Goal: Task Accomplishment & Management: Manage account settings

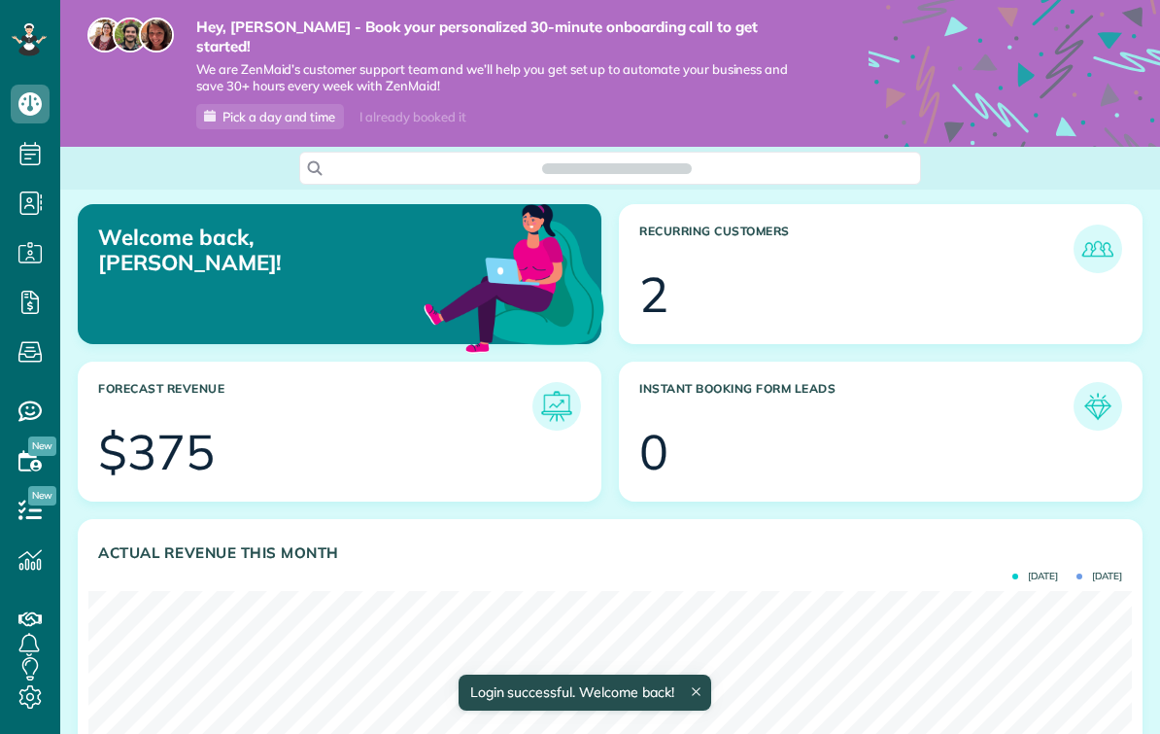
scroll to position [463, 1044]
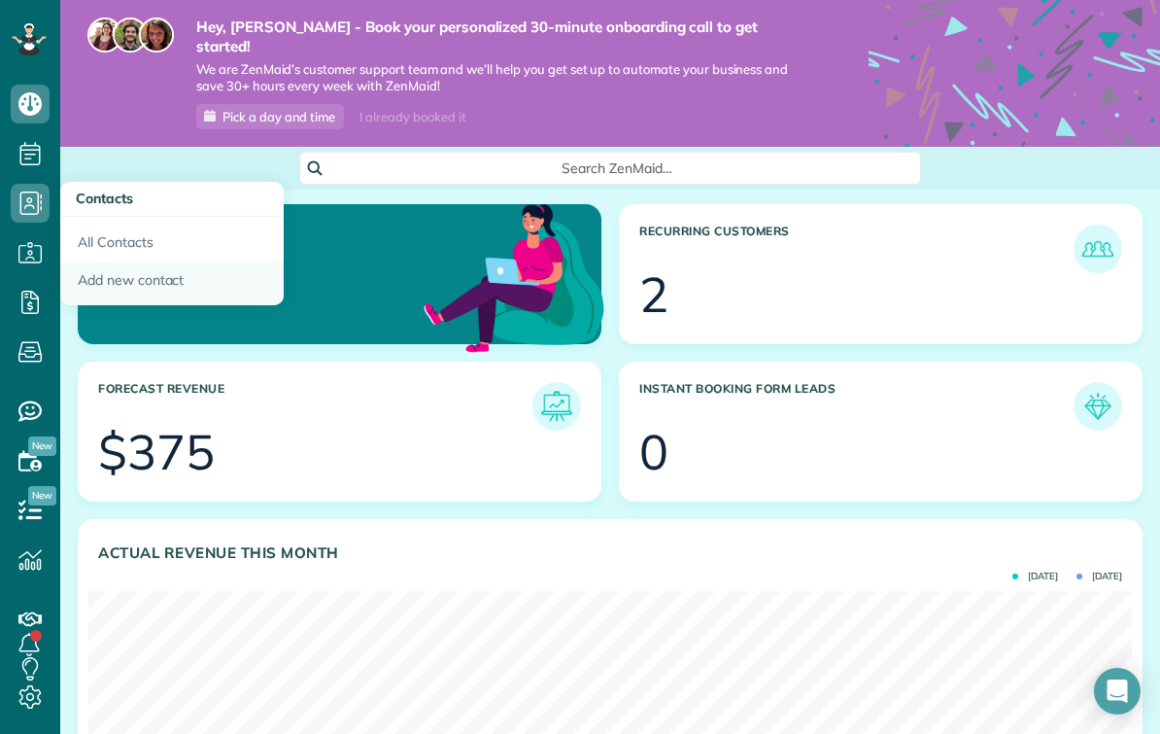
click at [111, 280] on link "Add new contact" at bounding box center [171, 283] width 223 height 45
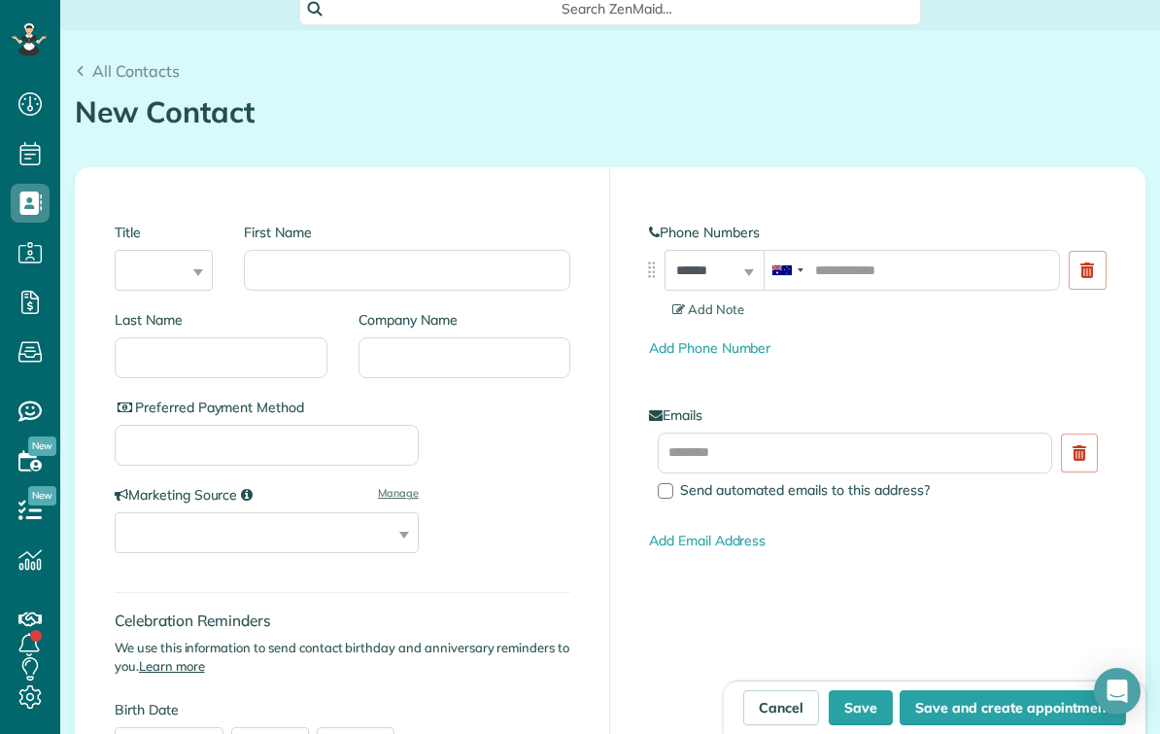
scroll to position [166, 0]
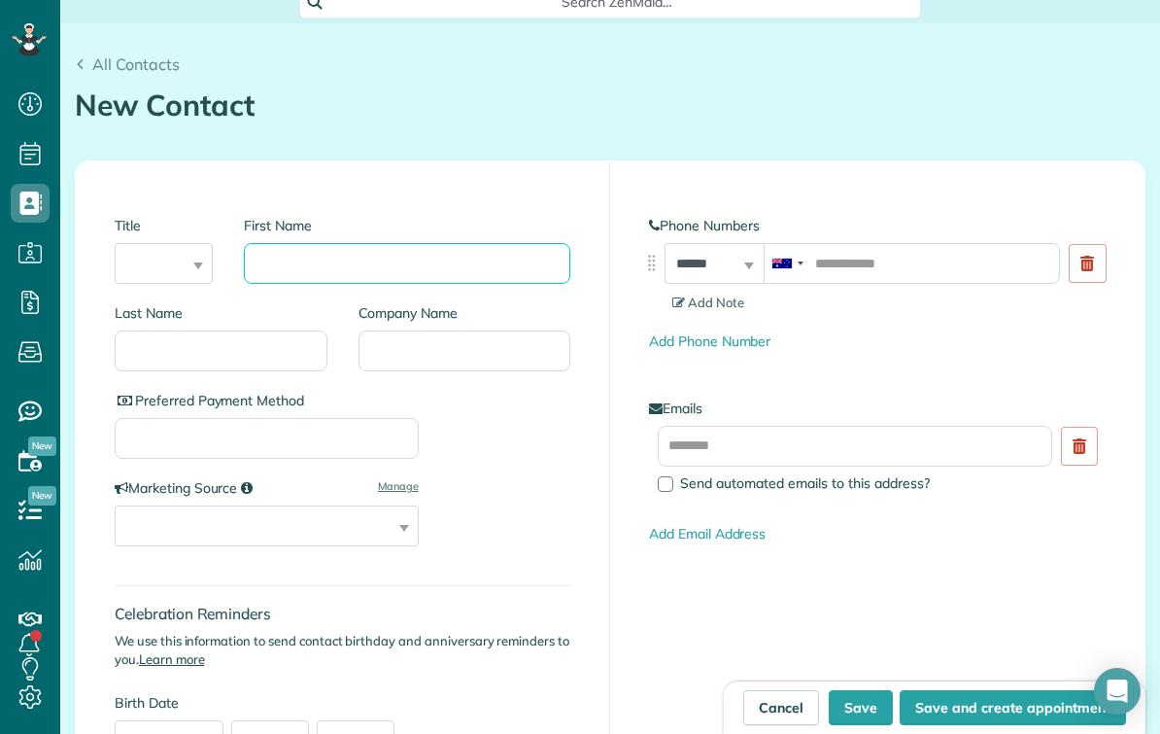
click at [309, 254] on input "First Name" at bounding box center [407, 263] width 326 height 41
type input "*****"
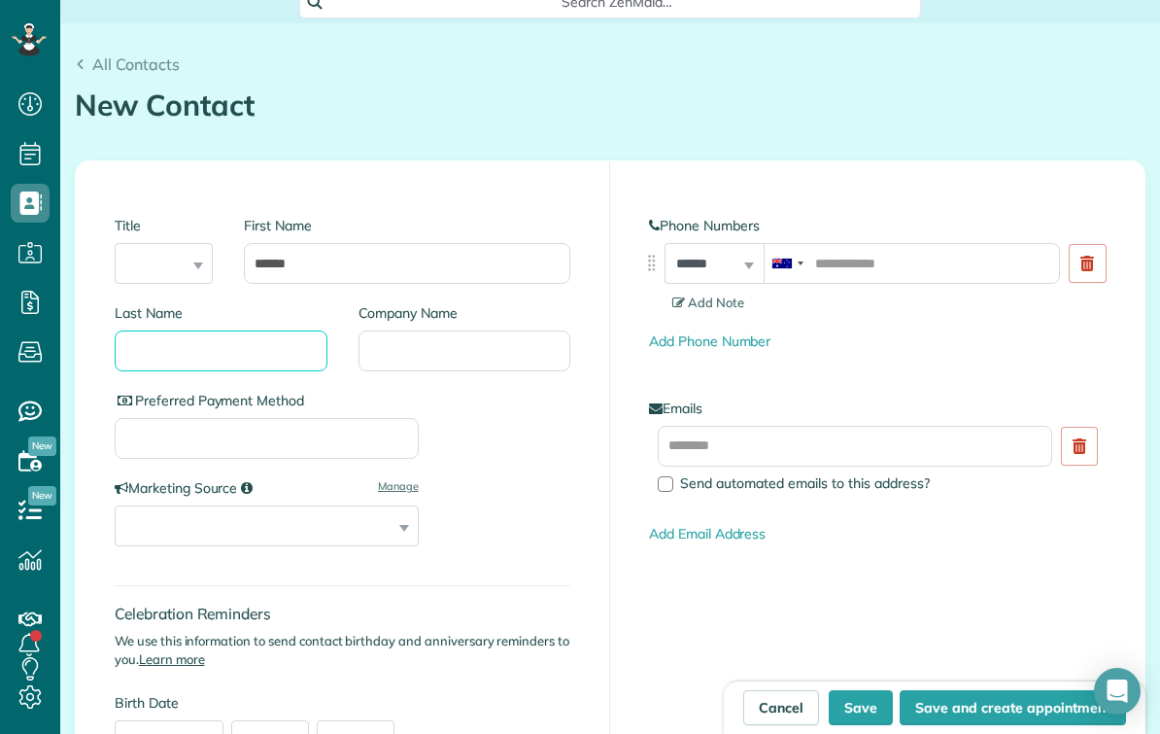
click at [247, 333] on input "Last Name" at bounding box center [221, 350] width 213 height 41
type input "***"
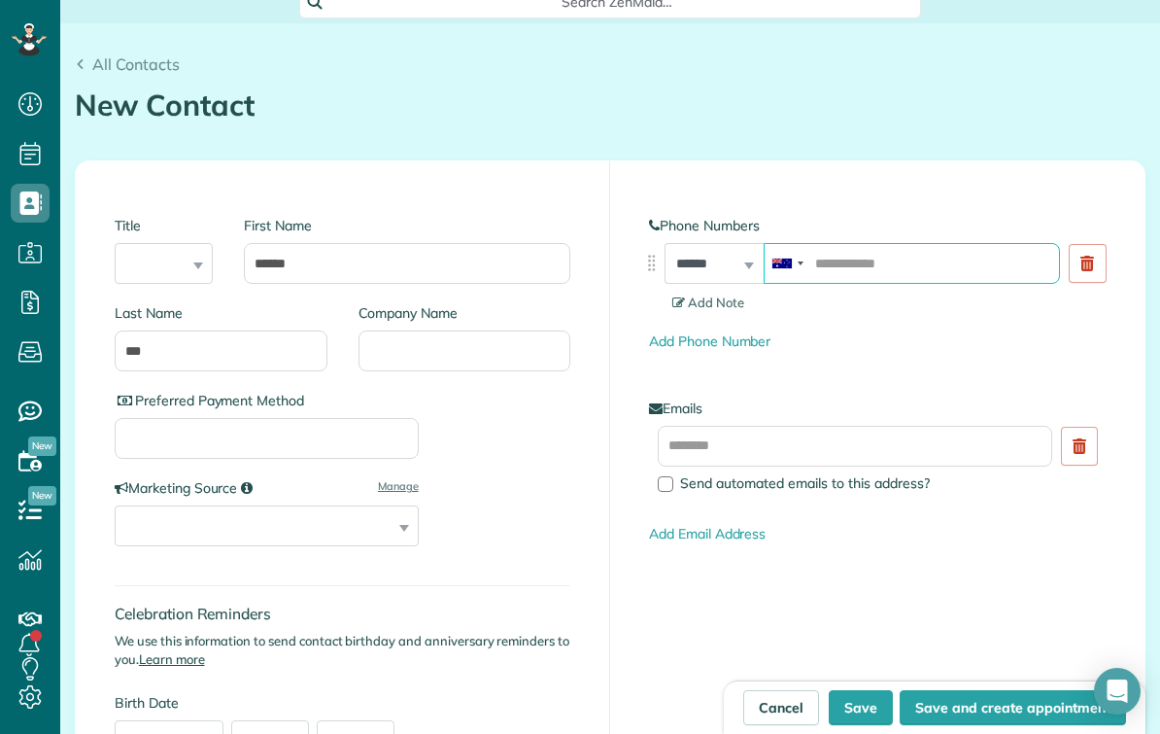
click at [830, 249] on input "tel" at bounding box center [912, 263] width 296 height 41
type input "**********"
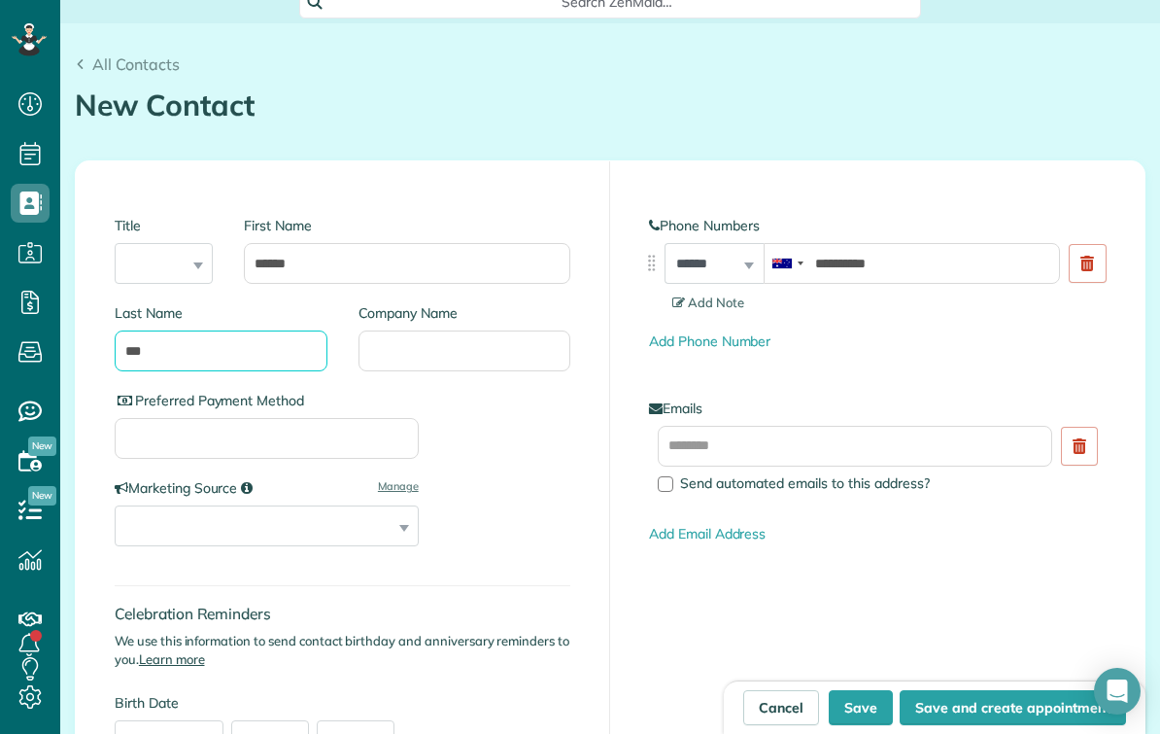
click at [200, 330] on input "***" at bounding box center [221, 350] width 213 height 41
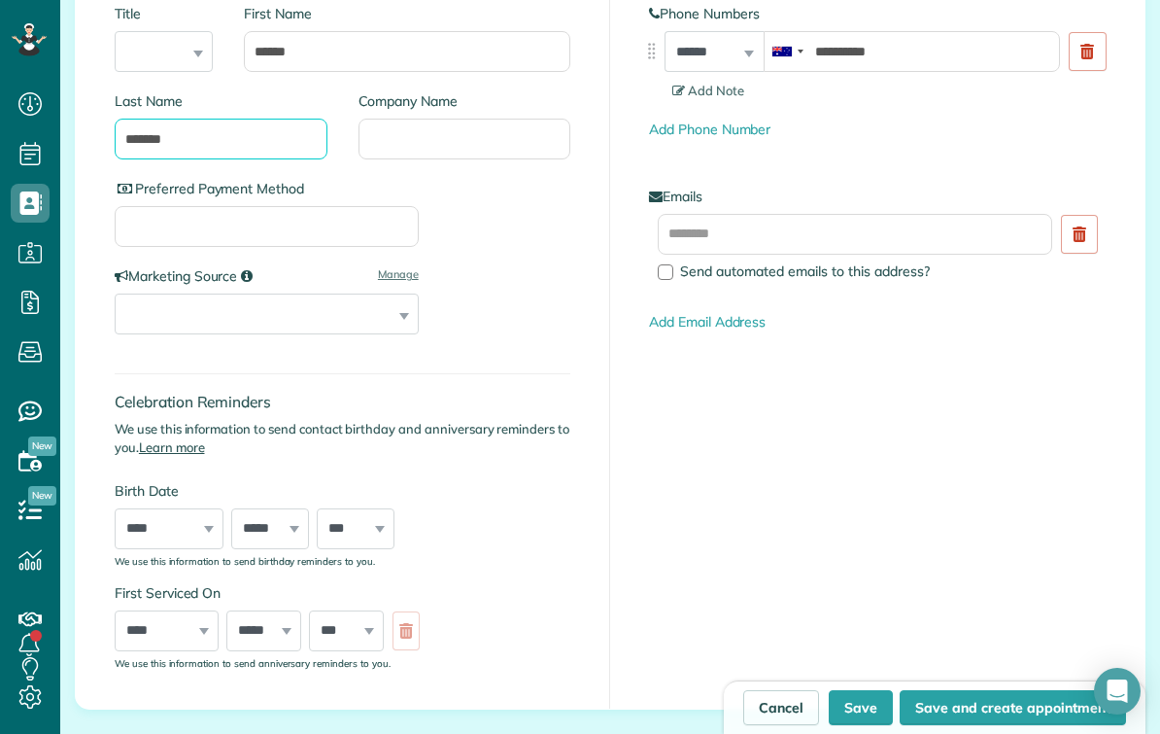
scroll to position [377, 0]
type input "*******"
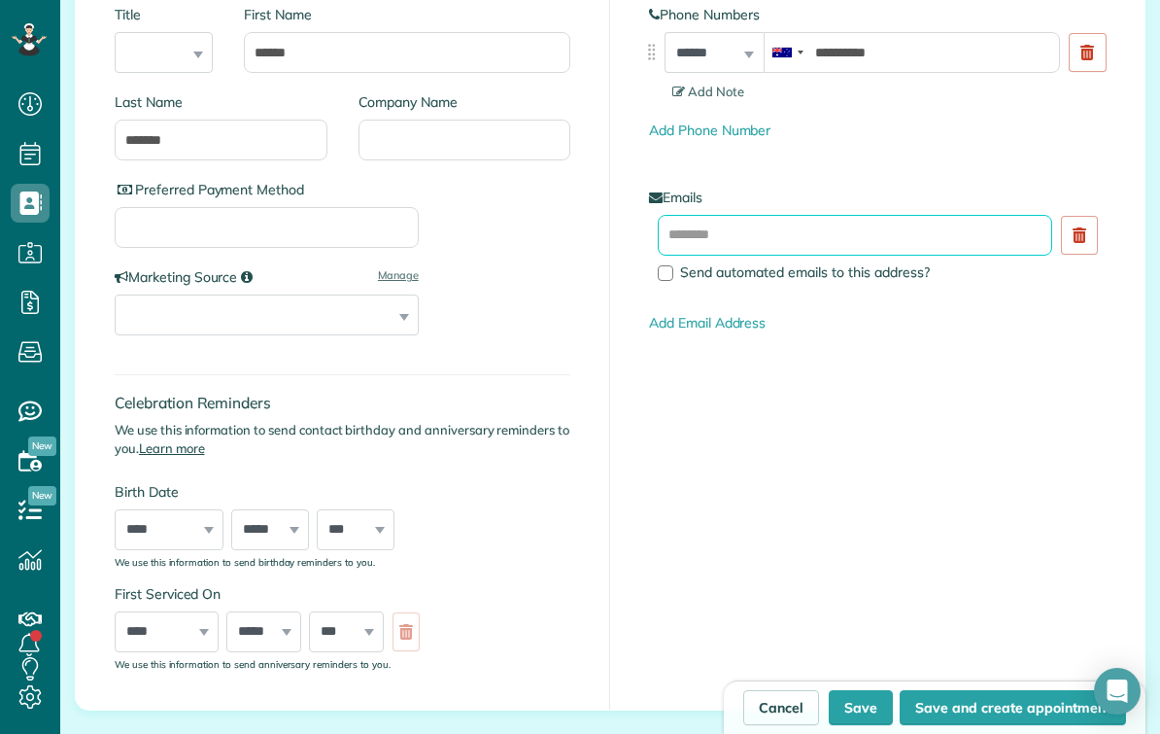
click at [690, 215] on input "text" at bounding box center [855, 235] width 394 height 41
click at [717, 215] on input "text" at bounding box center [855, 235] width 394 height 41
paste input "**********"
type input "*"
paste input "**********"
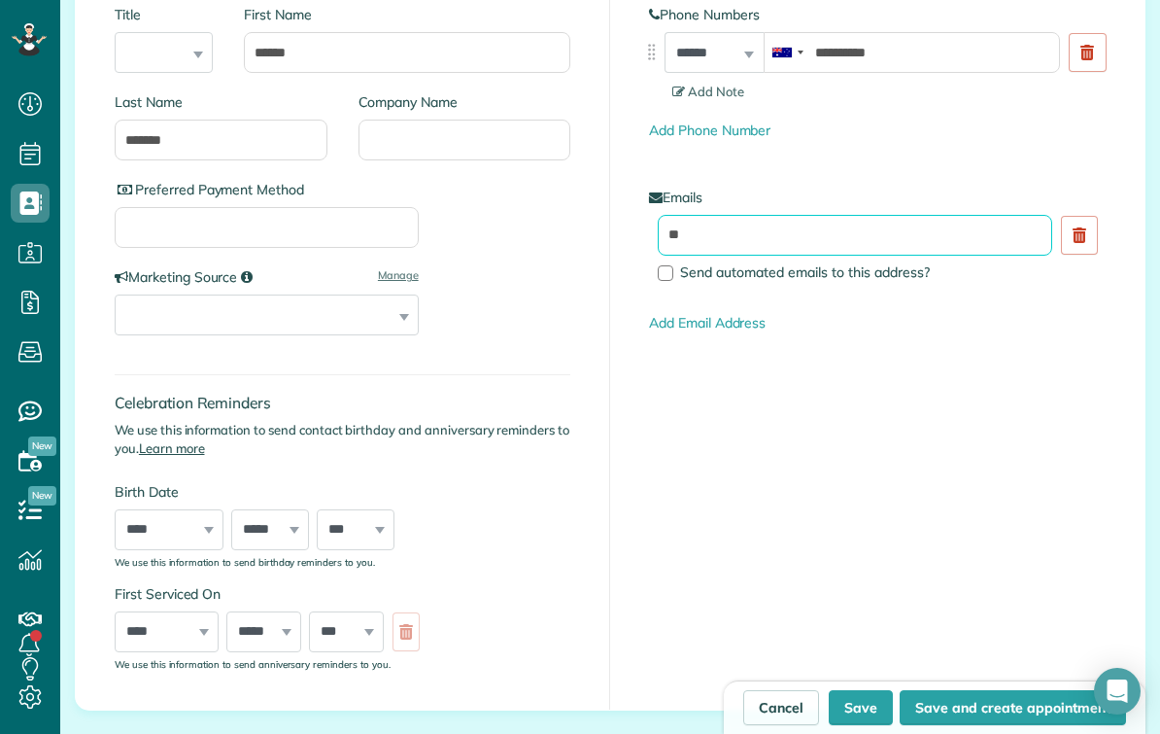
type input "*"
click at [714, 222] on input "text" at bounding box center [855, 235] width 394 height 41
paste input "**********"
type input "*"
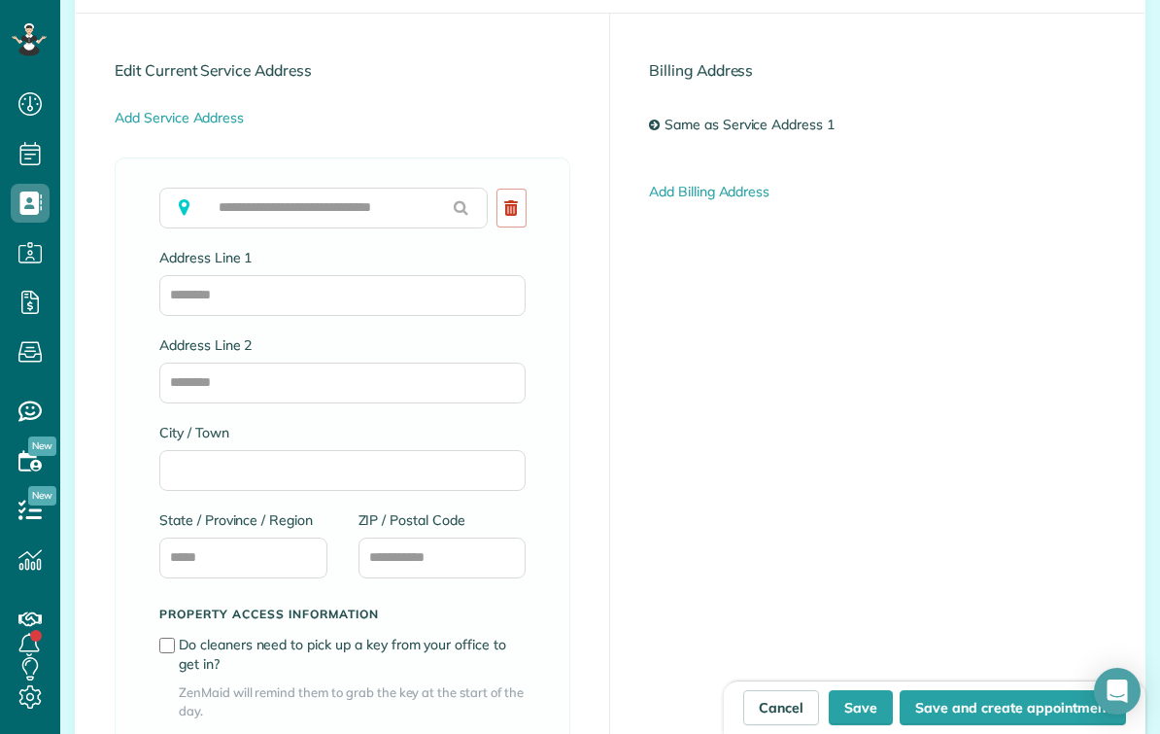
scroll to position [1163, 0]
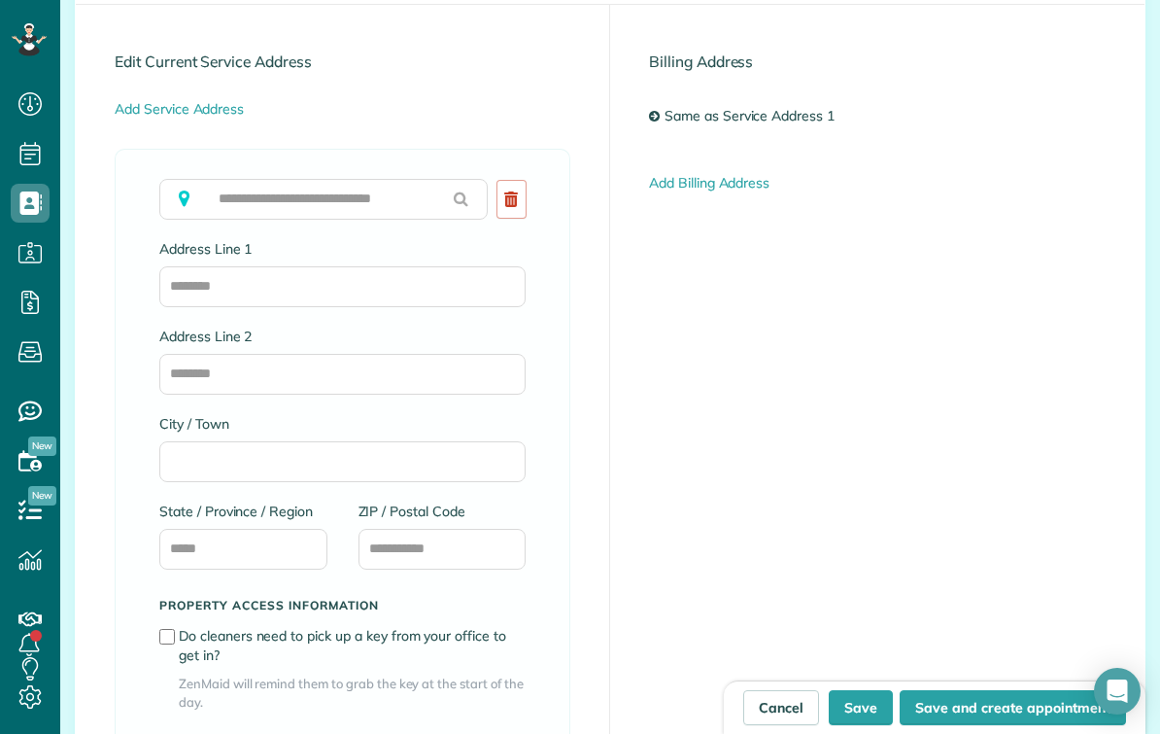
type input "**********"
click at [200, 271] on input "Address Line 1" at bounding box center [342, 286] width 366 height 41
click at [219, 180] on input "text" at bounding box center [323, 199] width 328 height 41
click at [229, 180] on input "text" at bounding box center [323, 199] width 328 height 41
paste input "**********"
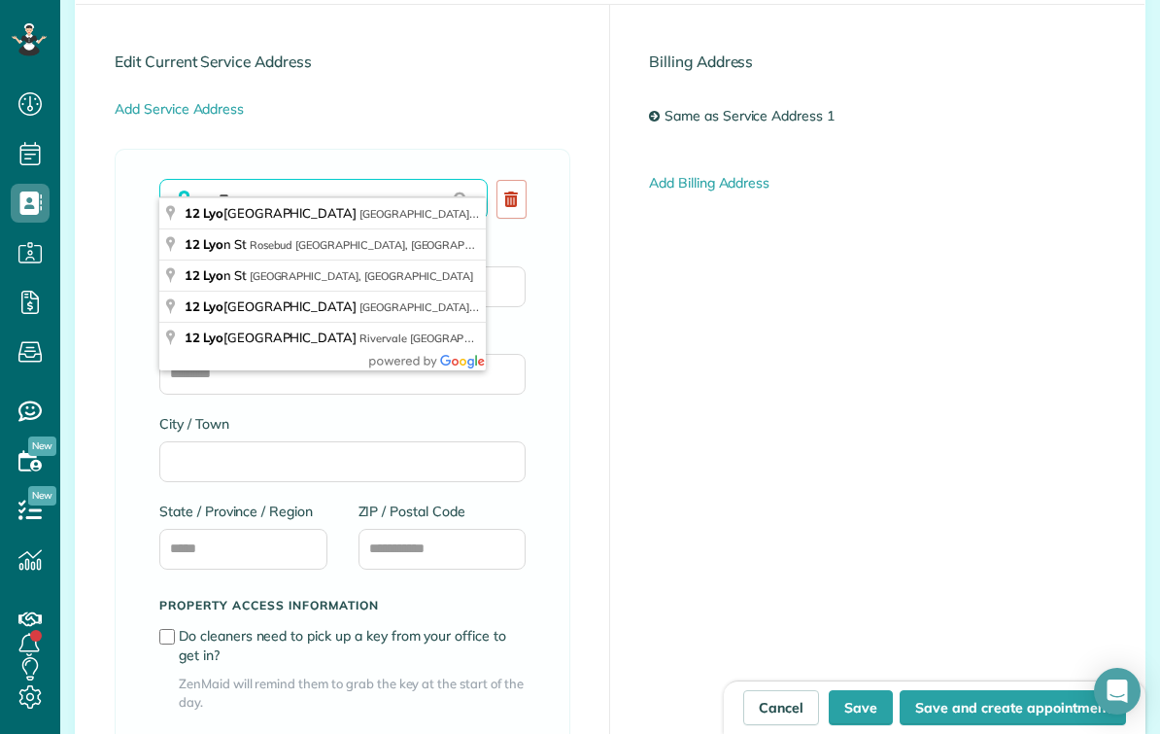
type input "*"
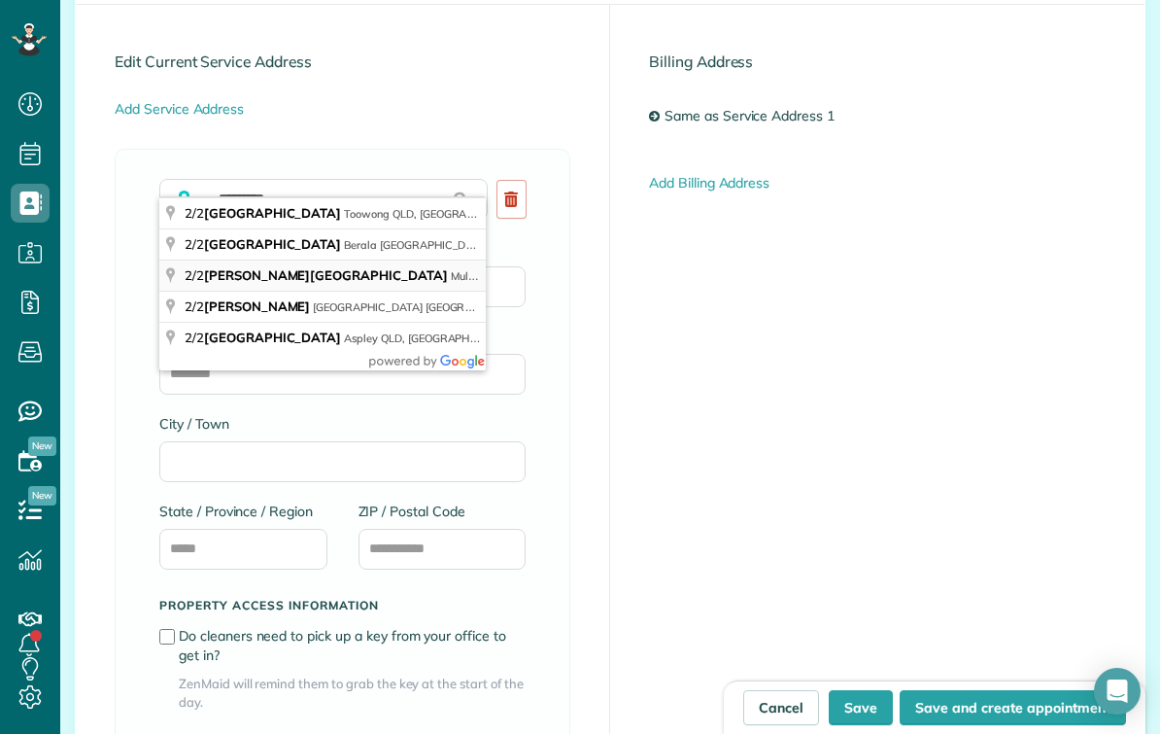
type input "**********"
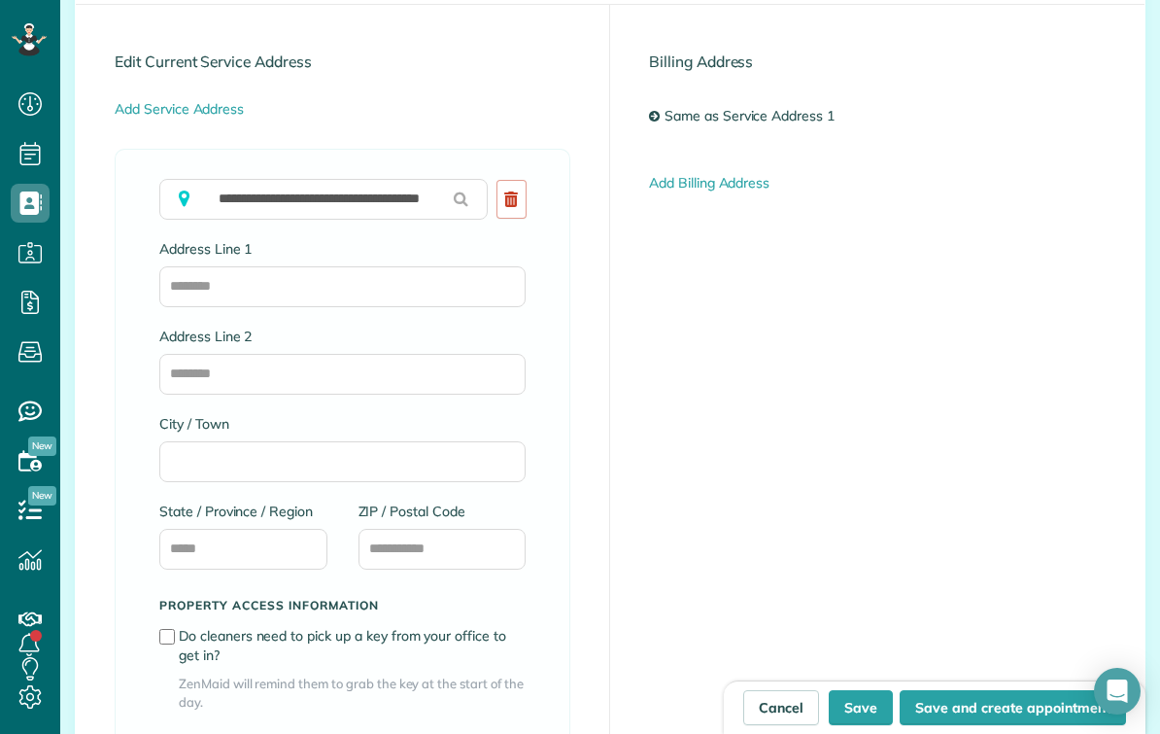
type input "**********"
type input "********"
type input "***"
type input "****"
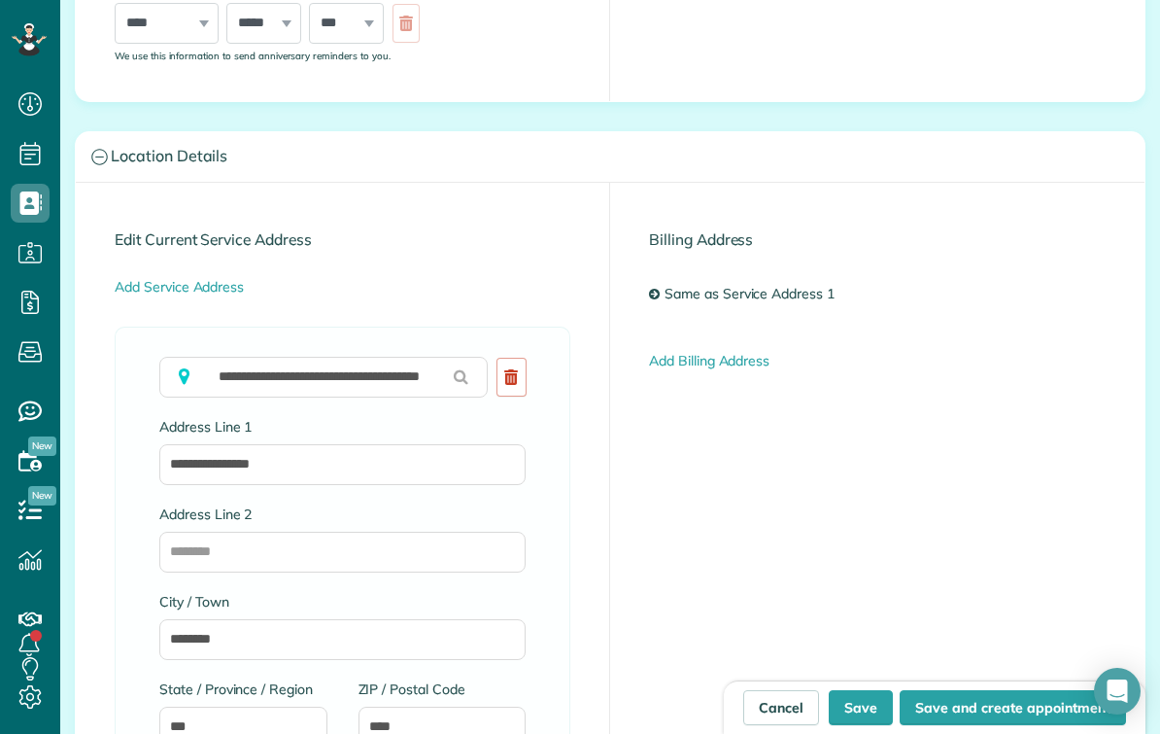
scroll to position [985, 0]
click at [870, 699] on button "Save" at bounding box center [861, 707] width 64 height 35
type input "**********"
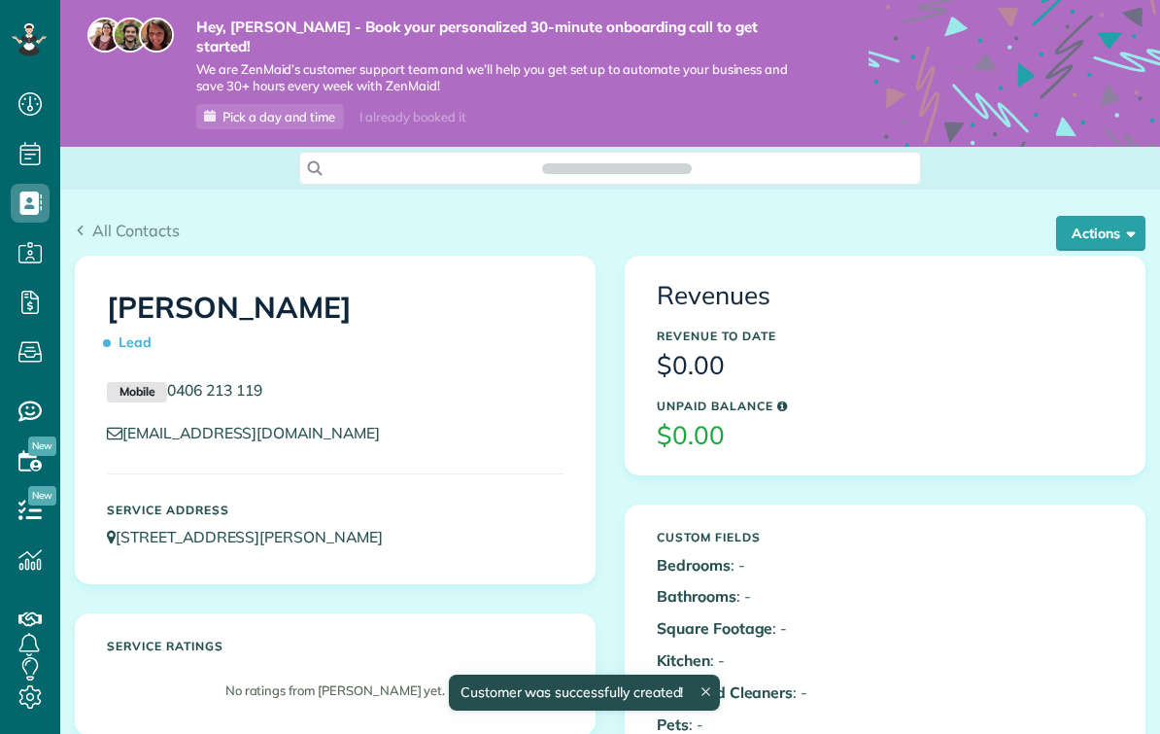
scroll to position [9, 9]
click at [1113, 216] on button "Actions" at bounding box center [1100, 233] width 89 height 35
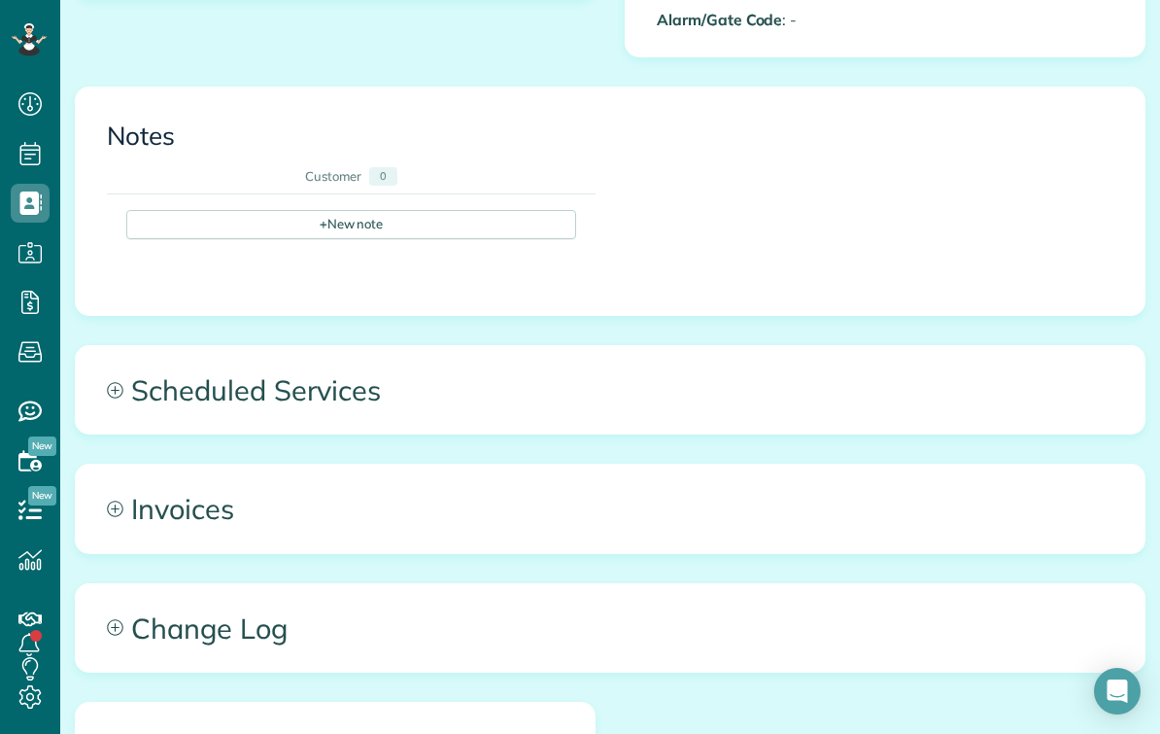
scroll to position [736, 0]
click at [879, 383] on span "Scheduled Services" at bounding box center [610, 390] width 1069 height 87
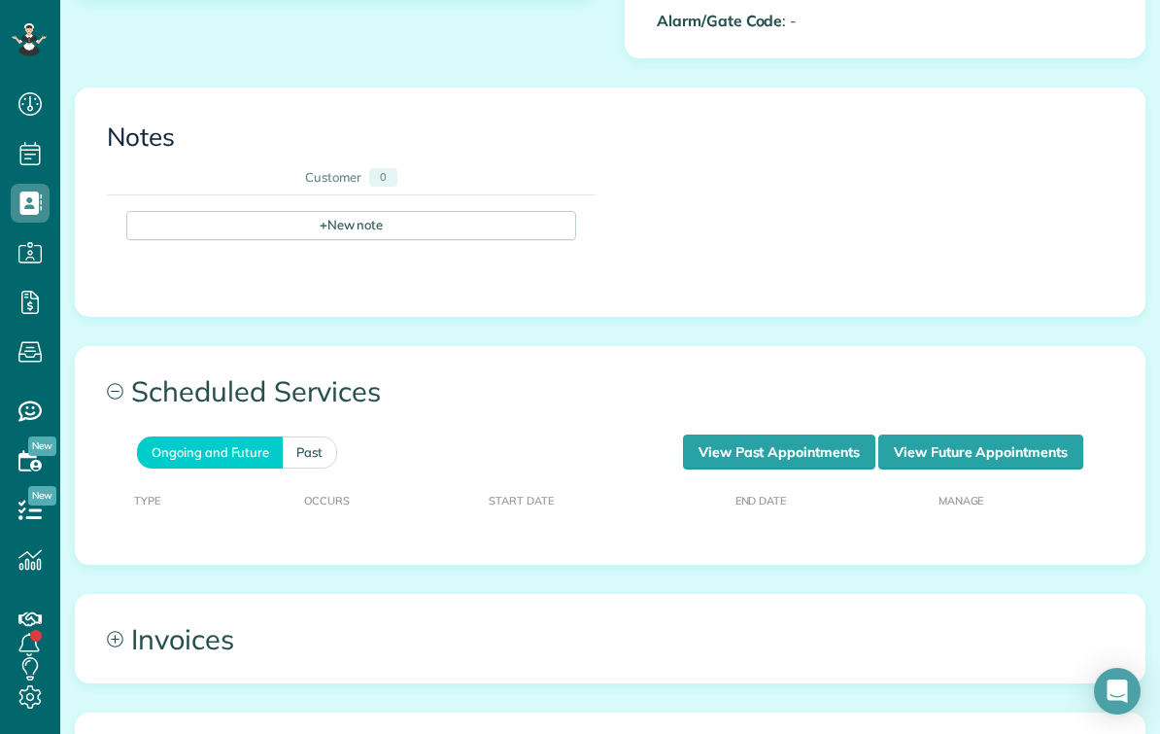
click at [221, 436] on link "Ongoing and Future" at bounding box center [210, 452] width 146 height 32
click at [792, 434] on link "View Past Appointments" at bounding box center [779, 451] width 192 height 35
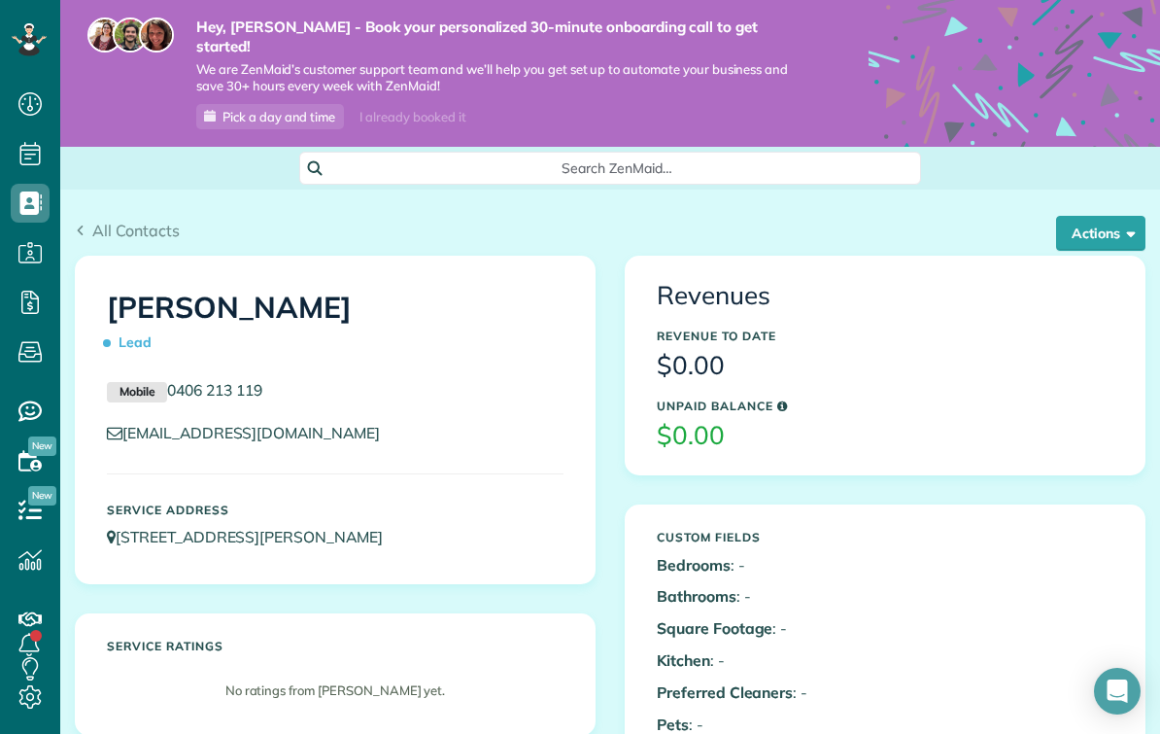
scroll to position [0, 0]
click at [1121, 221] on button "Actions" at bounding box center [1100, 233] width 89 height 35
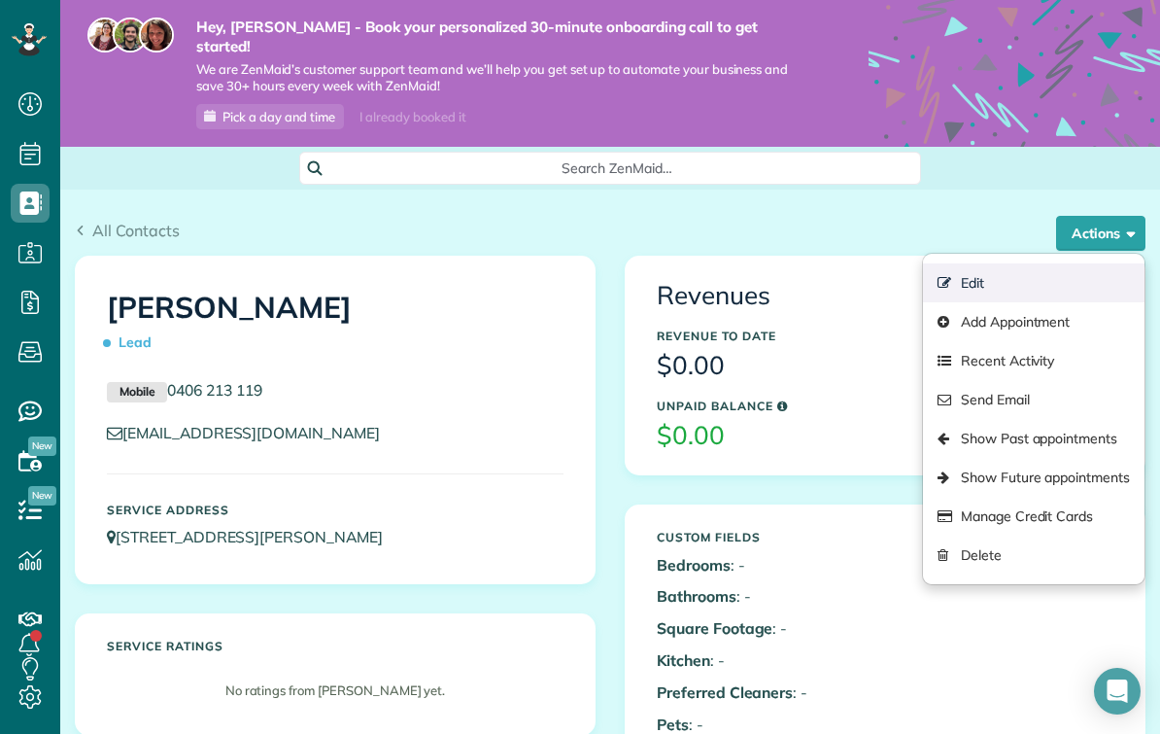
click at [991, 263] on link "Edit" at bounding box center [1034, 282] width 222 height 39
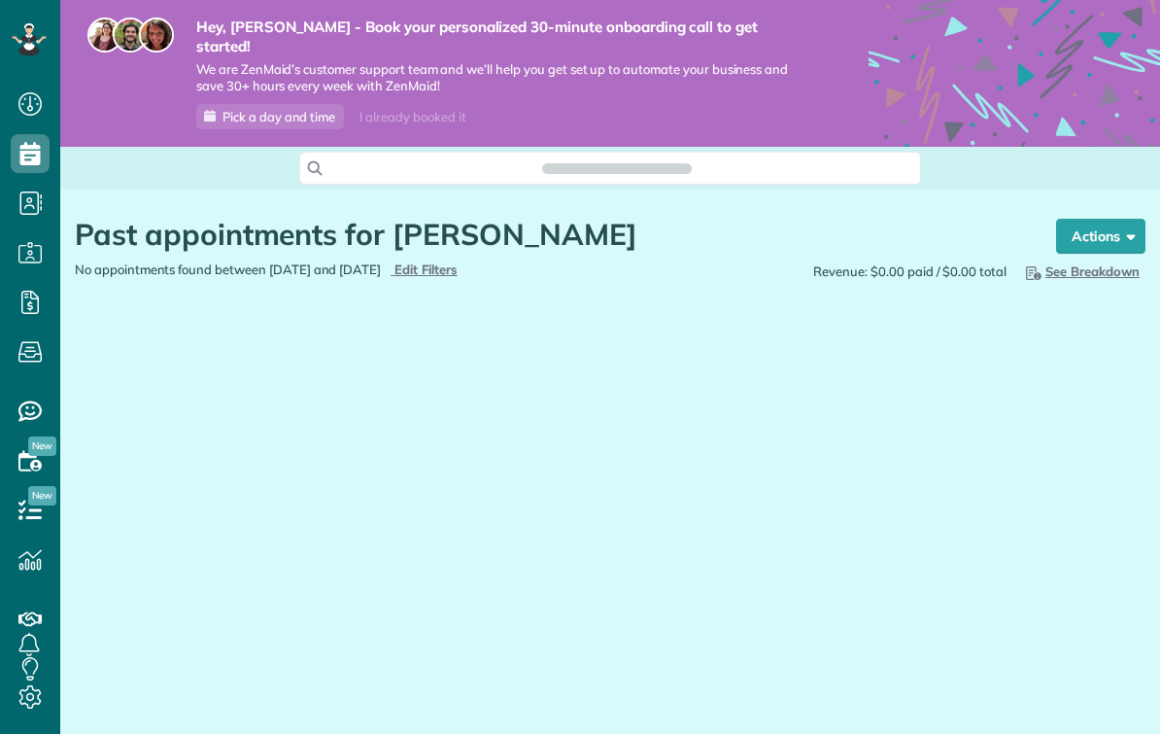
scroll to position [9, 9]
click at [1098, 219] on button "Actions" at bounding box center [1100, 236] width 89 height 35
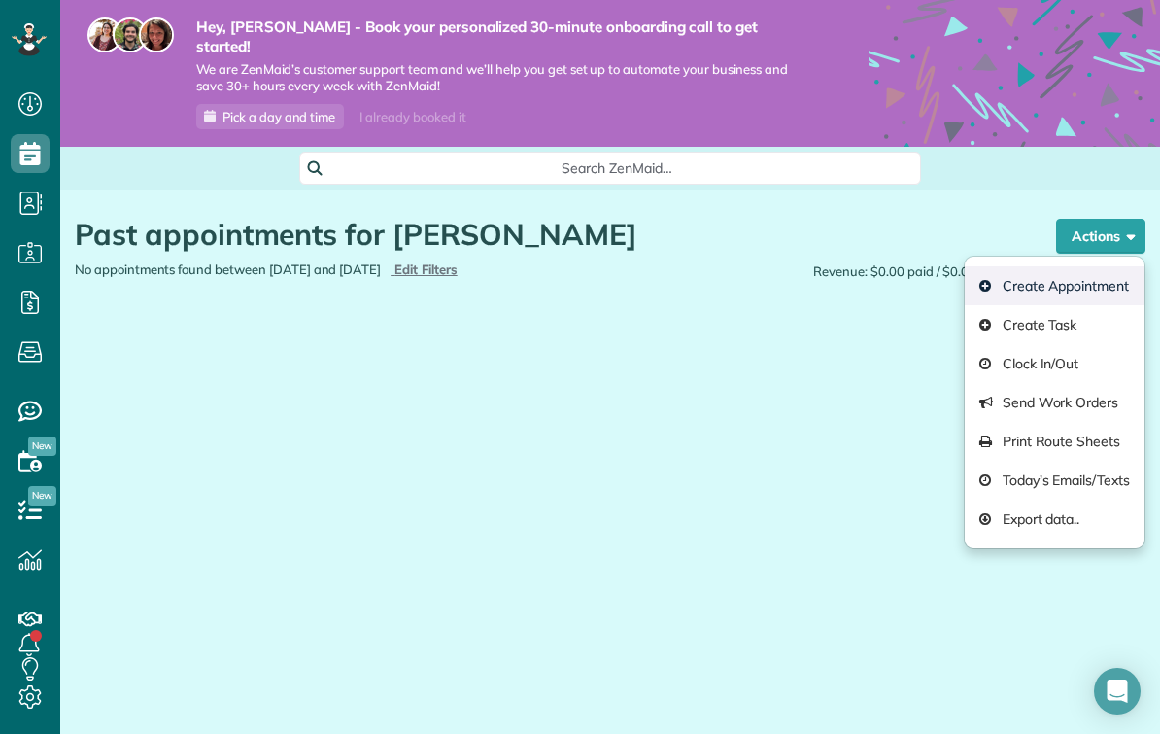
click at [1094, 270] on link "Create Appointment" at bounding box center [1055, 285] width 180 height 39
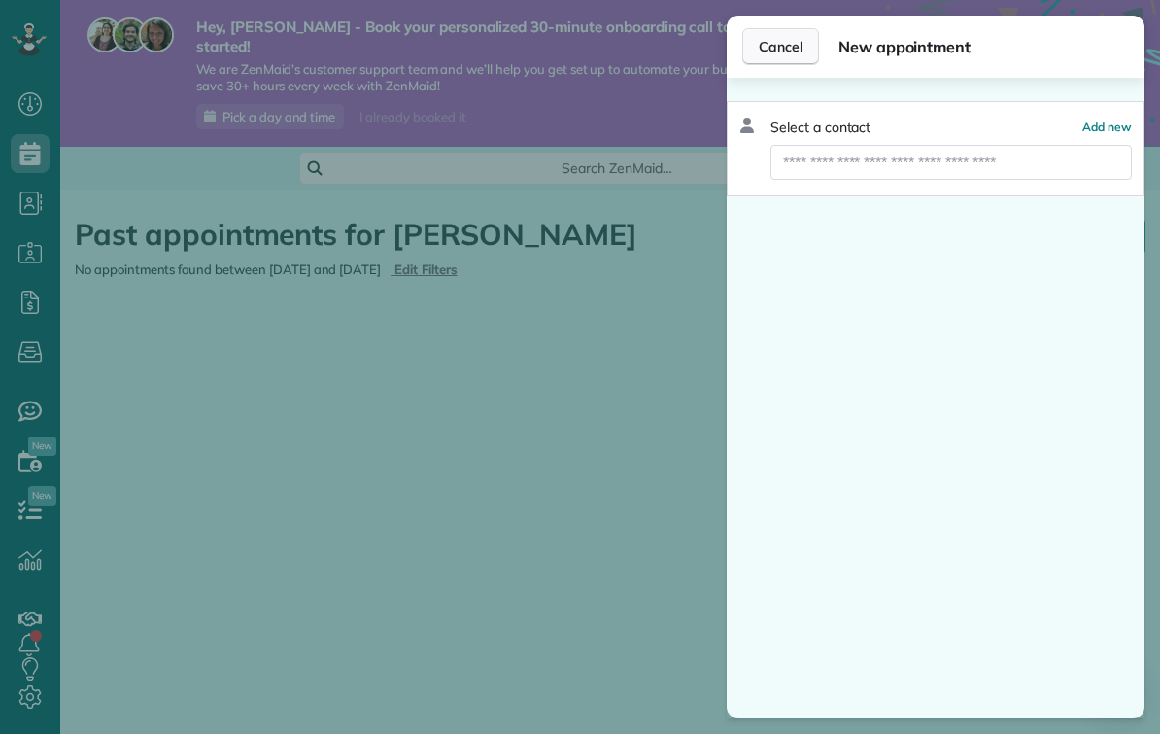
click at [776, 36] on button "Cancel" at bounding box center [780, 46] width 77 height 37
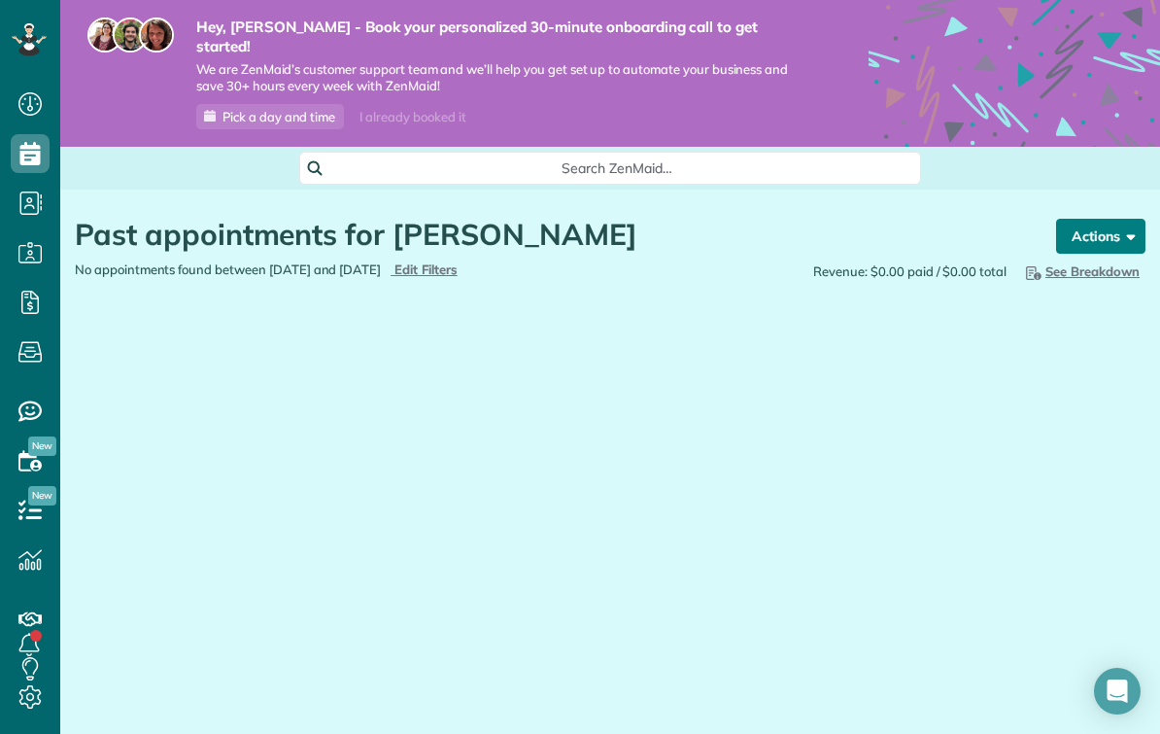
click at [1114, 219] on button "Actions" at bounding box center [1100, 236] width 89 height 35
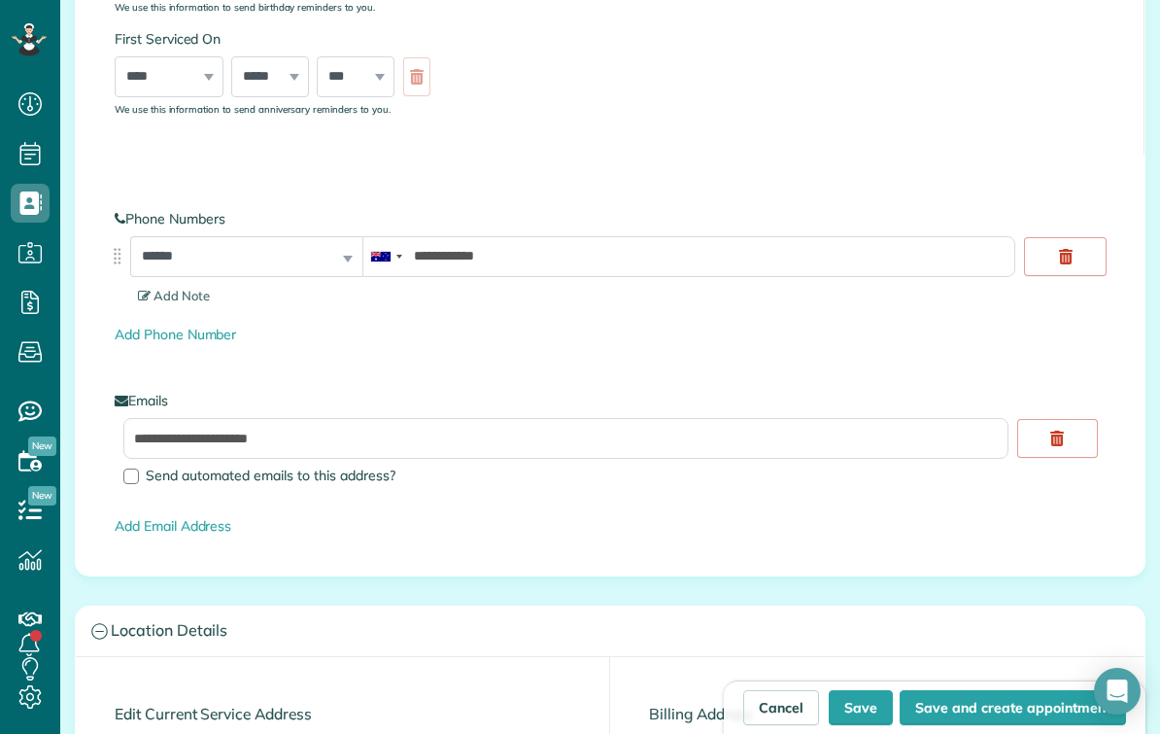
scroll to position [916, 0]
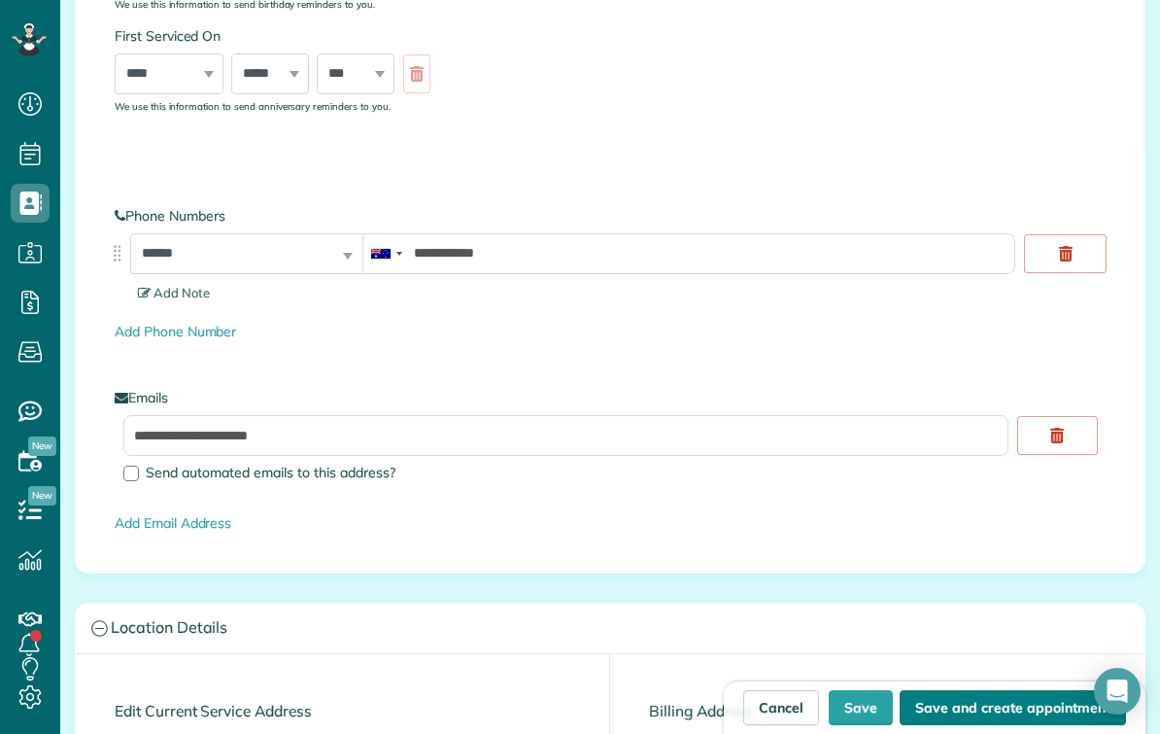
click at [1039, 705] on button "Save and create appointment" at bounding box center [1013, 707] width 226 height 35
type input "**********"
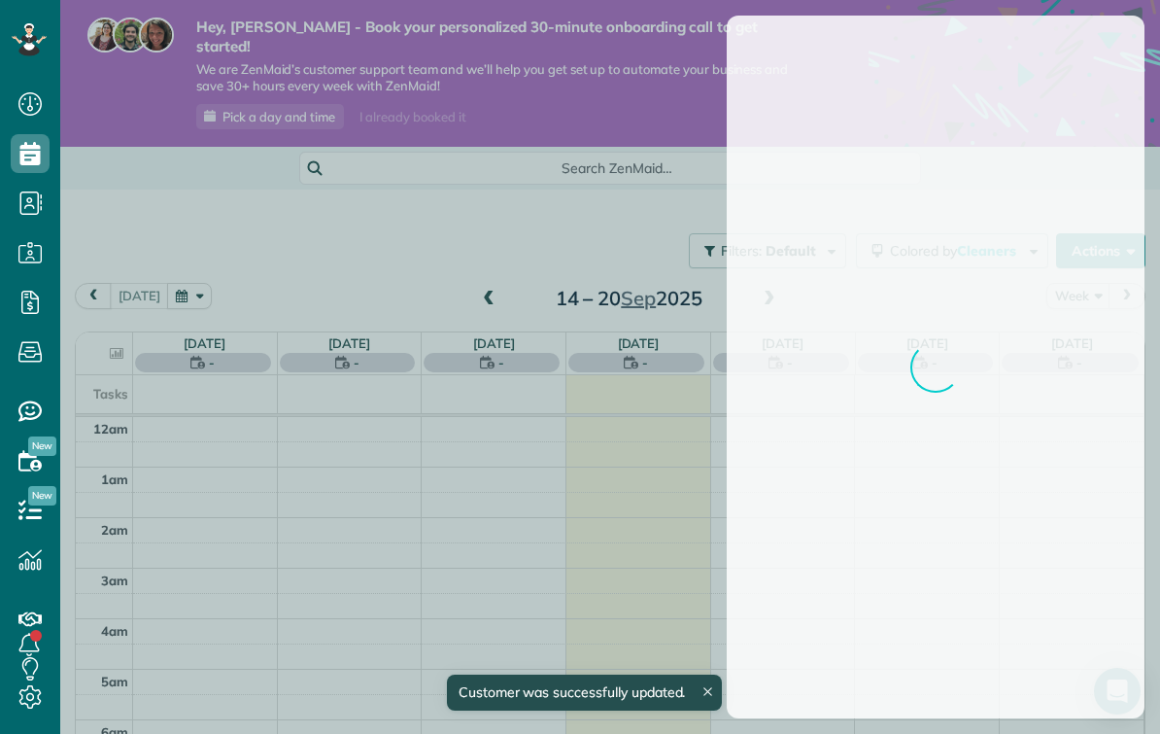
scroll to position [355, 0]
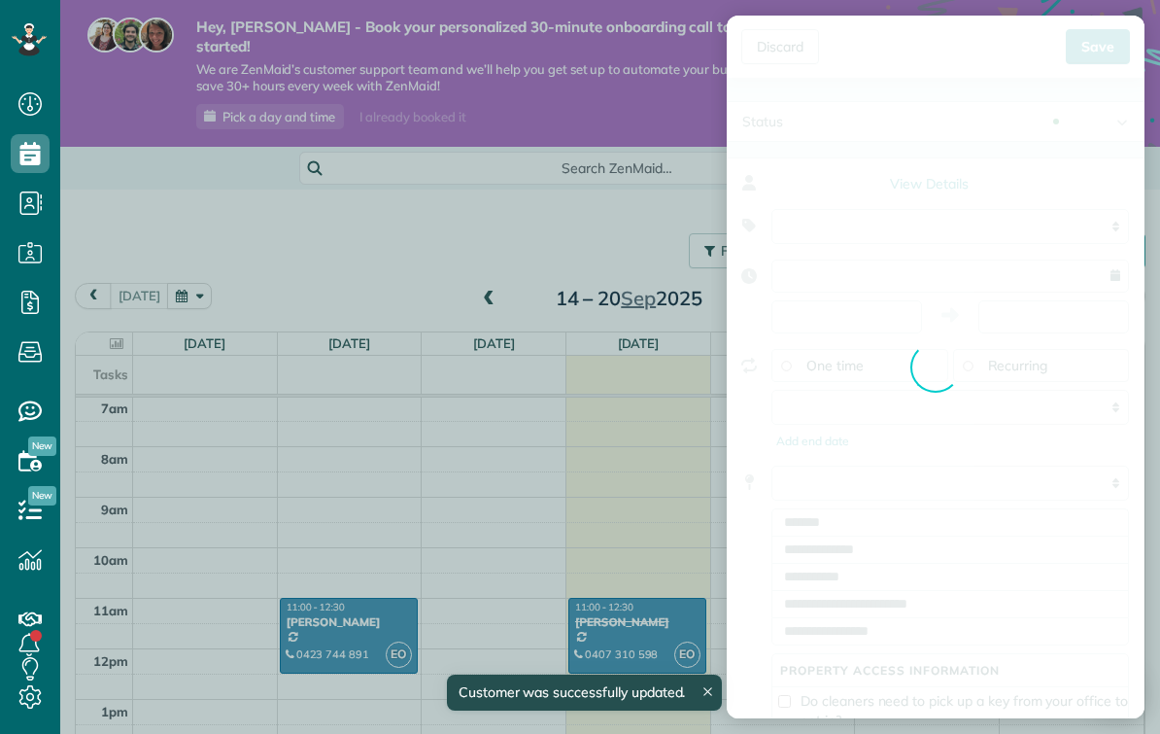
type input "**********"
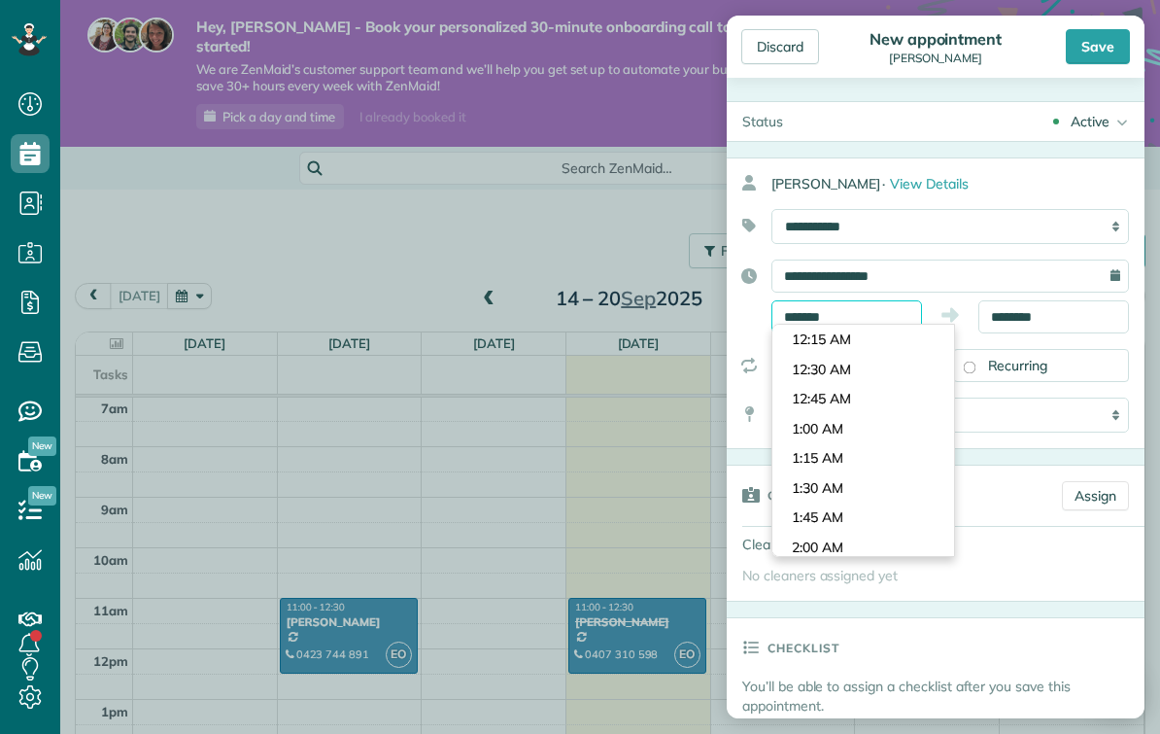
click at [840, 316] on input "*******" at bounding box center [846, 316] width 151 height 33
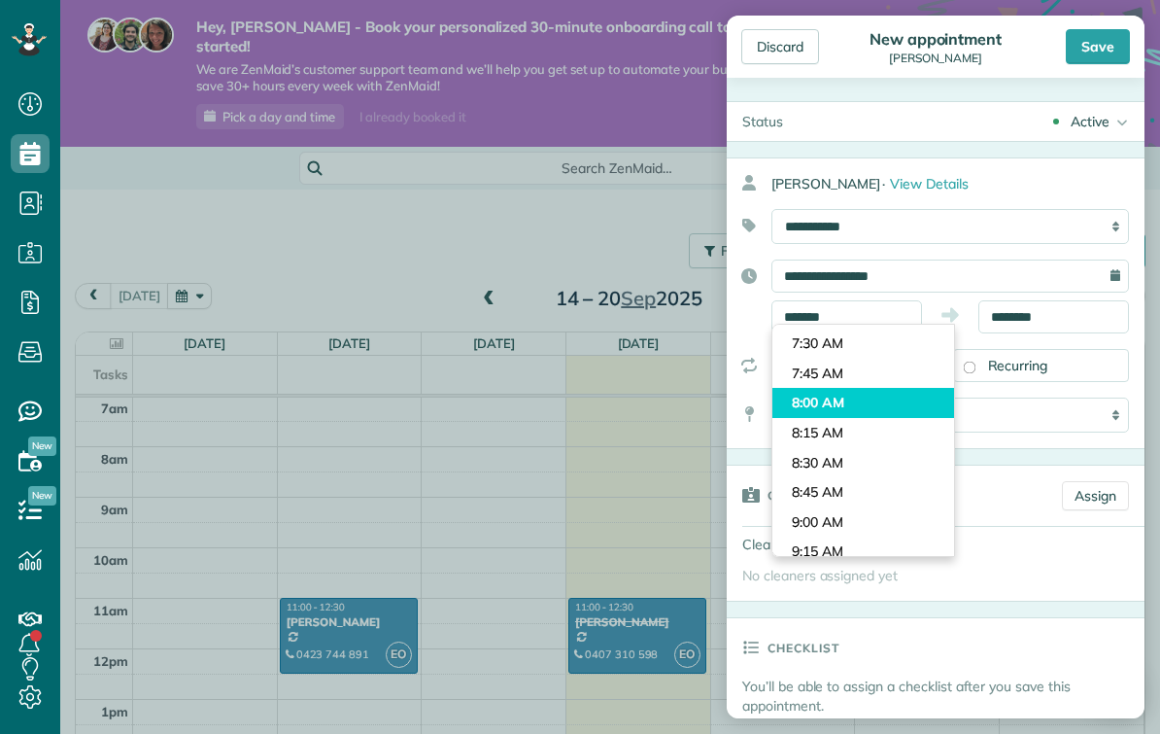
type input "*******"
click at [845, 388] on body "Dashboard Scheduling Calendar View List View Dispatch View - Weekly scheduling …" at bounding box center [580, 367] width 1160 height 734
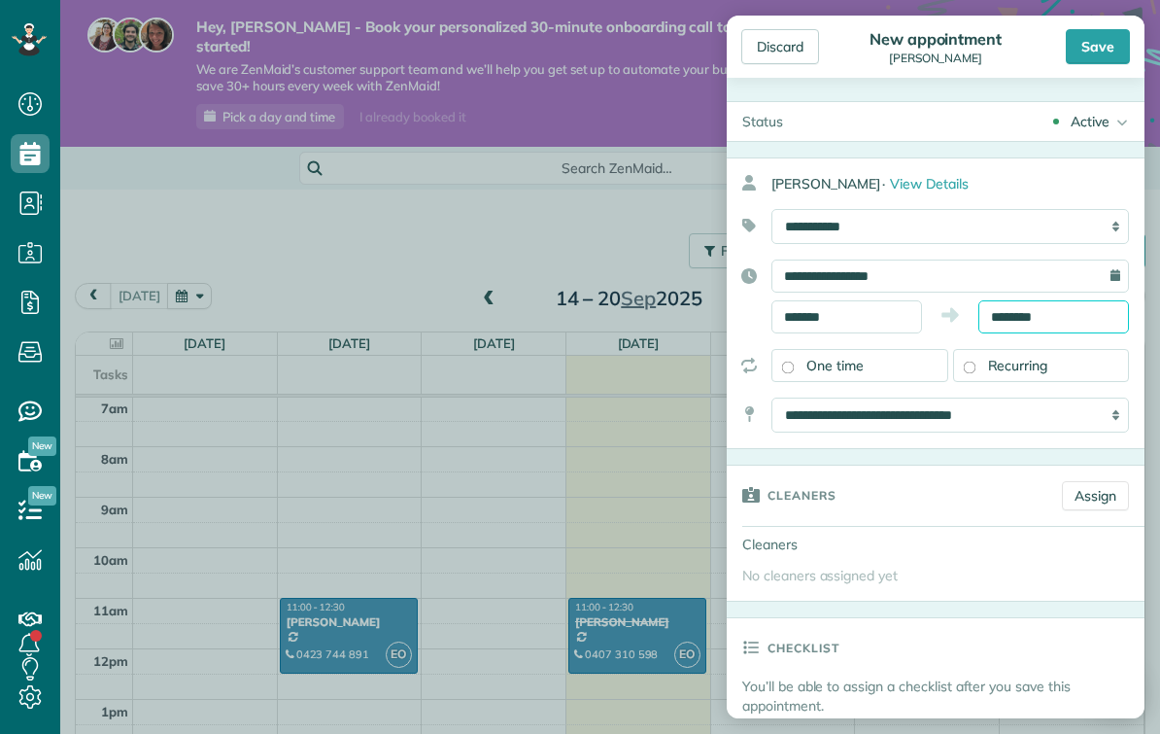
click at [1011, 316] on input "********" at bounding box center [1053, 316] width 151 height 33
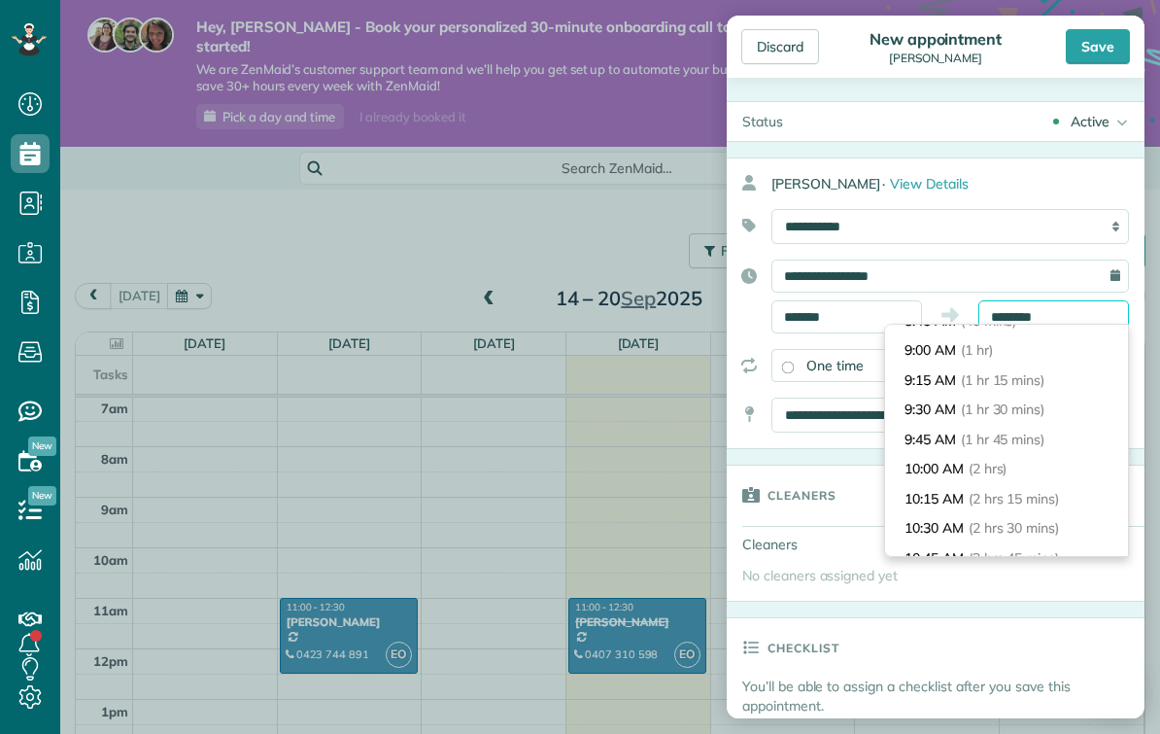
scroll to position [107, 0]
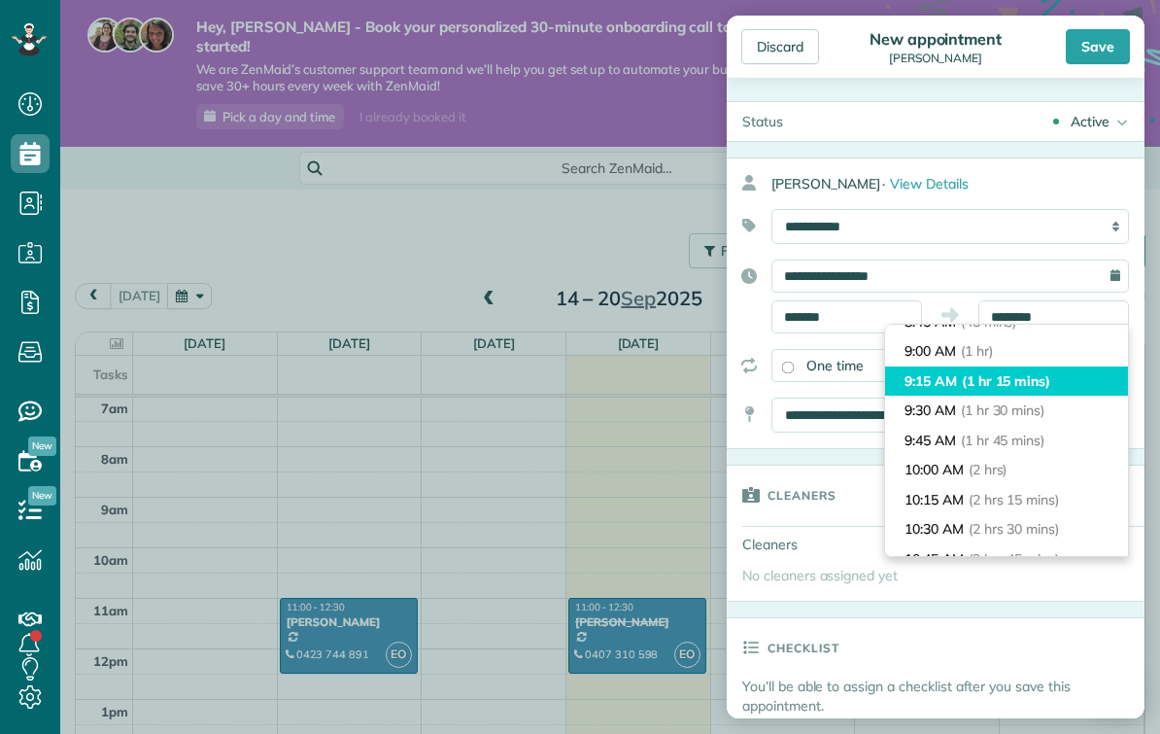
type input "*******"
click at [1006, 381] on span "(1 hr 15 mins)" at bounding box center [1006, 380] width 88 height 17
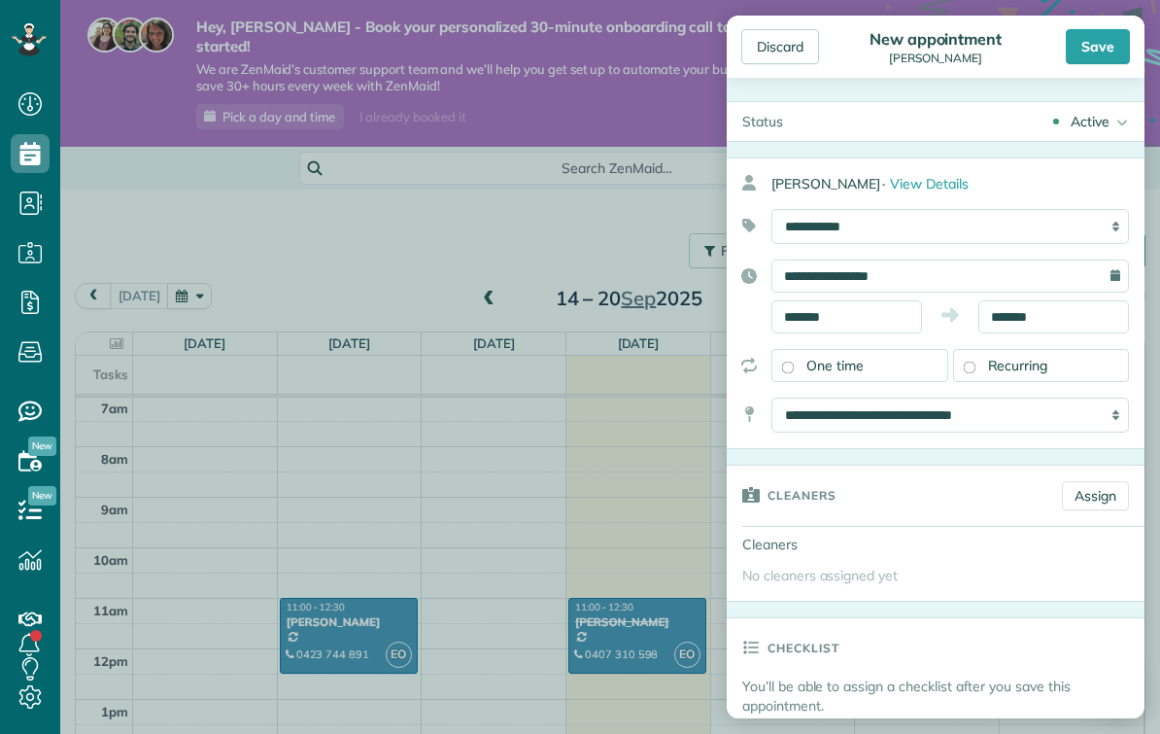
click at [977, 369] on div "Recurring" at bounding box center [1041, 365] width 177 height 33
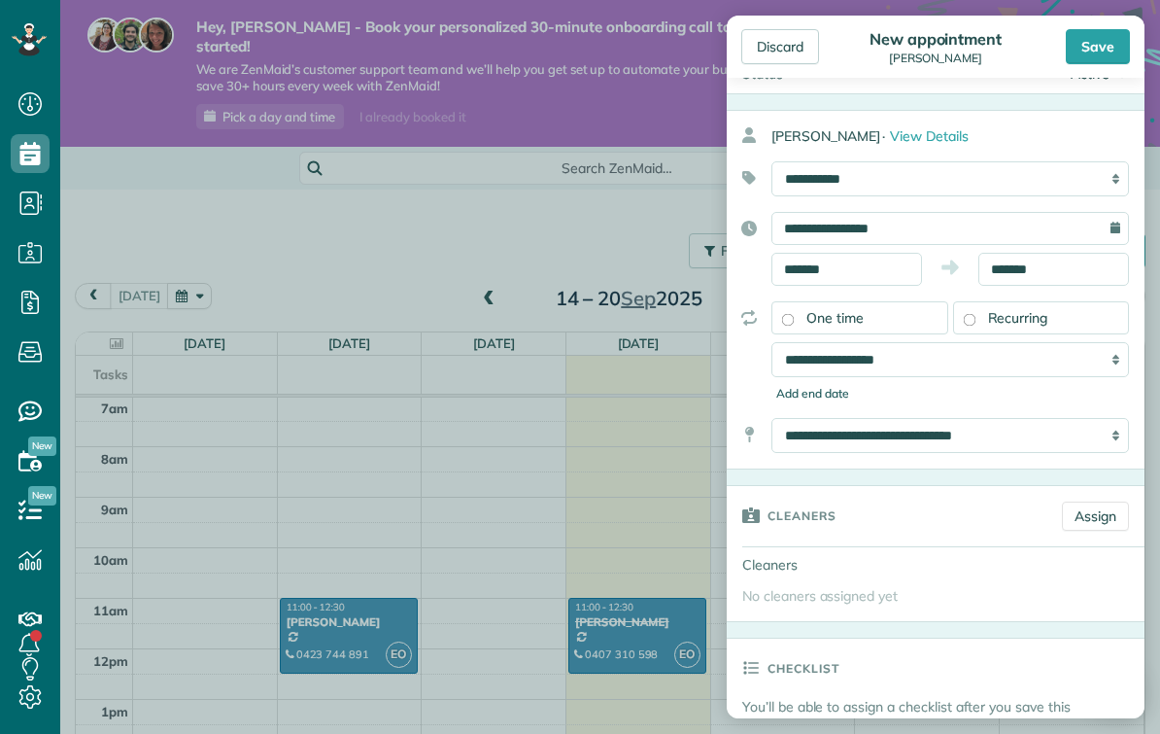
scroll to position [49, 0]
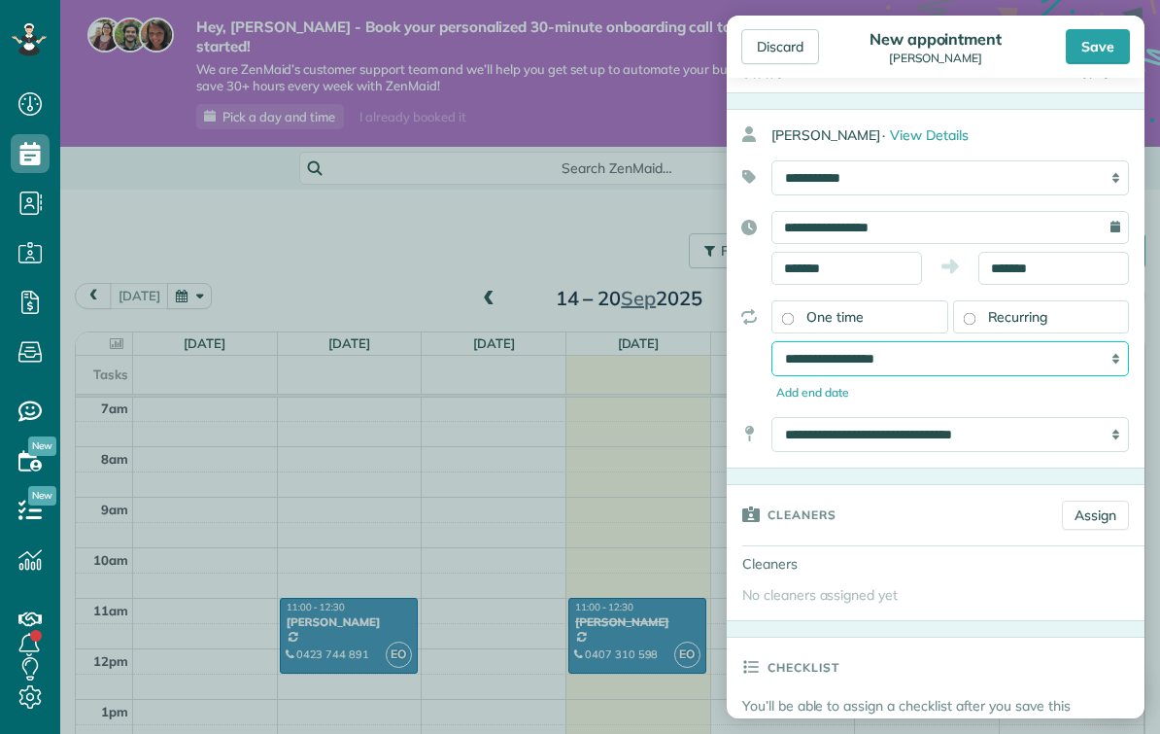
select select "**********"
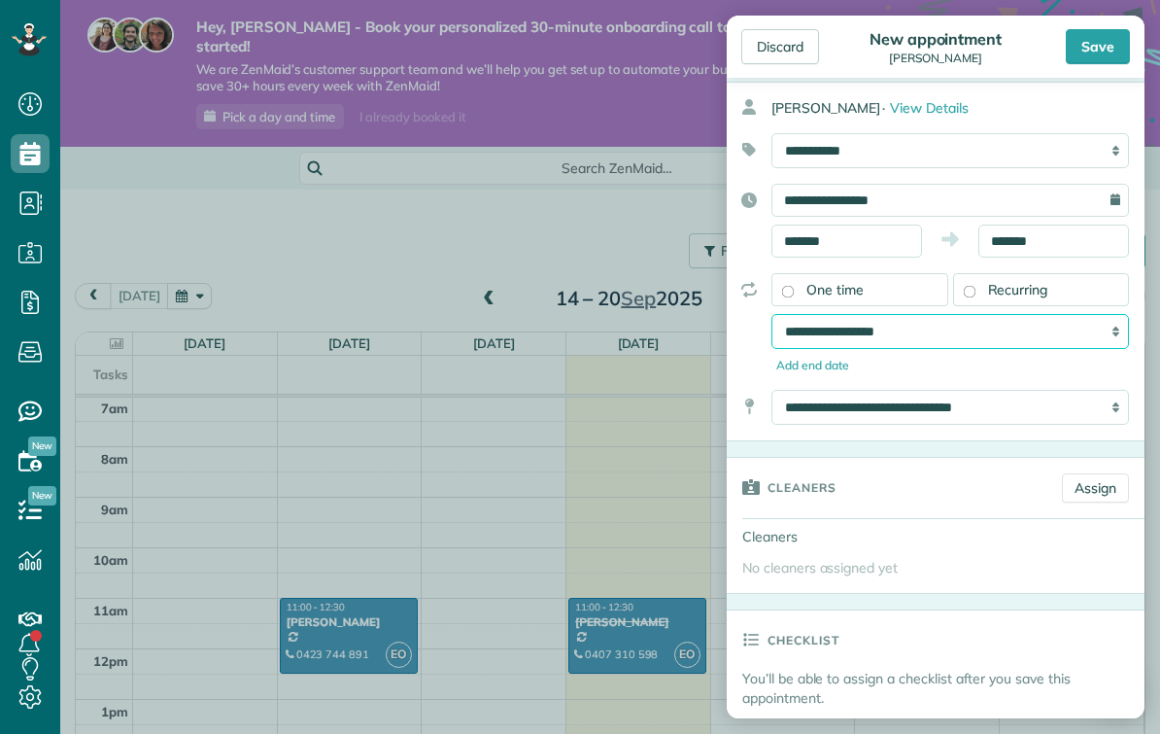
scroll to position [78, 0]
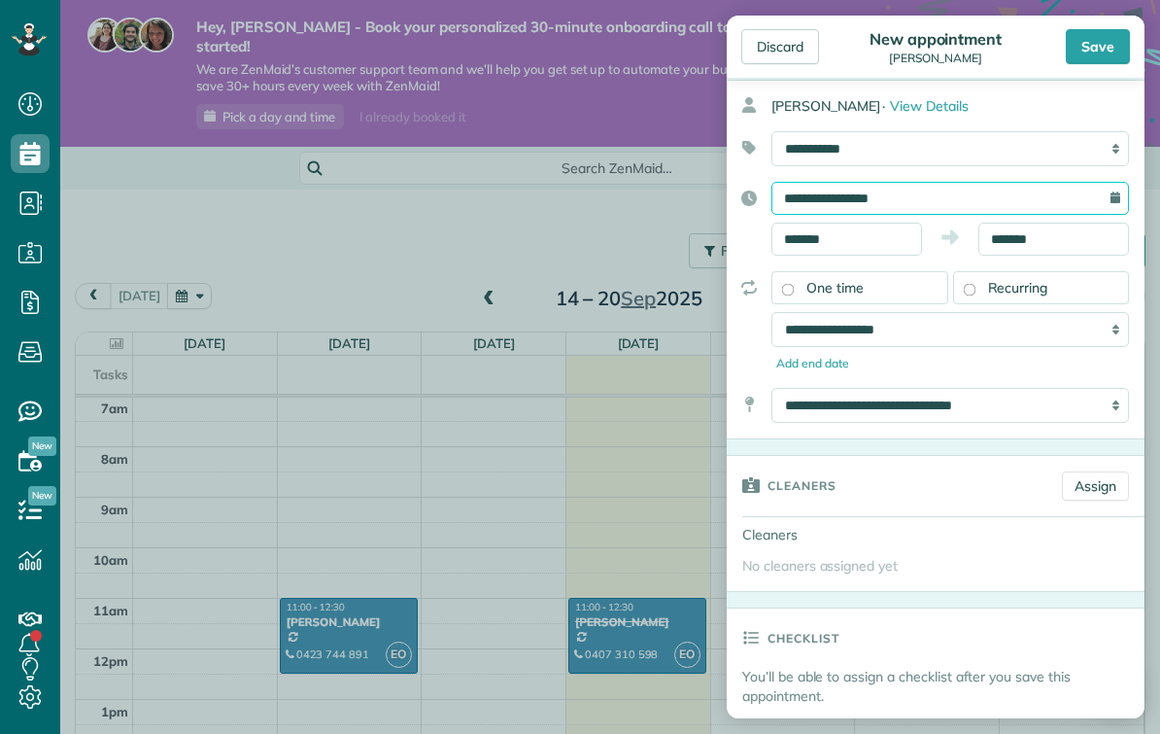
click at [876, 191] on input "**********" at bounding box center [950, 198] width 358 height 33
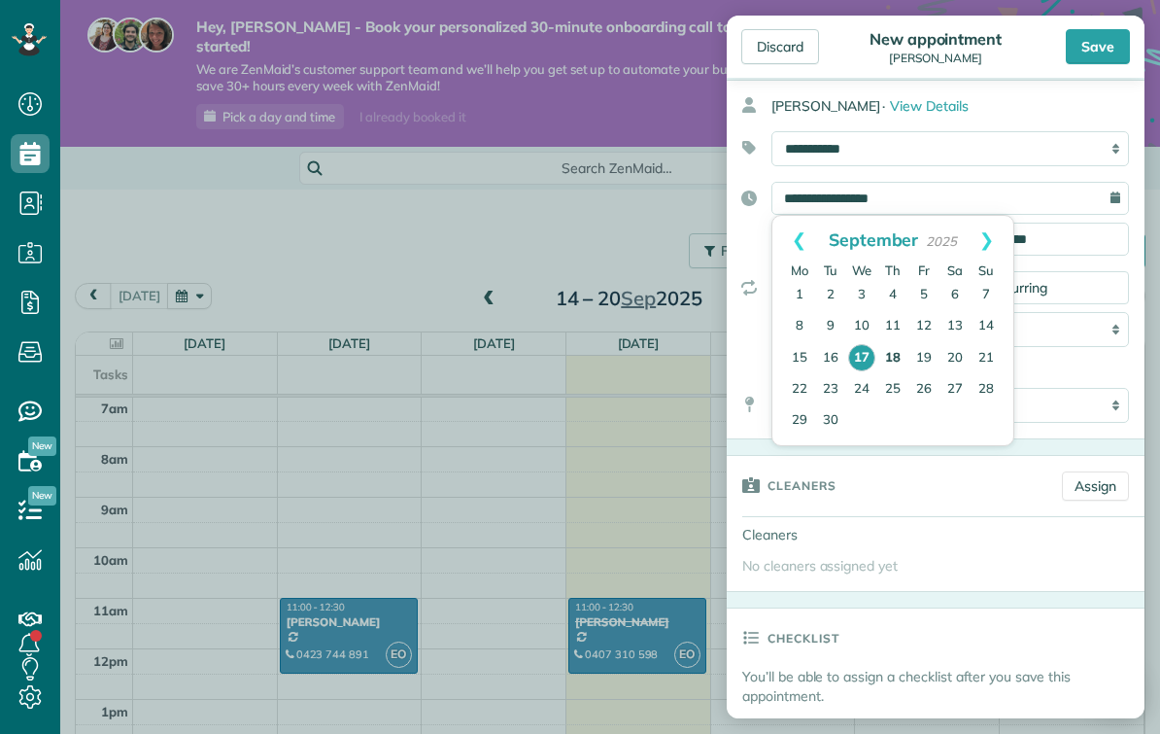
click at [899, 354] on link "18" at bounding box center [892, 358] width 31 height 31
type input "**********"
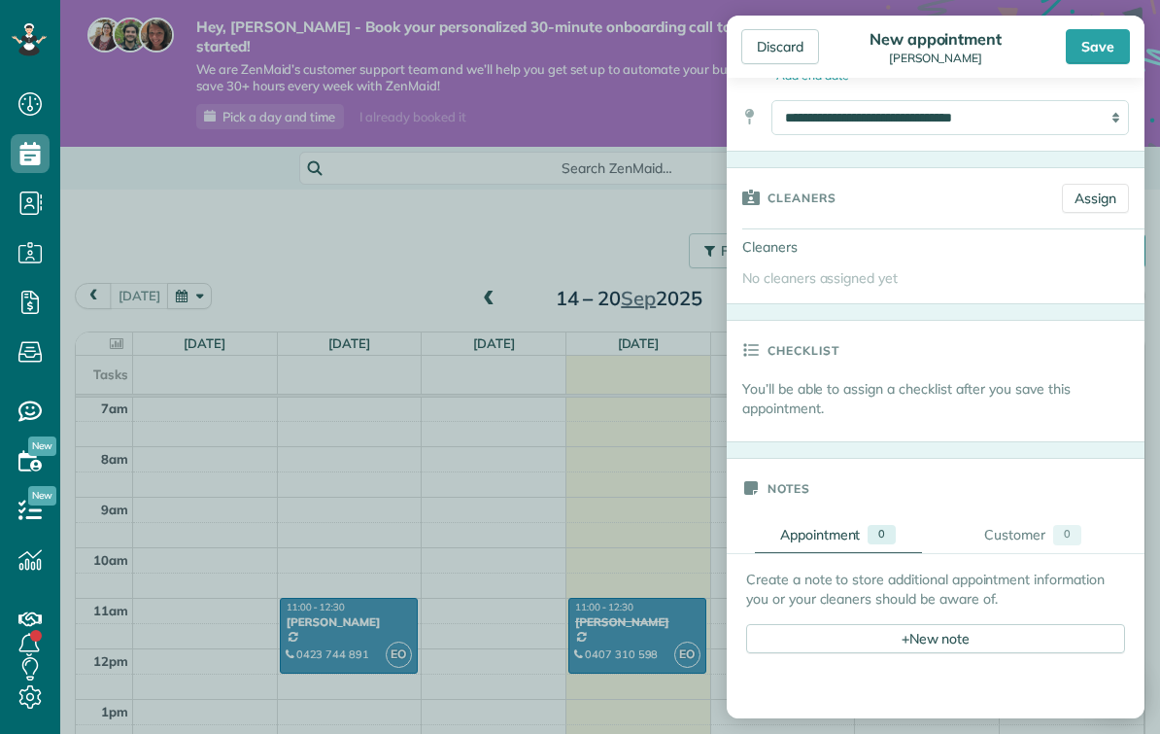
scroll to position [360, 0]
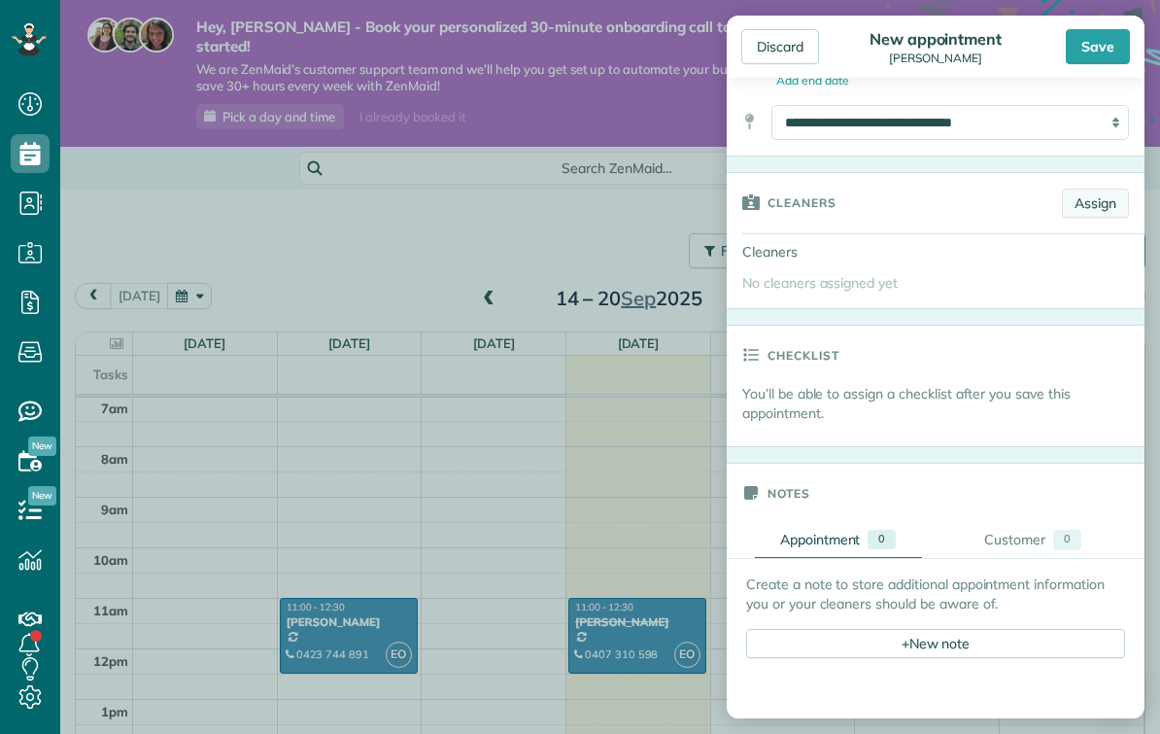
click at [1082, 201] on link "Assign" at bounding box center [1095, 203] width 67 height 29
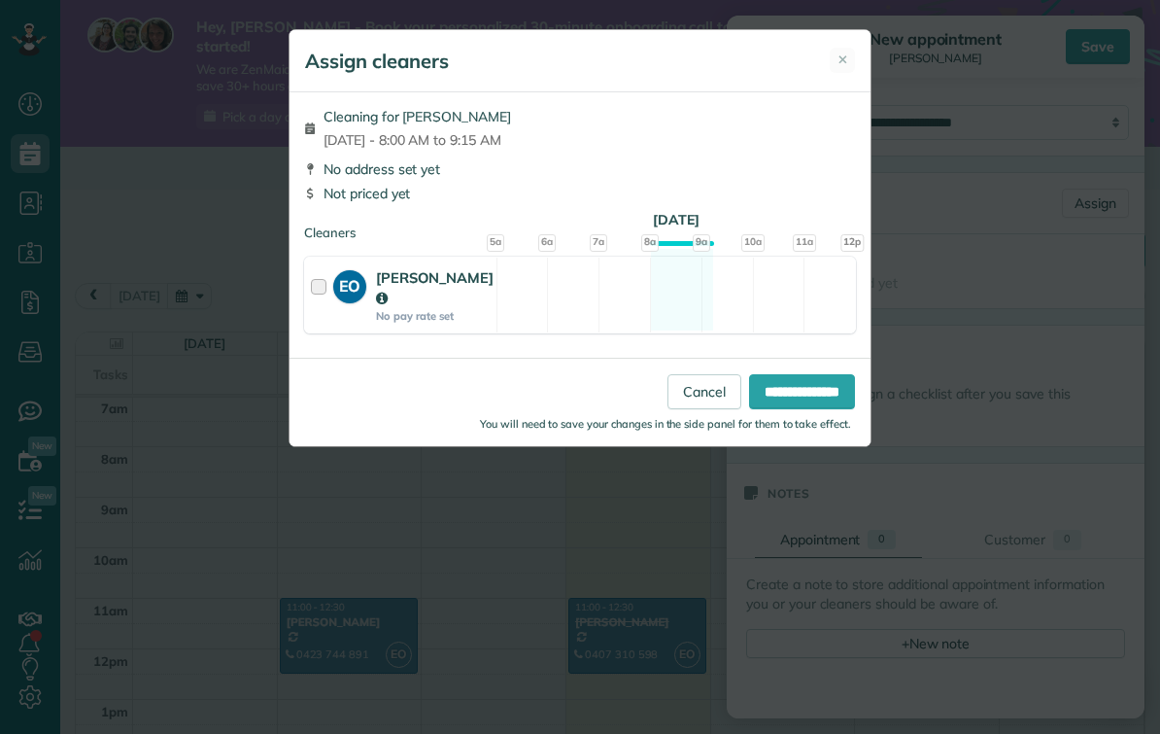
click at [308, 281] on div "EO Emmanuel Otaw No pay rate set" at bounding box center [400, 294] width 191 height 75
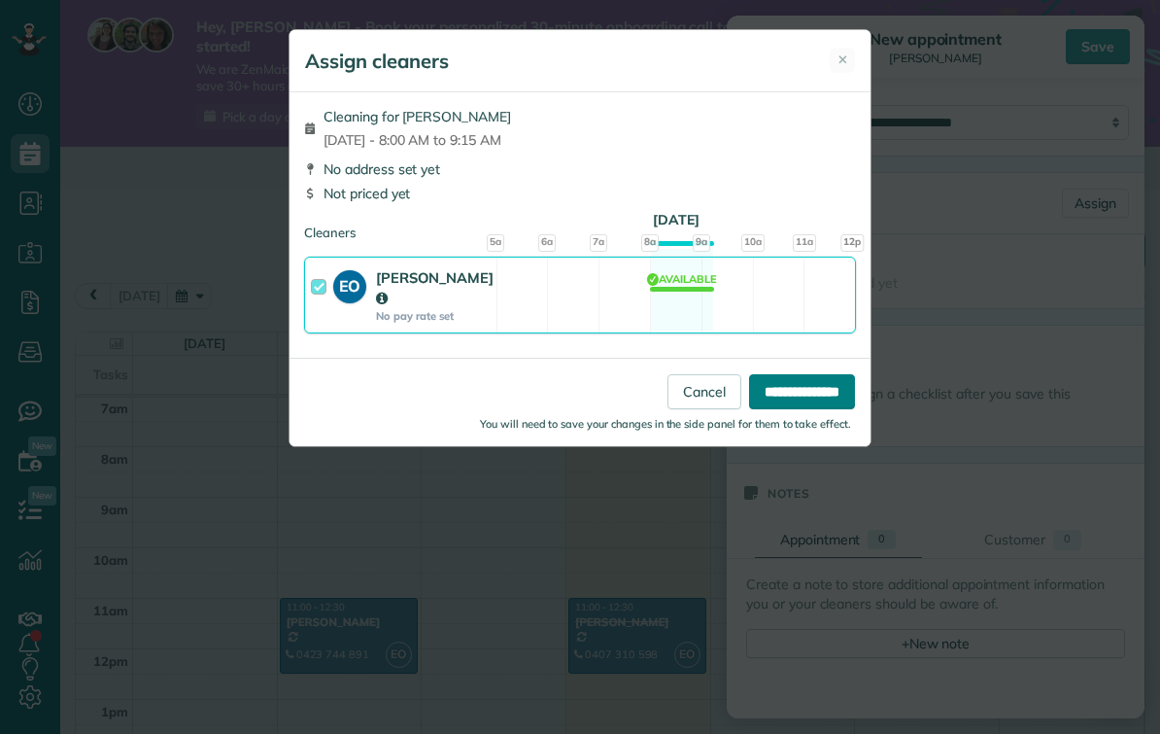
click at [799, 394] on input "**********" at bounding box center [802, 391] width 106 height 35
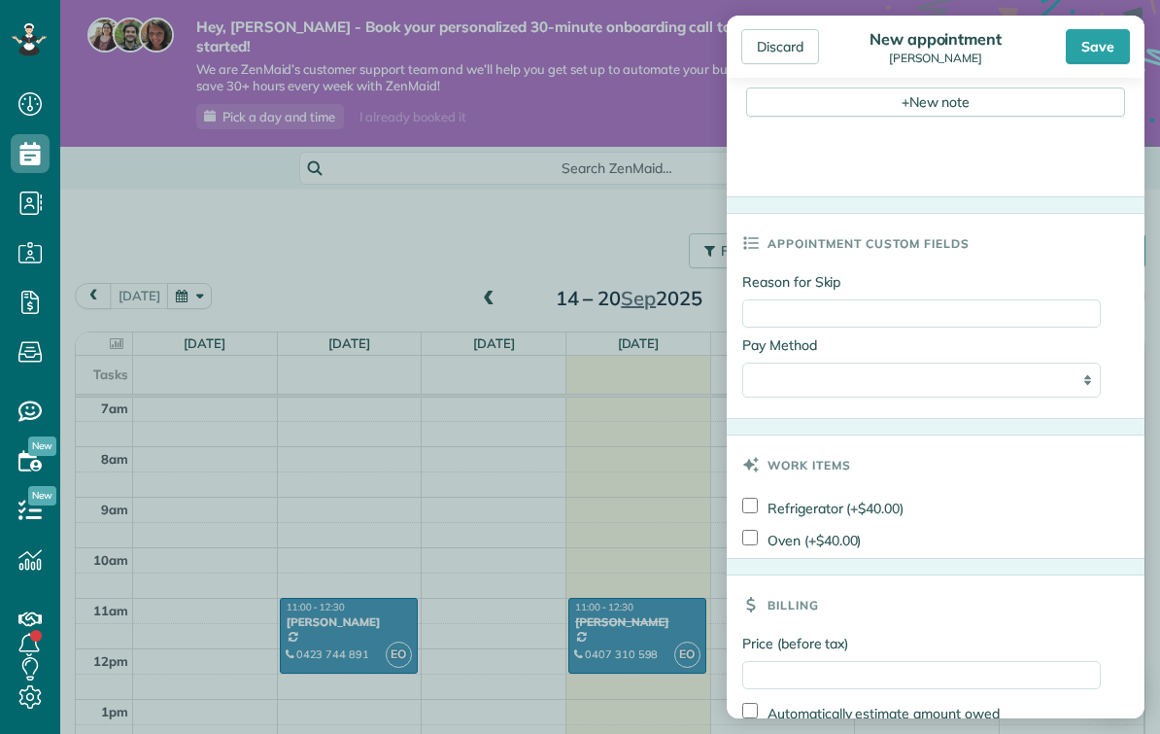
scroll to position [964, 0]
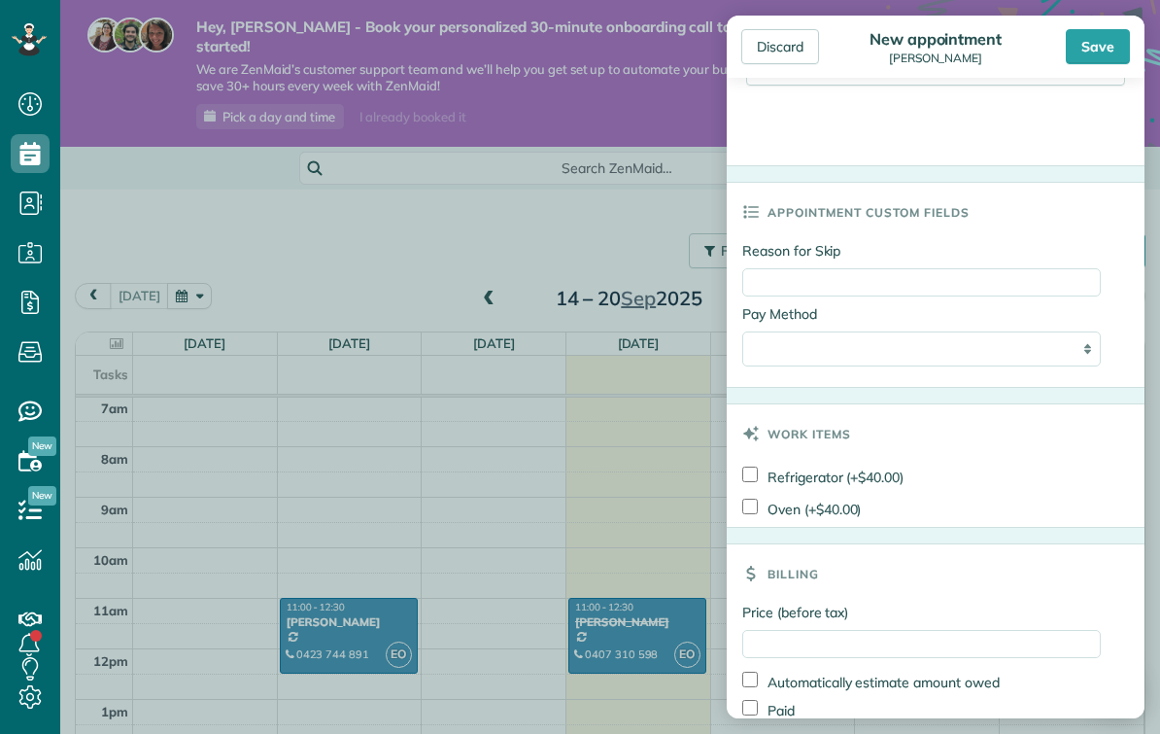
click at [999, 371] on div "**********" at bounding box center [921, 343] width 359 height 78
click at [0, 0] on html "Dashboard Scheduling Calendar View List View Dispatch View - Weekly scheduling …" at bounding box center [580, 367] width 1160 height 734
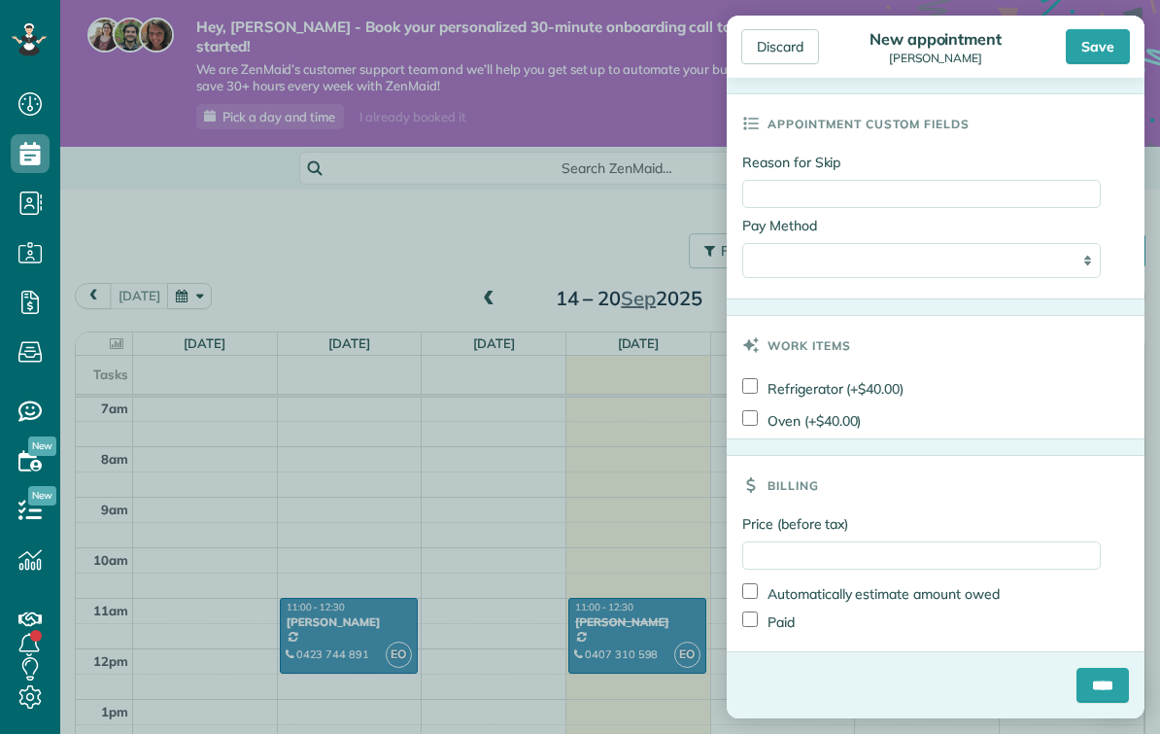
scroll to position [1057, 0]
click at [827, 564] on input "Price (before tax)" at bounding box center [921, 555] width 359 height 28
type input "***"
click at [1117, 680] on input "****" at bounding box center [1103, 685] width 52 height 35
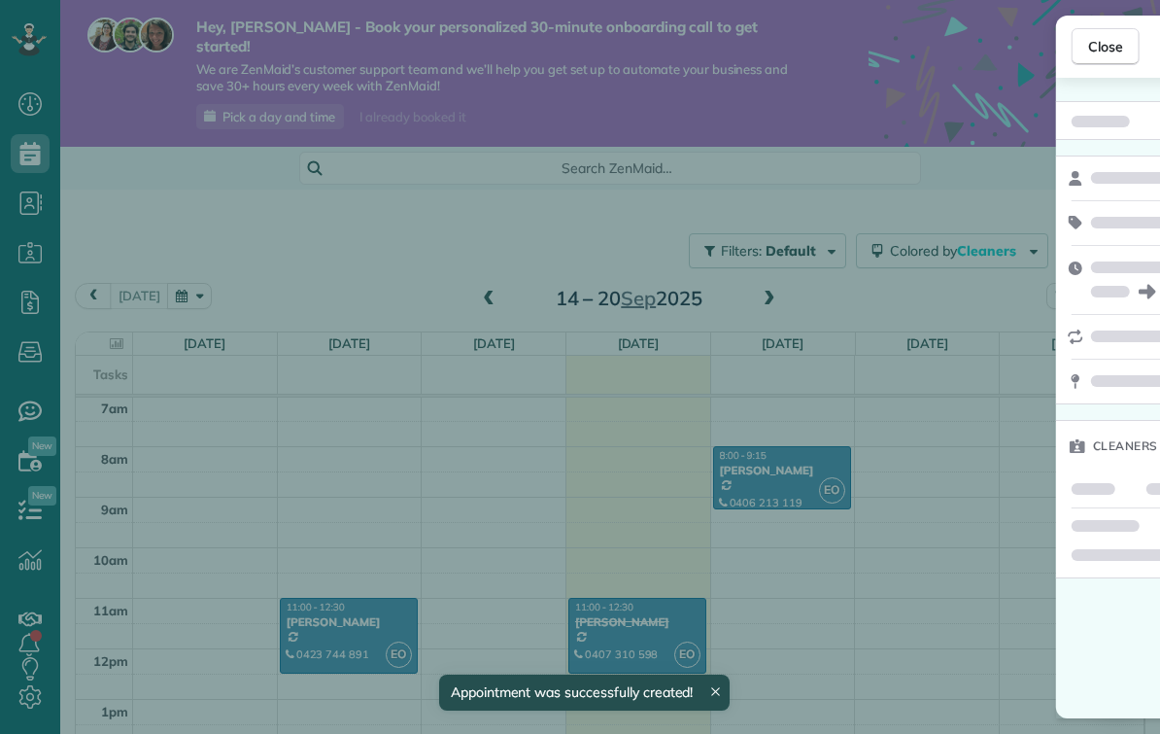
scroll to position [355, 0]
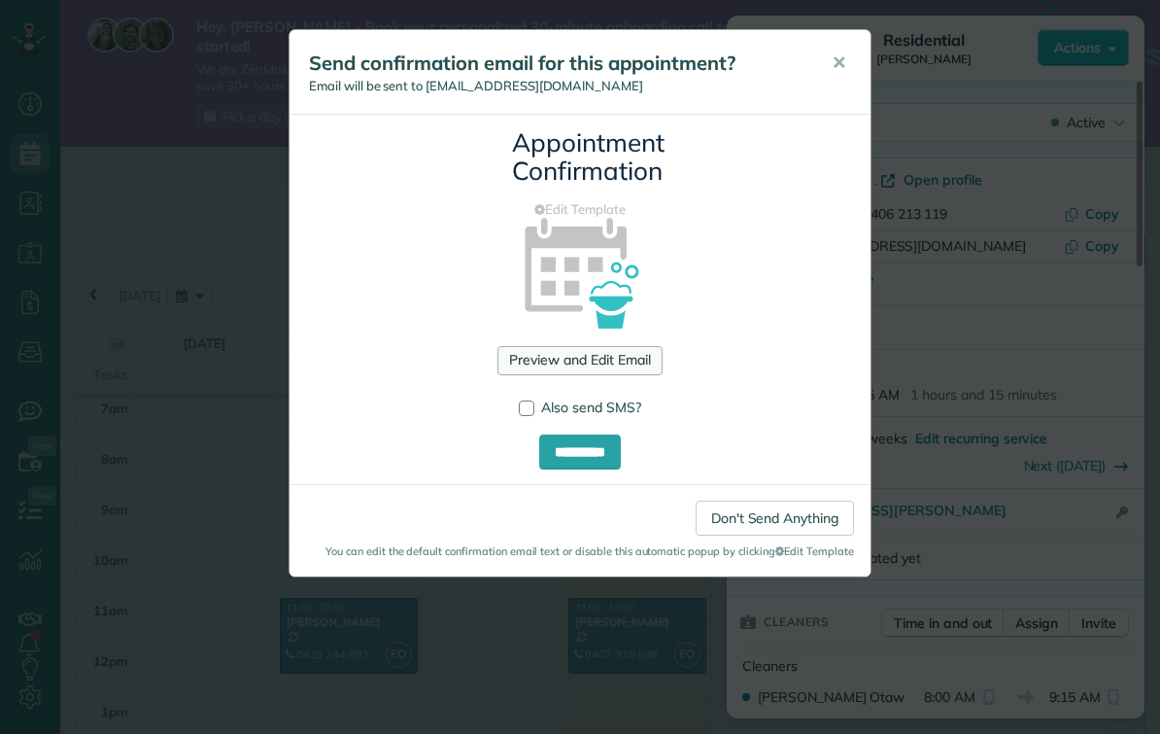
click at [625, 362] on link "Preview and Edit Email" at bounding box center [579, 360] width 164 height 29
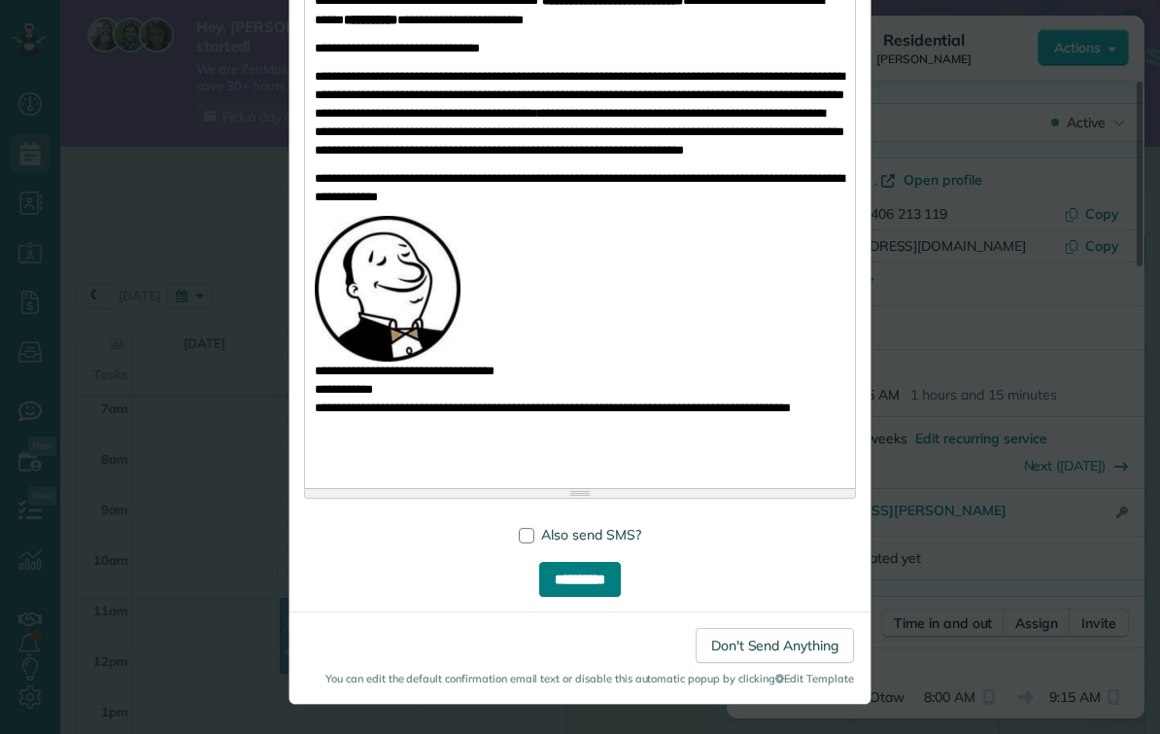
scroll to position [614, 0]
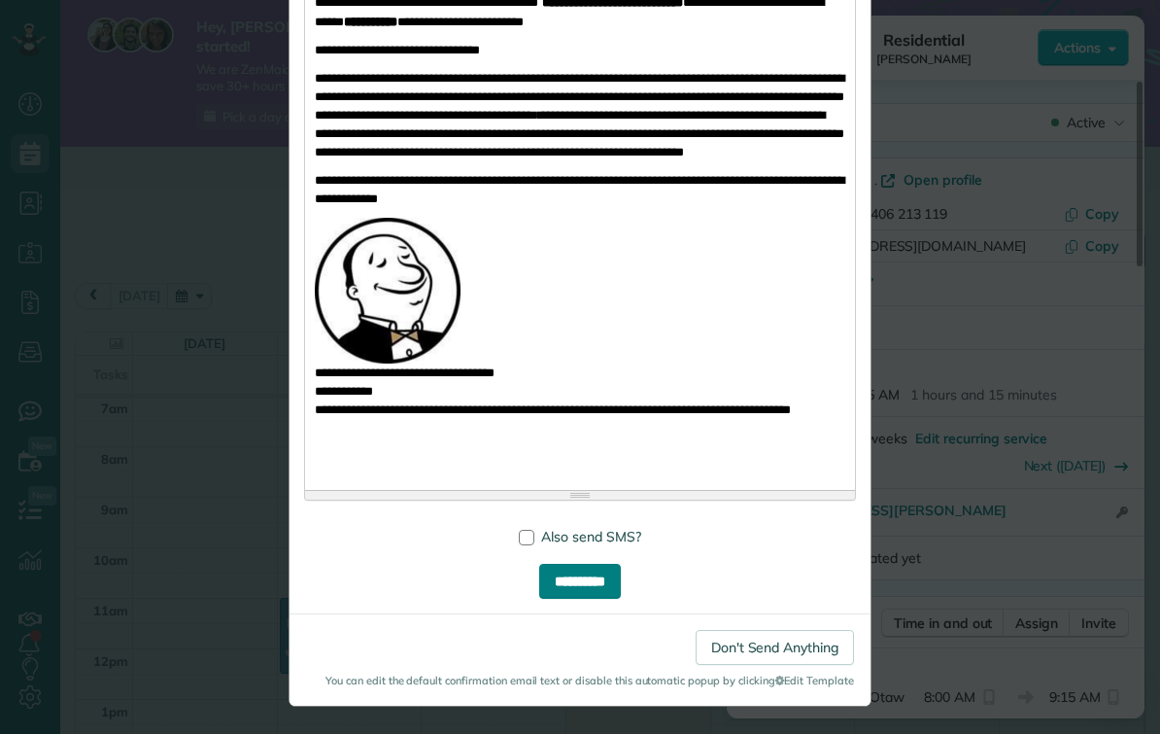
click at [594, 584] on input "**********" at bounding box center [580, 581] width 82 height 35
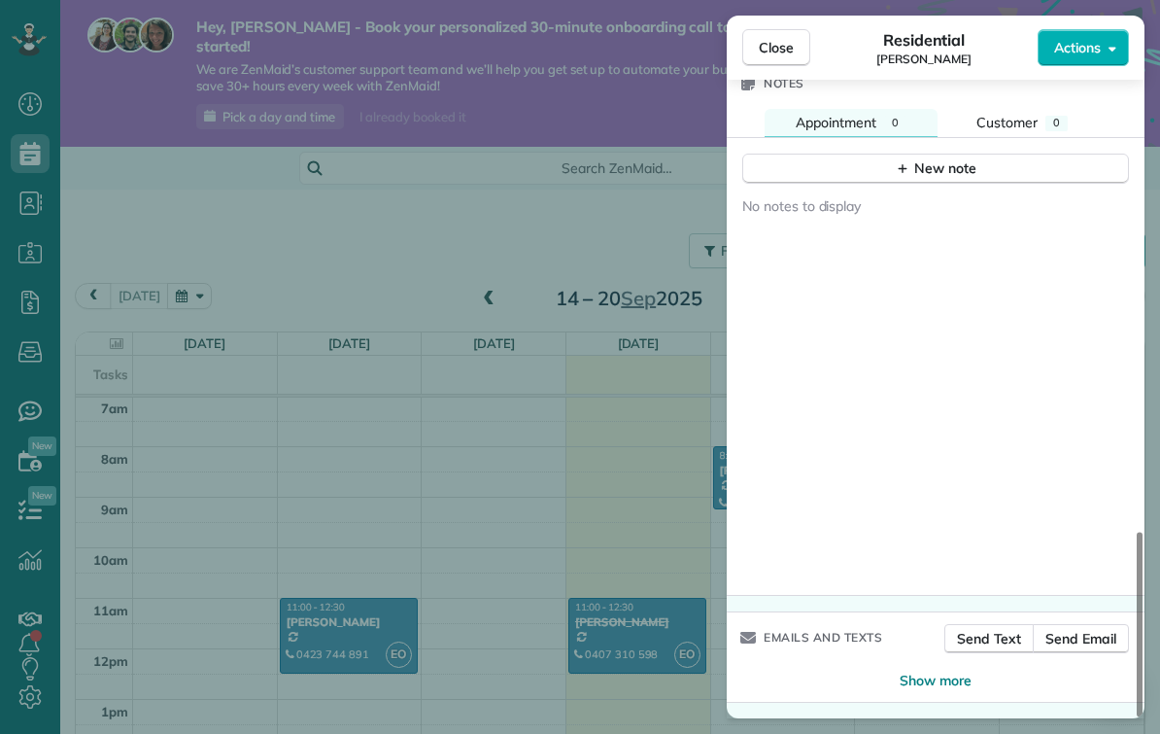
scroll to position [1647, 0]
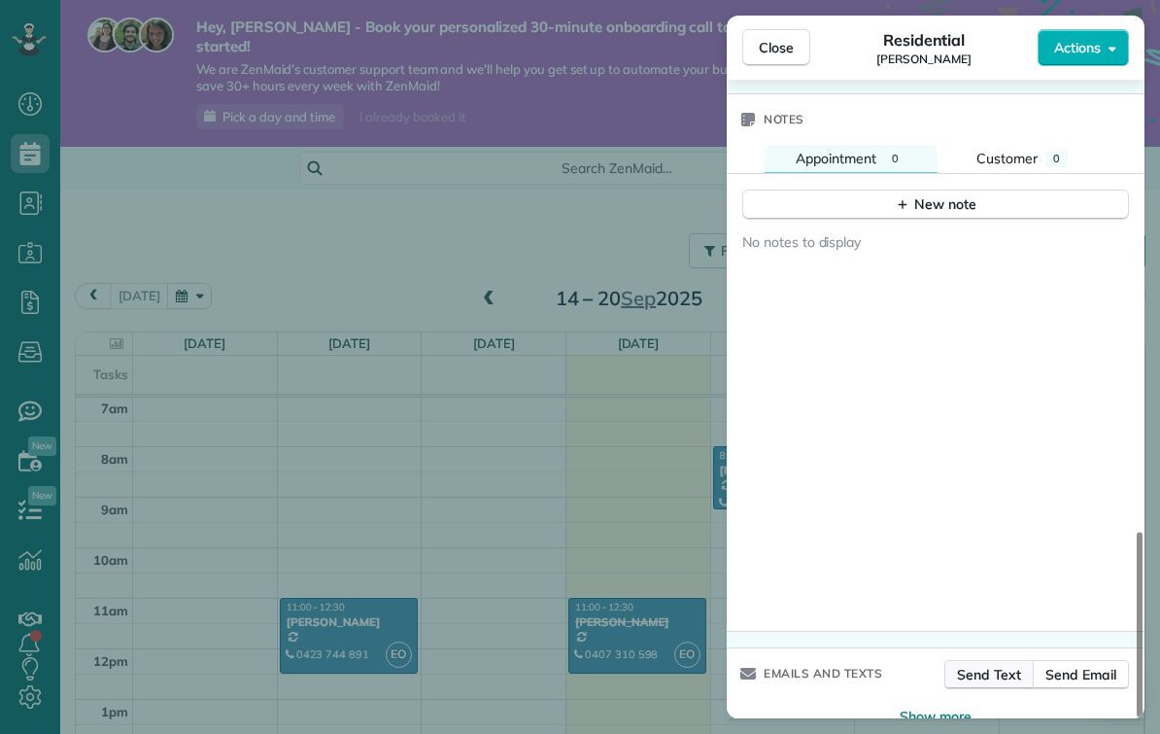
click at [1003, 680] on span "Send Text" at bounding box center [989, 674] width 65 height 19
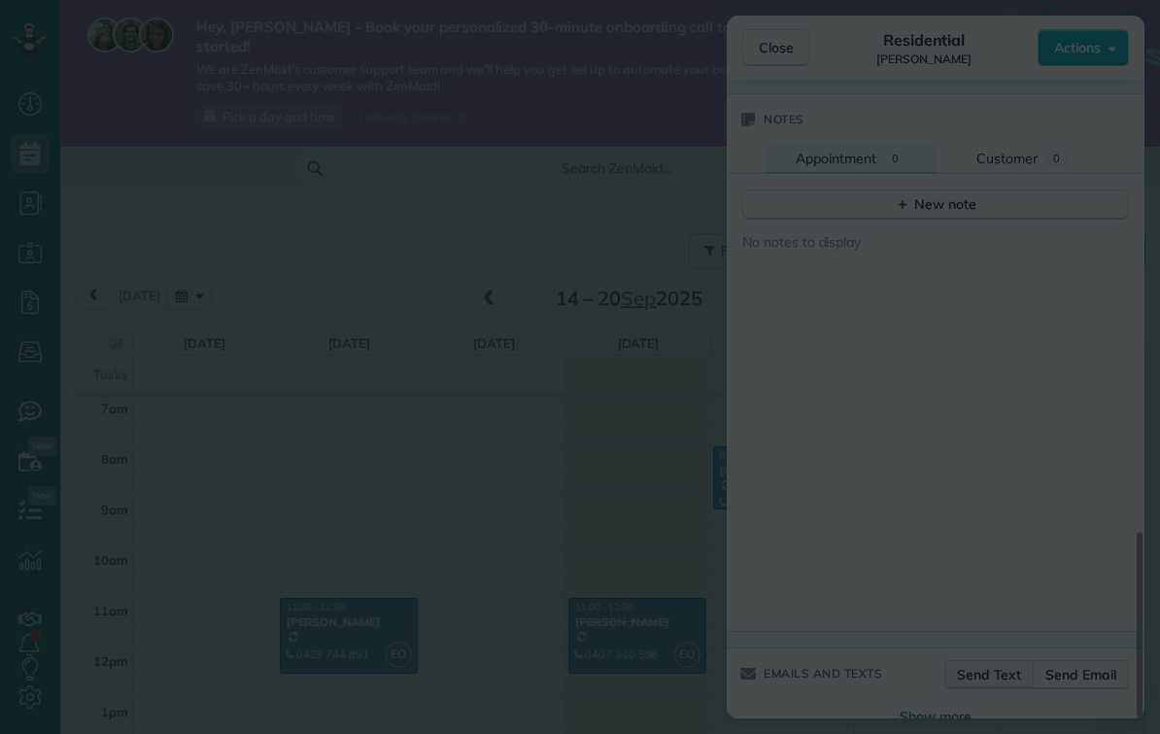
scroll to position [0, 0]
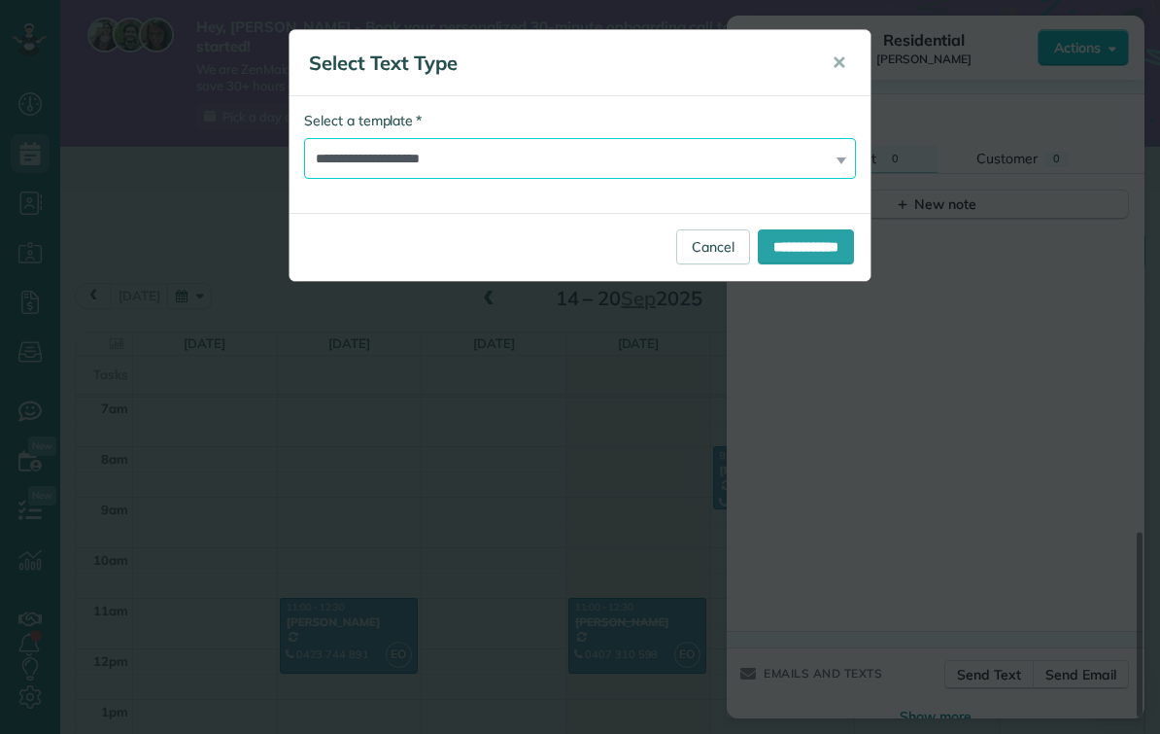
click at [367, 158] on select "**********" at bounding box center [580, 158] width 552 height 41
select select "*******"
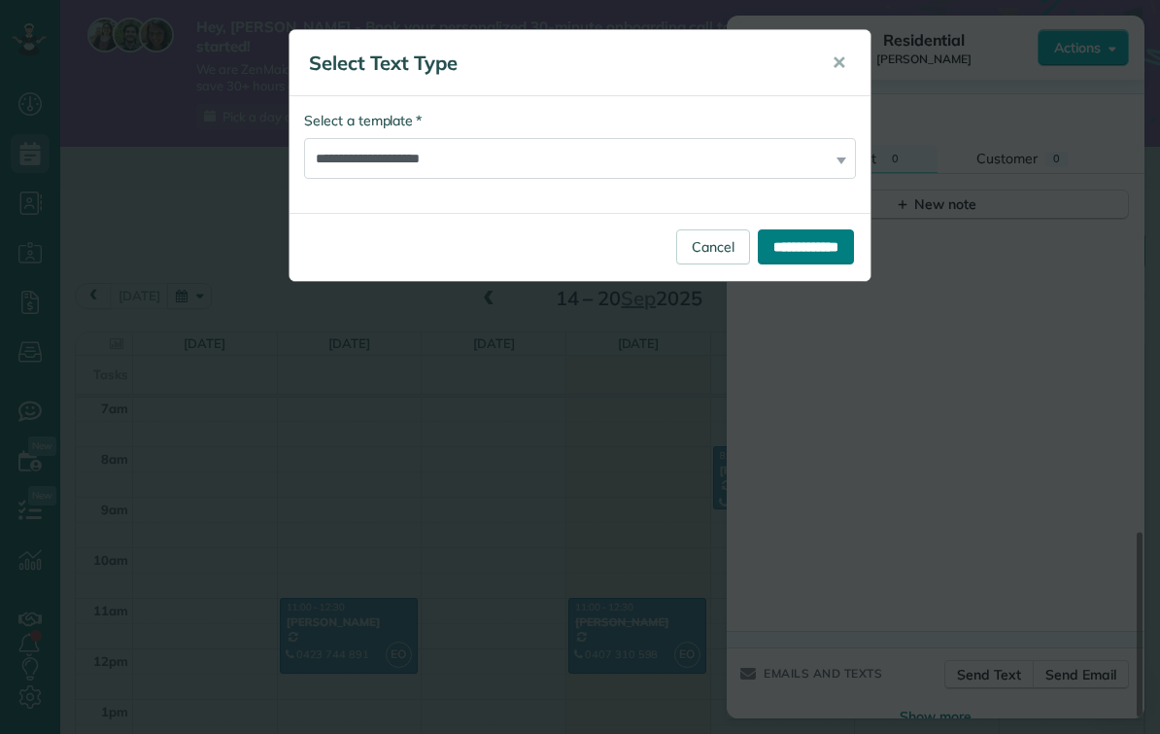
click at [776, 244] on input "**********" at bounding box center [806, 246] width 96 height 35
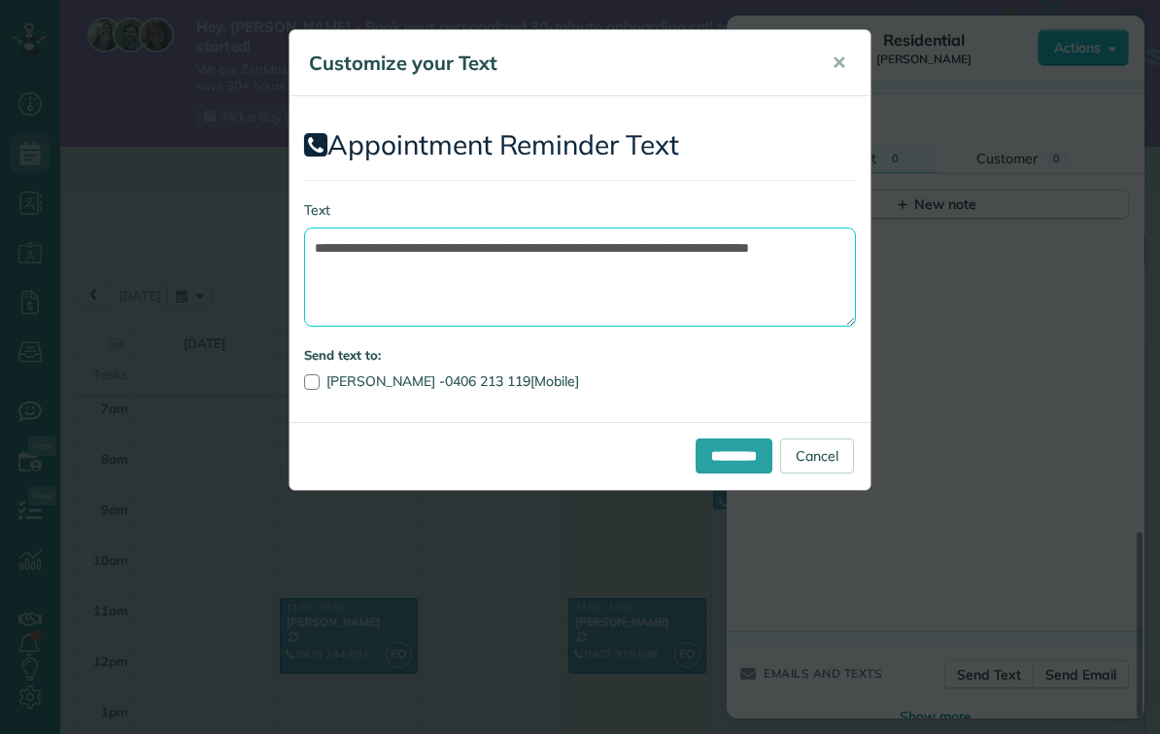
click at [672, 245] on textarea "**********" at bounding box center [580, 276] width 552 height 99
type textarea "**********"
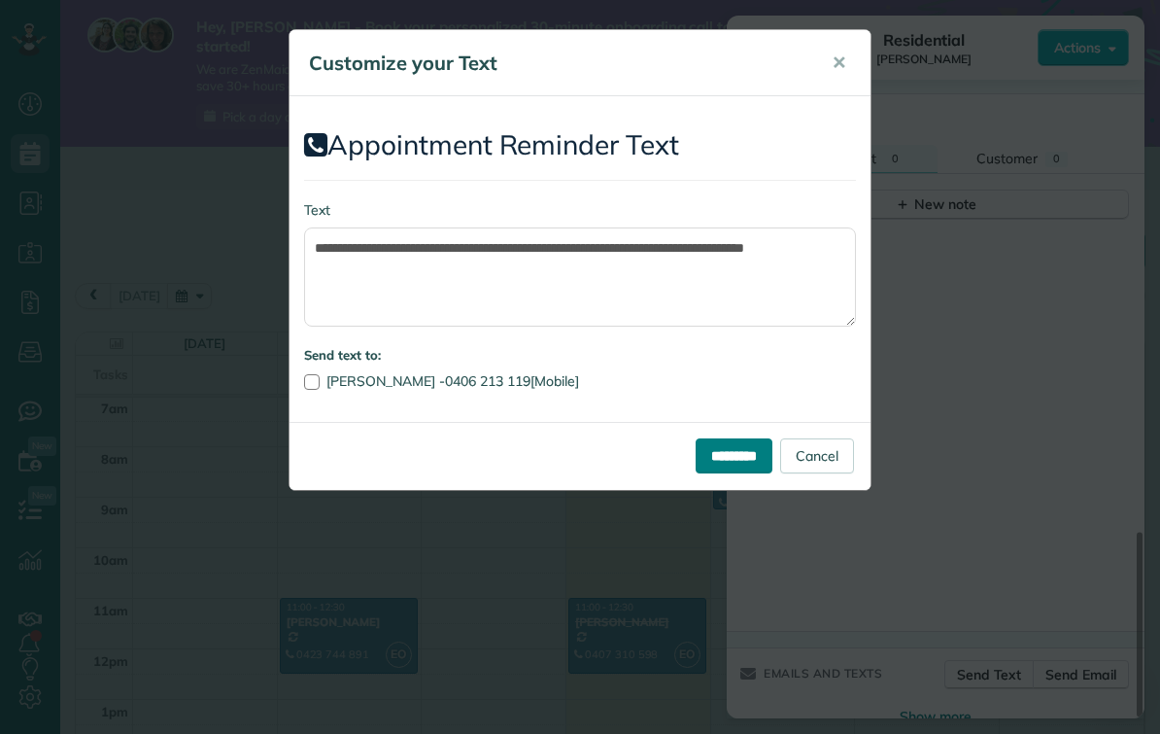
click at [740, 451] on input "*********" at bounding box center [734, 455] width 77 height 35
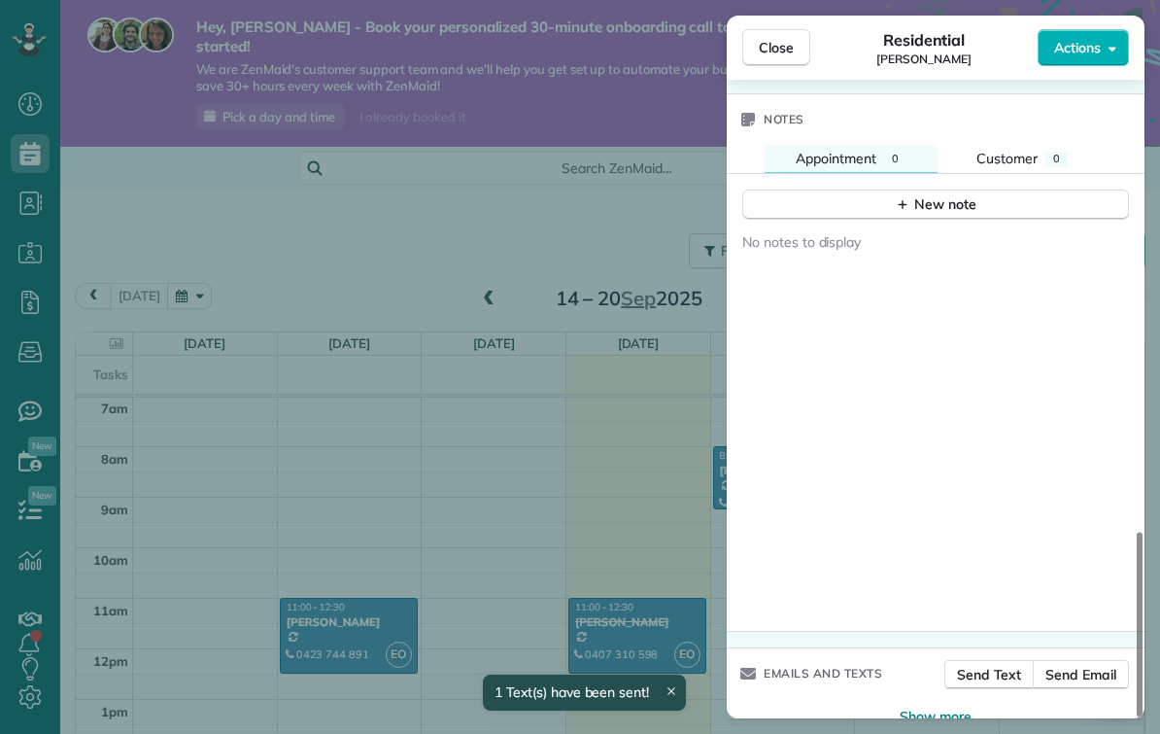
scroll to position [355, 0]
click at [764, 45] on span "Close" at bounding box center [776, 47] width 35 height 19
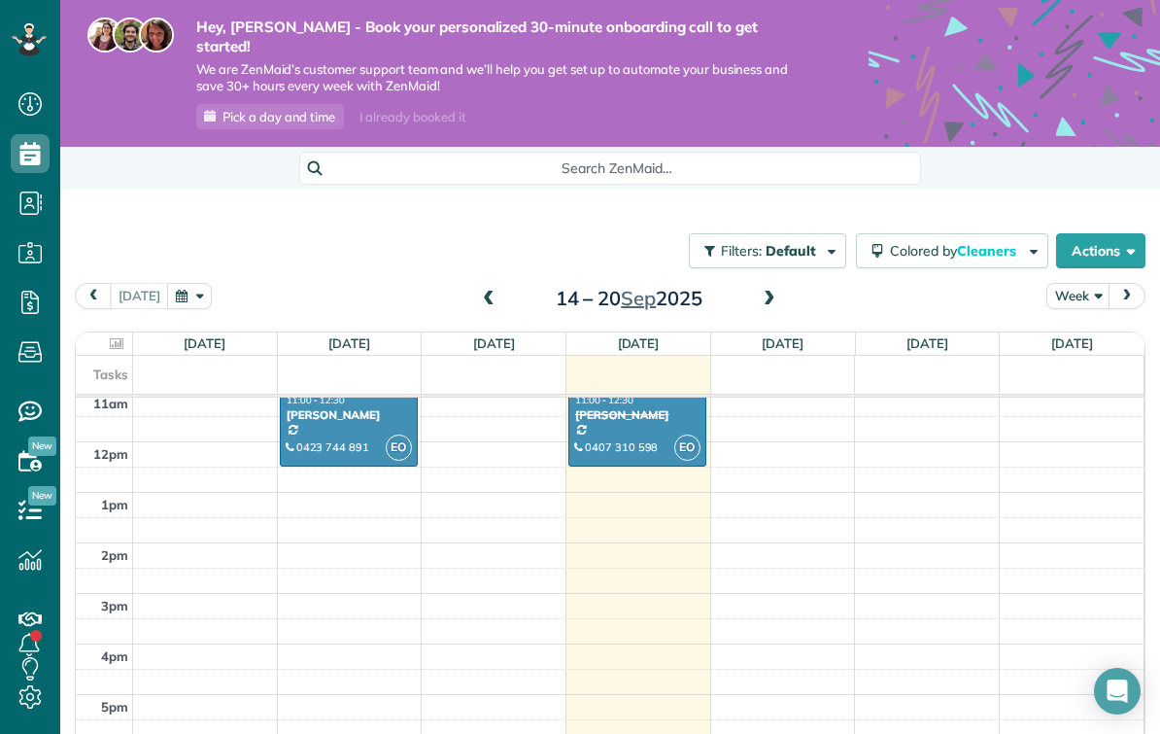
scroll to position [561, 0]
click at [386, 393] on div at bounding box center [349, 430] width 136 height 74
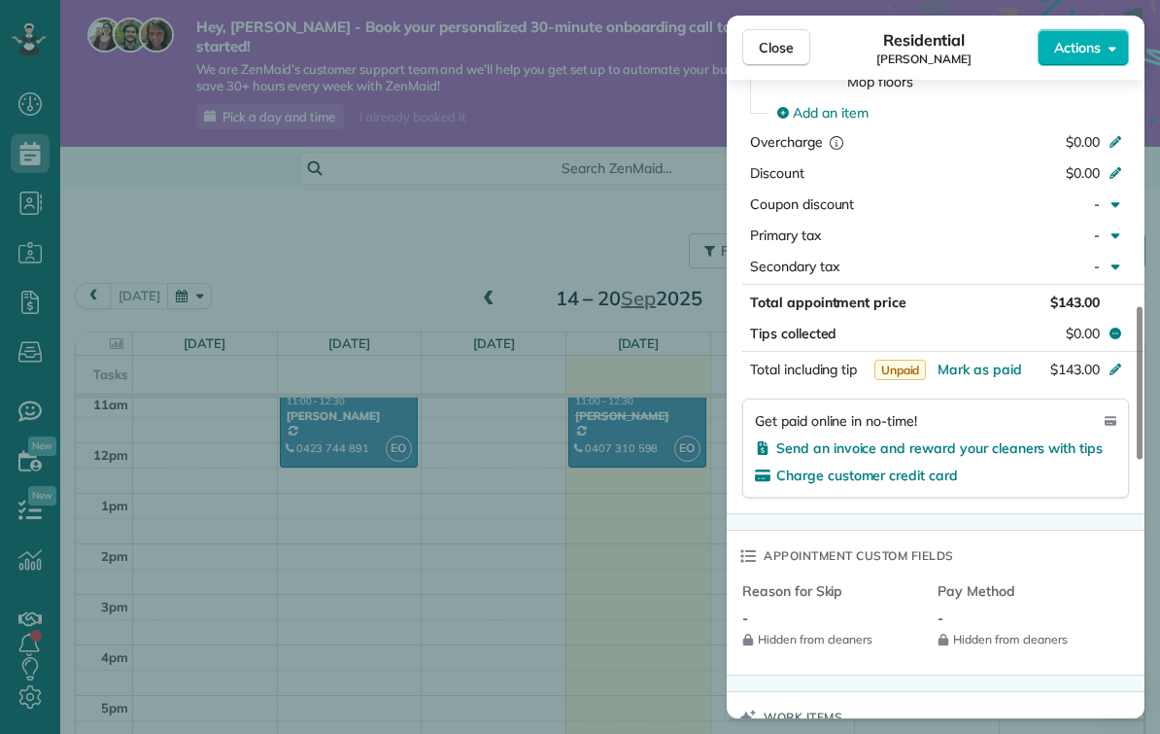
scroll to position [1067, 0]
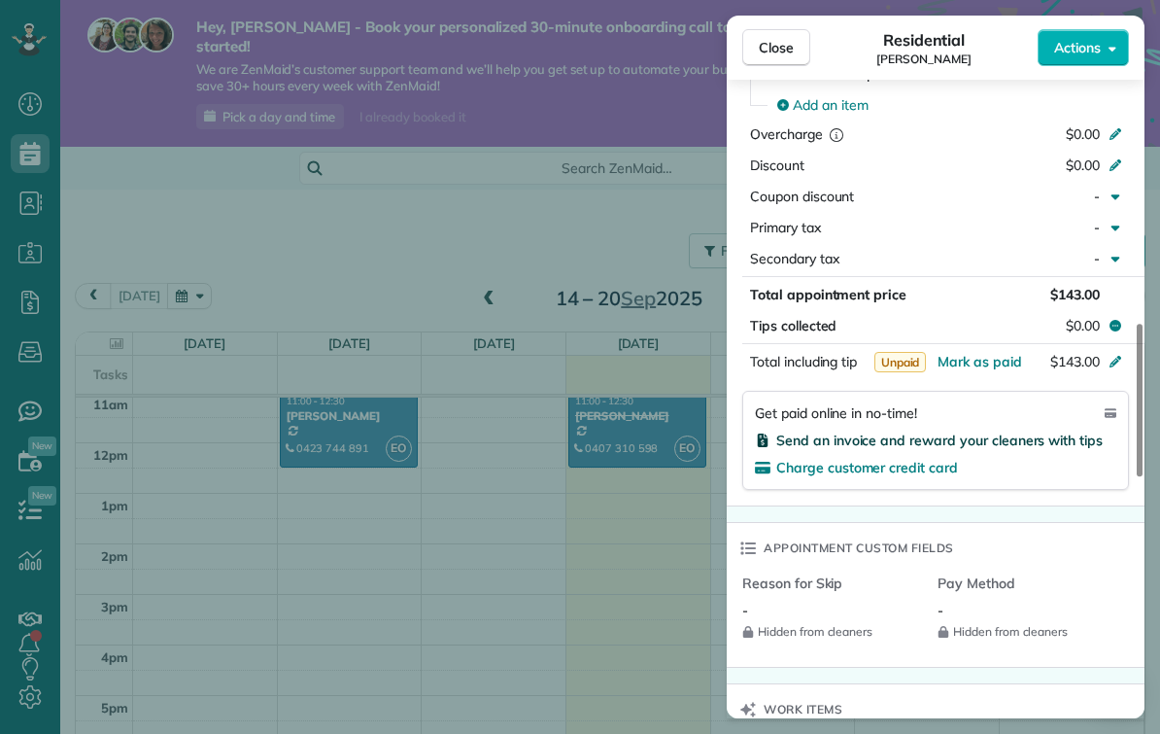
click at [933, 431] on span "Send an invoice and reward your cleaners with tips" at bounding box center [939, 439] width 326 height 17
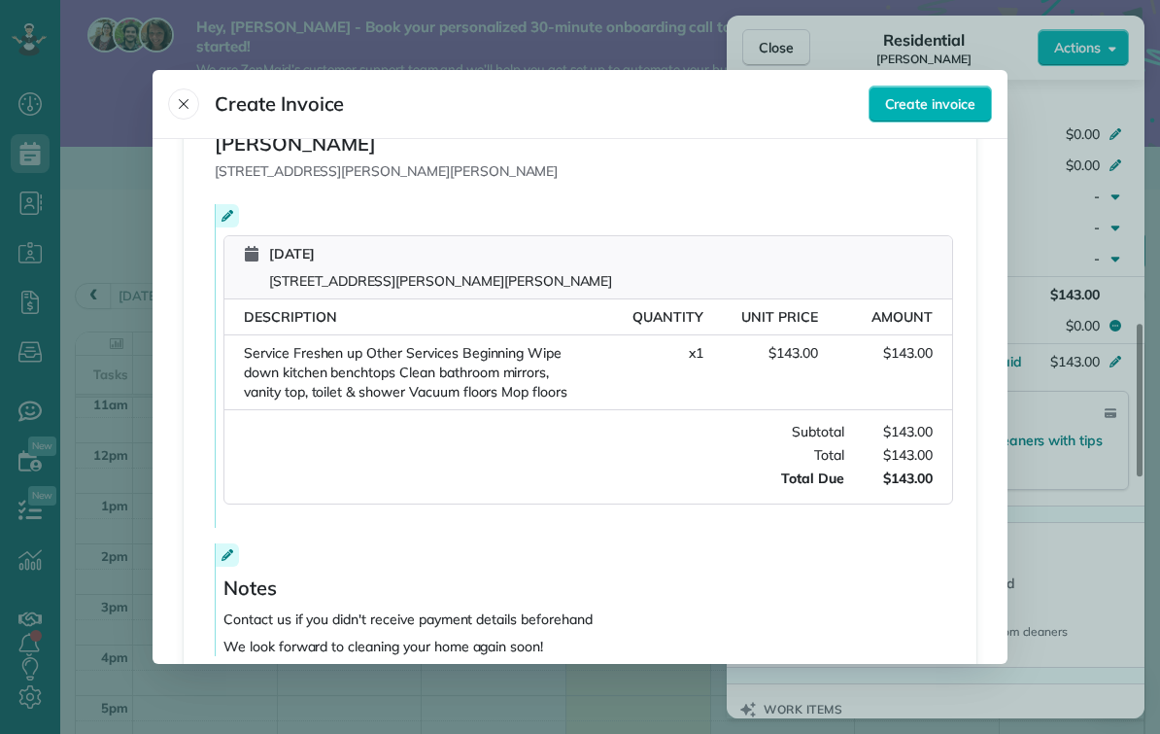
scroll to position [411, 0]
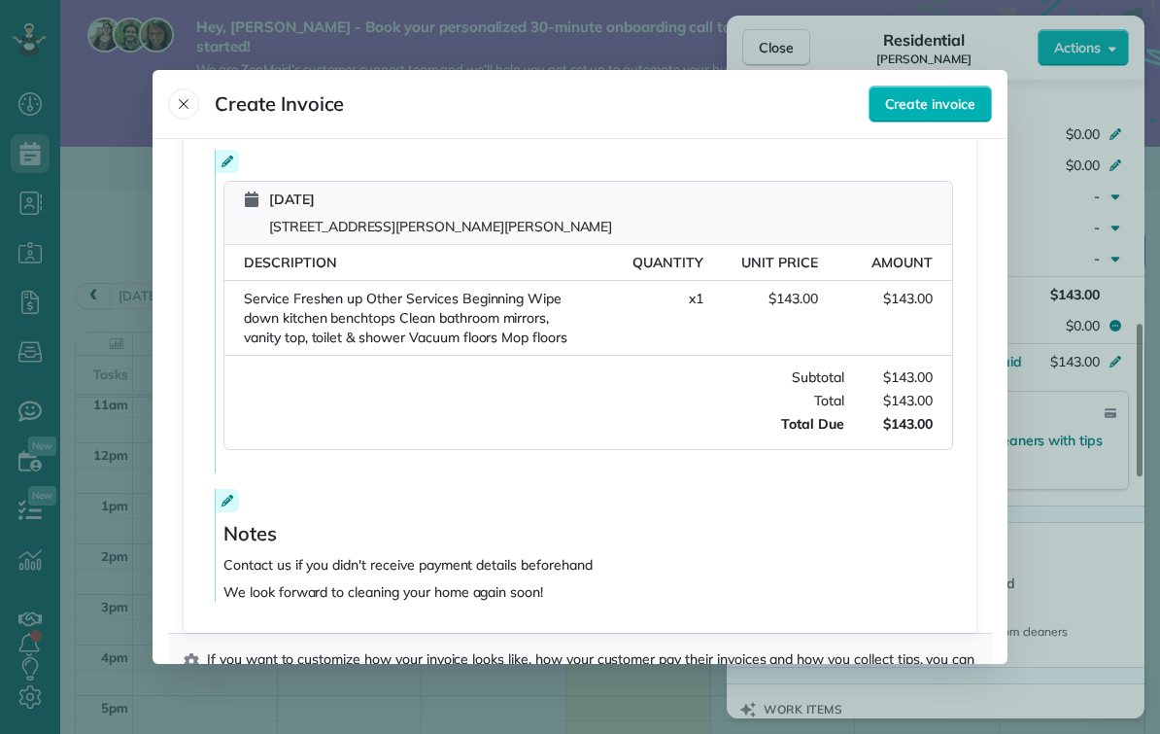
click at [233, 489] on div at bounding box center [227, 500] width 23 height 23
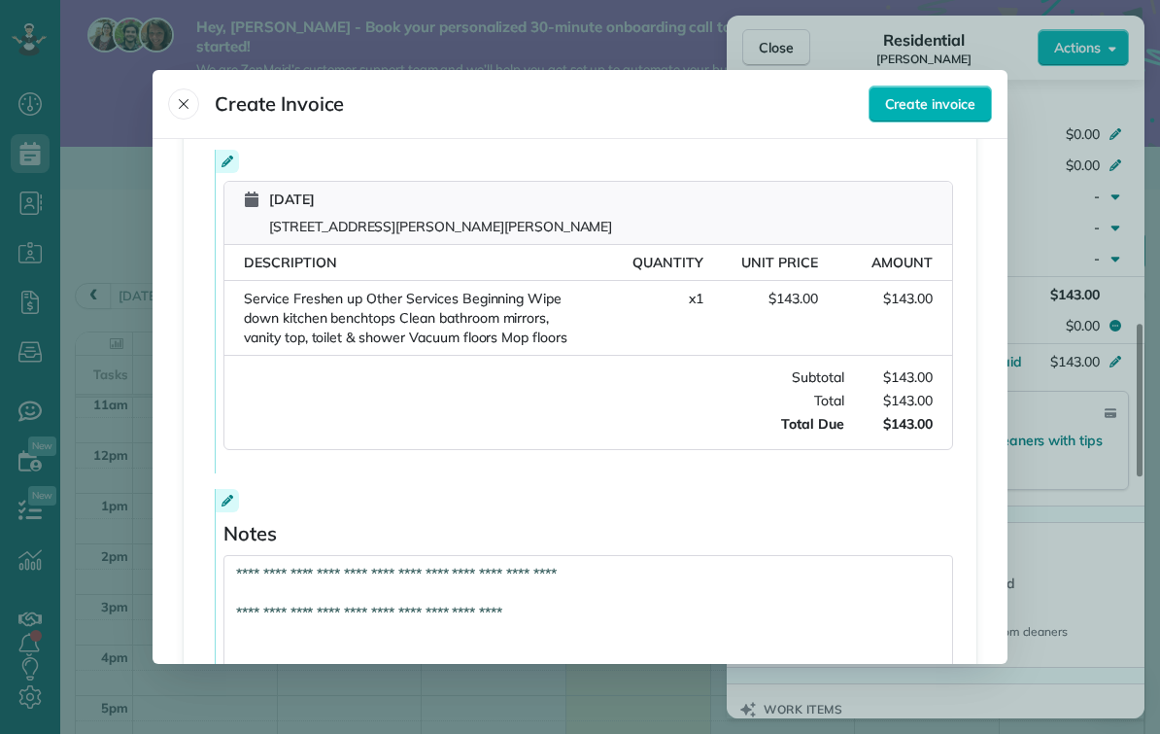
click at [237, 555] on textarea "**********" at bounding box center [588, 641] width 730 height 173
click at [243, 555] on textarea "**********" at bounding box center [588, 641] width 730 height 173
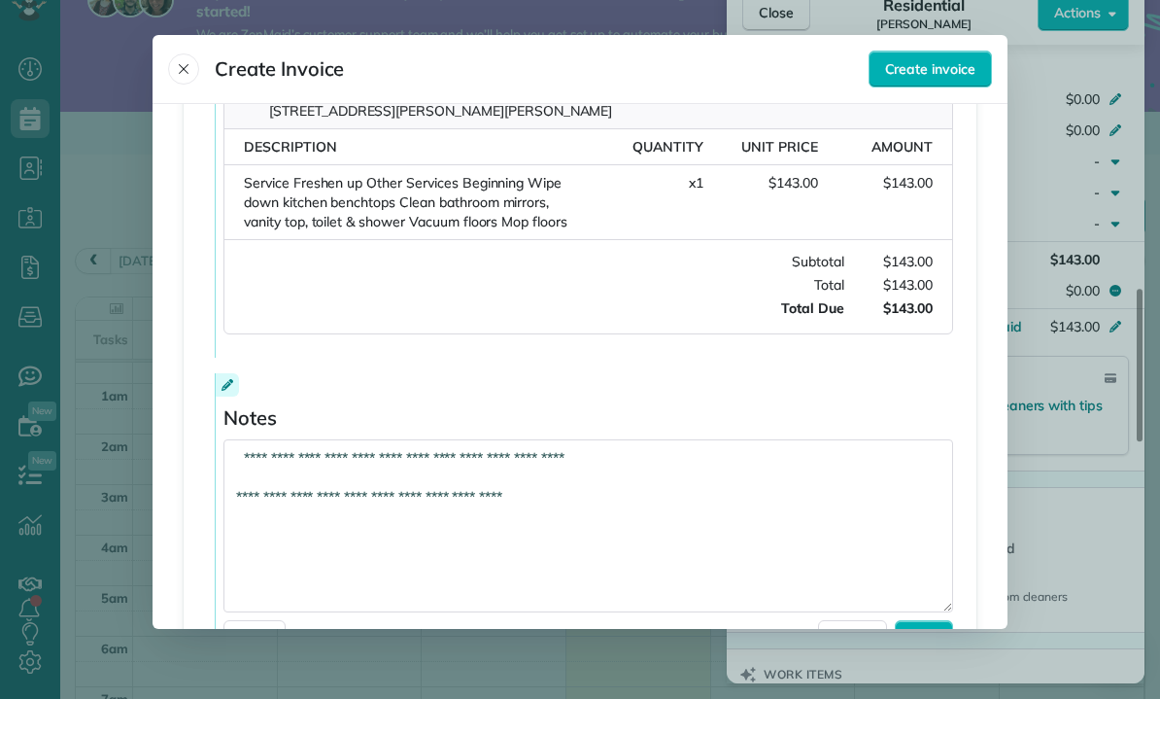
scroll to position [545, 0]
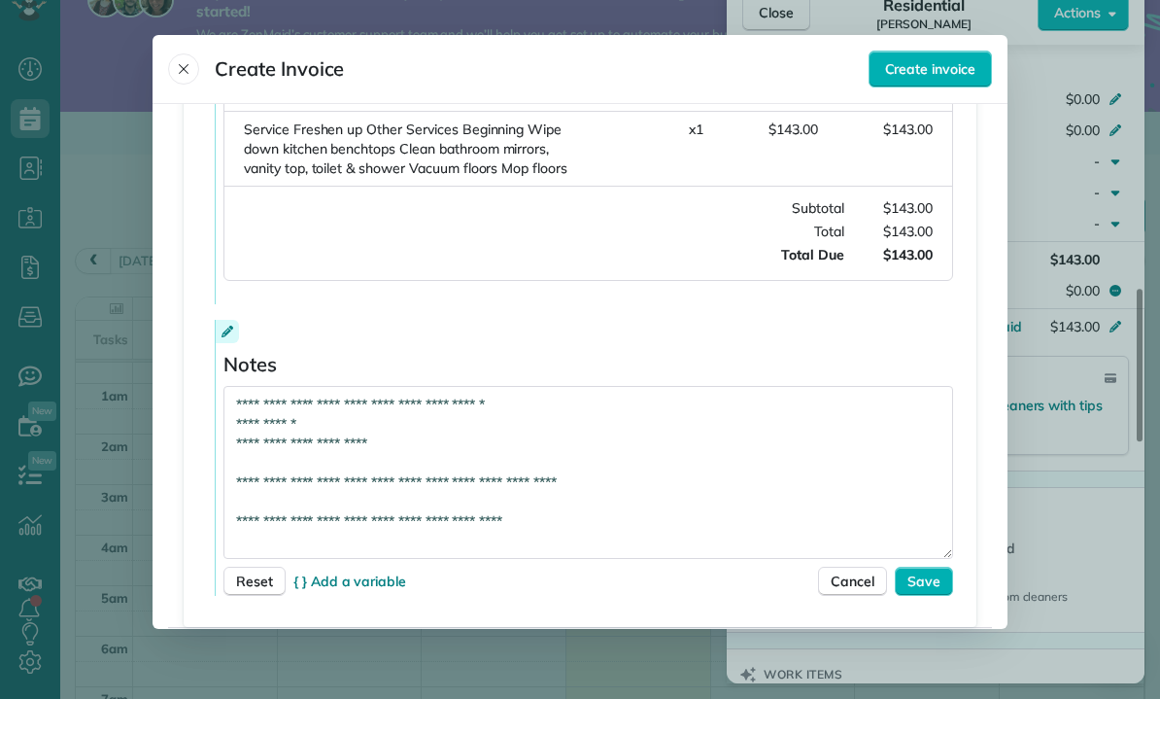
click at [380, 421] on textarea "**********" at bounding box center [588, 507] width 730 height 173
click at [296, 421] on textarea "**********" at bounding box center [588, 507] width 730 height 173
type textarea "**********"
click at [933, 606] on span "Save" at bounding box center [924, 615] width 33 height 19
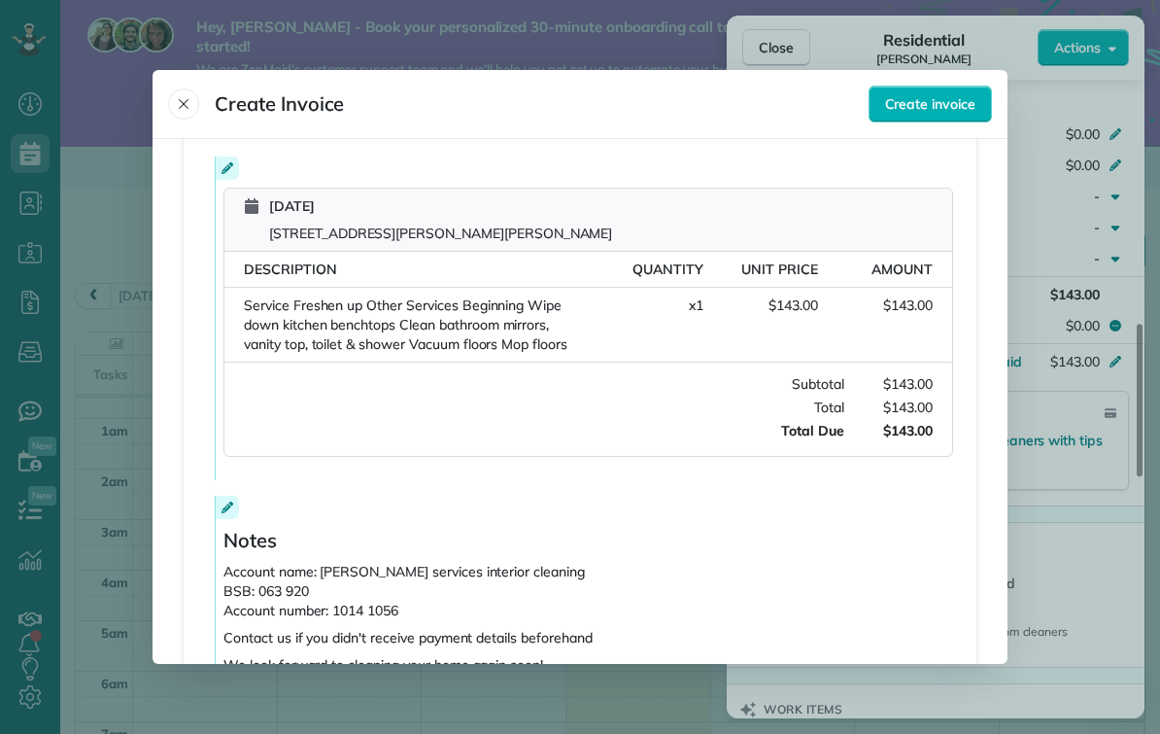
scroll to position [516, 0]
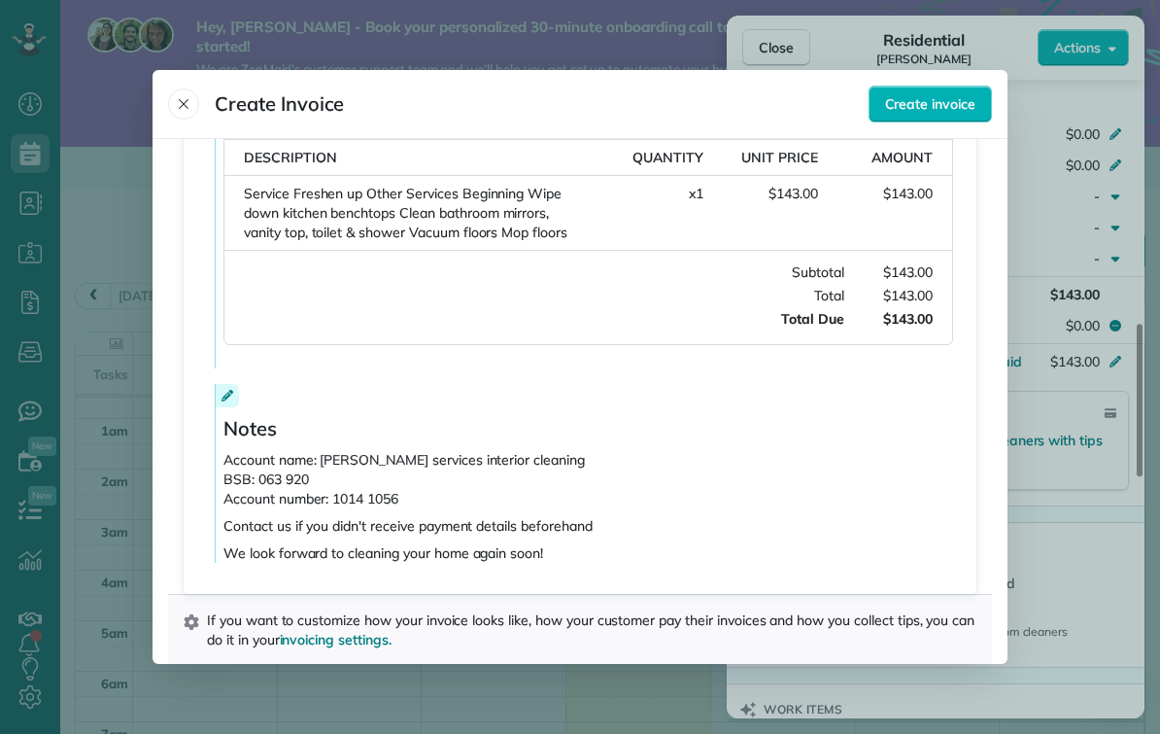
click at [1076, 555] on div at bounding box center [580, 367] width 1160 height 734
click at [197, 88] on button "Close" at bounding box center [183, 103] width 31 height 31
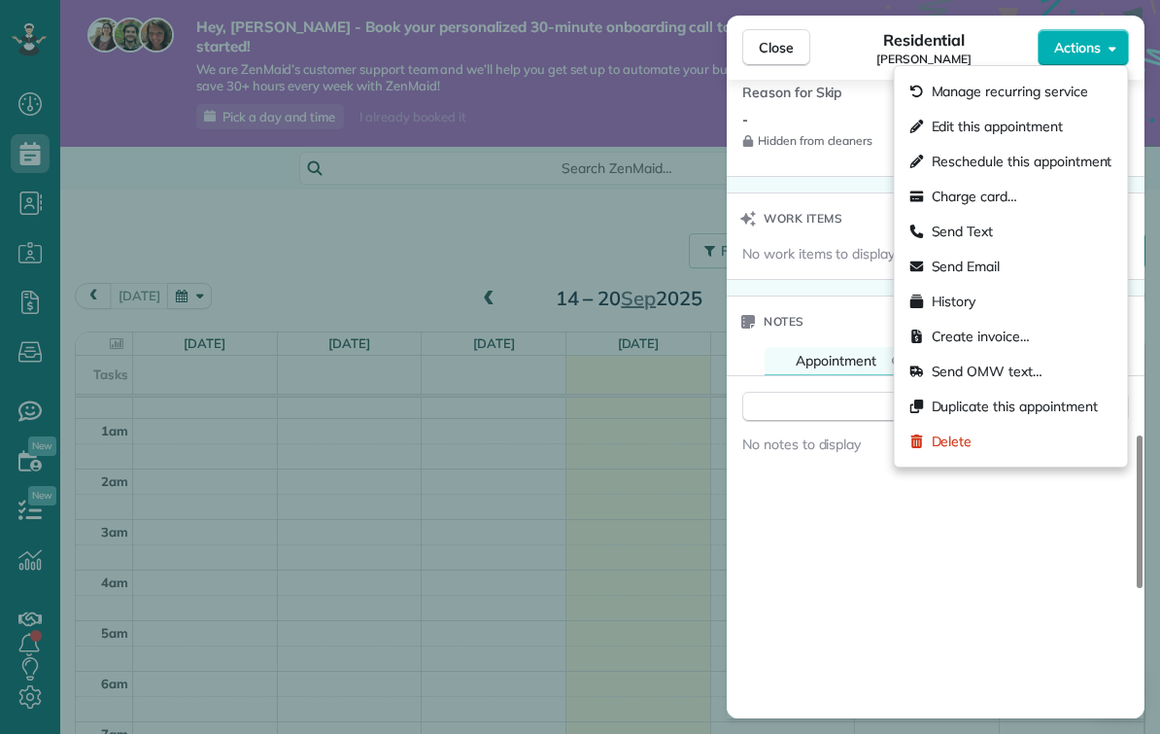
scroll to position [29, 0]
click at [841, 110] on div "-" at bounding box center [832, 119] width 180 height 19
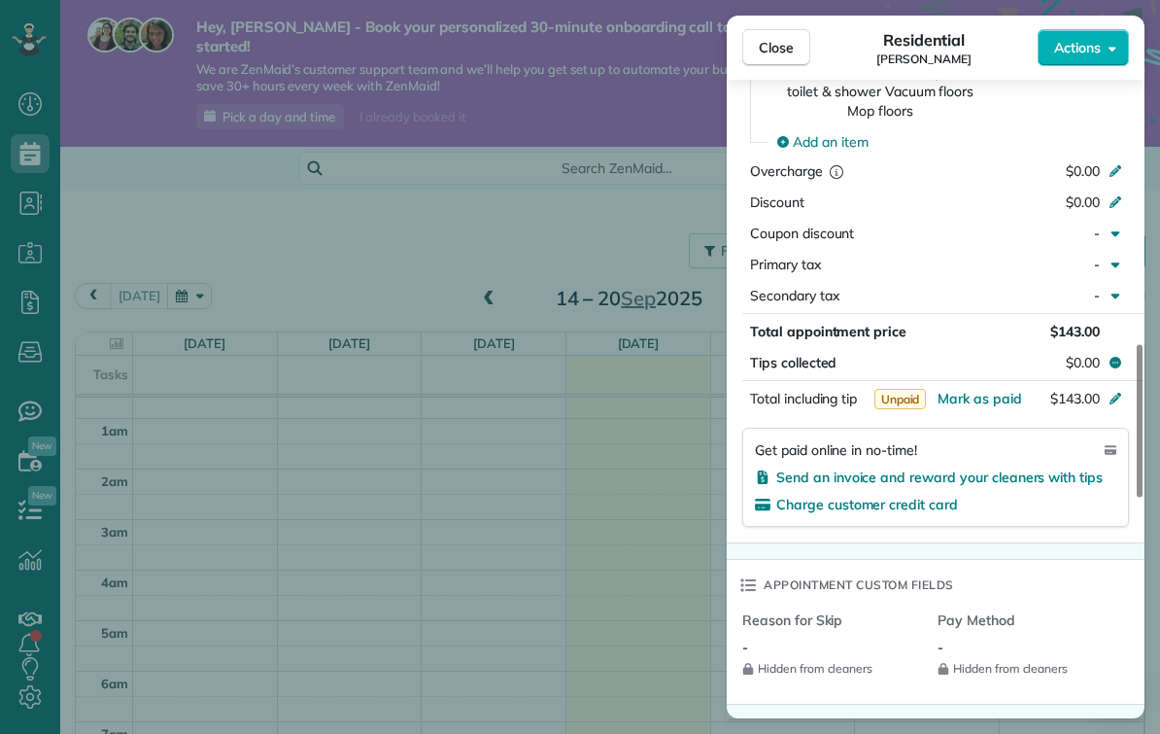
scroll to position [1024, 0]
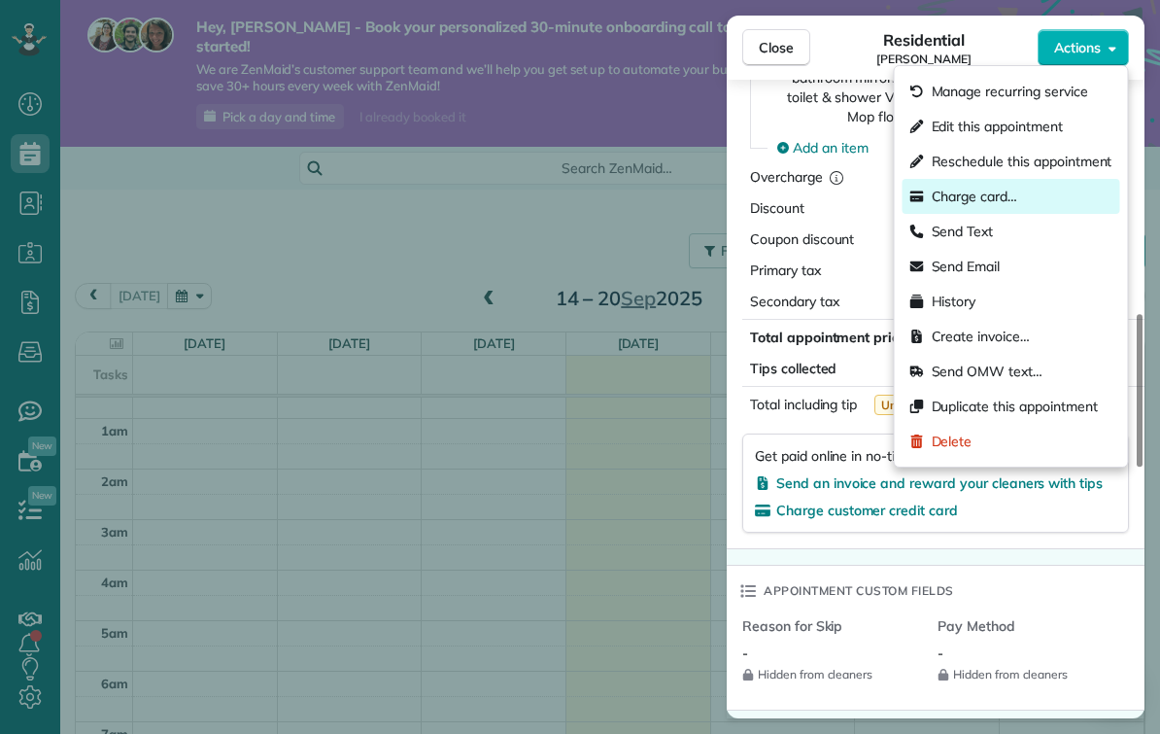
click at [937, 197] on span "Charge card…" at bounding box center [975, 196] width 86 height 19
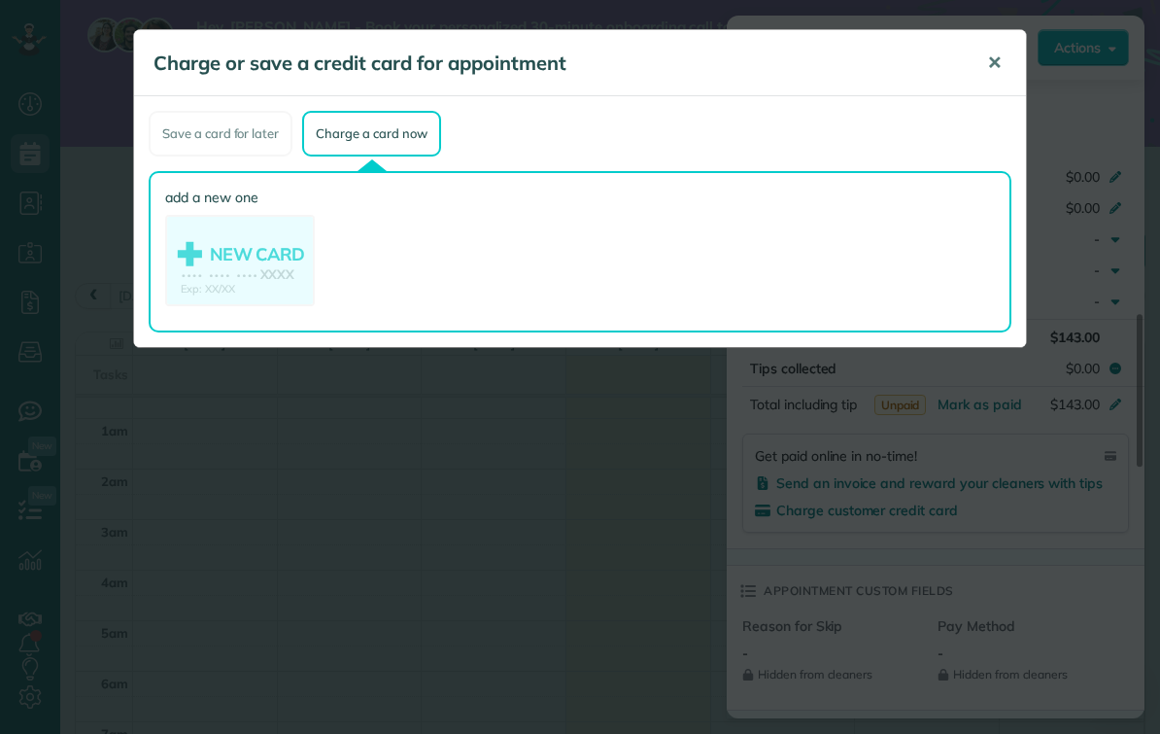
click at [1002, 49] on button "✕" at bounding box center [995, 63] width 44 height 47
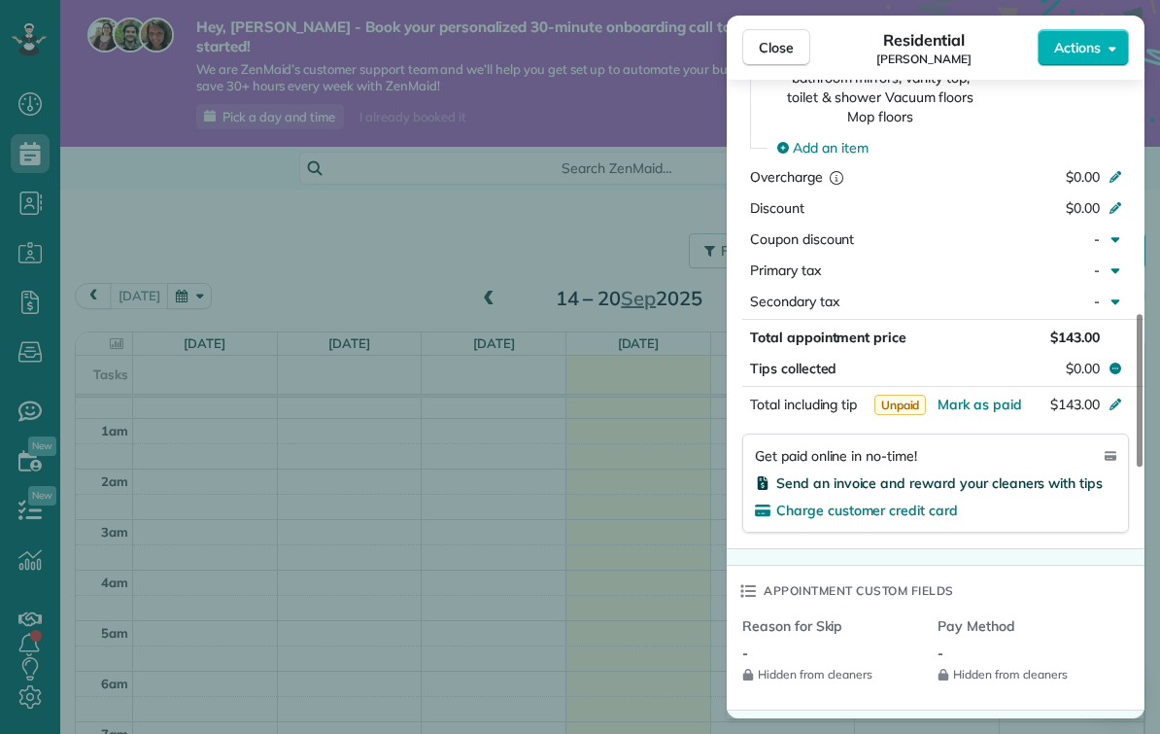
click at [794, 474] on span "Send an invoice and reward your cleaners with tips" at bounding box center [939, 482] width 326 height 17
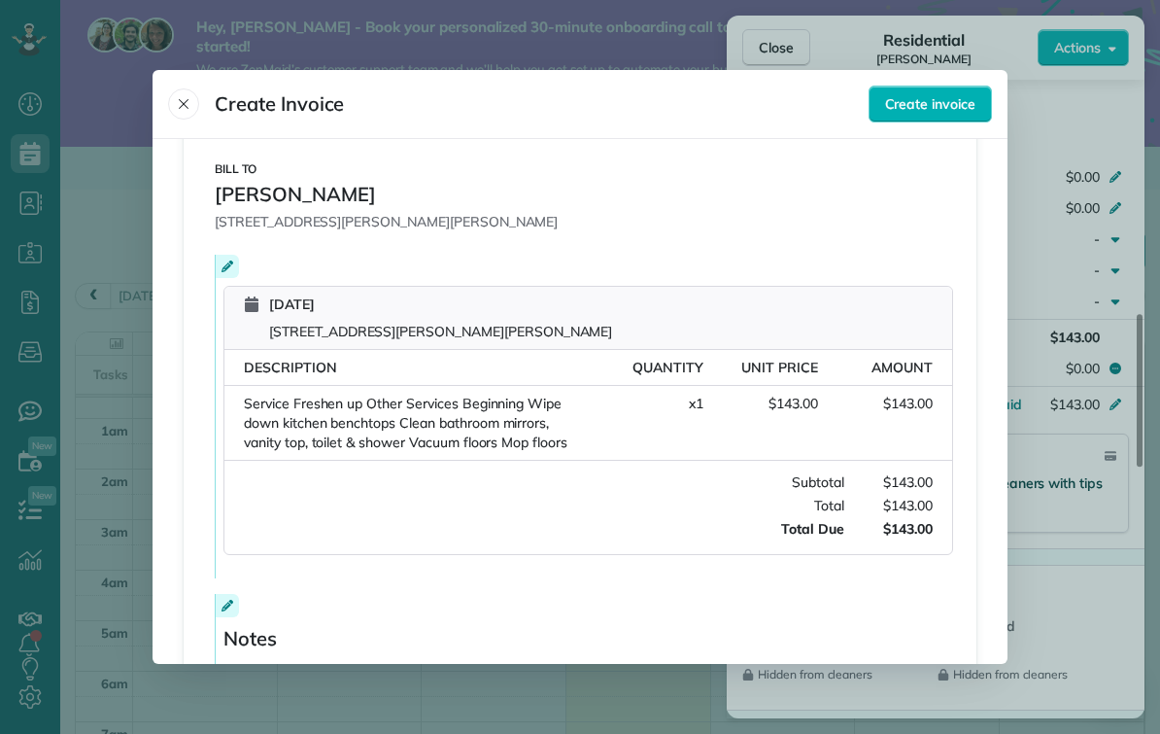
scroll to position [411, 0]
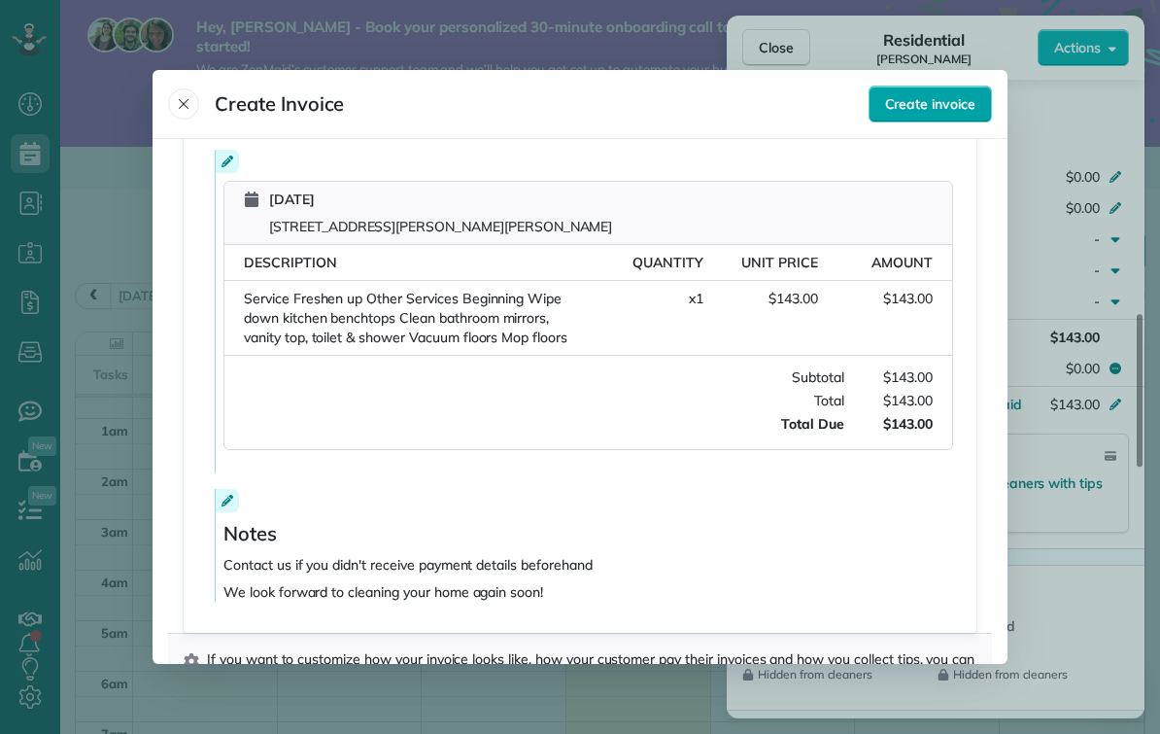
click at [914, 94] on span "Create invoice" at bounding box center [930, 103] width 90 height 19
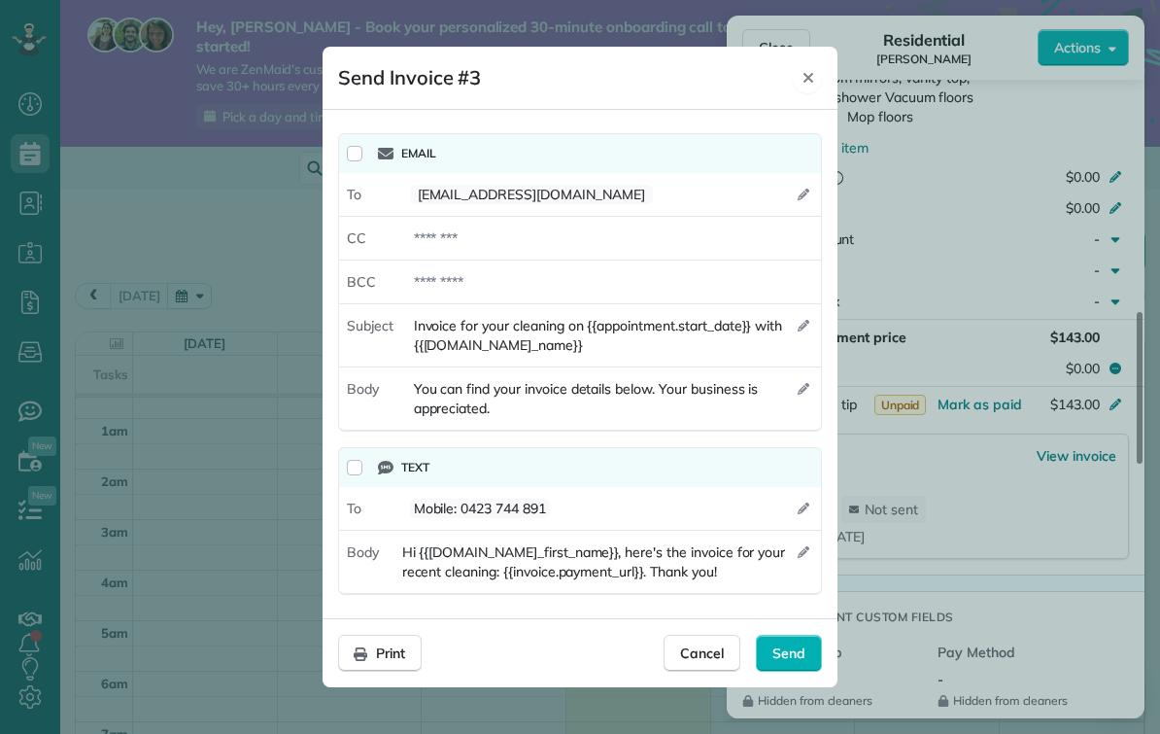
click at [809, 74] on icon "Close" at bounding box center [809, 78] width 16 height 16
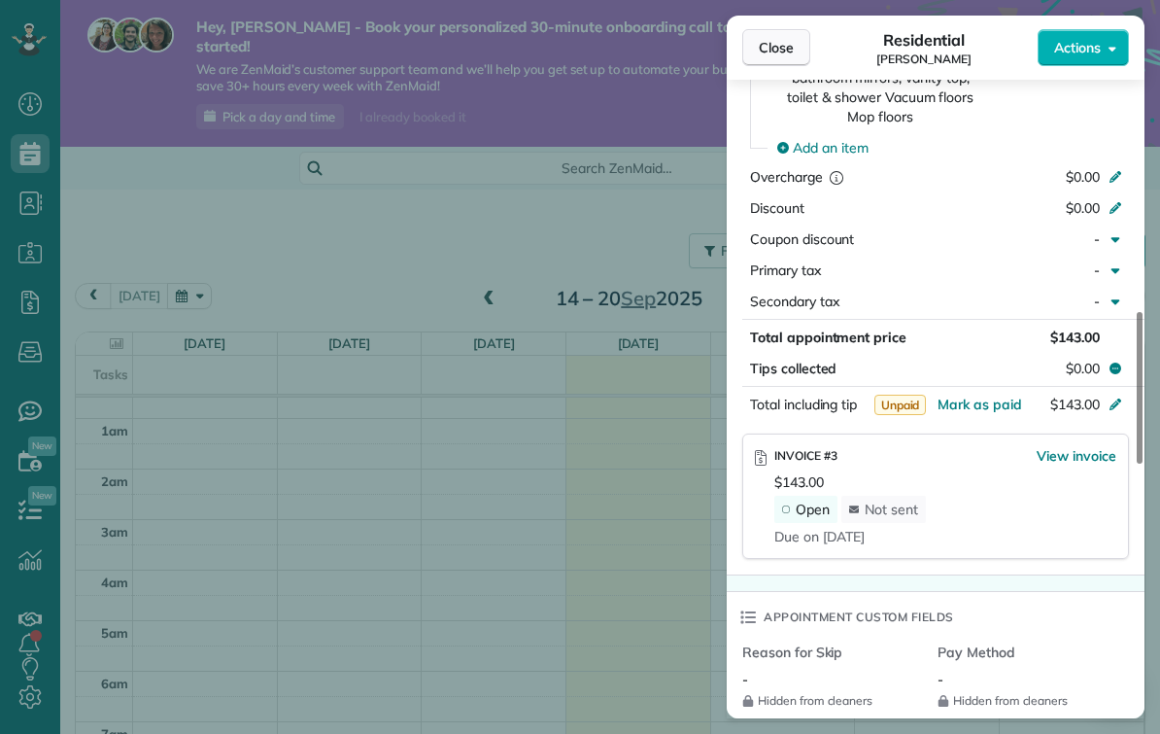
click at [780, 36] on button "Close" at bounding box center [776, 47] width 68 height 37
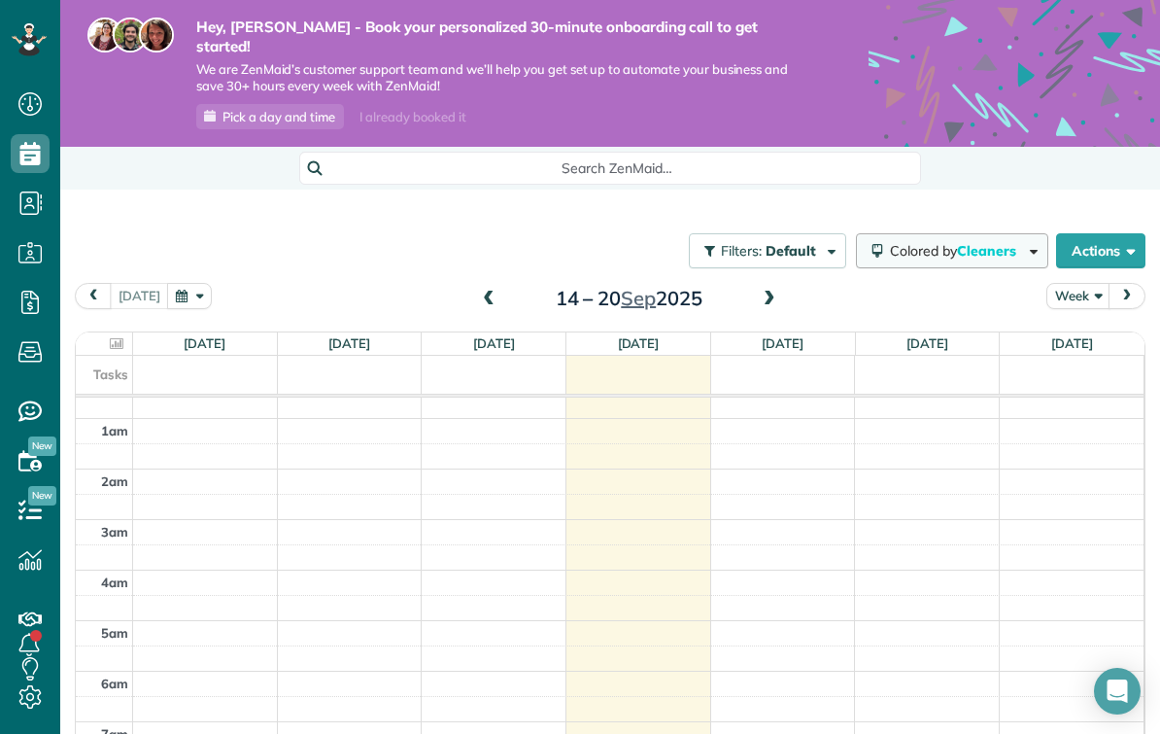
click at [955, 242] on button "Colored by Cleaners" at bounding box center [952, 250] width 192 height 35
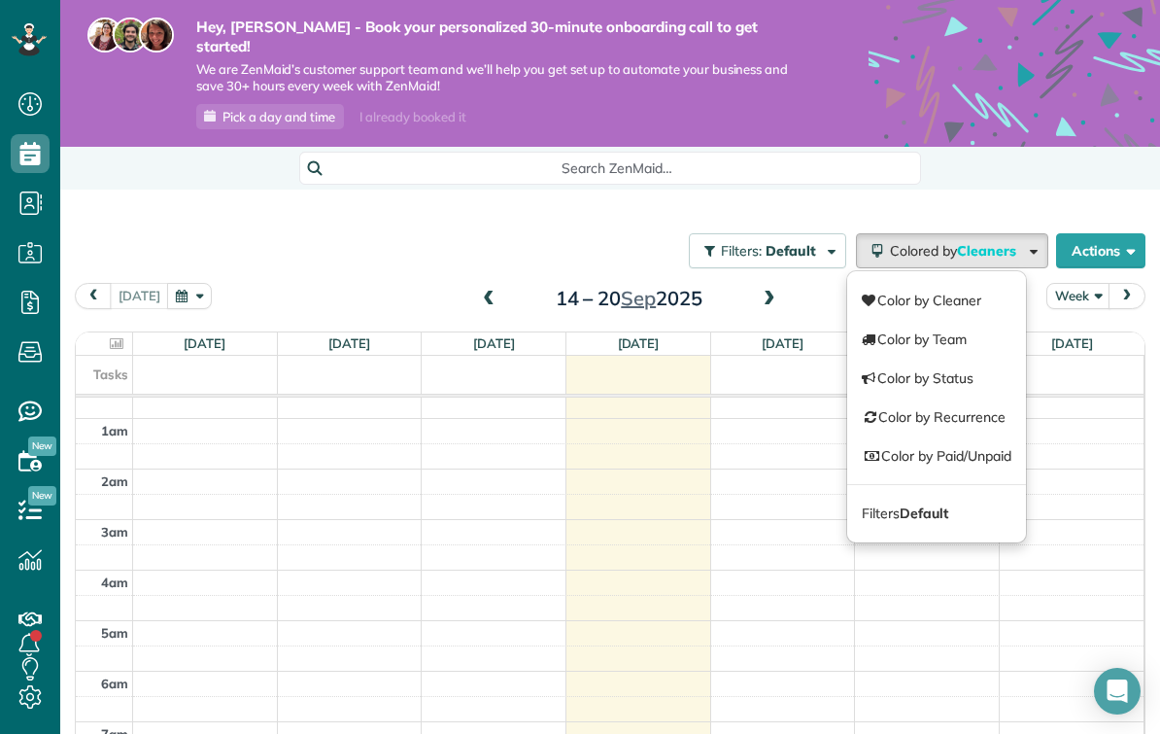
click at [622, 189] on div "Filters: Default Colored by Cleaners Color by Cleaner Color by Team Color by St…" at bounding box center [610, 529] width 1100 height 681
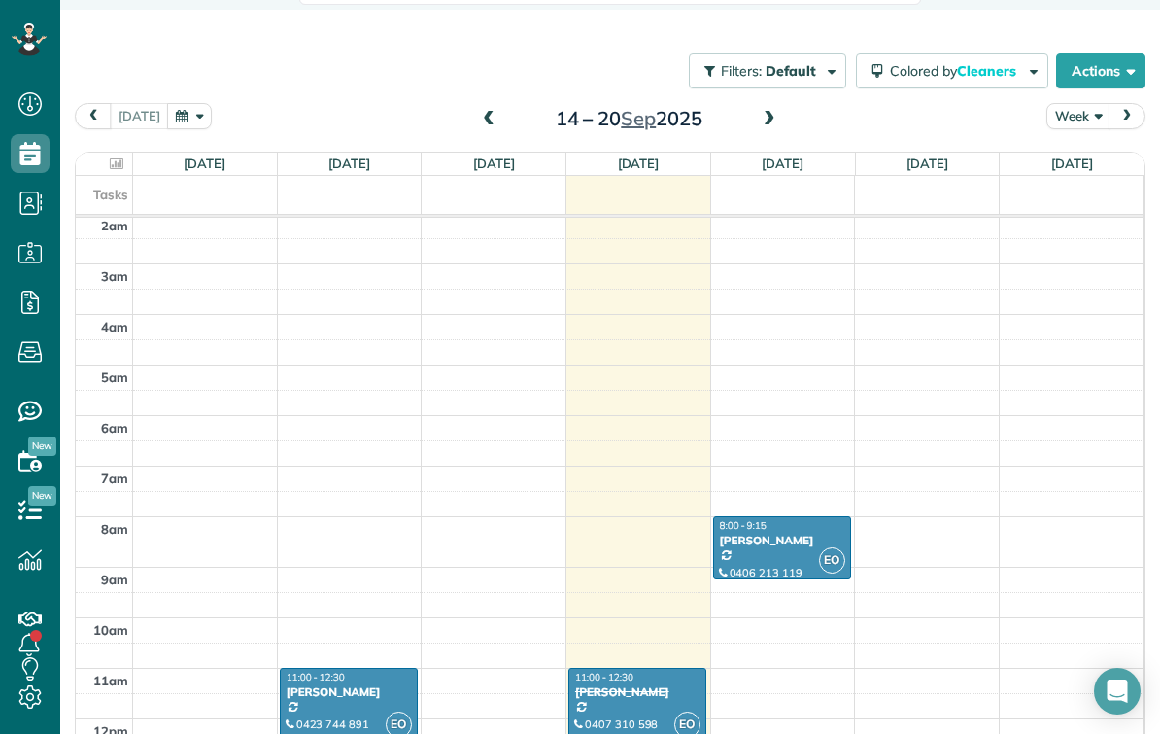
scroll to position [106, 0]
click at [323, 684] on div "Amy Linden" at bounding box center [349, 691] width 126 height 14
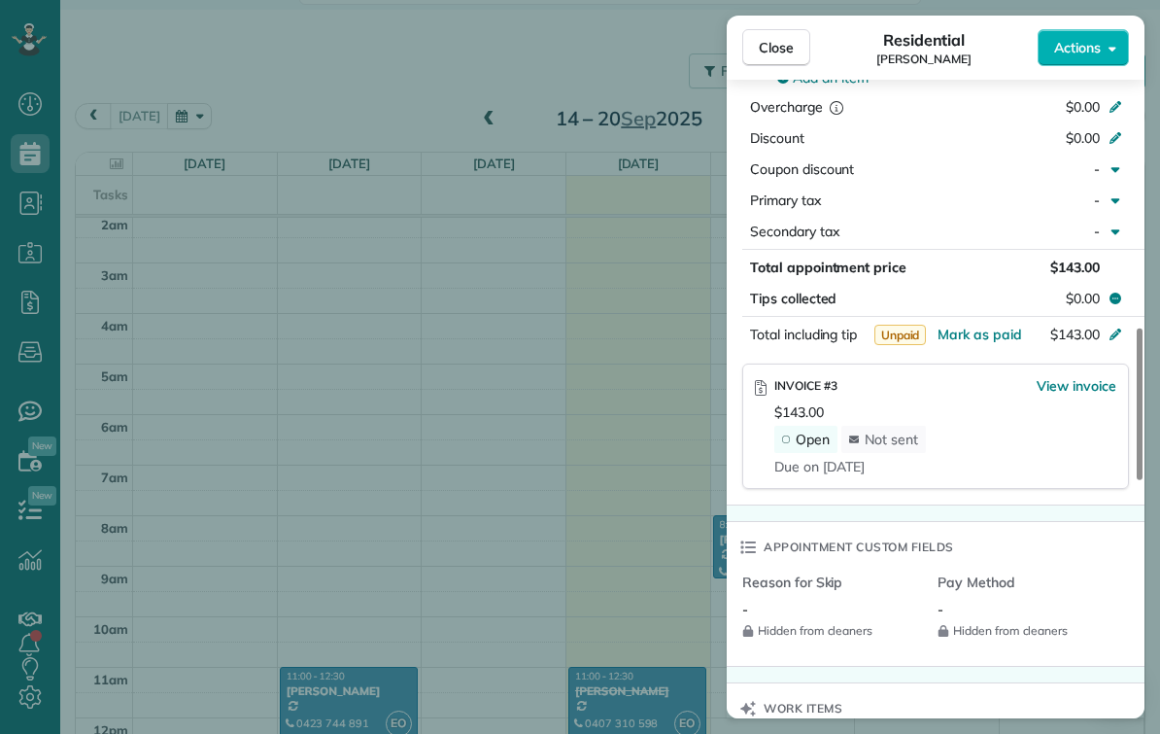
scroll to position [1096, 0]
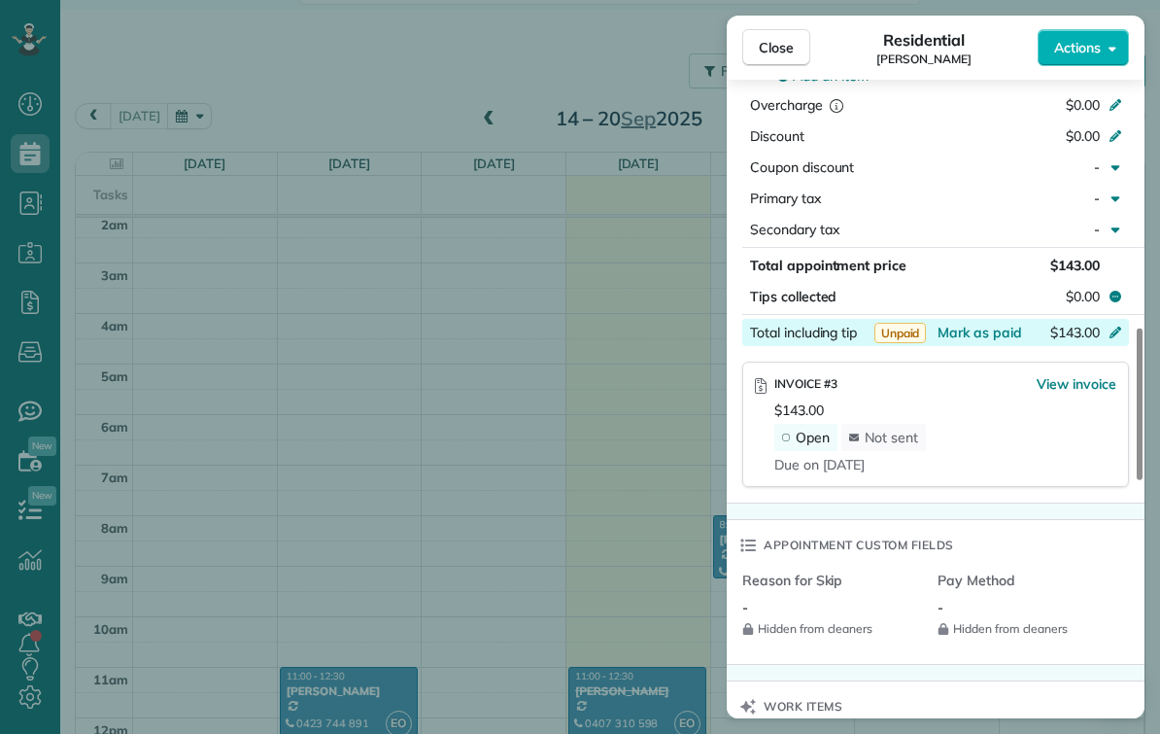
click at [1111, 324] on div at bounding box center [1118, 334] width 21 height 23
click at [1101, 424] on div "Open Not sent" at bounding box center [945, 437] width 342 height 27
click at [1089, 374] on span "View invoice" at bounding box center [1077, 383] width 80 height 19
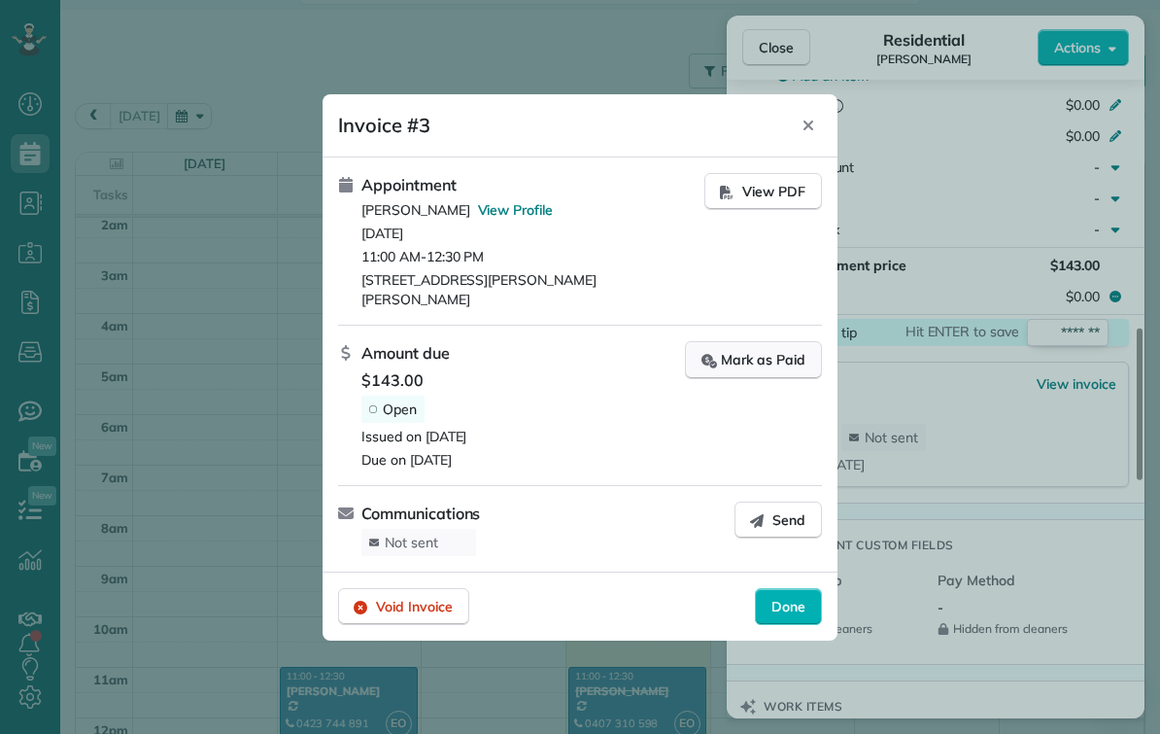
click at [778, 355] on div "Mark as Paid" at bounding box center [754, 360] width 104 height 20
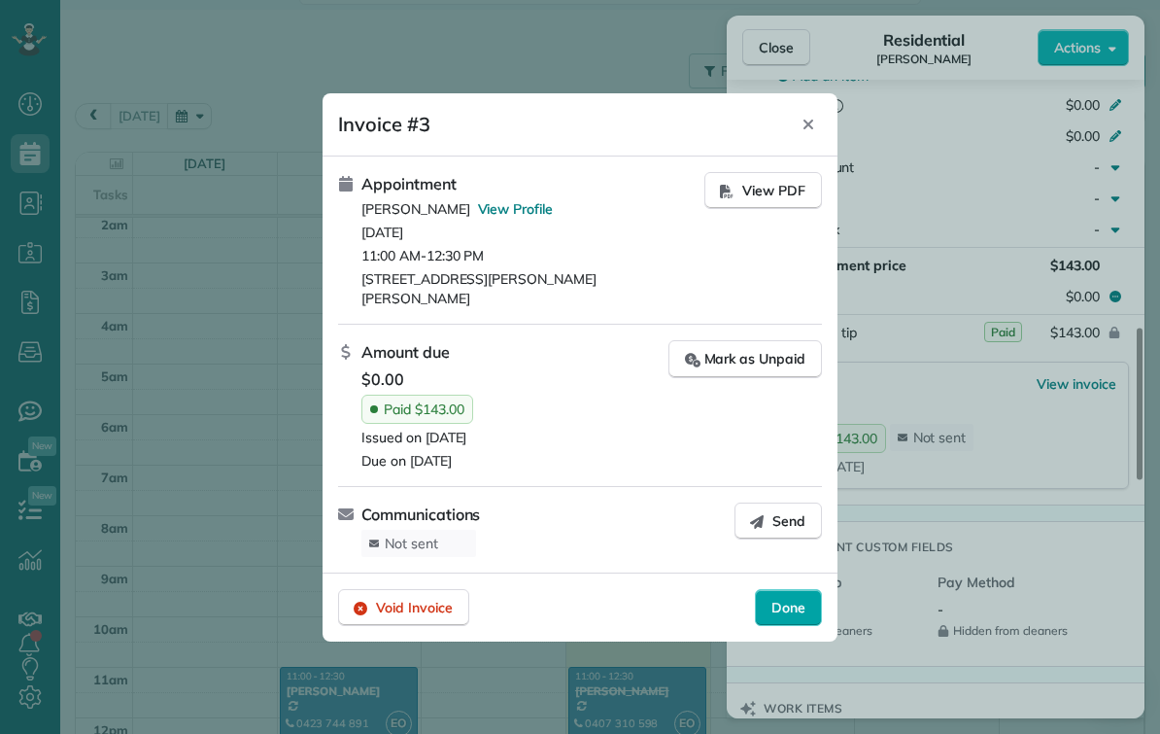
click at [778, 614] on div "Done" at bounding box center [788, 607] width 67 height 37
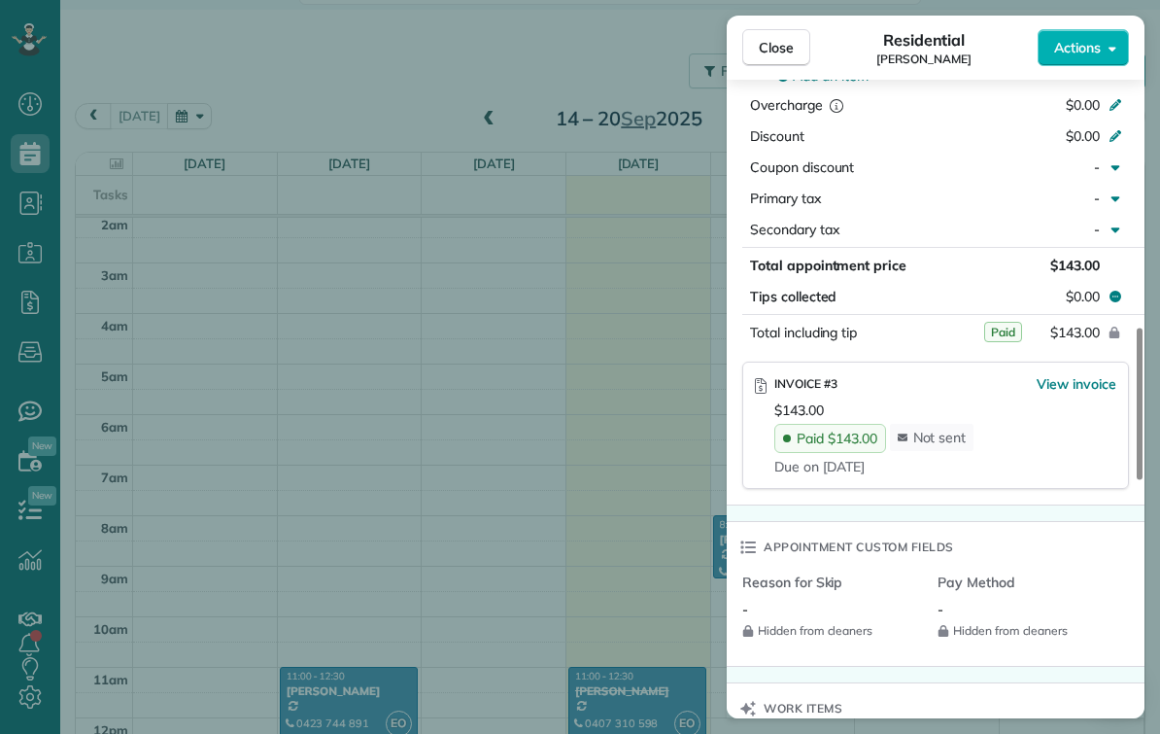
click at [244, 360] on div "Close Residential [PERSON_NAME] Actions Status Active [PERSON_NAME] · Open prof…" at bounding box center [580, 367] width 1160 height 734
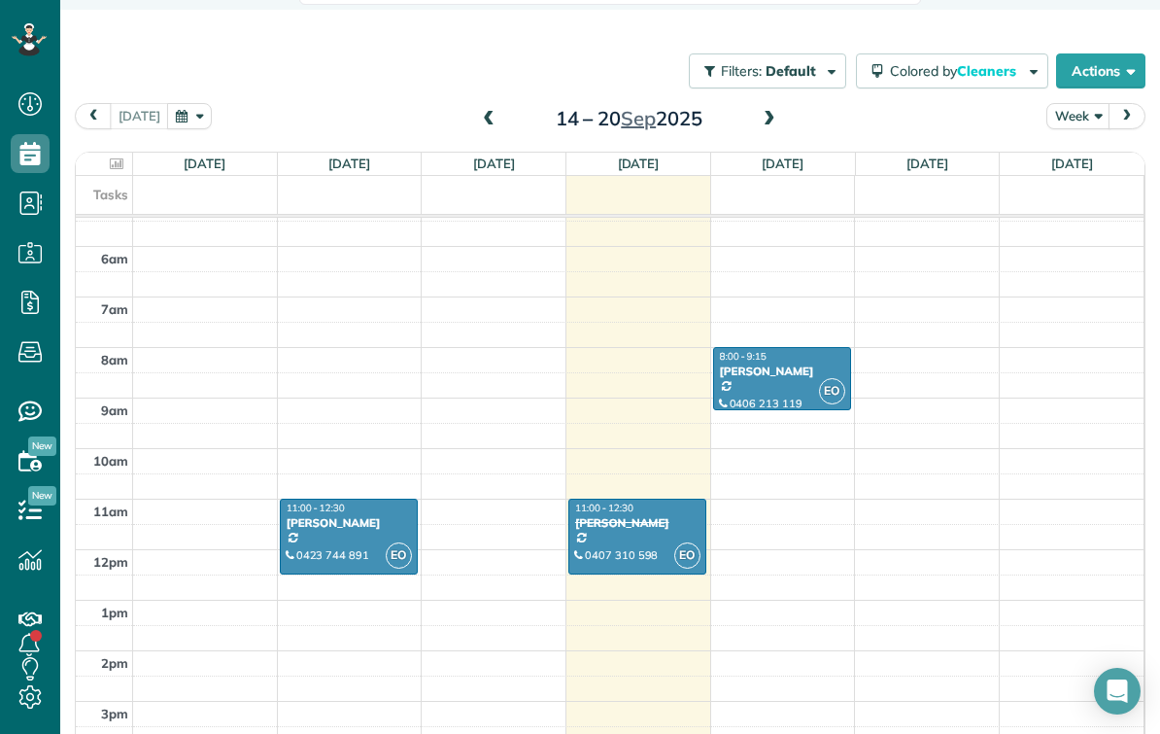
scroll to position [275, 0]
click at [39, 431] on span "Service ratings" at bounding box center [30, 430] width 39 height 1
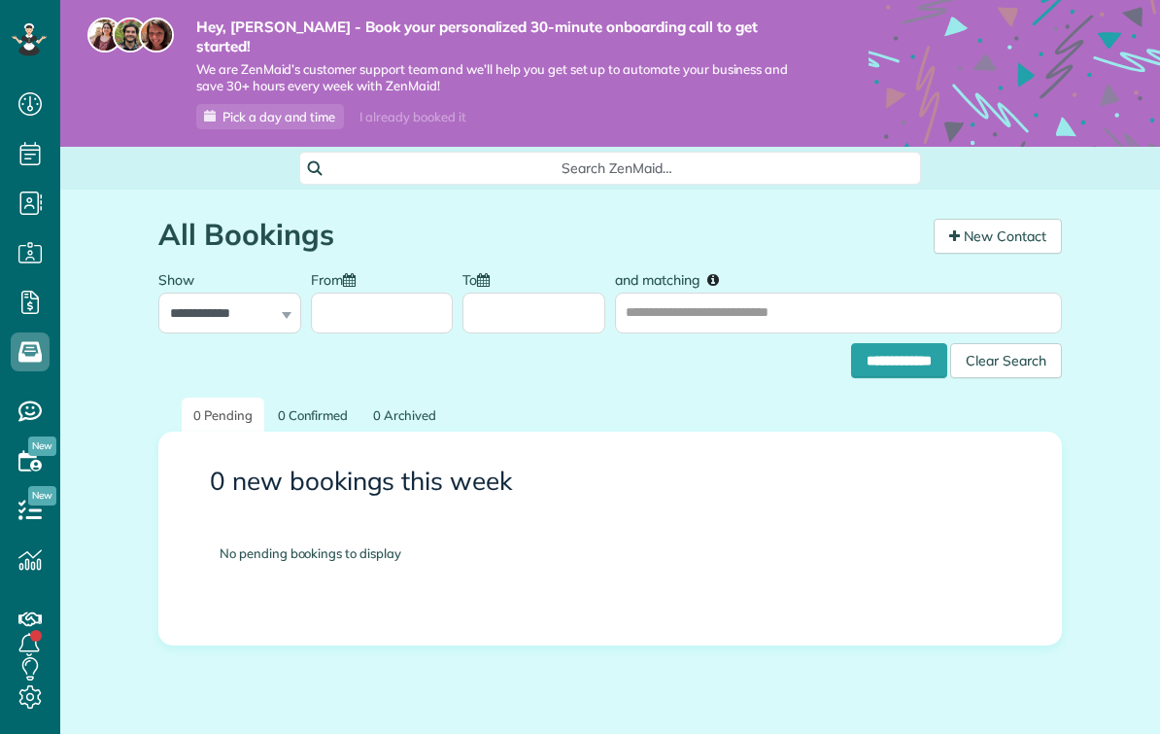
scroll to position [9, 9]
click at [32, 300] on icon at bounding box center [30, 302] width 39 height 39
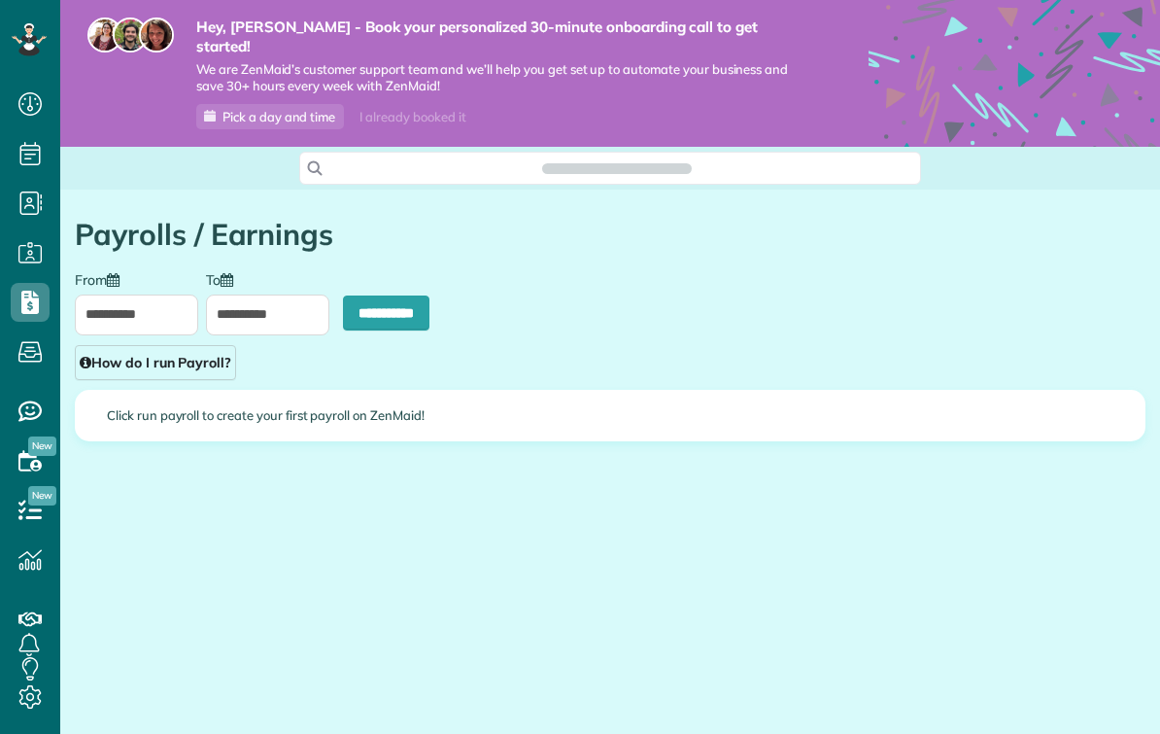
scroll to position [9, 9]
type input "**********"
click at [388, 295] on input "**********" at bounding box center [386, 312] width 86 height 35
click at [182, 421] on div "Click run payroll to create your first payroll on ZenMaid!" at bounding box center [610, 430] width 1100 height 81
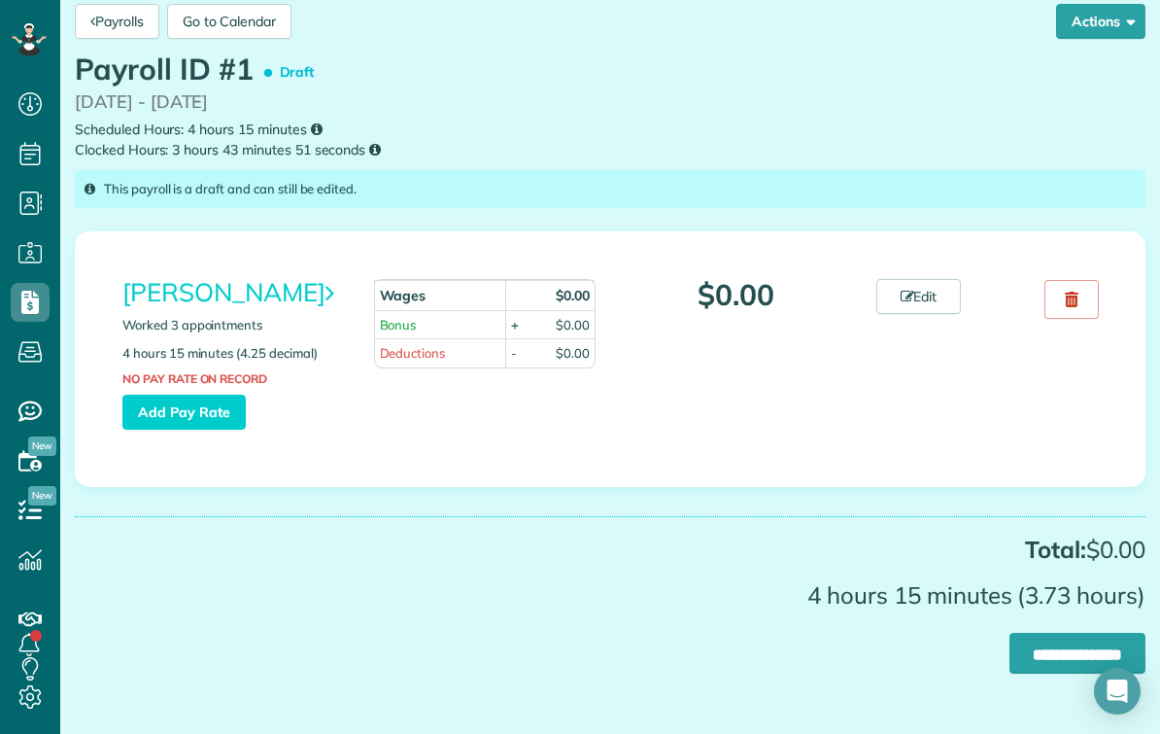
scroll to position [228, 0]
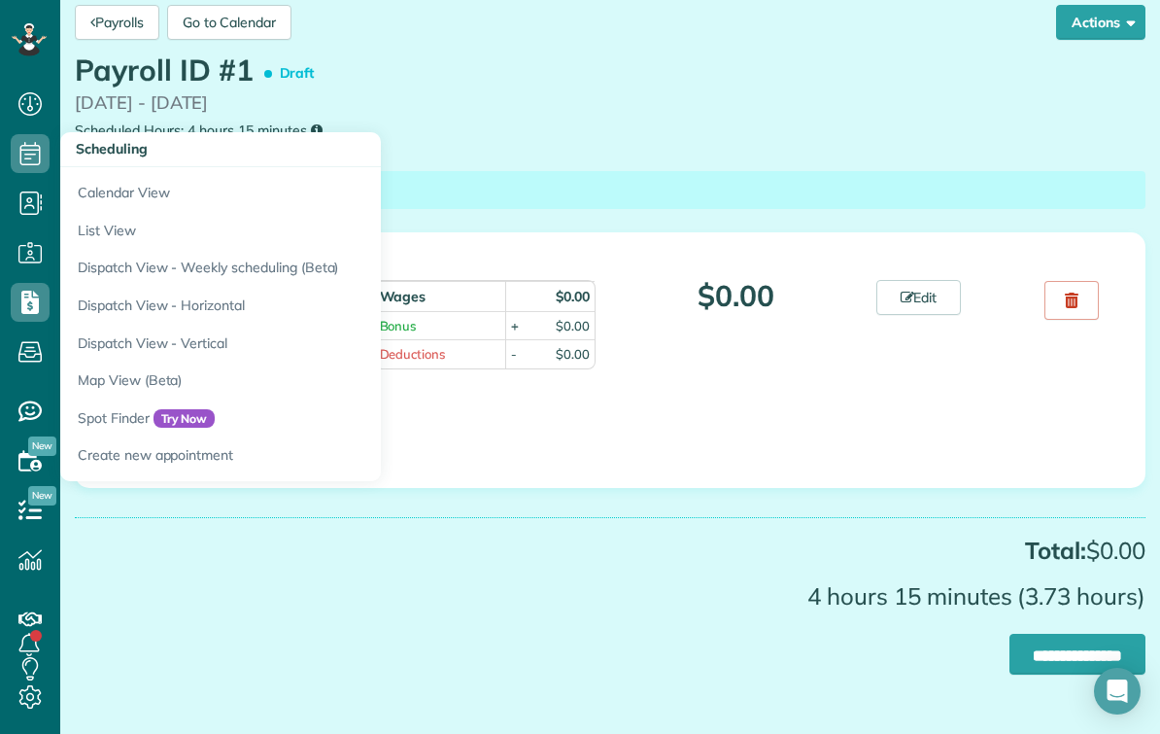
click at [470, 517] on div "Total: $0.00 4 hours 15 minutes (3.73 hours)" at bounding box center [610, 567] width 1071 height 101
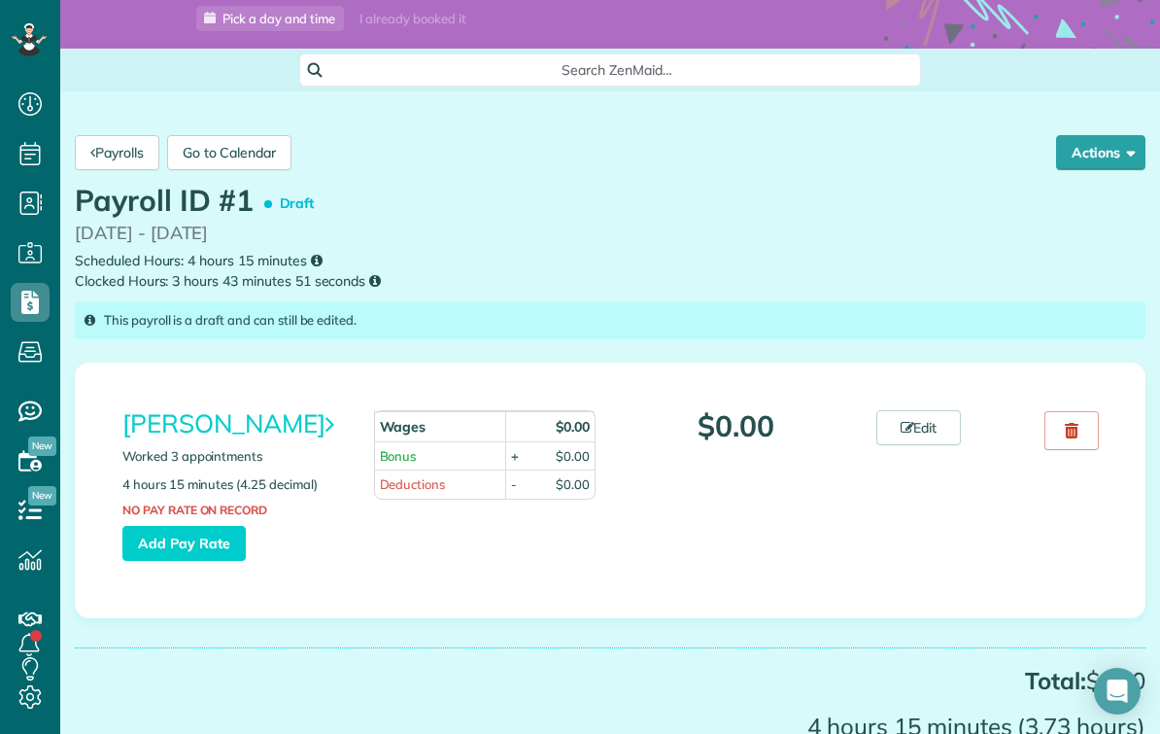
scroll to position [76, 0]
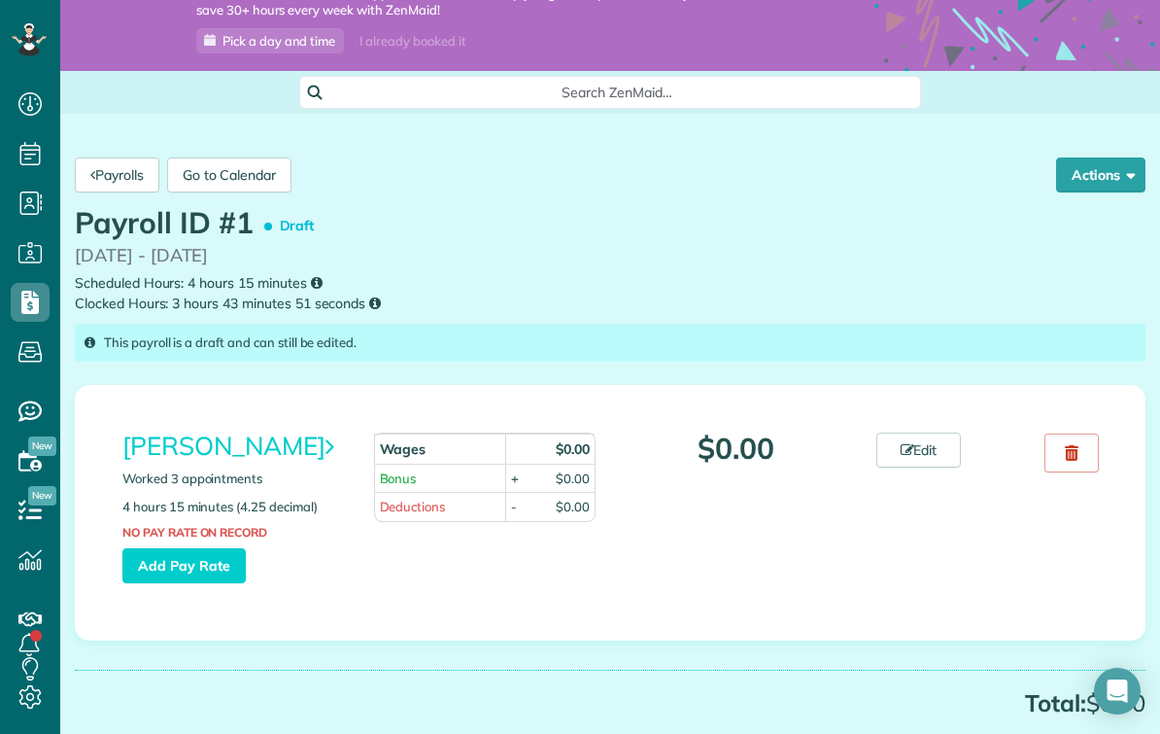
click at [46, 46] on icon at bounding box center [29, 39] width 35 height 33
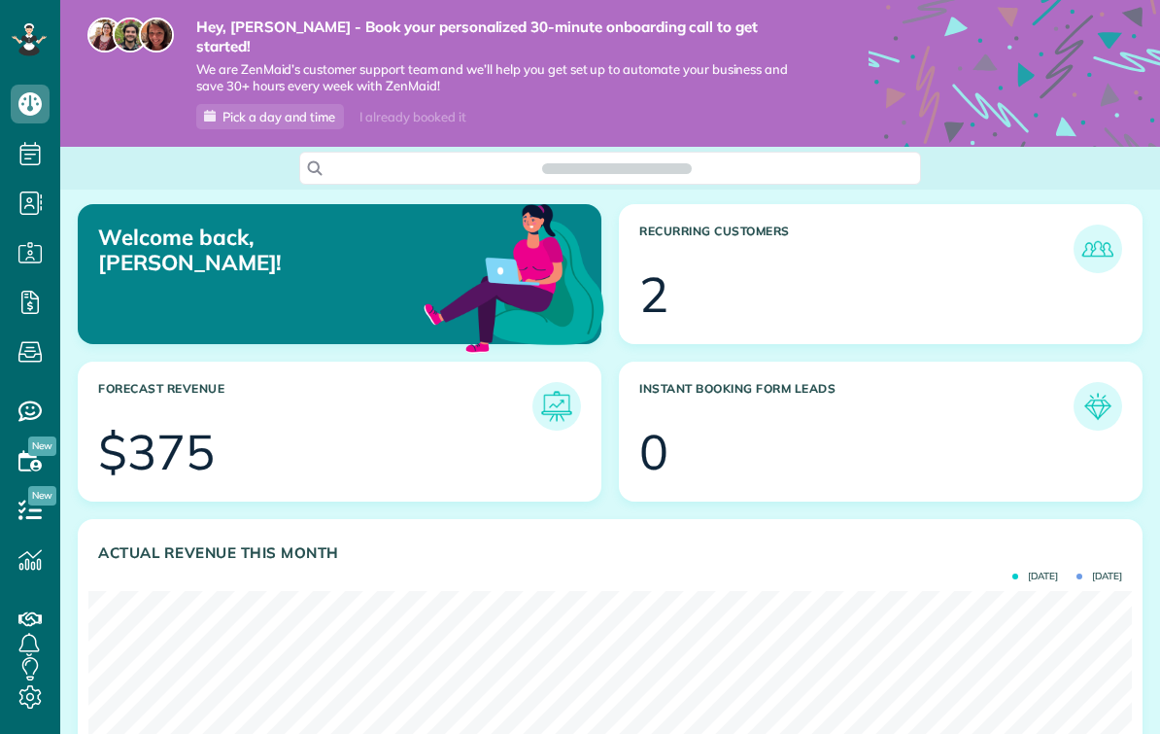
scroll to position [463, 1044]
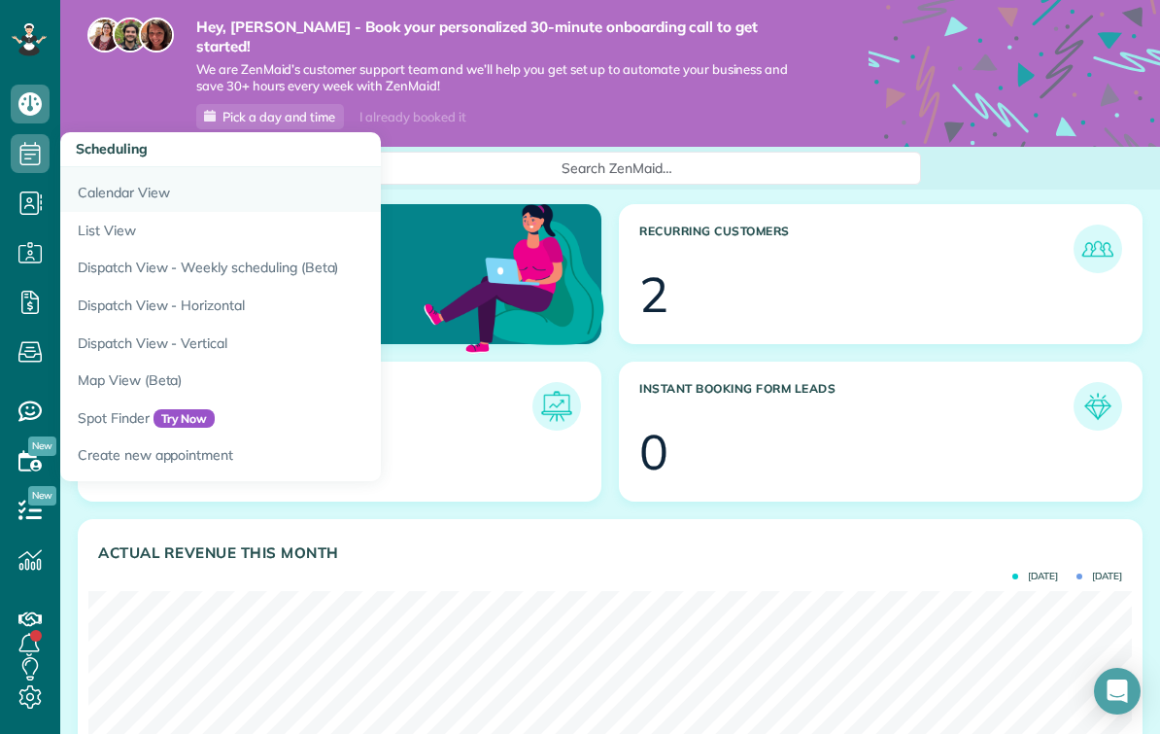
click at [106, 192] on link "Calendar View" at bounding box center [303, 189] width 486 height 45
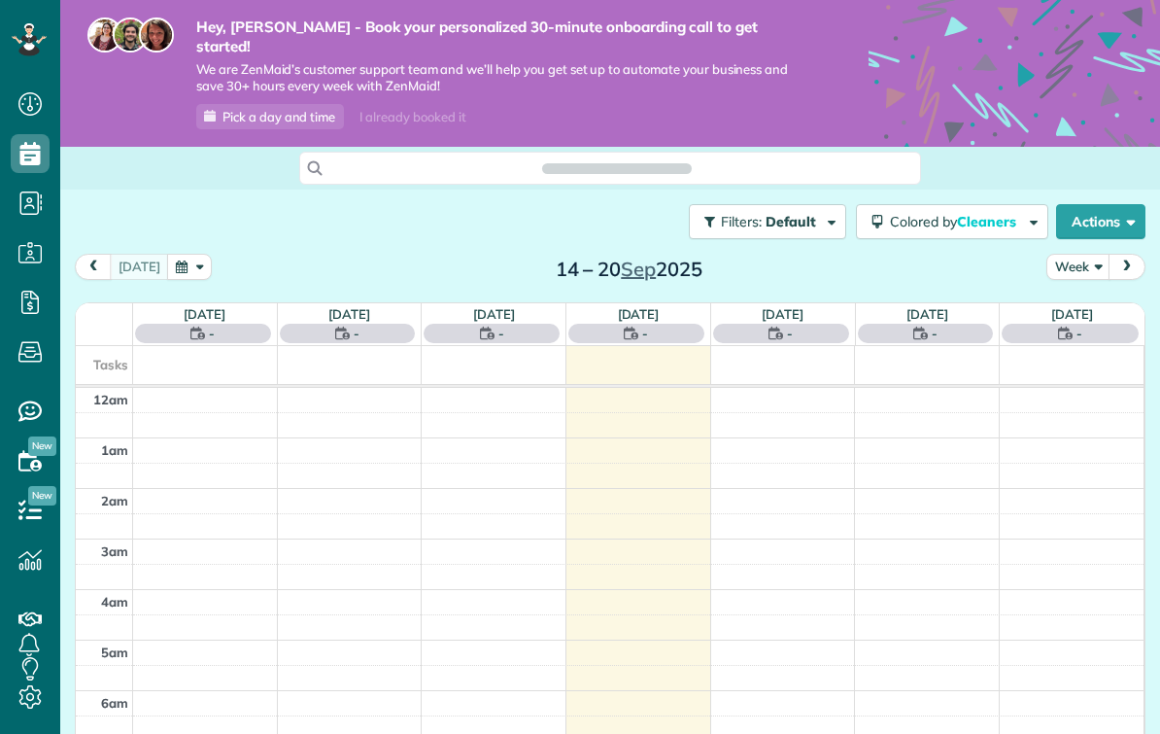
scroll to position [355, 0]
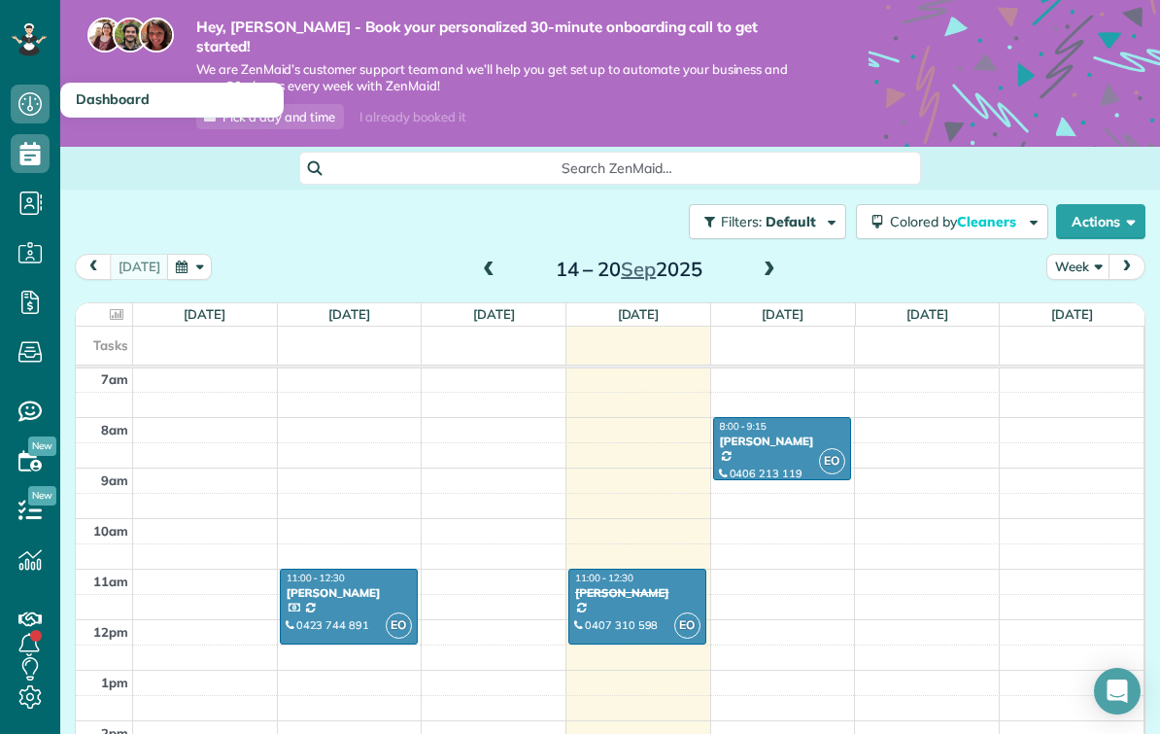
click at [37, 105] on use at bounding box center [29, 103] width 23 height 23
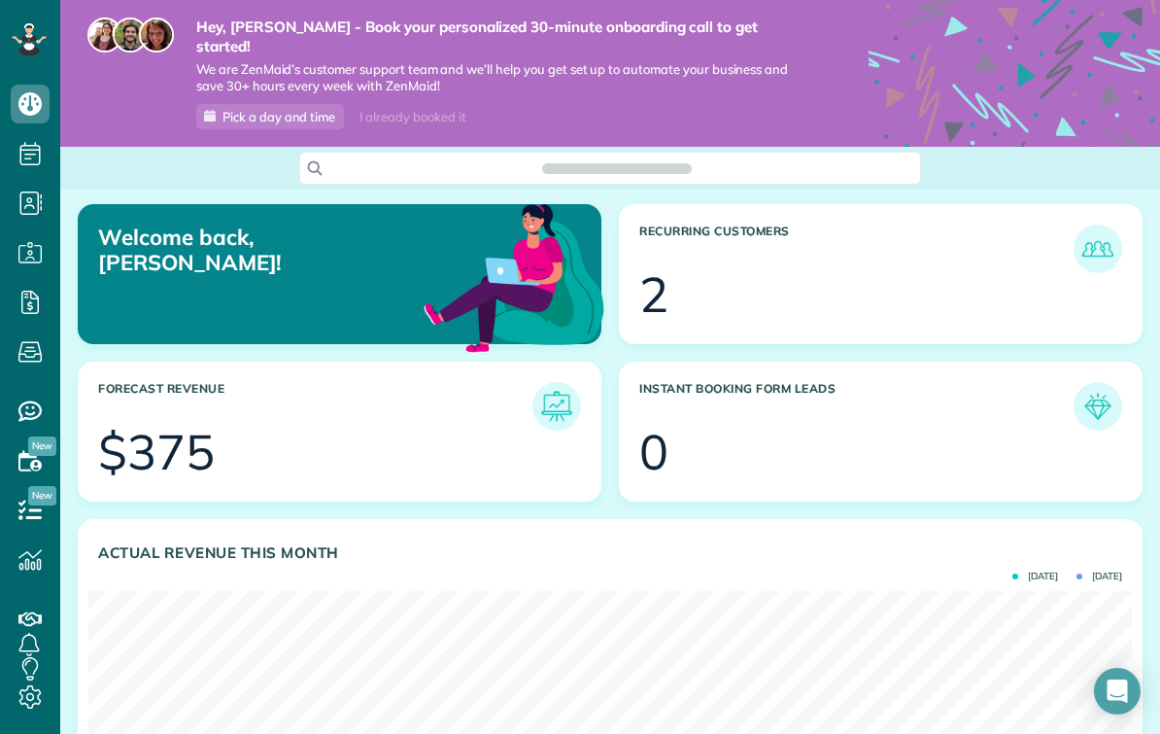
scroll to position [463, 1044]
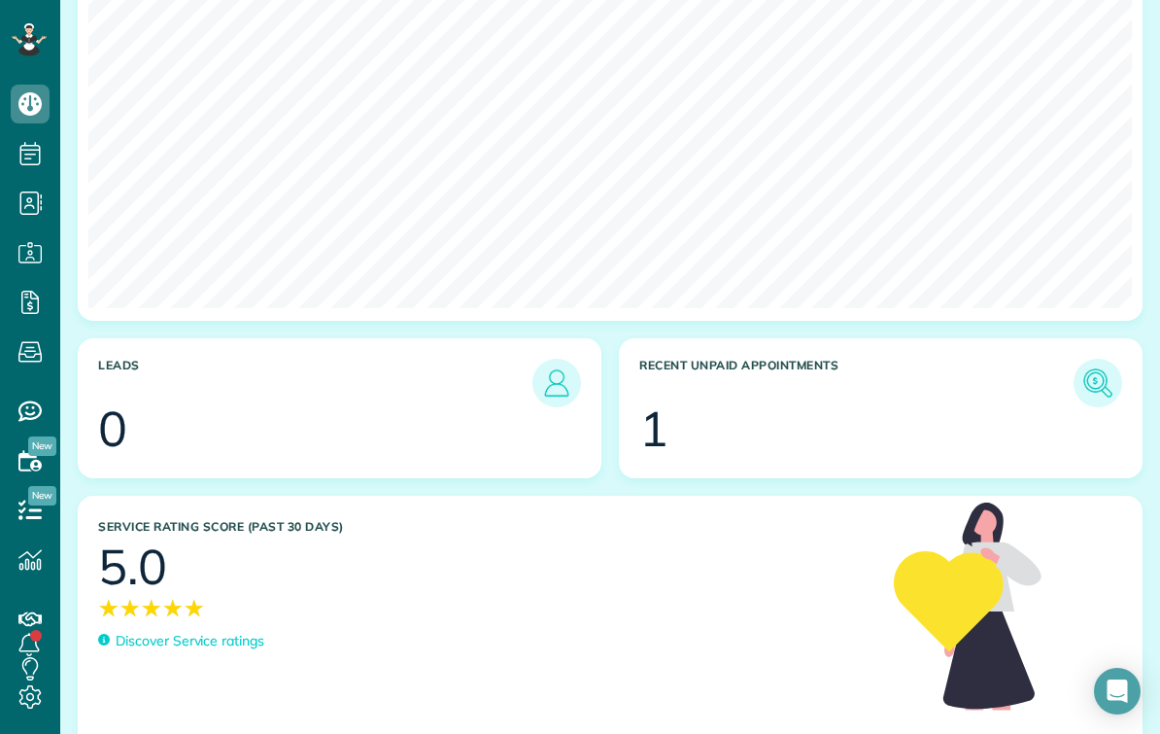
scroll to position [747, 0]
click at [1101, 363] on img at bounding box center [1098, 382] width 45 height 45
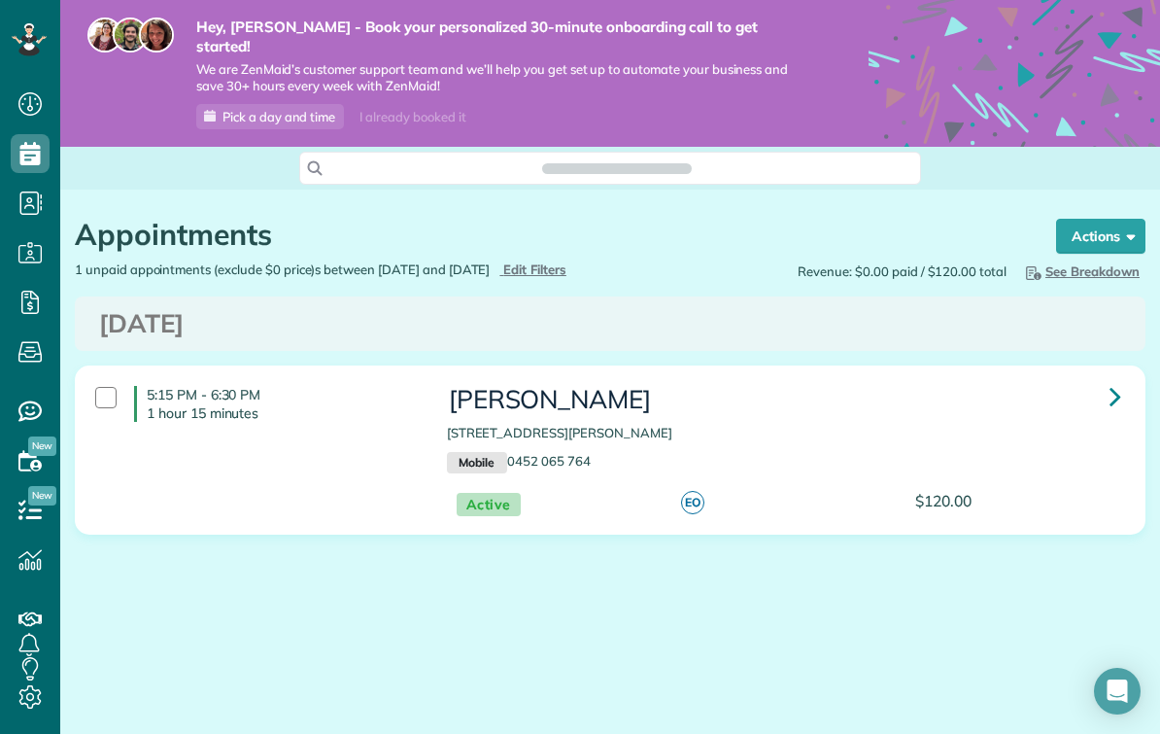
scroll to position [9, 9]
click at [131, 399] on div "5:15 PM - 6:30 PM 1 hour 15 minutes" at bounding box center [257, 403] width 352 height 54
click at [1114, 379] on icon at bounding box center [1116, 396] width 12 height 34
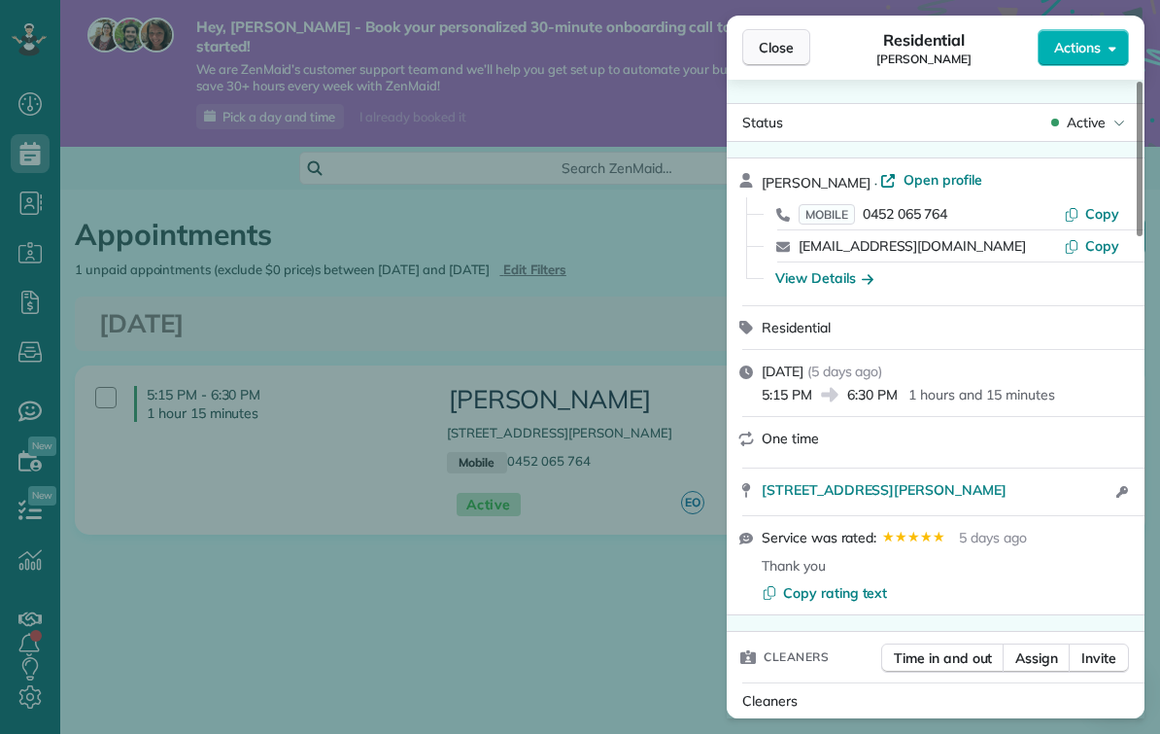
click at [756, 44] on button "Close" at bounding box center [776, 47] width 68 height 37
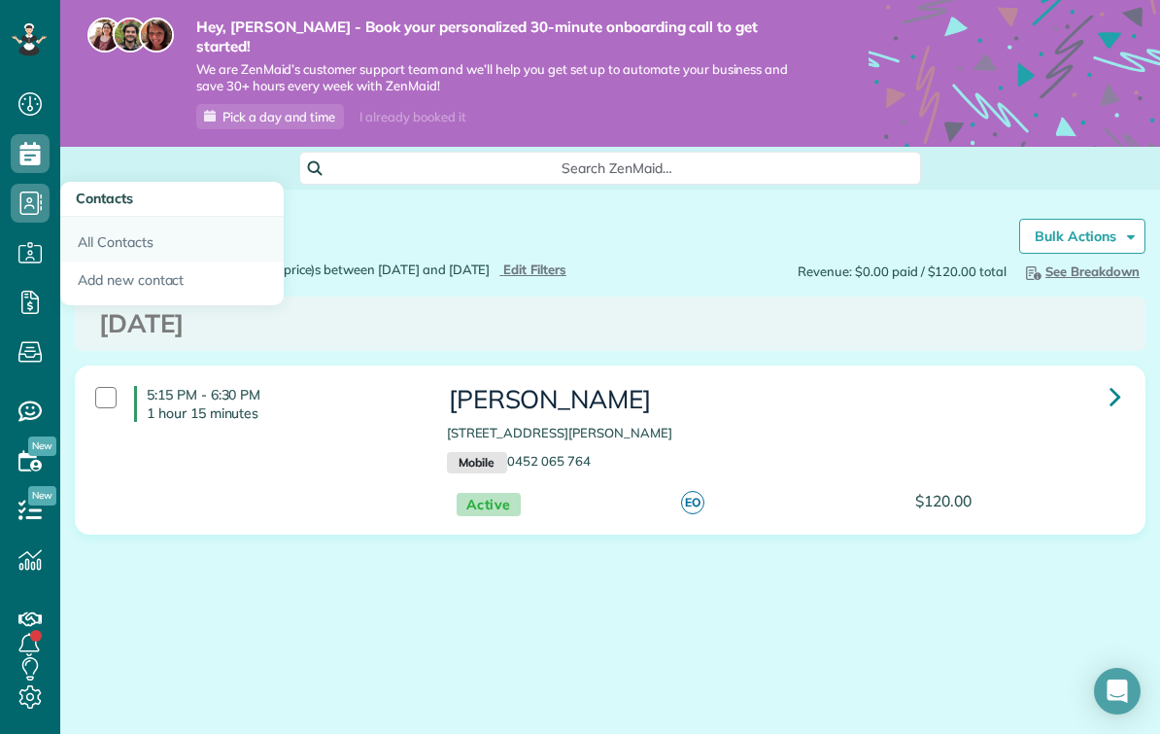
click at [116, 245] on link "All Contacts" at bounding box center [171, 239] width 223 height 45
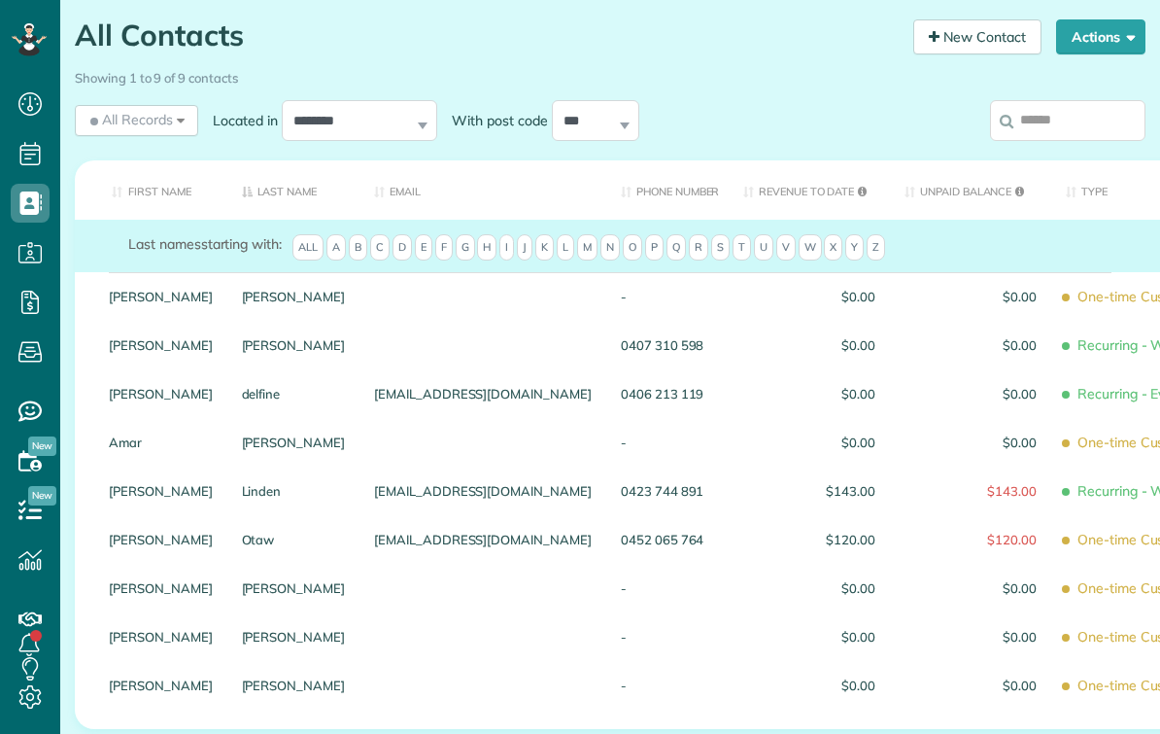
scroll to position [201, 0]
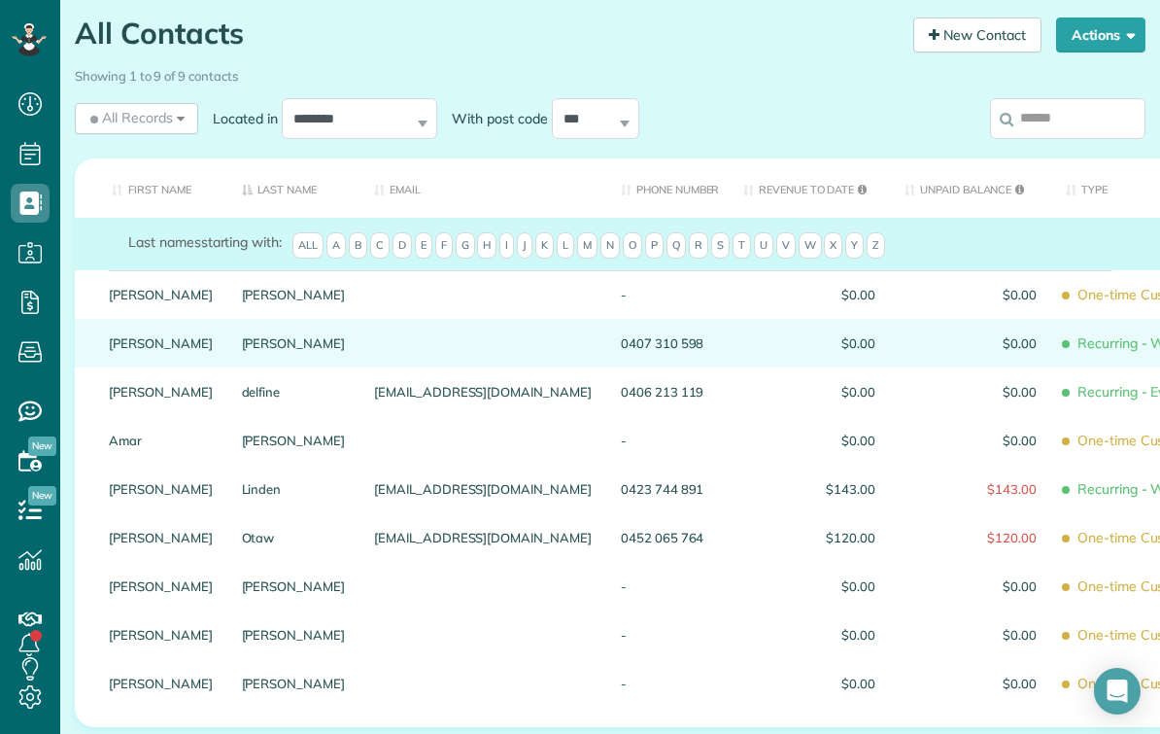
click at [1066, 326] on span "Recurring - Weekly" at bounding box center [1157, 343] width 183 height 34
click at [242, 336] on link "[PERSON_NAME]" at bounding box center [294, 343] width 104 height 14
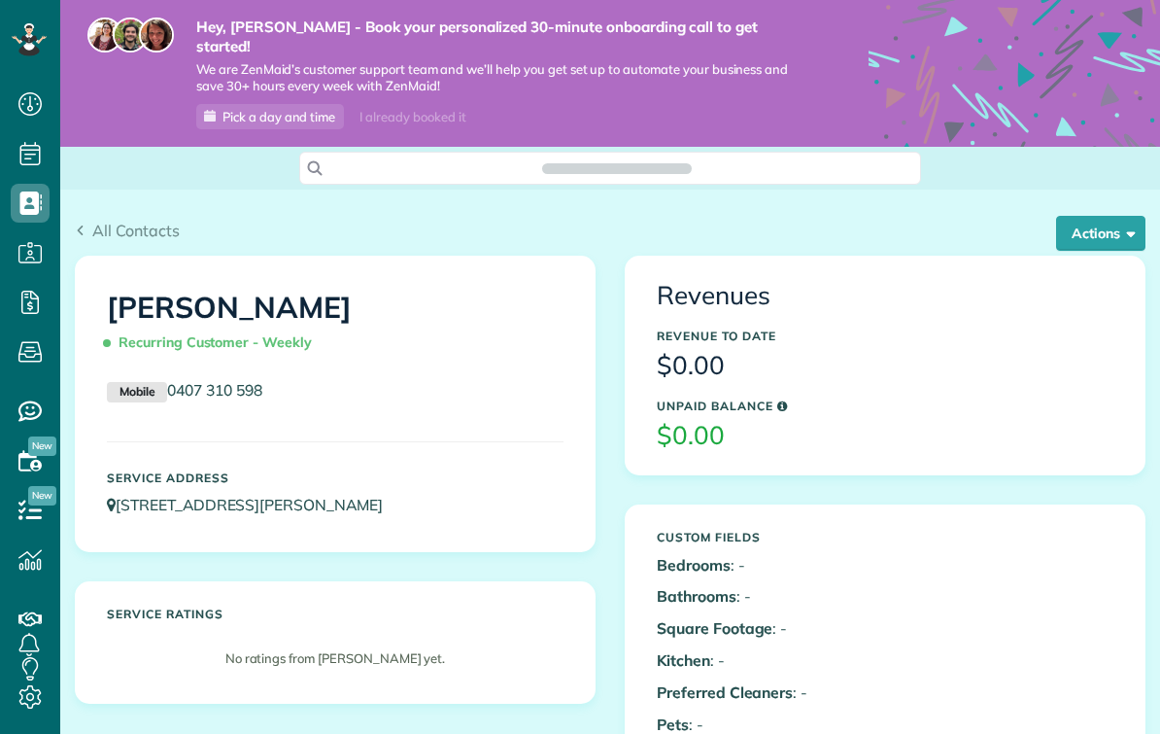
scroll to position [9, 9]
click at [1114, 221] on button "Actions" at bounding box center [1100, 233] width 89 height 35
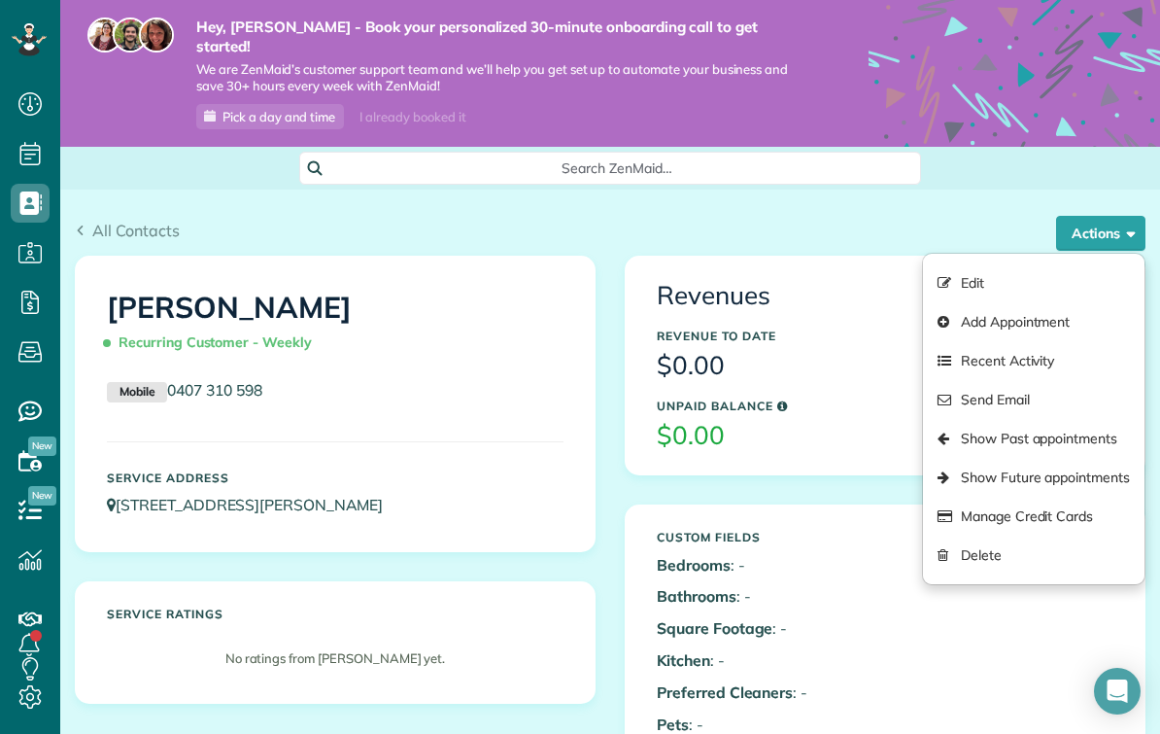
click at [844, 437] on div "Revenues Revenue to Date $0.00 Unpaid Balance $0.00" at bounding box center [885, 366] width 519 height 218
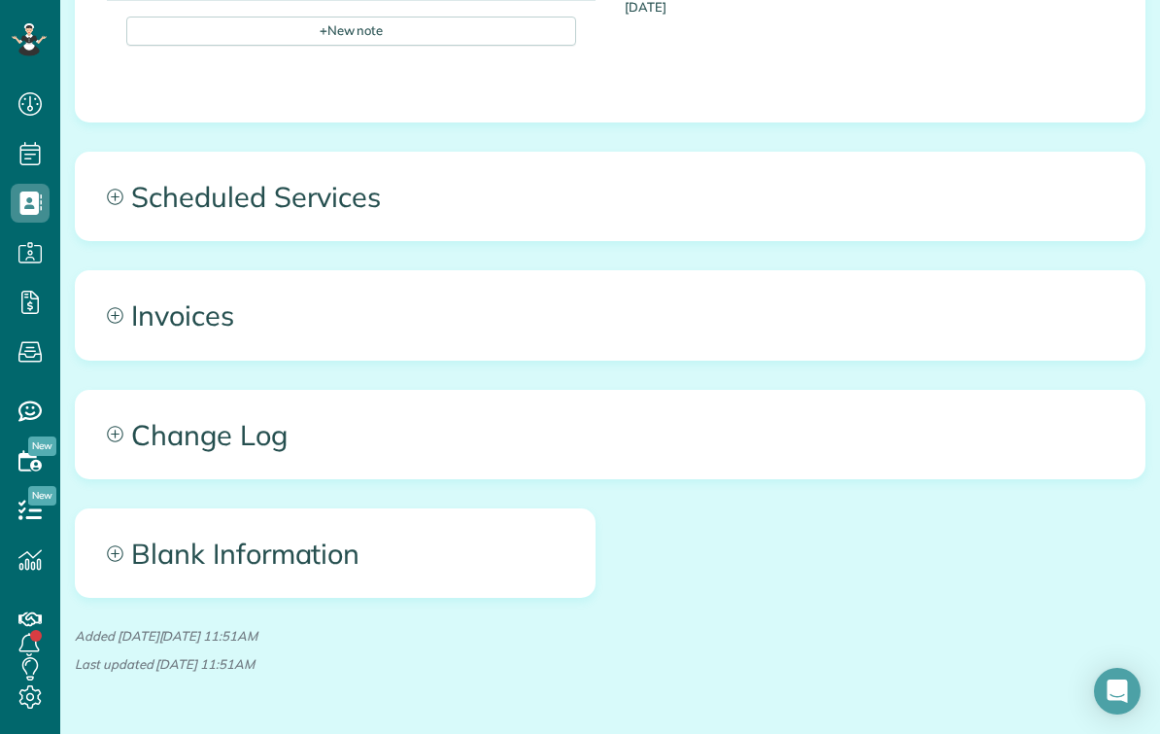
scroll to position [929, 0]
click at [136, 276] on span "Invoices" at bounding box center [610, 315] width 1069 height 87
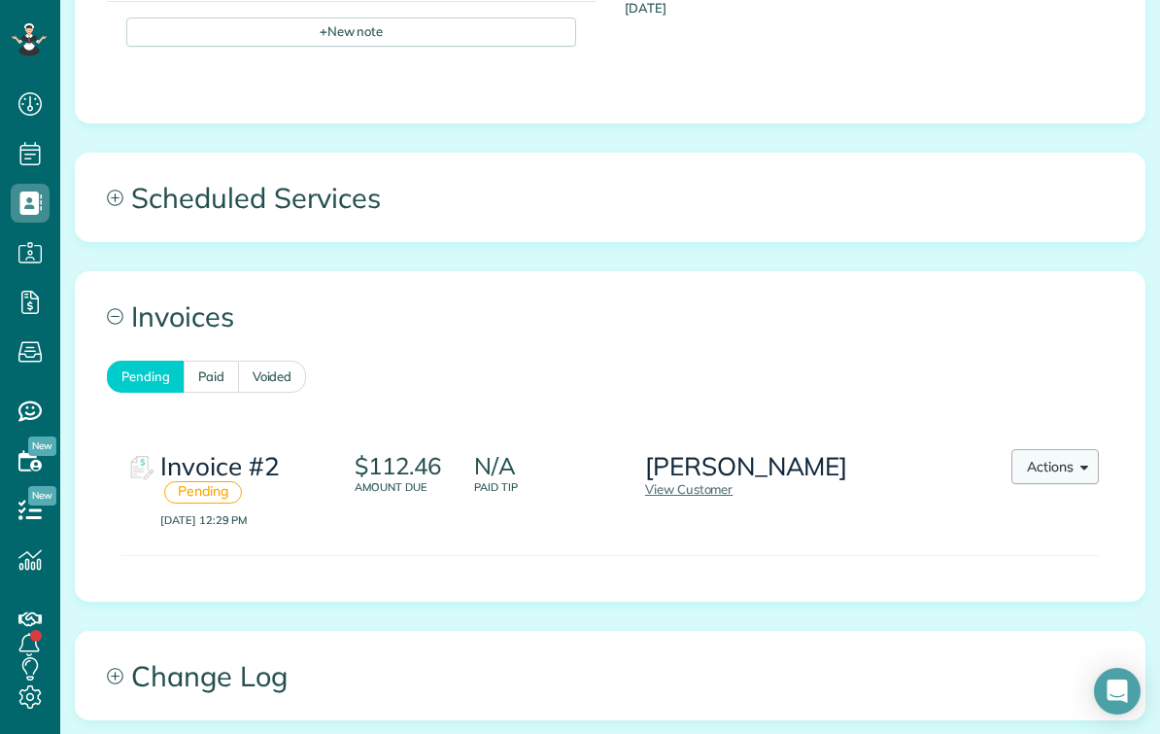
click at [1078, 458] on span "button" at bounding box center [1081, 465] width 15 height 15
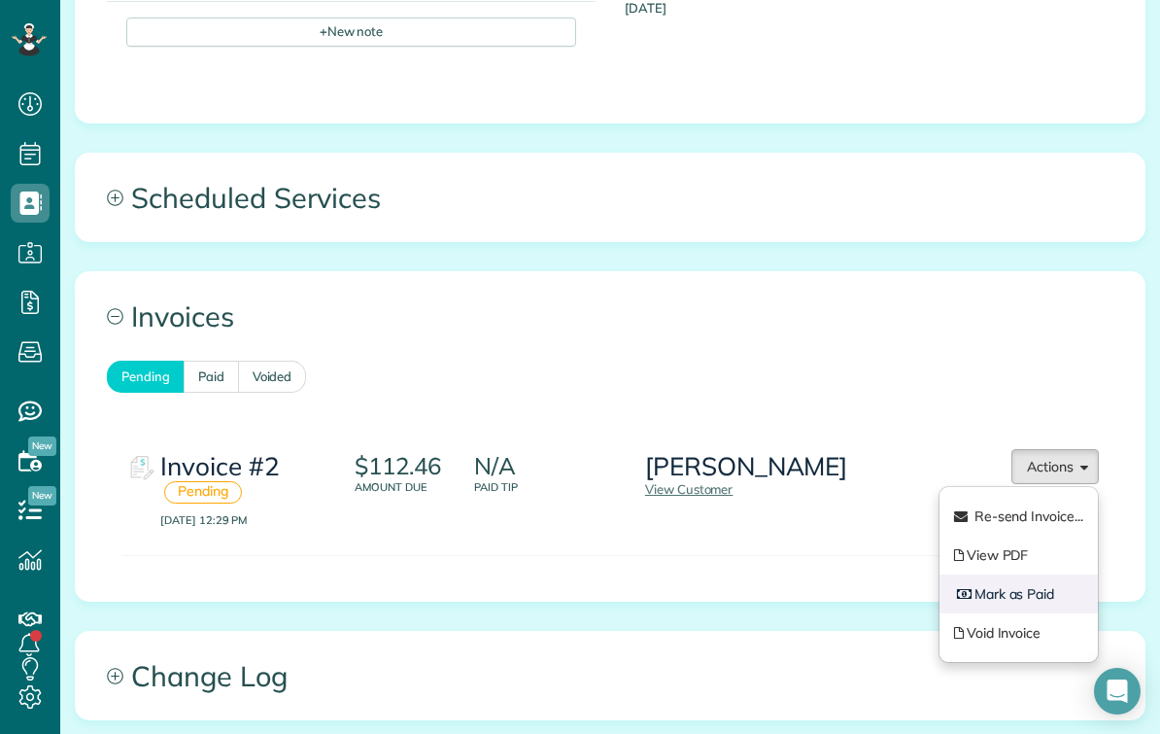
click at [1056, 574] on link "Mark as Paid" at bounding box center [1019, 593] width 158 height 39
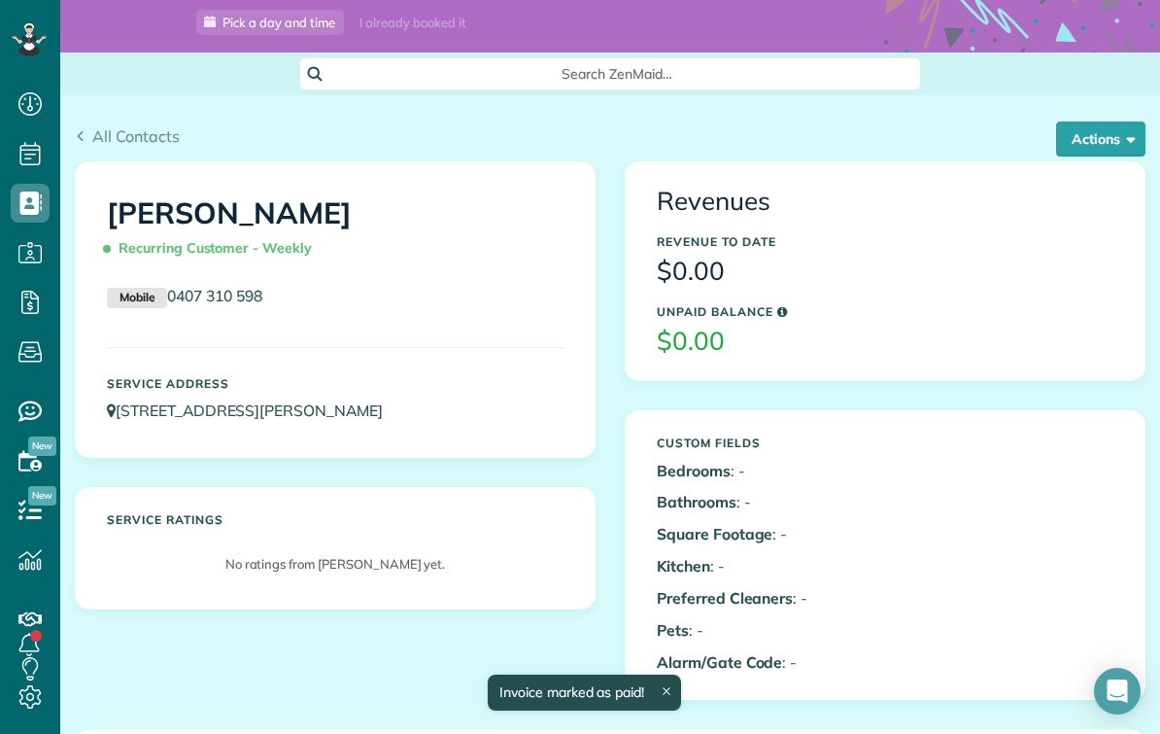
scroll to position [93, 0]
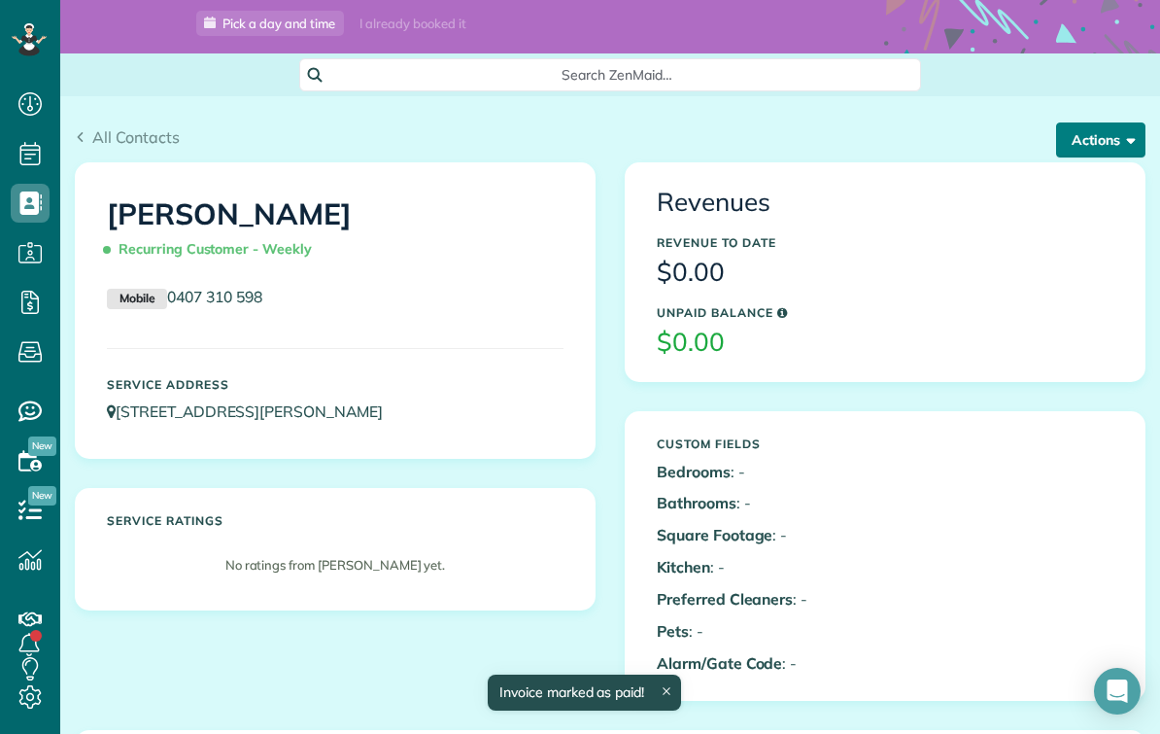
click at [1121, 128] on button "Actions" at bounding box center [1100, 139] width 89 height 35
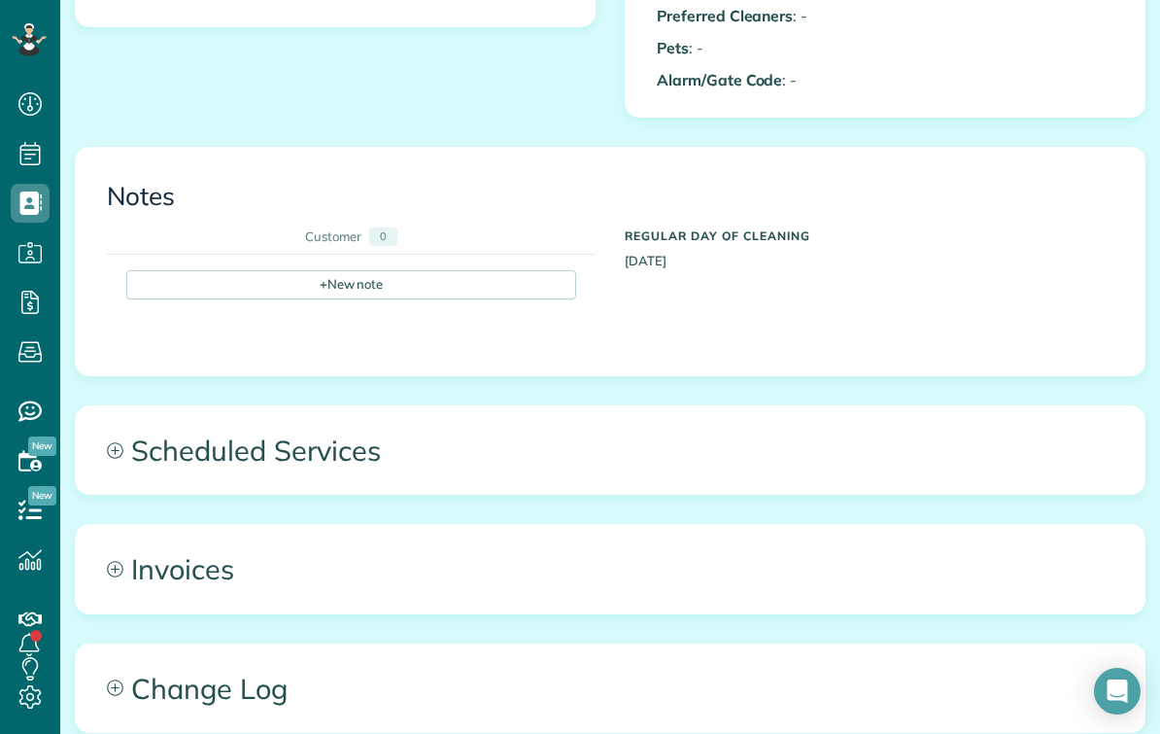
scroll to position [677, 0]
click at [201, 524] on span "Invoices" at bounding box center [610, 567] width 1069 height 87
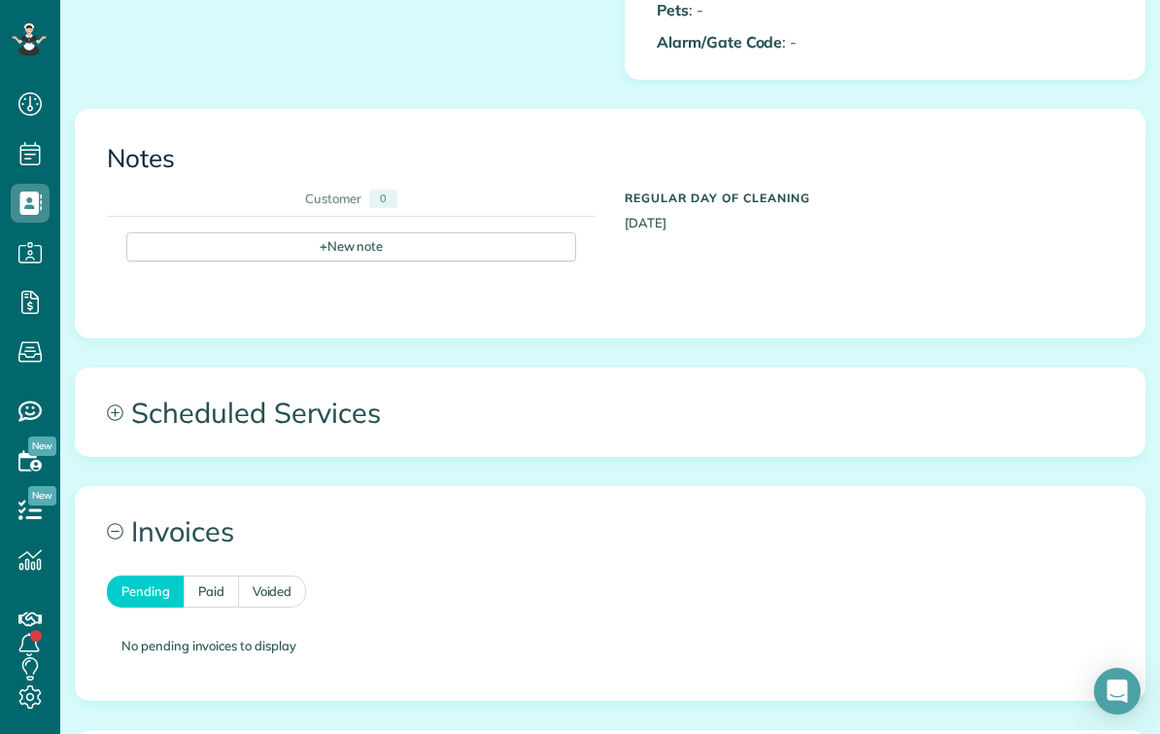
scroll to position [715, 0]
click at [208, 574] on link "Paid" at bounding box center [211, 590] width 55 height 32
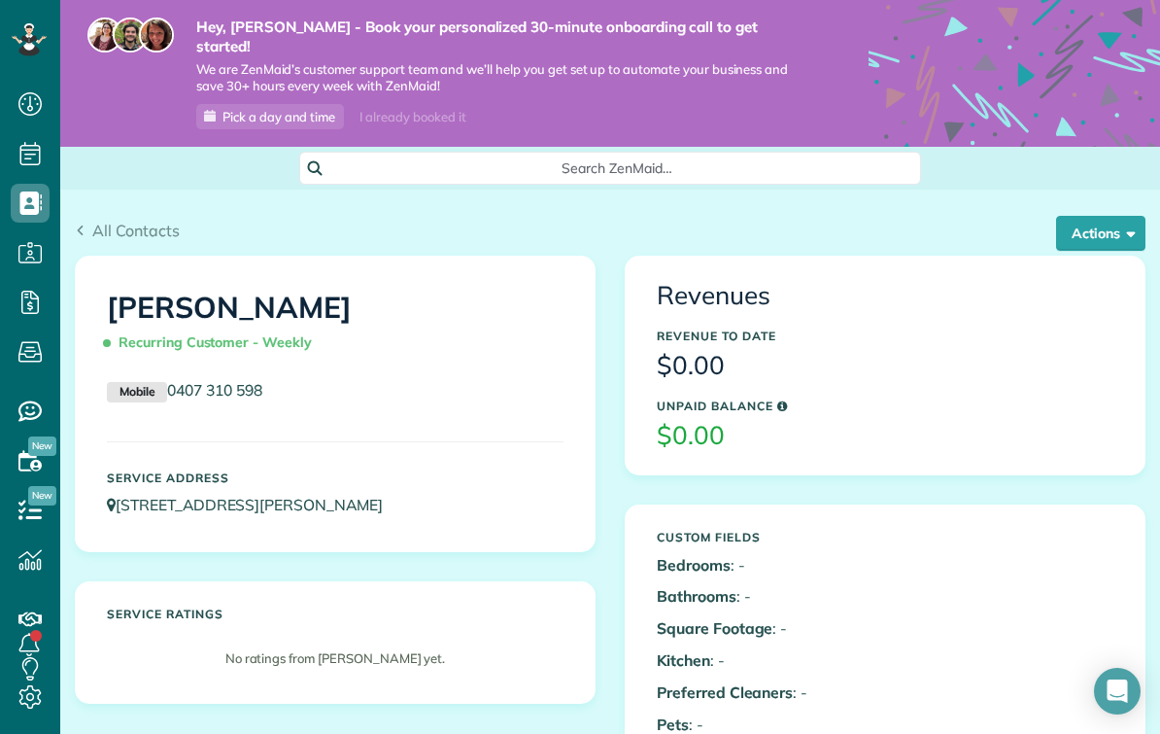
scroll to position [0, 0]
click at [907, 422] on h3 "$0.00" at bounding box center [885, 436] width 457 height 28
click at [1120, 224] on button "Actions" at bounding box center [1100, 233] width 89 height 35
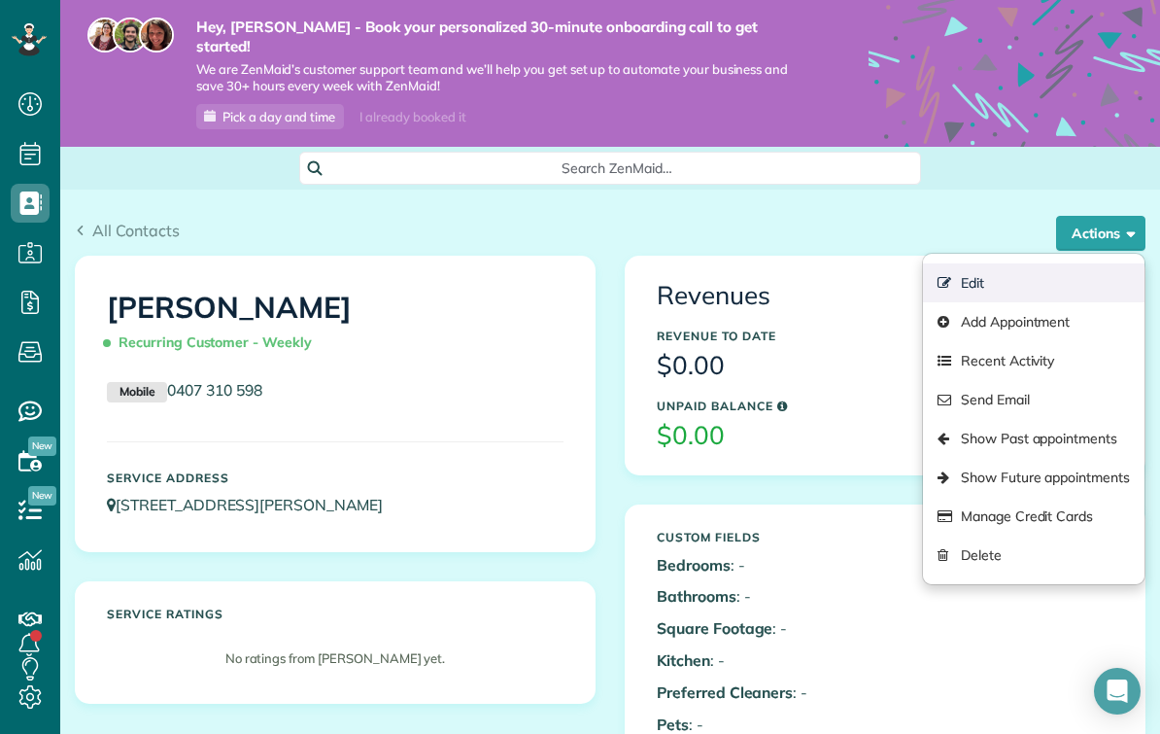
click at [1006, 267] on link "Edit" at bounding box center [1034, 282] width 222 height 39
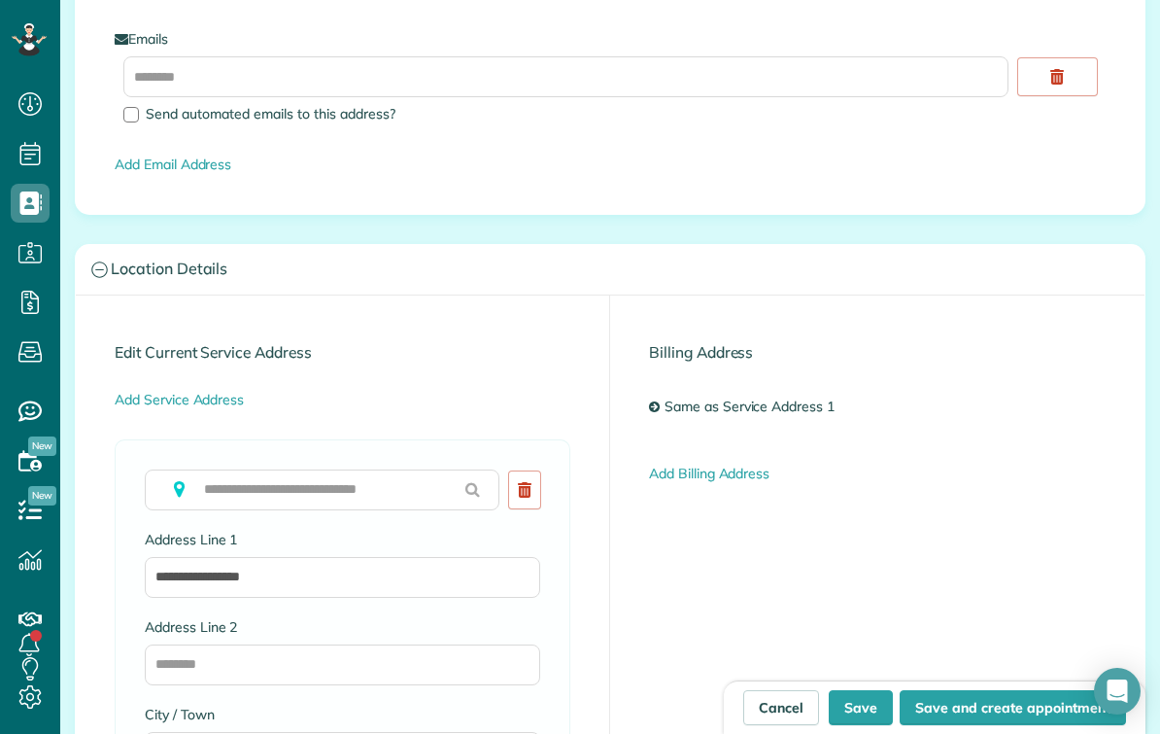
scroll to position [1275, 0]
click at [864, 699] on button "Save" at bounding box center [861, 707] width 64 height 35
type input "**********"
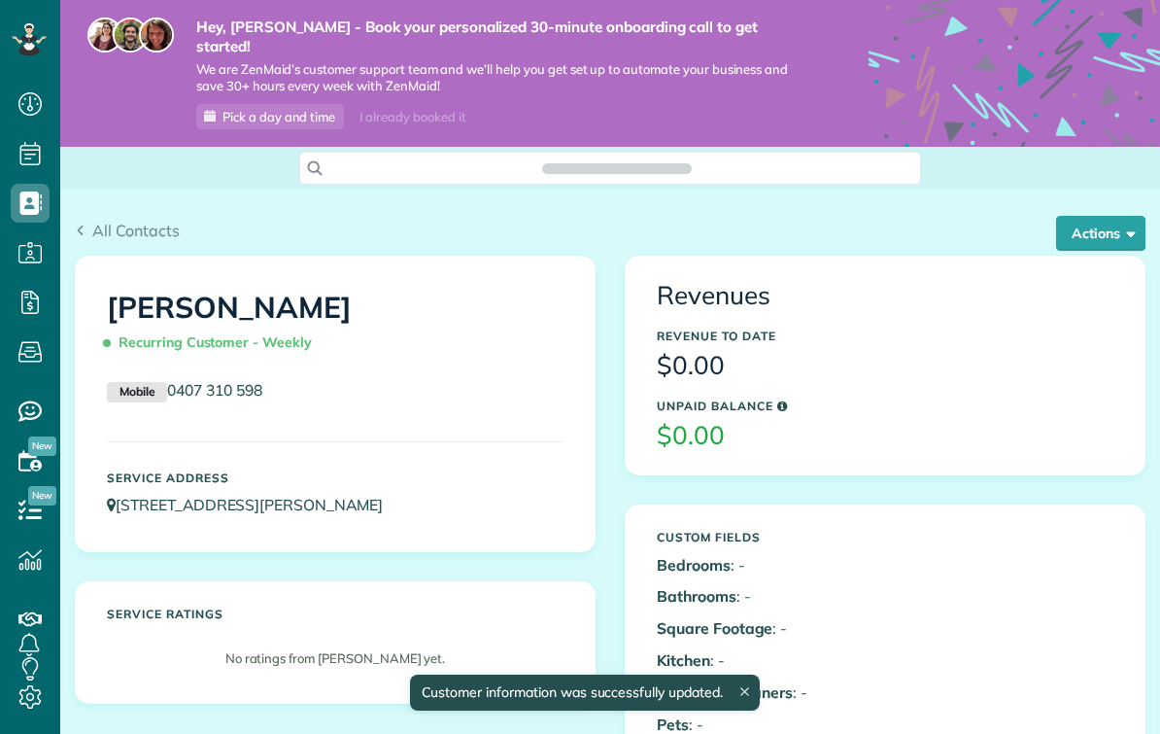
scroll to position [9, 9]
click at [1105, 225] on button "Actions" at bounding box center [1100, 233] width 89 height 35
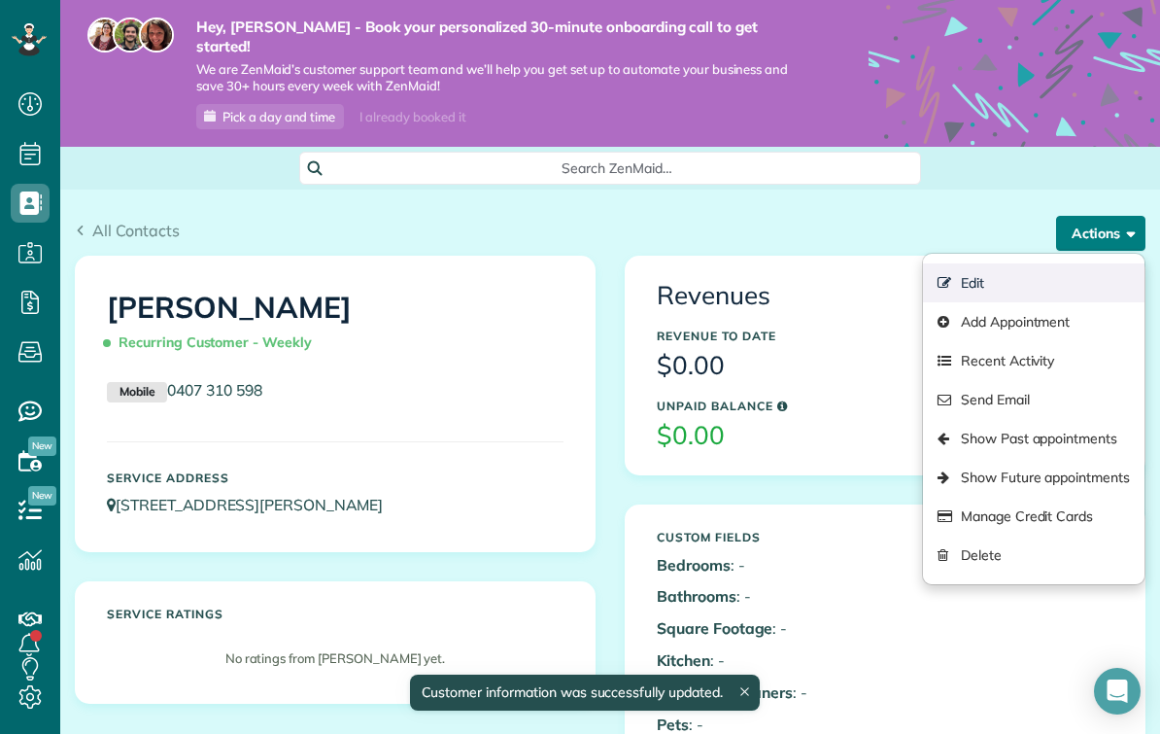
click at [1013, 268] on link "Edit" at bounding box center [1034, 282] width 222 height 39
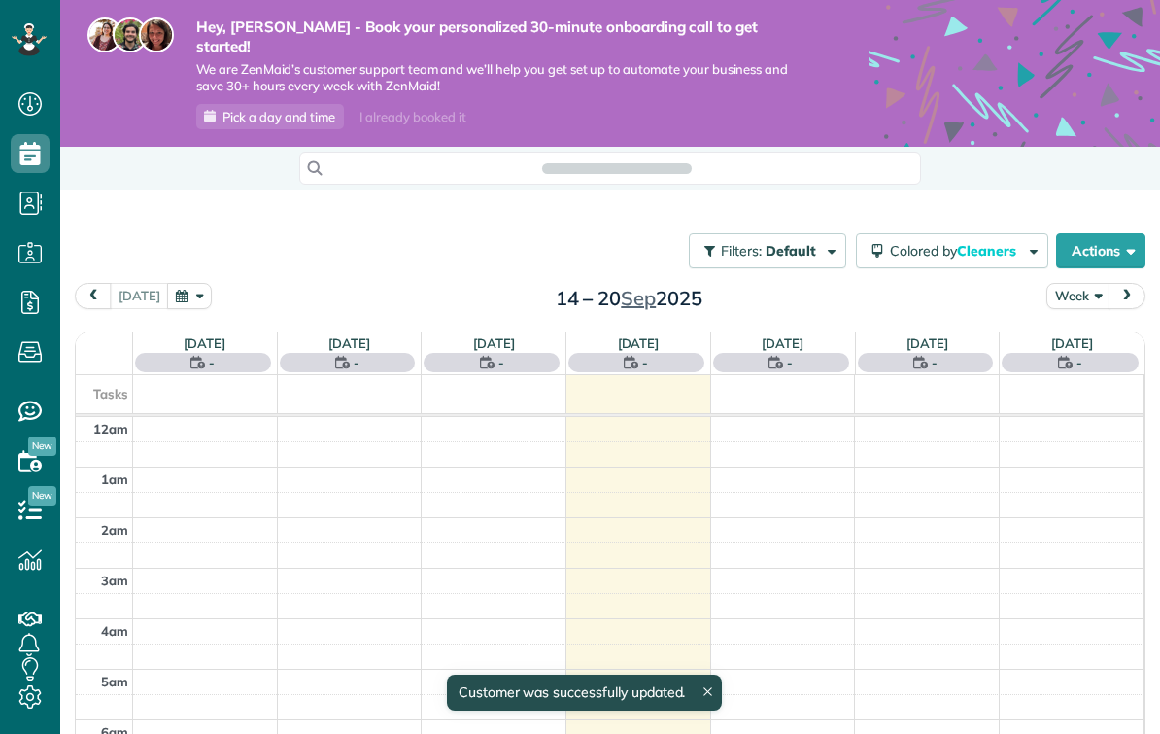
scroll to position [355, 0]
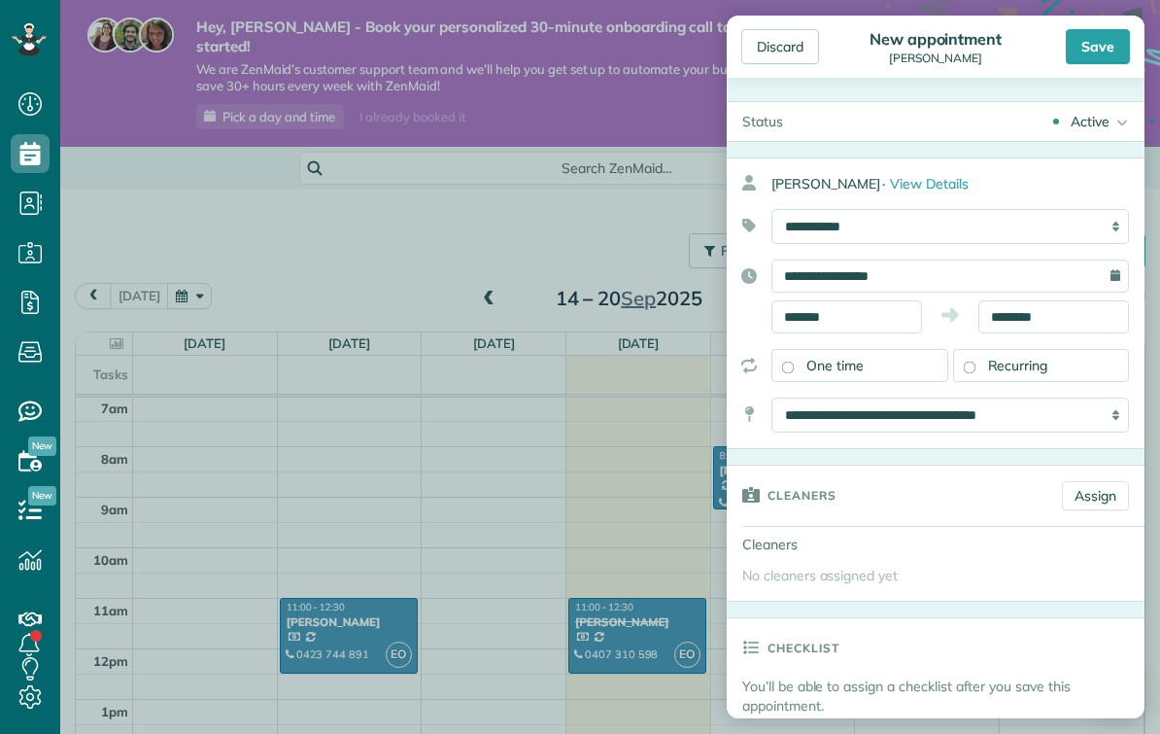
click at [1049, 368] on div "Recurring" at bounding box center [1041, 365] width 177 height 33
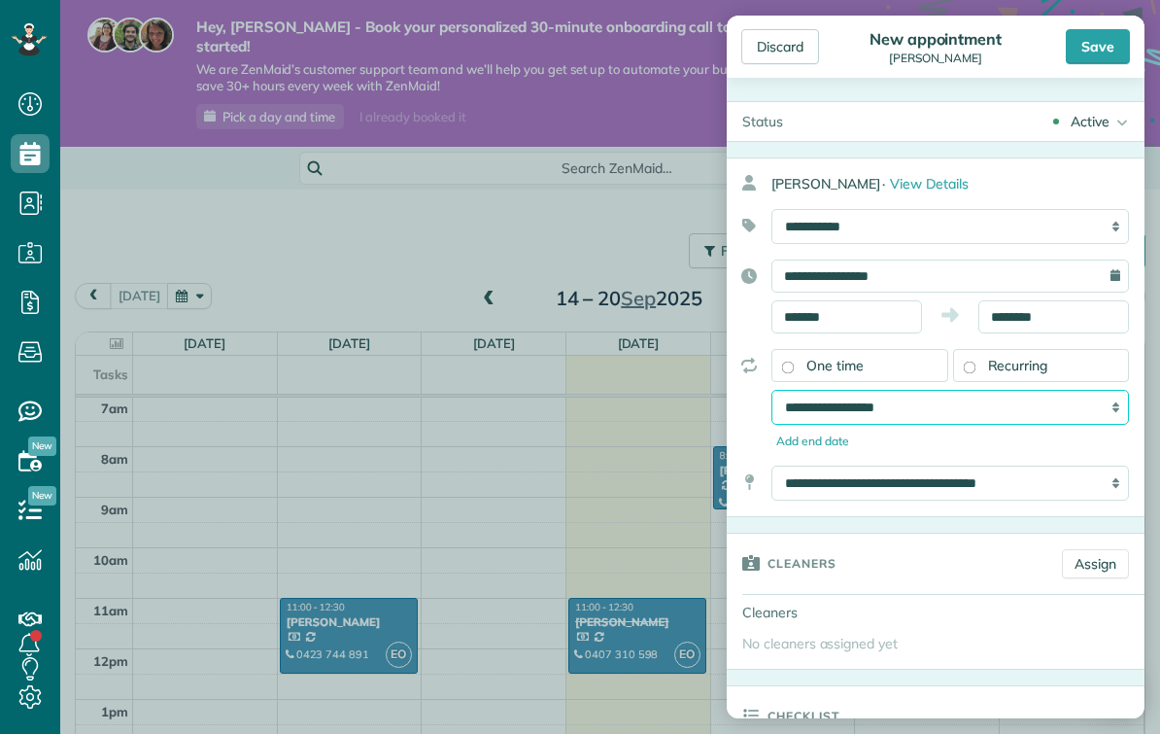
click at [1063, 411] on select "**********" at bounding box center [950, 407] width 358 height 35
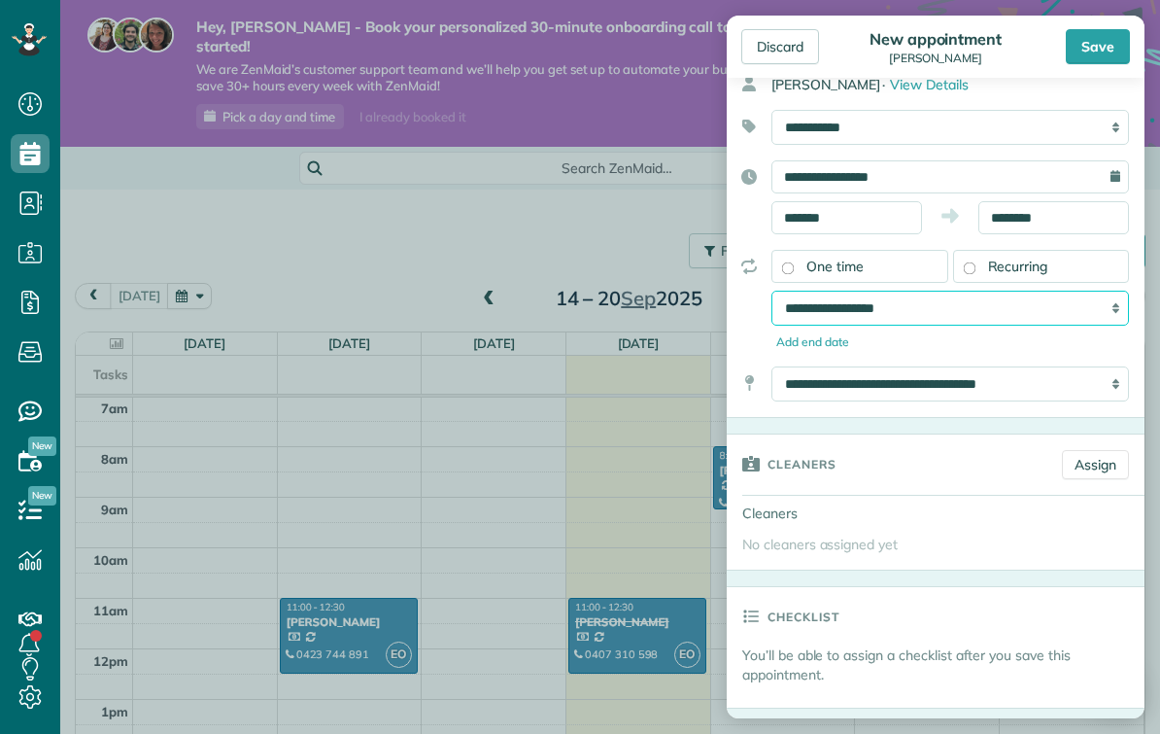
scroll to position [107, 0]
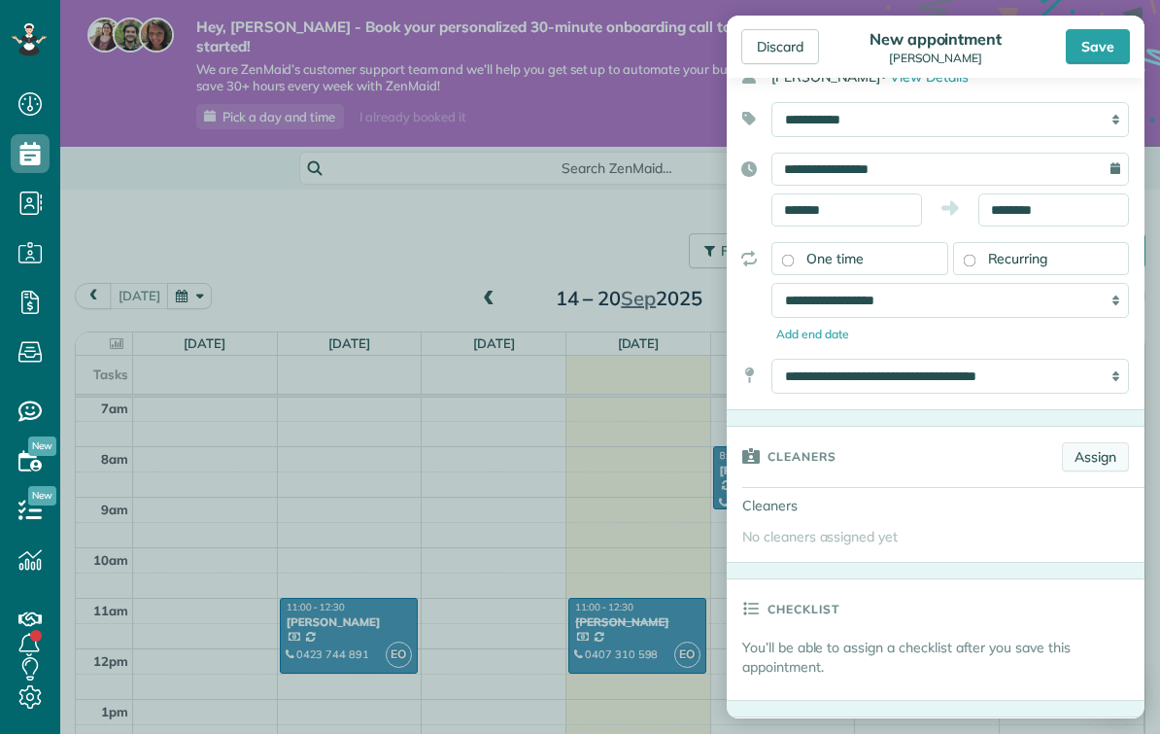
click at [1108, 452] on link "Assign" at bounding box center [1095, 456] width 67 height 29
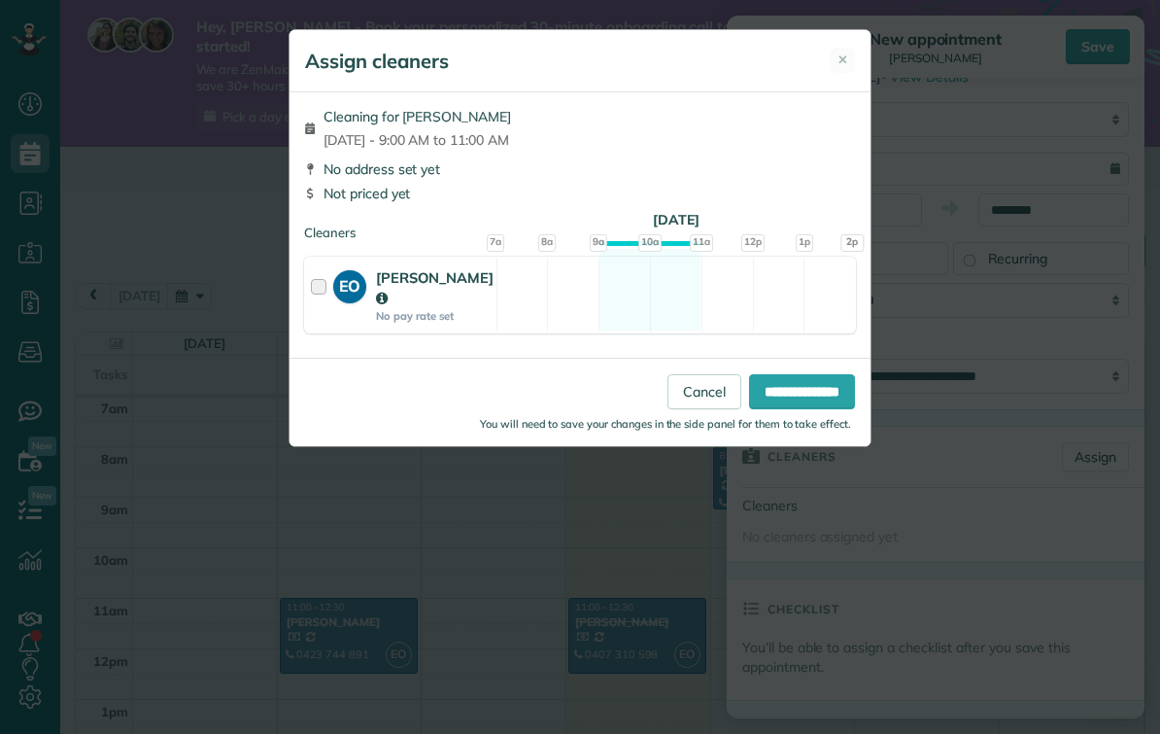
click at [329, 295] on div at bounding box center [322, 294] width 22 height 55
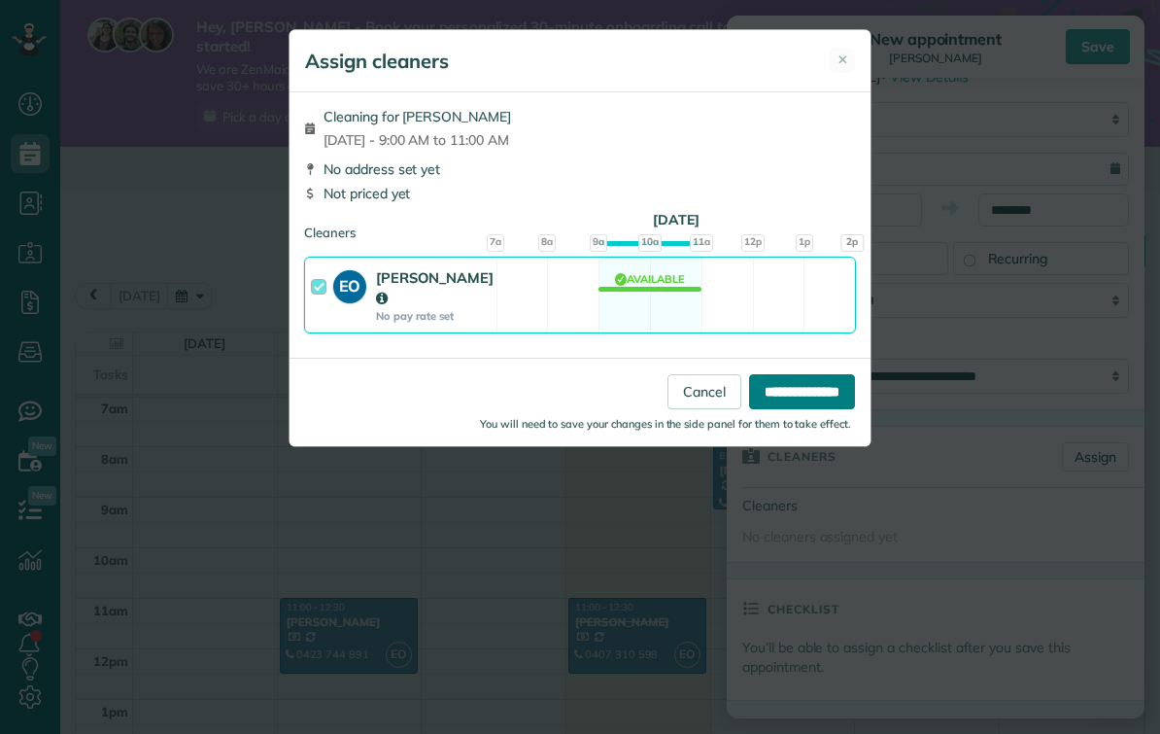
click at [806, 380] on input "**********" at bounding box center [802, 391] width 106 height 35
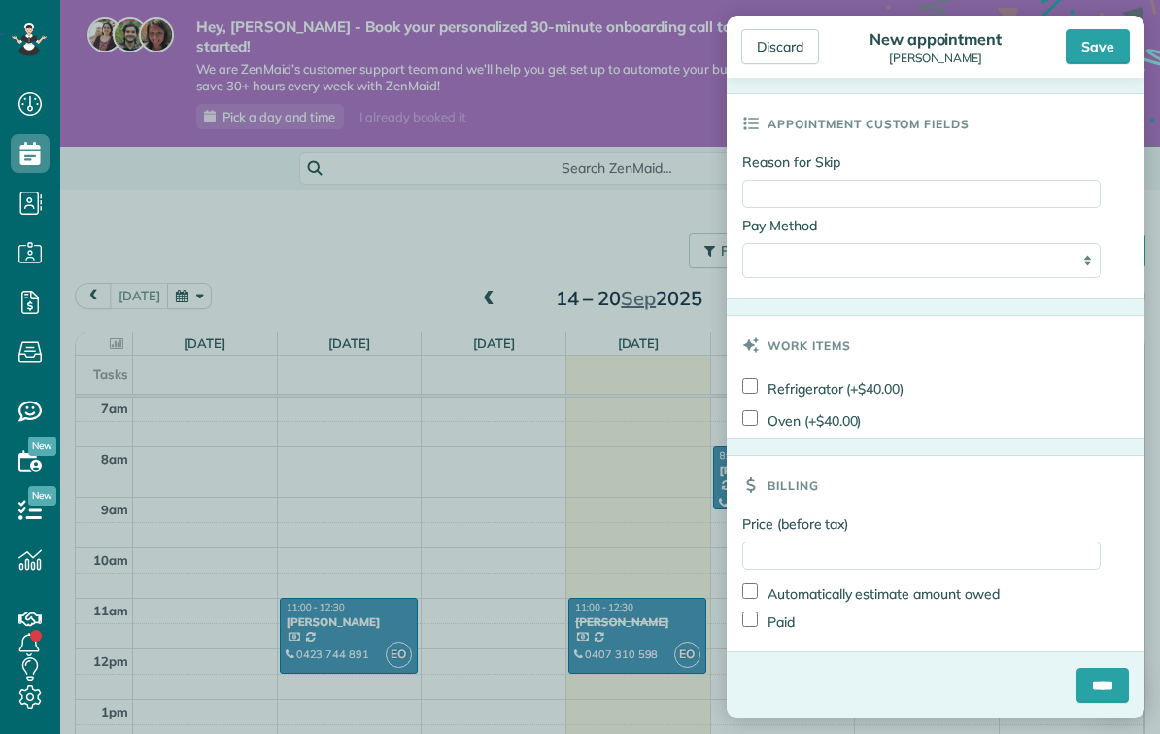
scroll to position [1273, 0]
click at [989, 555] on input "Price (before tax)" at bounding box center [921, 555] width 359 height 28
click at [1019, 542] on input "Price (before tax)" at bounding box center [921, 555] width 359 height 28
paste input "******"
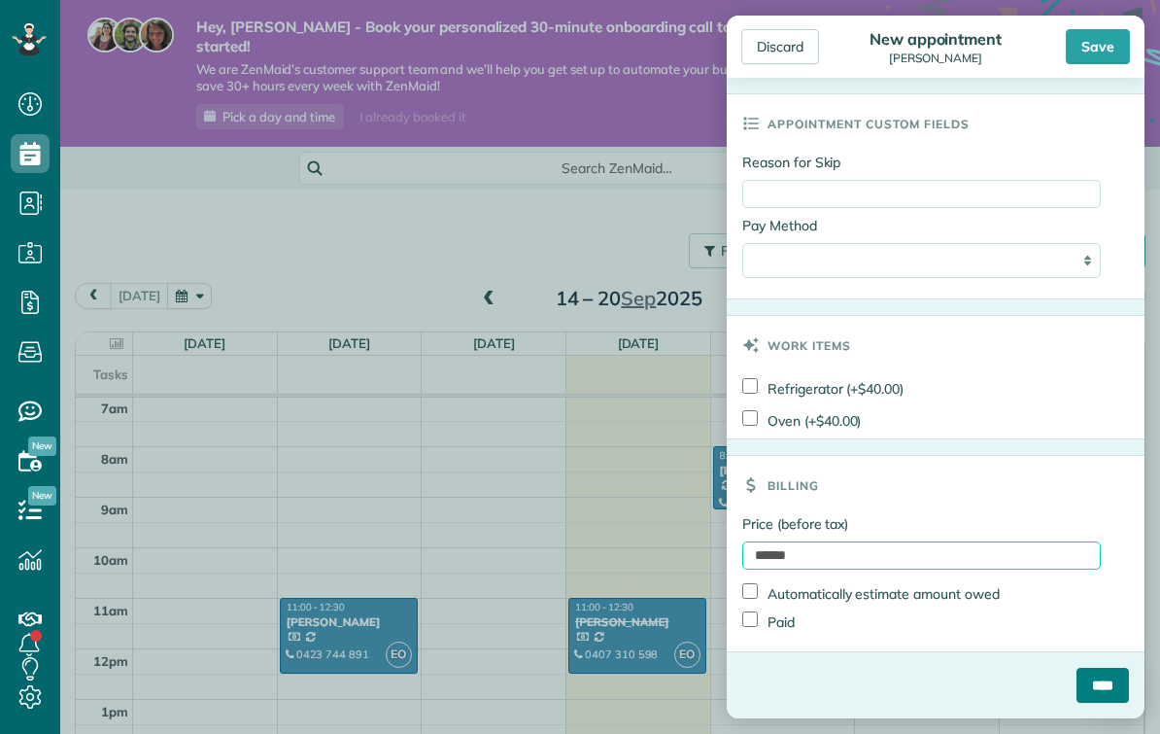
type input "******"
click at [1117, 686] on input "****" at bounding box center [1103, 685] width 52 height 35
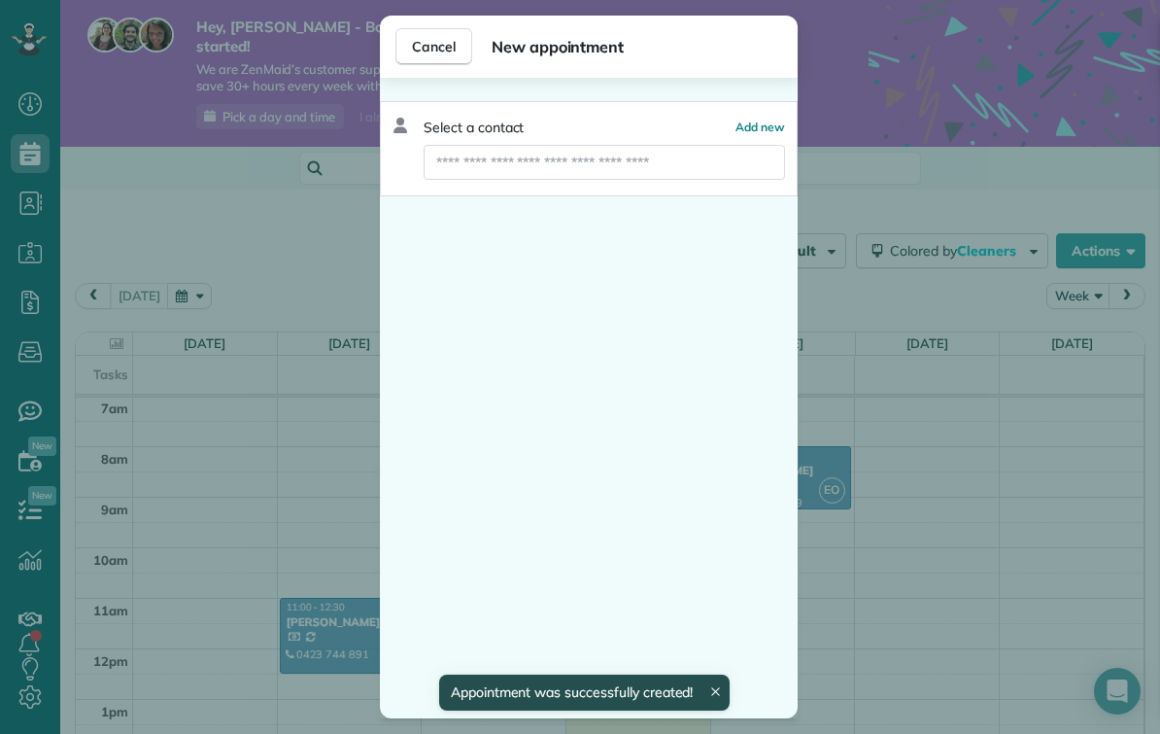
scroll to position [355, 0]
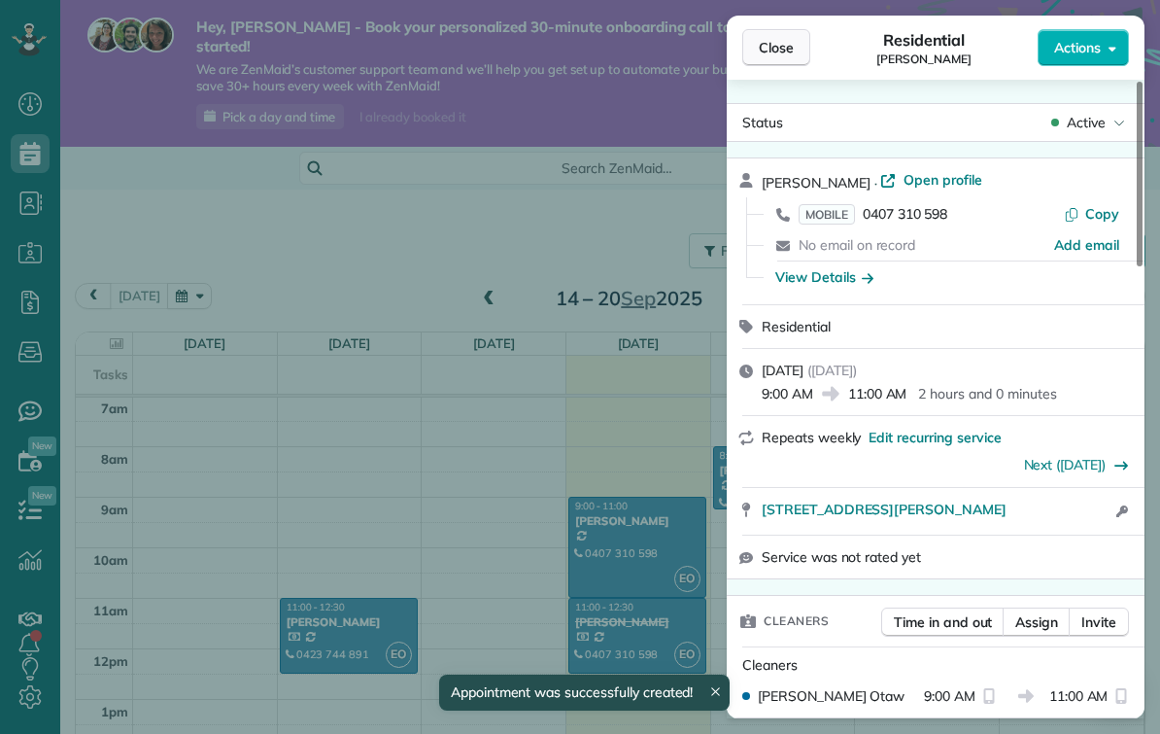
click at [803, 30] on button "Close" at bounding box center [776, 47] width 68 height 37
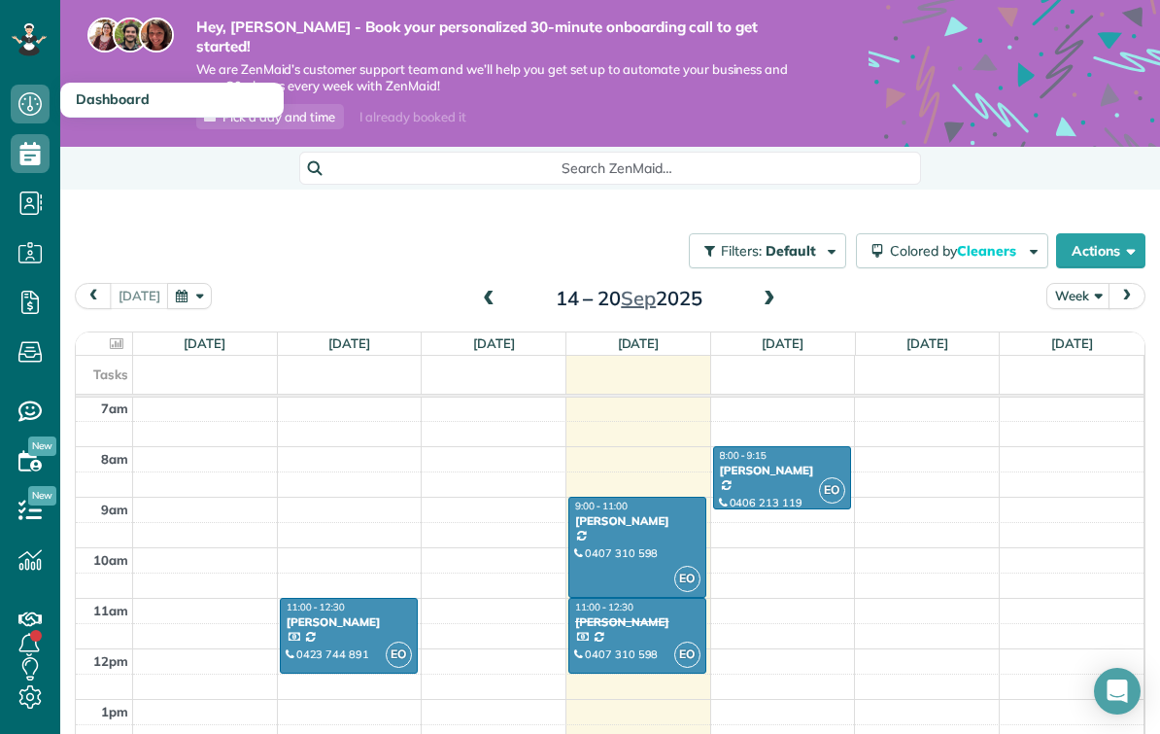
click at [34, 115] on use at bounding box center [29, 103] width 23 height 23
click at [36, 37] on icon at bounding box center [34, 38] width 5 height 5
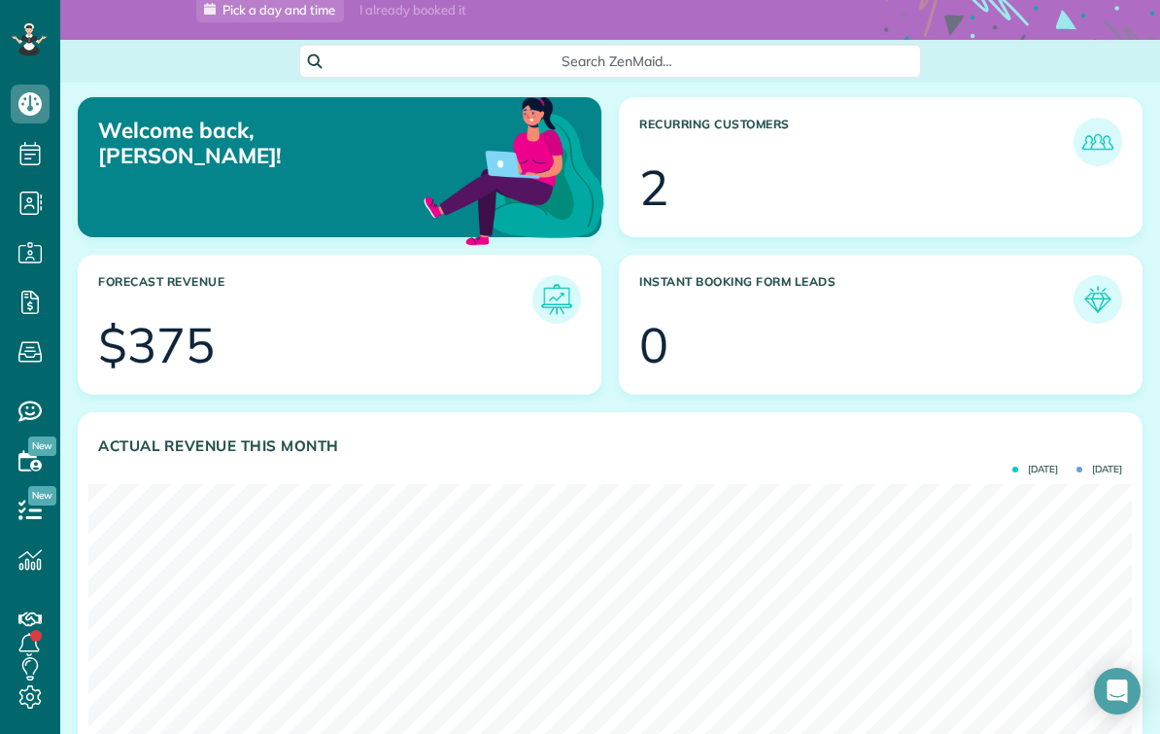
scroll to position [117, 0]
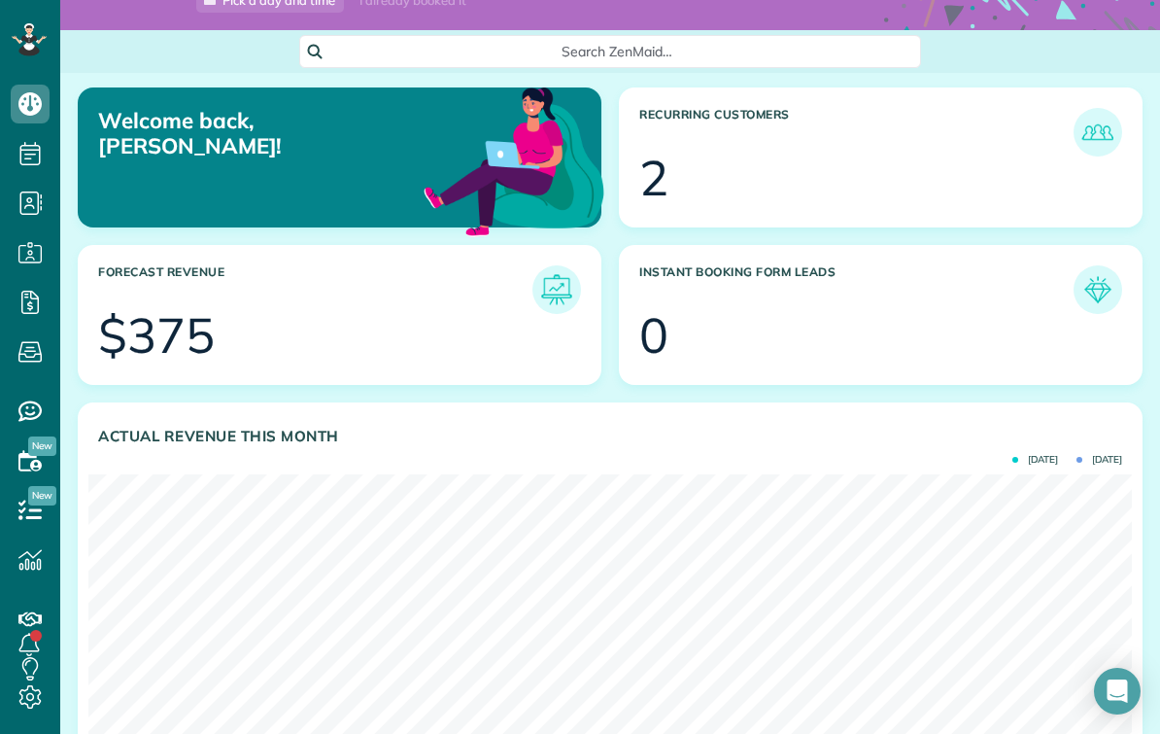
click at [194, 311] on div "$375" at bounding box center [156, 335] width 117 height 49
click at [1092, 110] on img at bounding box center [1098, 132] width 45 height 45
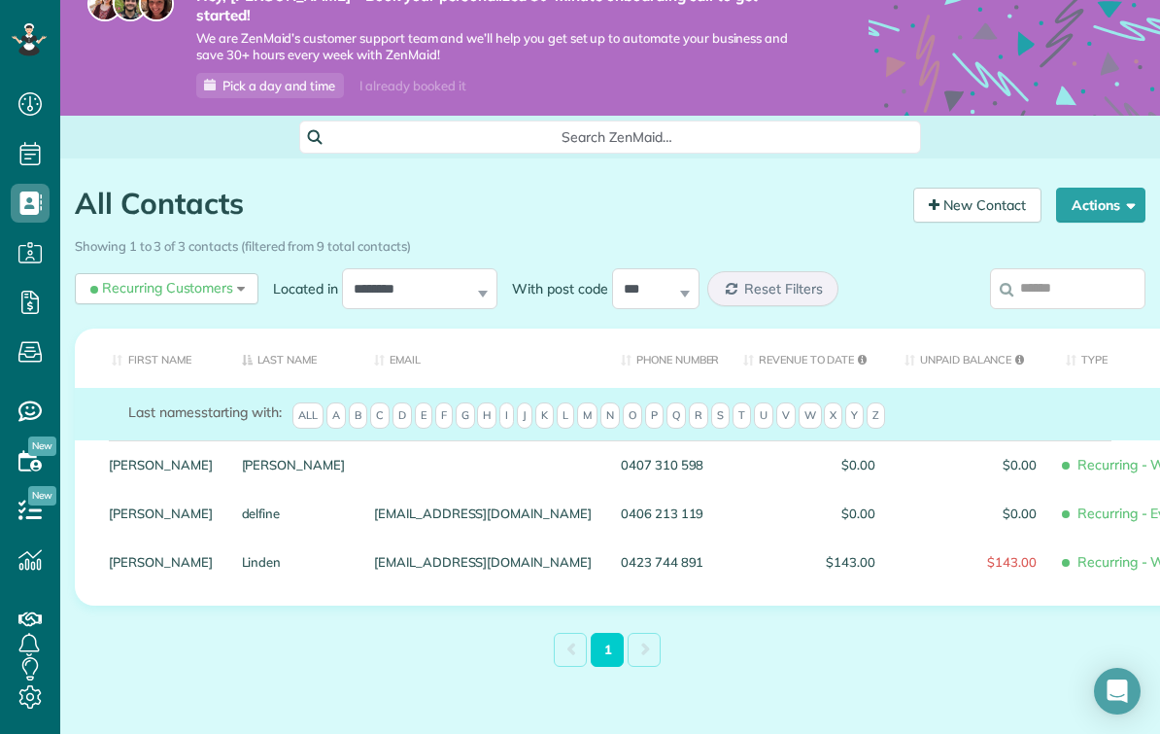
scroll to position [30, 0]
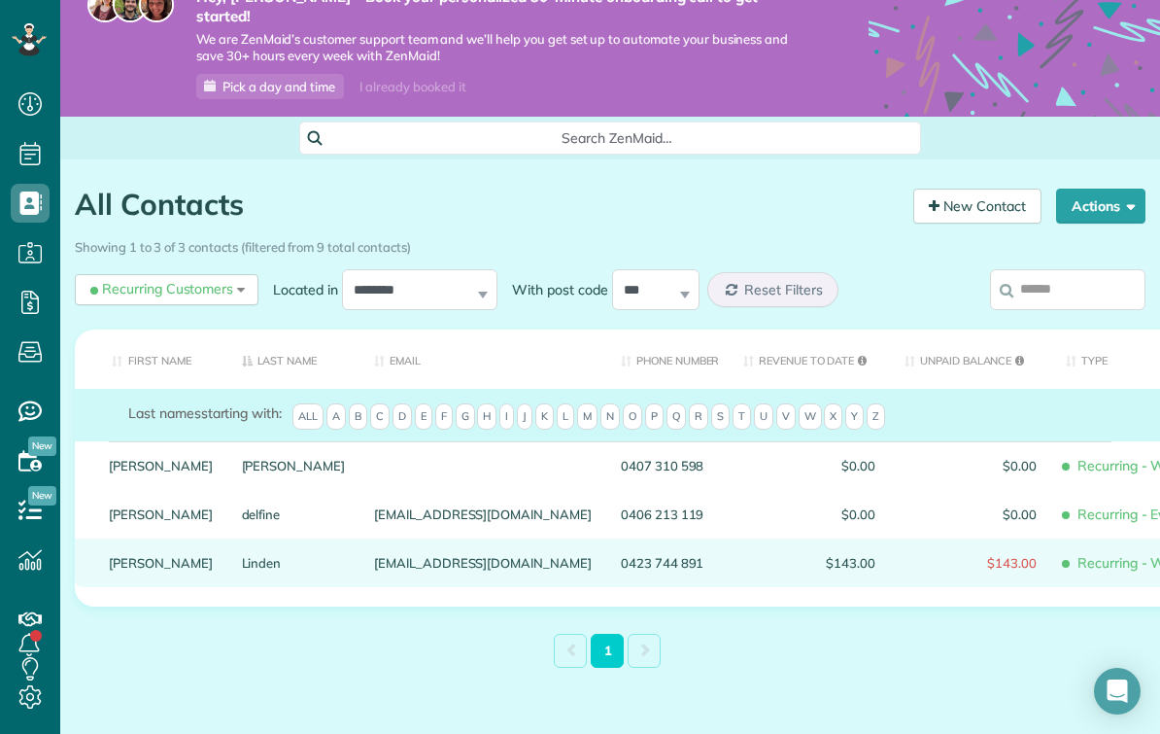
click at [890, 538] on div "$143.00" at bounding box center [970, 562] width 161 height 49
click at [905, 556] on span "$143.00" at bounding box center [971, 563] width 132 height 14
click at [255, 556] on link "Linden" at bounding box center [294, 563] width 104 height 14
click at [1066, 546] on span "Recurring - Weekly" at bounding box center [1157, 563] width 183 height 34
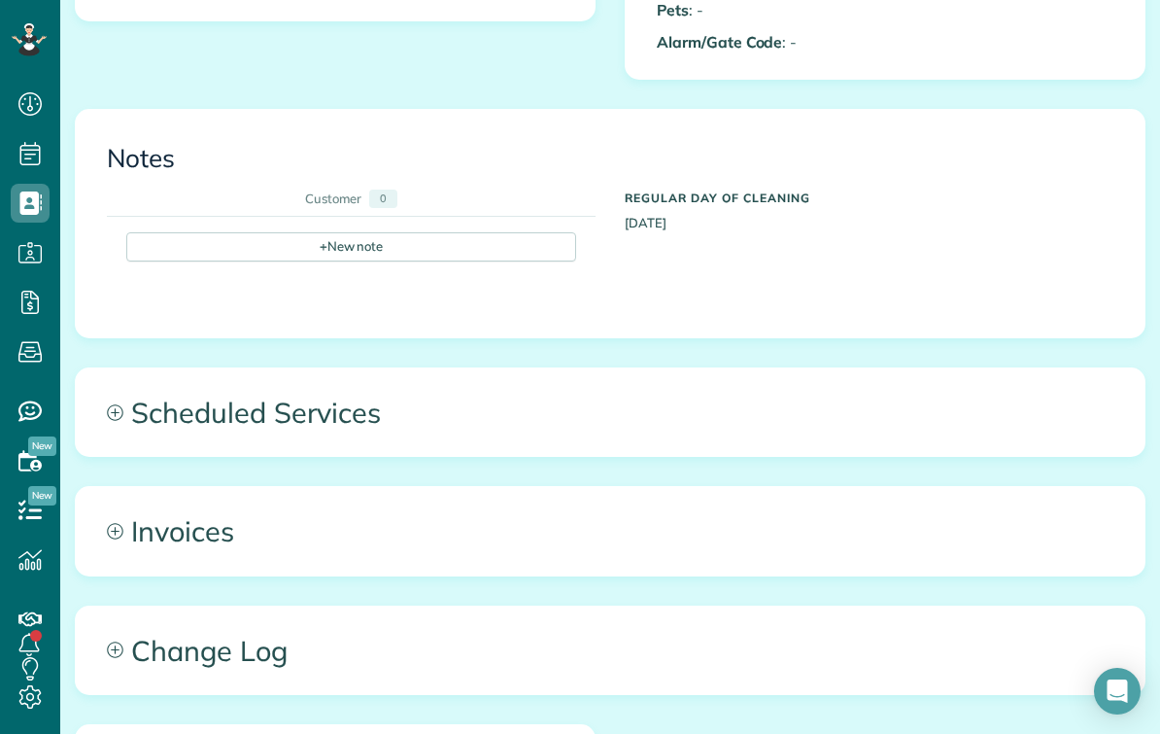
scroll to position [719, 0]
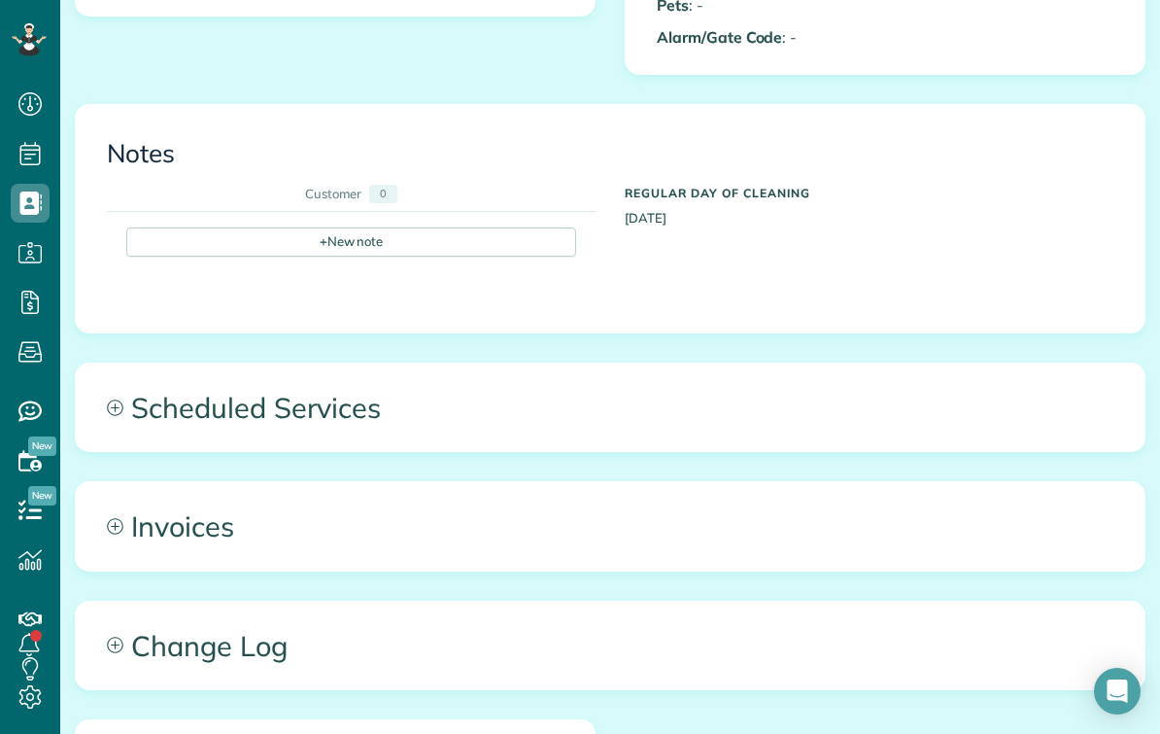
click at [175, 492] on span "Invoices" at bounding box center [610, 525] width 1069 height 87
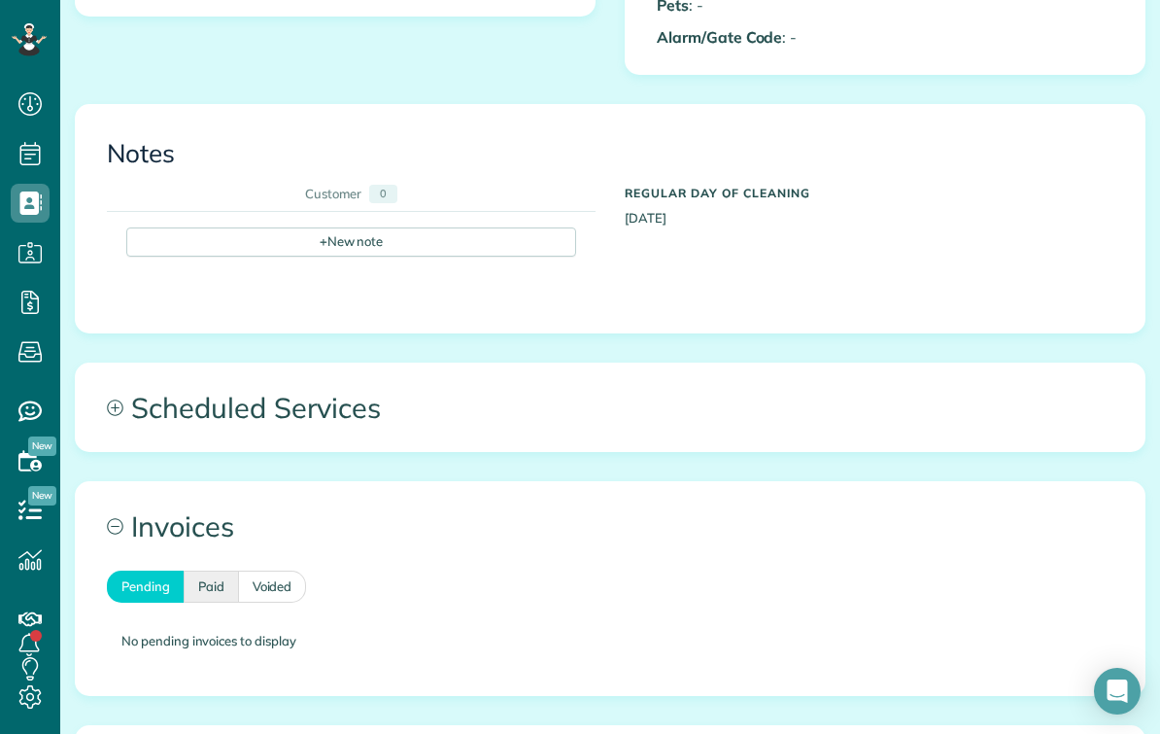
click at [213, 570] on link "Paid" at bounding box center [211, 586] width 55 height 32
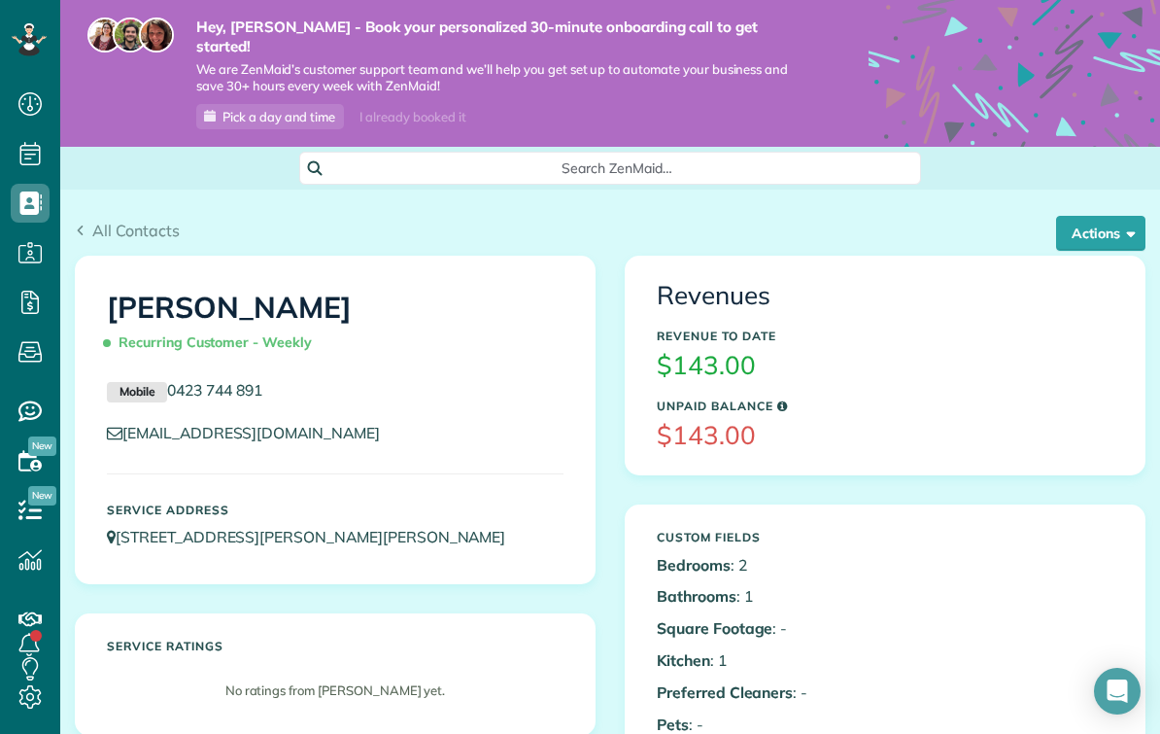
scroll to position [0, 0]
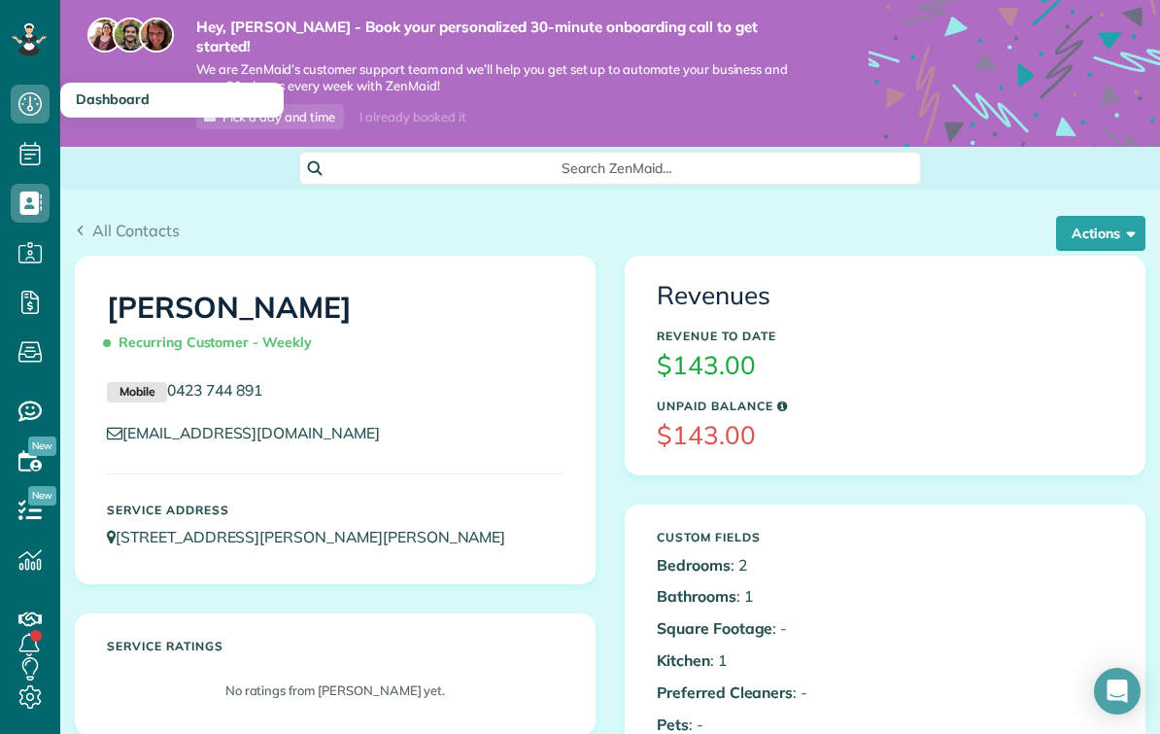
click at [27, 111] on icon at bounding box center [30, 104] width 39 height 39
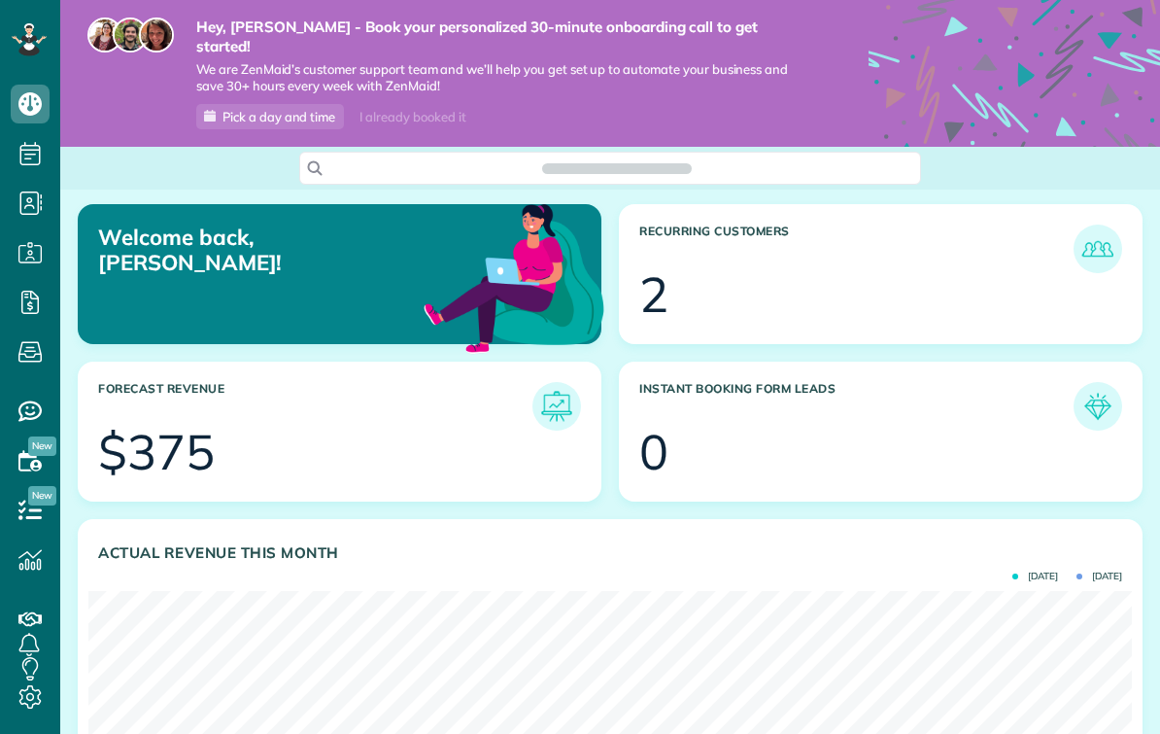
scroll to position [463, 1044]
click at [174, 428] on div "$375" at bounding box center [156, 452] width 117 height 49
click at [178, 432] on div "$375" at bounding box center [156, 452] width 117 height 49
click at [179, 429] on div "$375" at bounding box center [156, 452] width 117 height 49
click at [574, 384] on img at bounding box center [556, 406] width 45 height 45
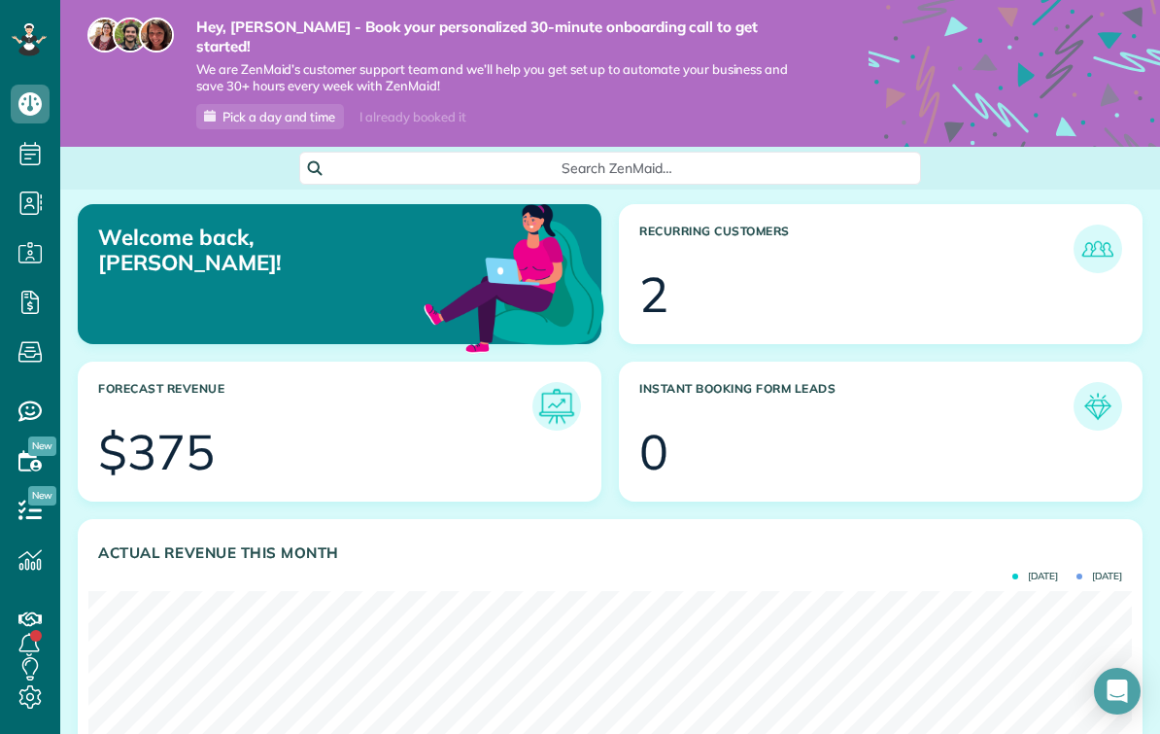
click at [575, 384] on img at bounding box center [556, 406] width 45 height 45
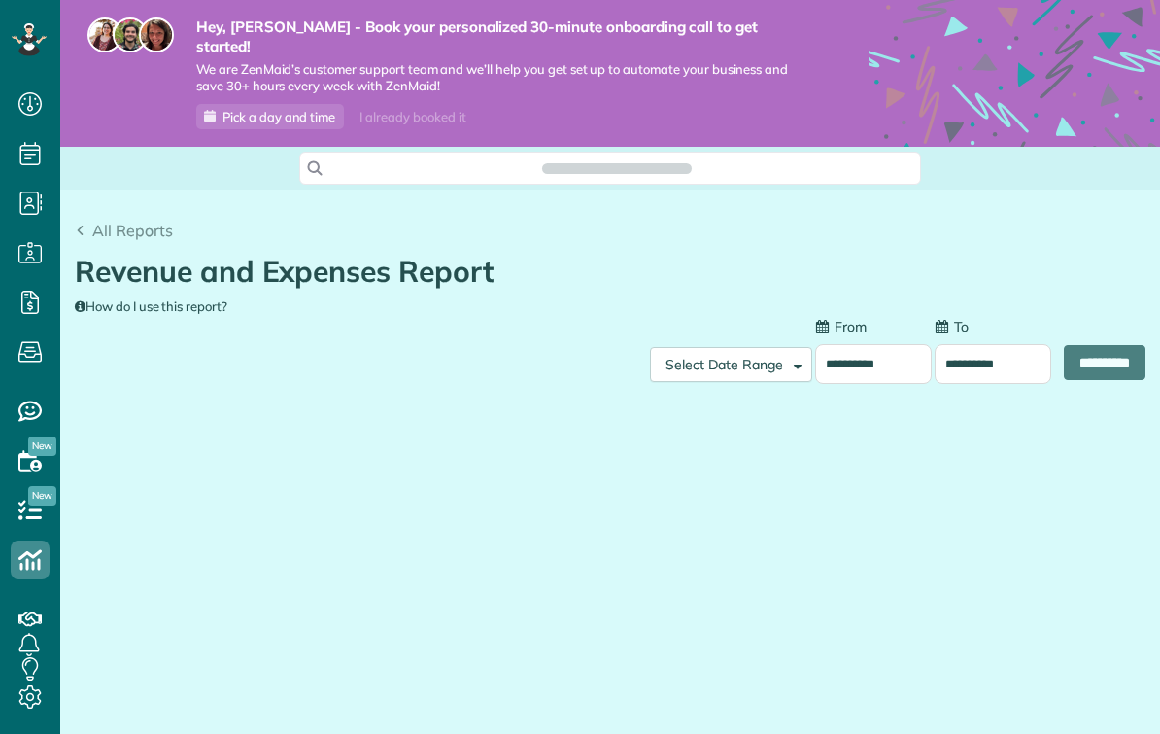
scroll to position [9, 9]
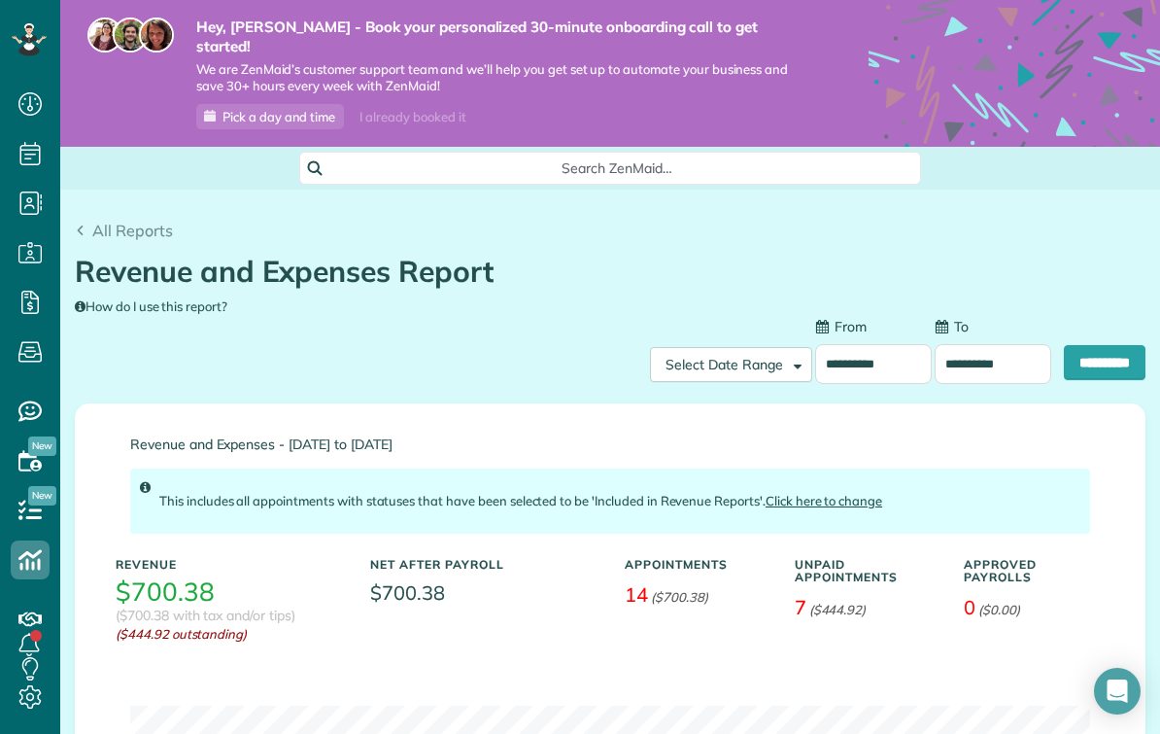
type input "**********"
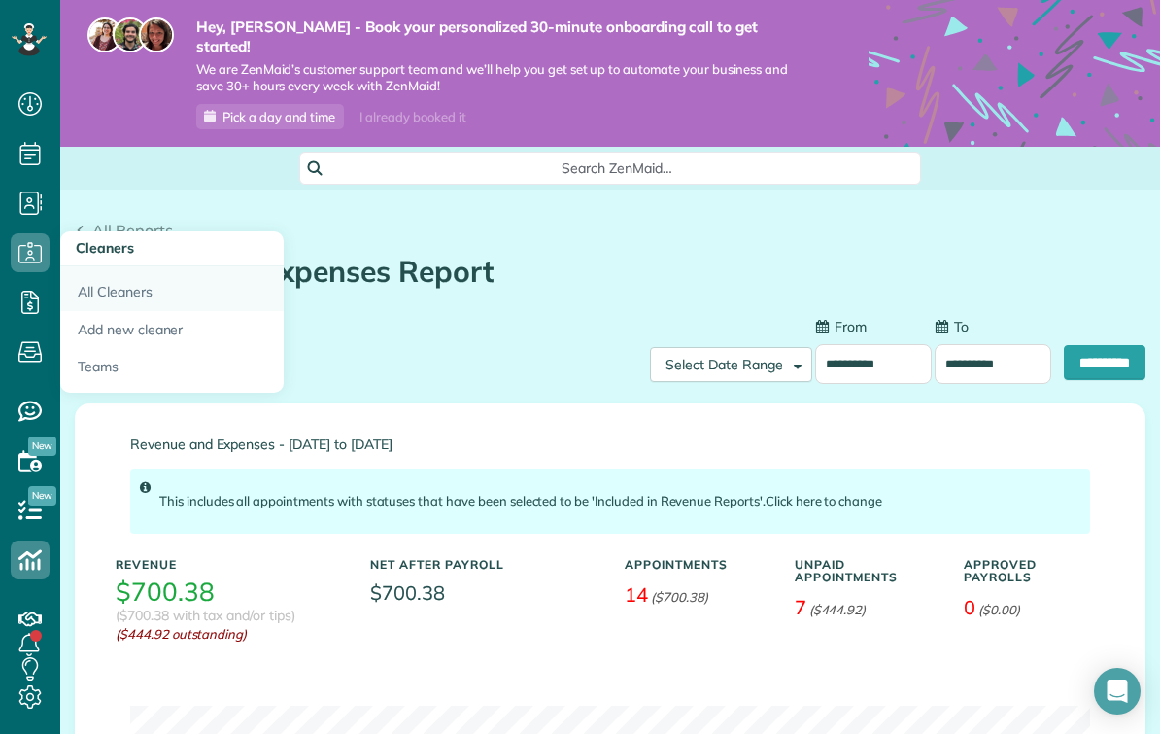
click at [108, 291] on link "All Cleaners" at bounding box center [171, 288] width 223 height 45
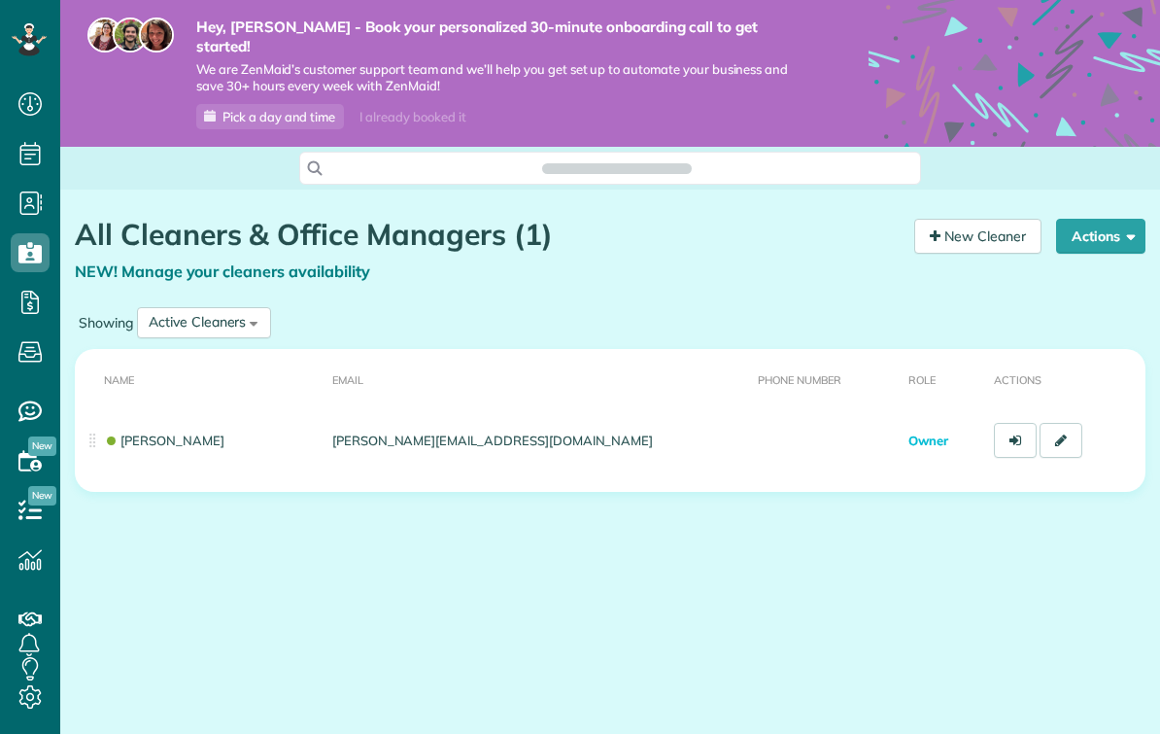
scroll to position [9, 9]
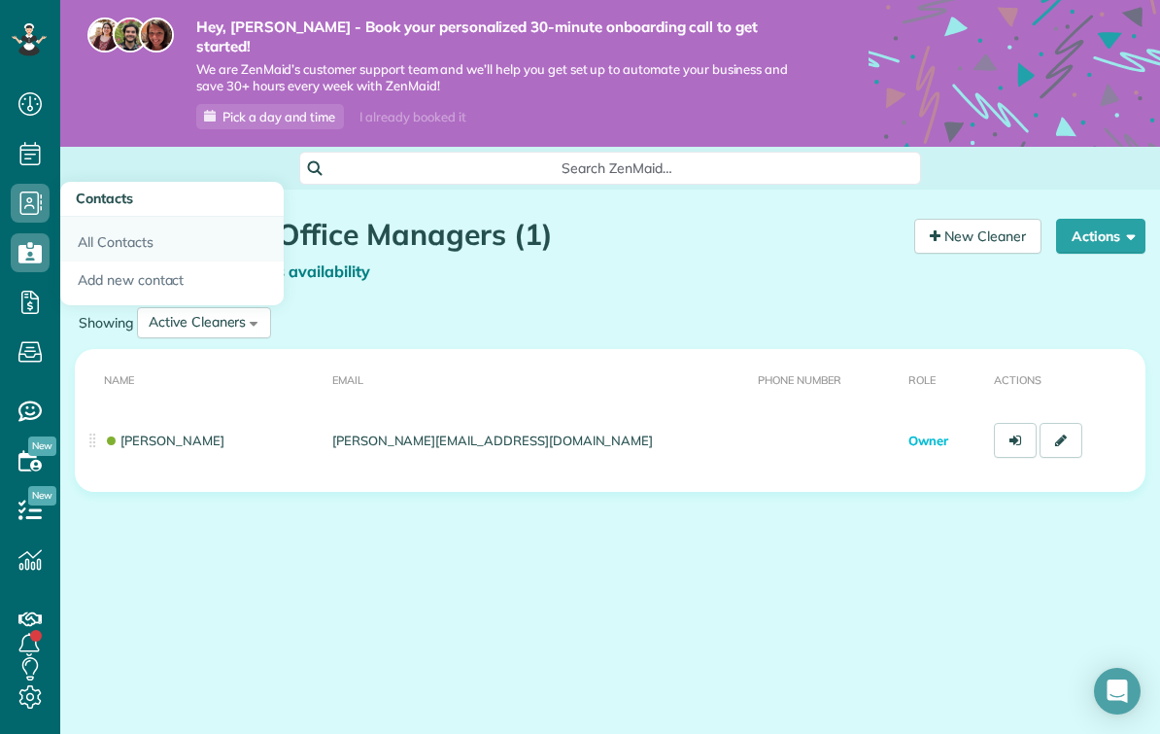
click at [100, 244] on link "All Contacts" at bounding box center [171, 239] width 223 height 45
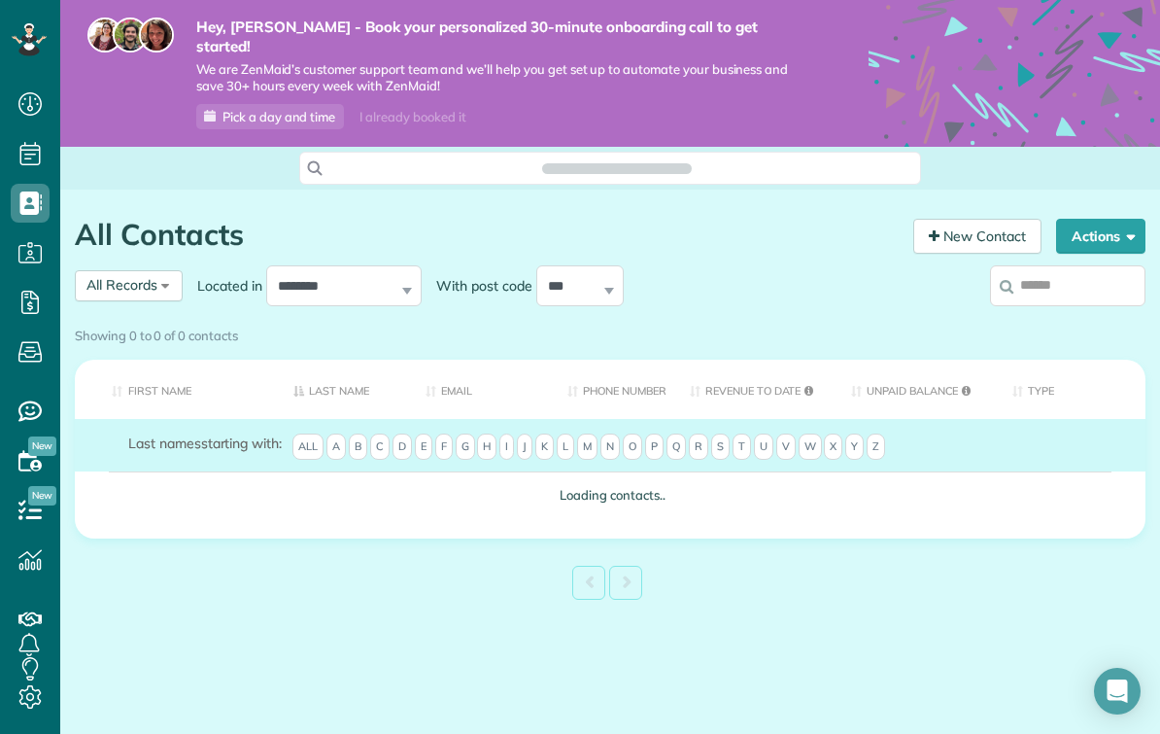
scroll to position [9, 9]
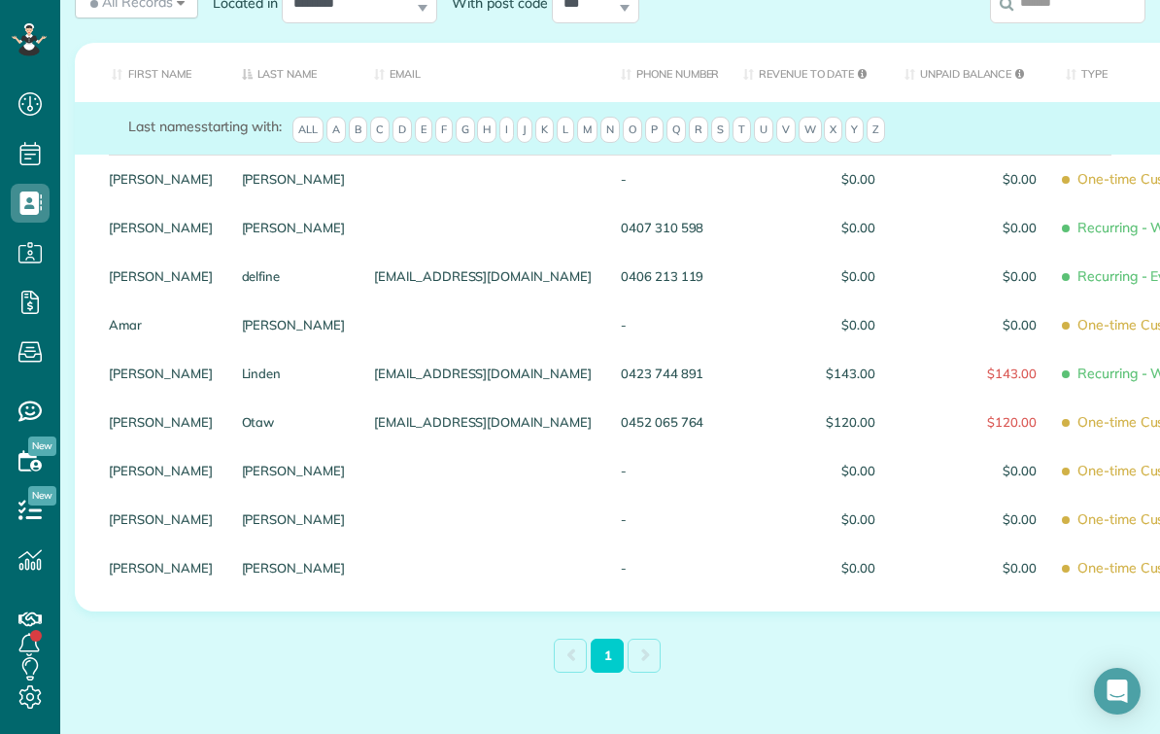
scroll to position [316, 0]
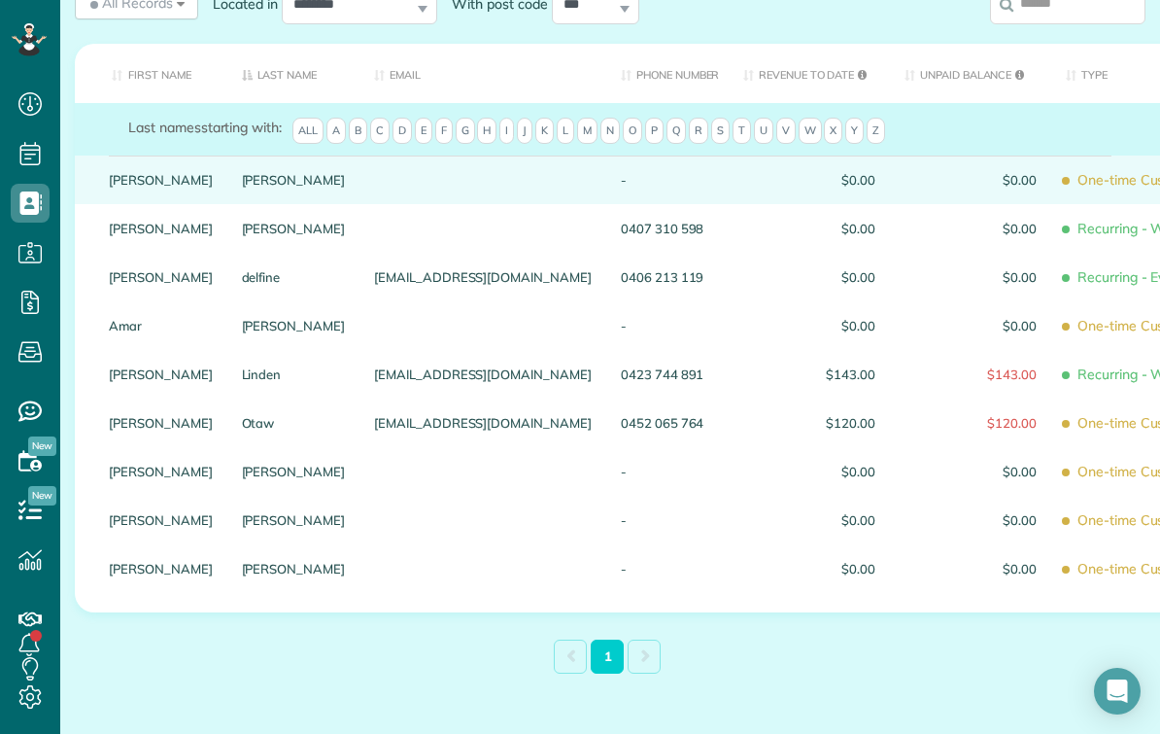
click at [169, 173] on link "[PERSON_NAME]" at bounding box center [161, 180] width 104 height 14
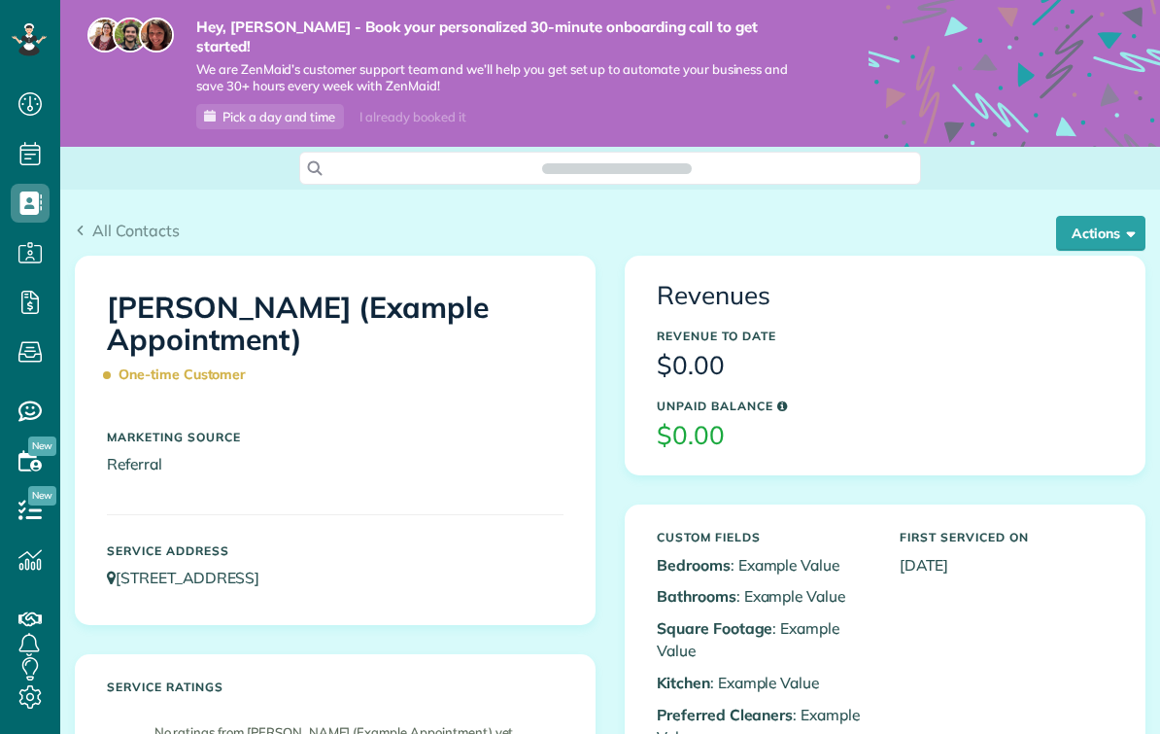
scroll to position [9, 9]
click at [1114, 216] on button "Actions" at bounding box center [1100, 233] width 89 height 35
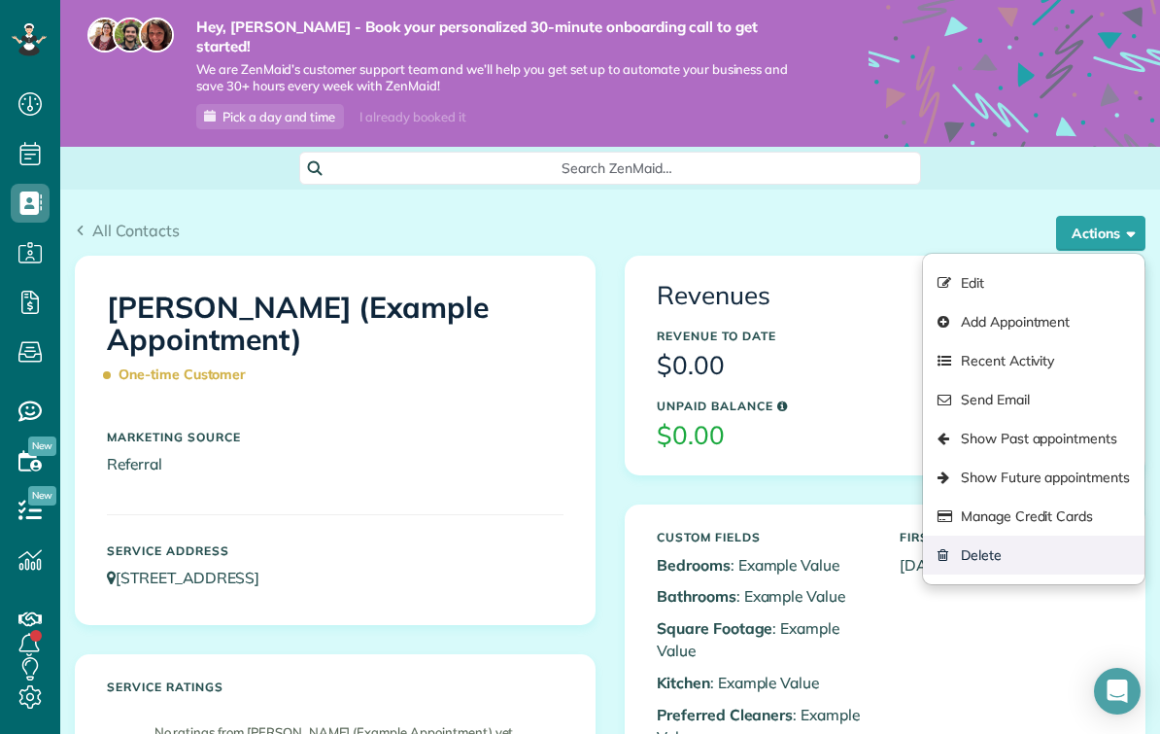
click at [1012, 540] on link "Delete" at bounding box center [1034, 554] width 222 height 39
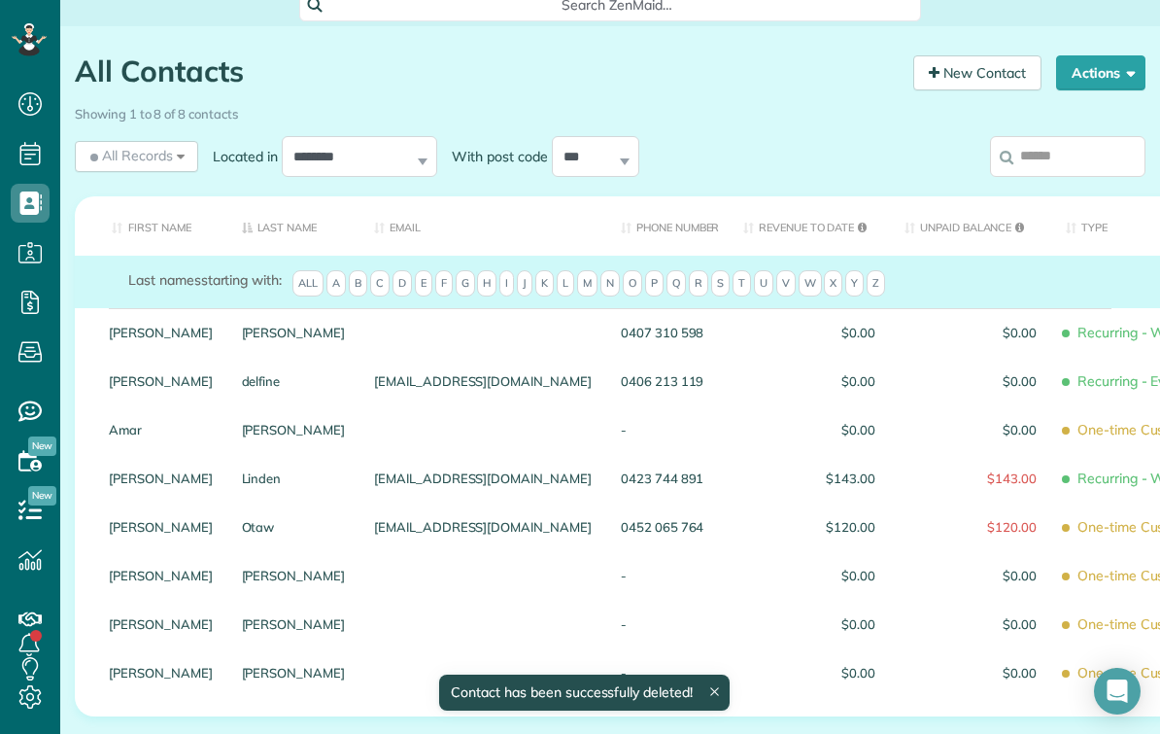
scroll to position [168, 0]
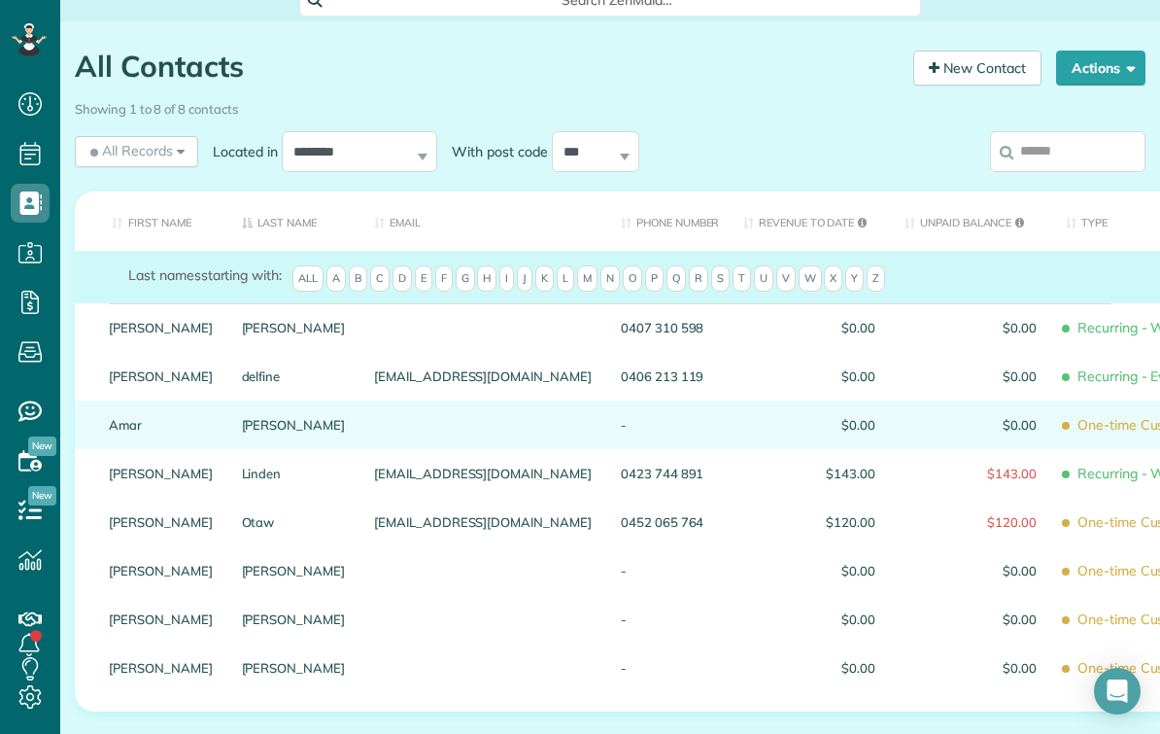
click at [198, 400] on div "Amar" at bounding box center [160, 424] width 133 height 49
click at [253, 418] on link "Ghose" at bounding box center [294, 425] width 104 height 14
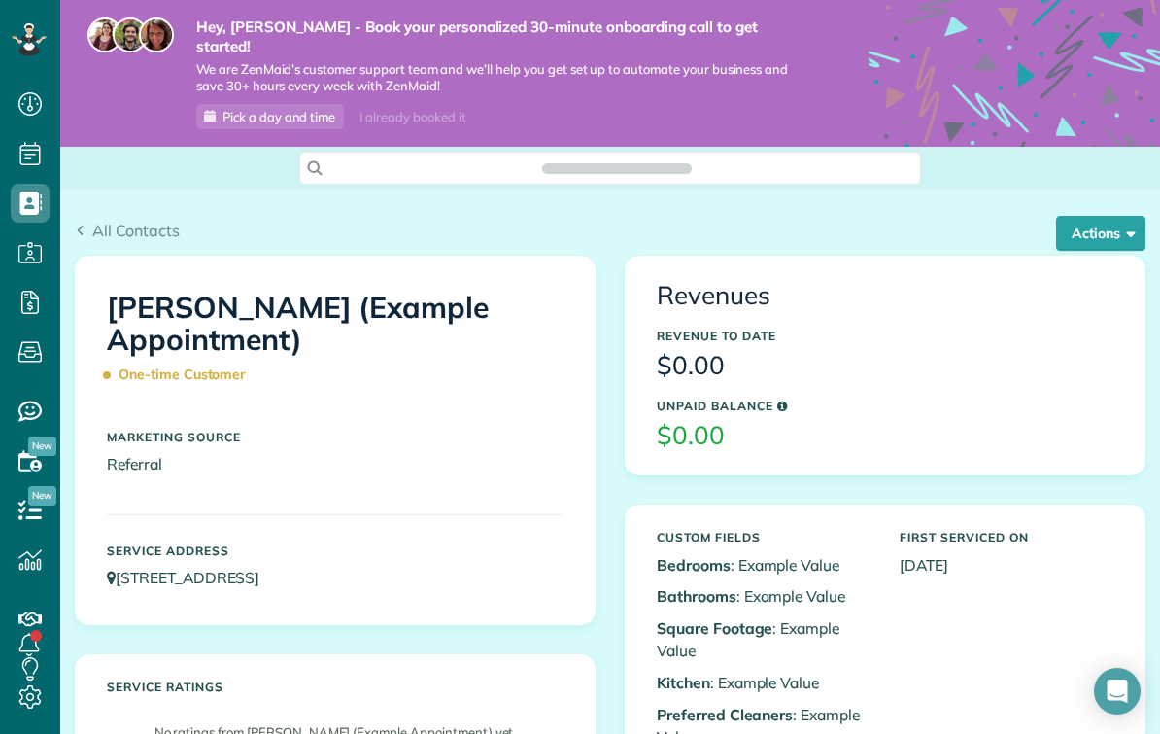
scroll to position [9, 9]
click at [1125, 224] on span "button" at bounding box center [1127, 231] width 15 height 15
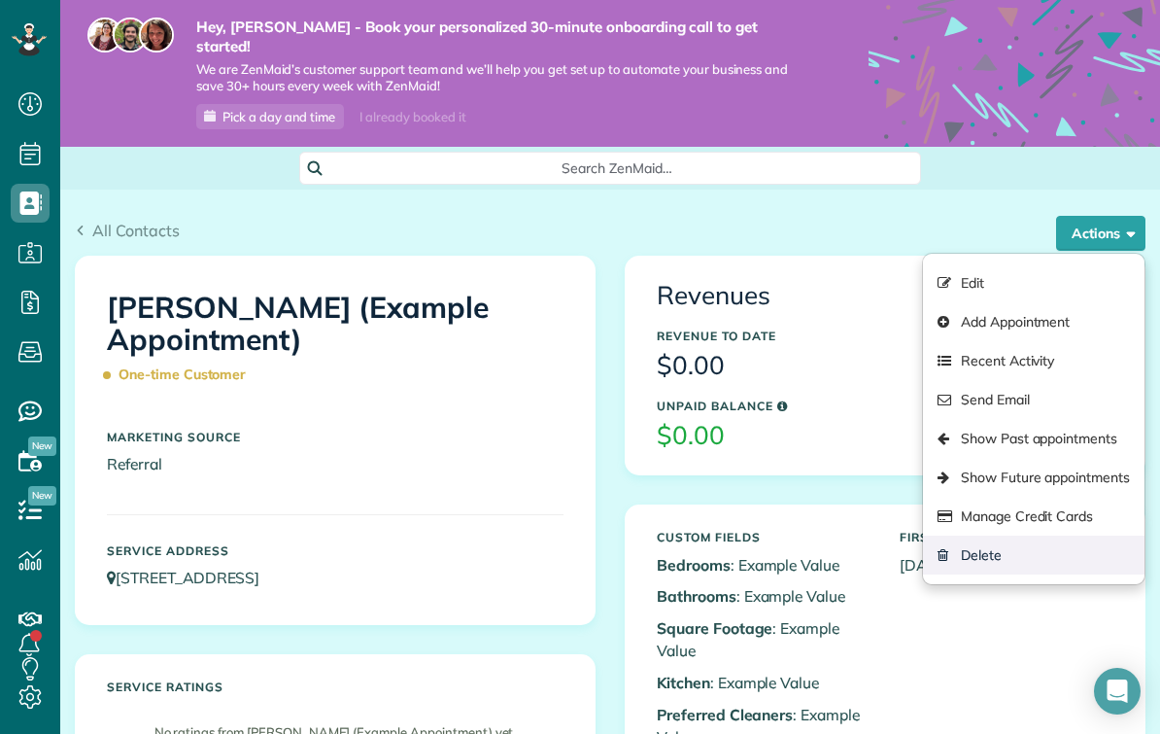
click at [1012, 542] on link "Delete" at bounding box center [1034, 554] width 222 height 39
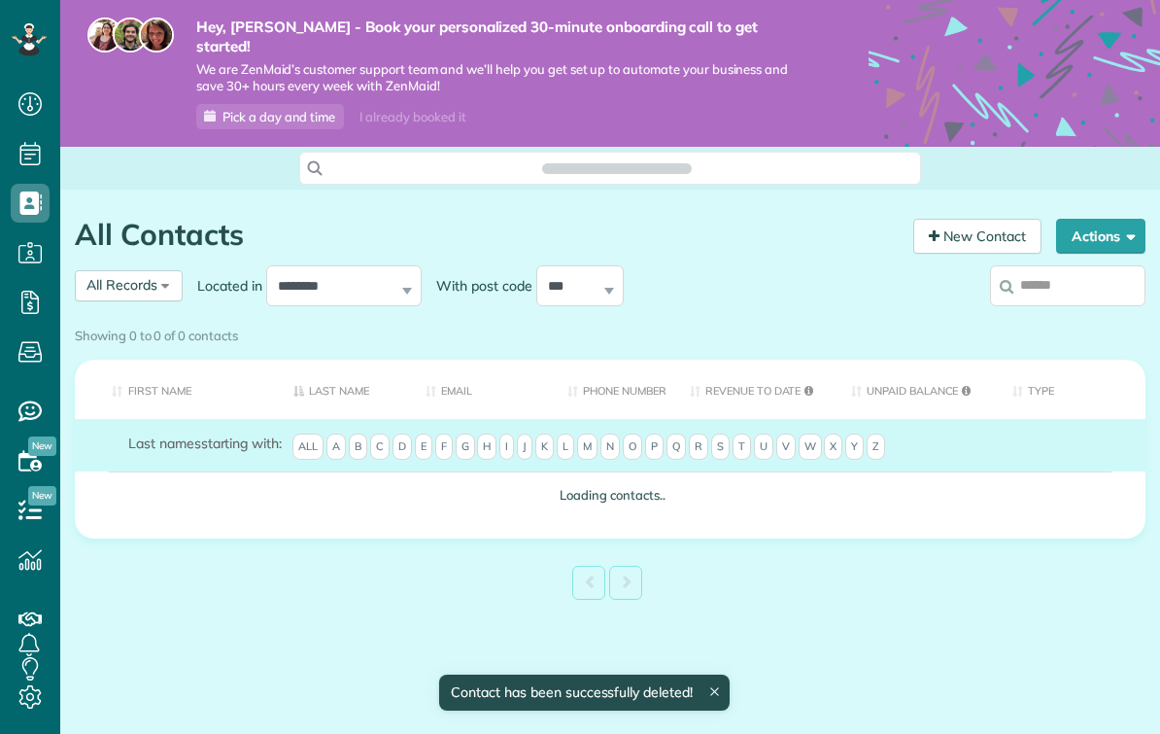
scroll to position [9, 9]
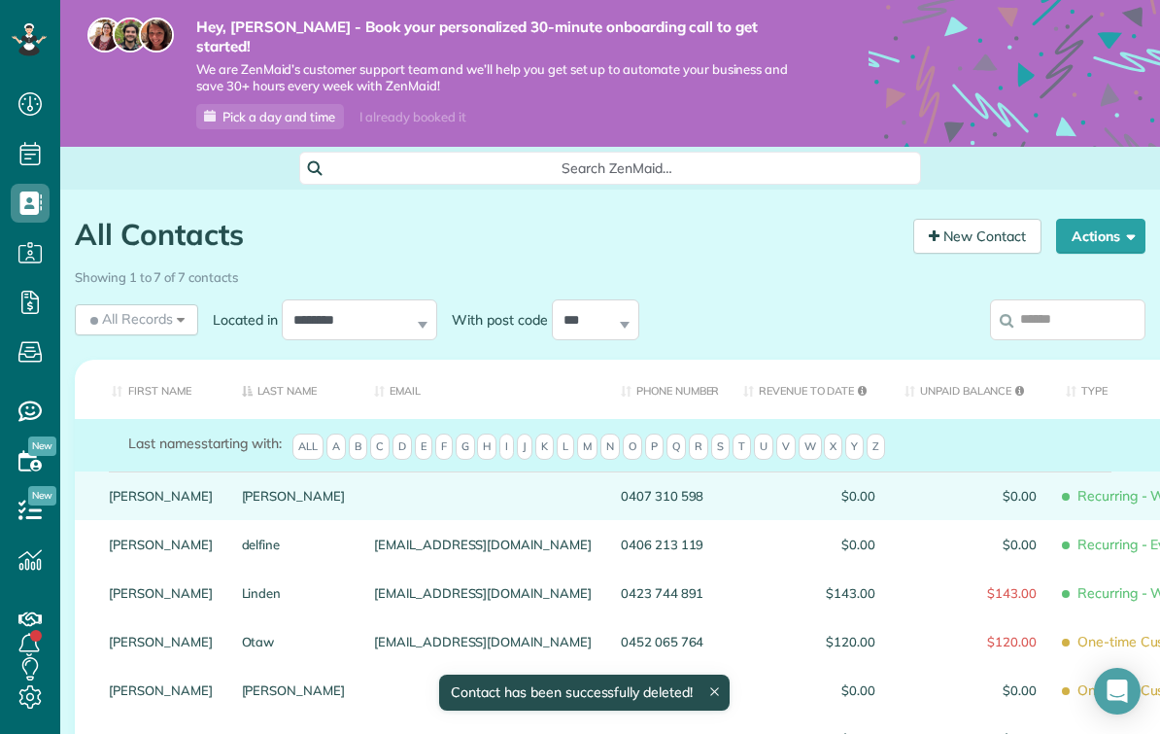
click at [1066, 479] on span "Recurring - Weekly" at bounding box center [1157, 496] width 183 height 34
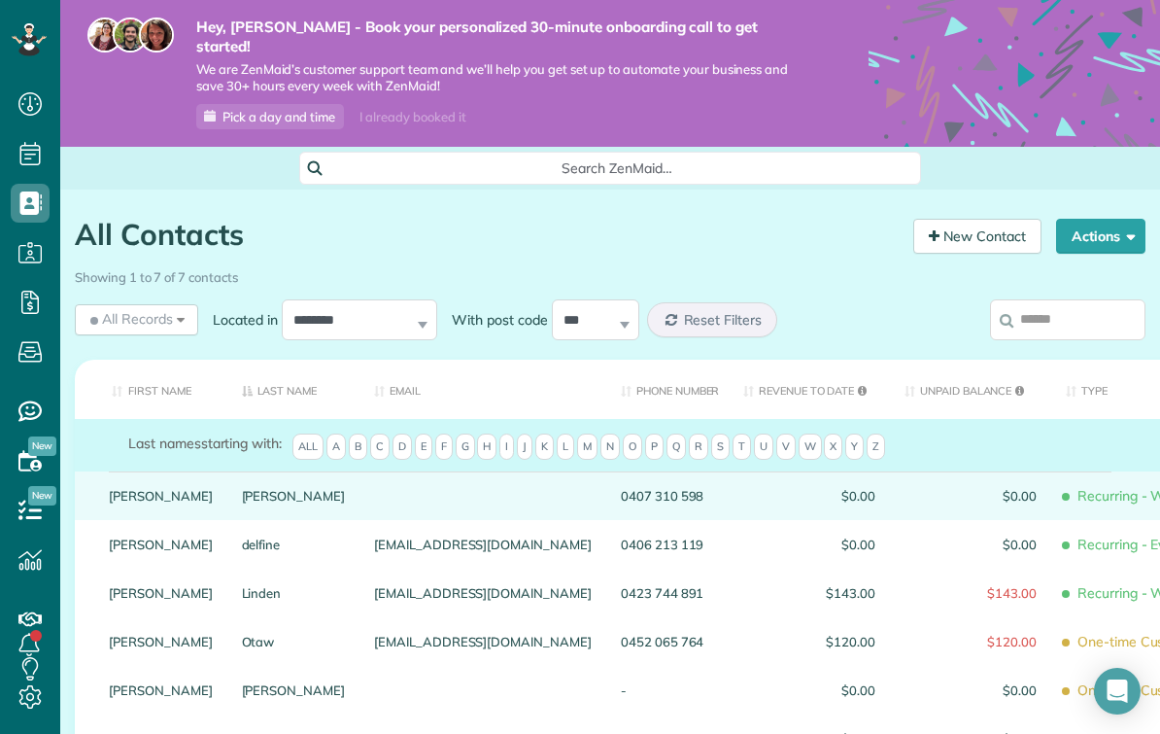
click at [890, 484] on div "$0.00" at bounding box center [970, 495] width 161 height 49
click at [450, 472] on div at bounding box center [483, 495] width 247 height 49
click at [743, 489] on span "$0.00" at bounding box center [809, 496] width 132 height 14
click at [890, 487] on div "$0.00" at bounding box center [970, 495] width 161 height 49
click at [1066, 483] on span "Recurring - Weekly" at bounding box center [1157, 496] width 183 height 34
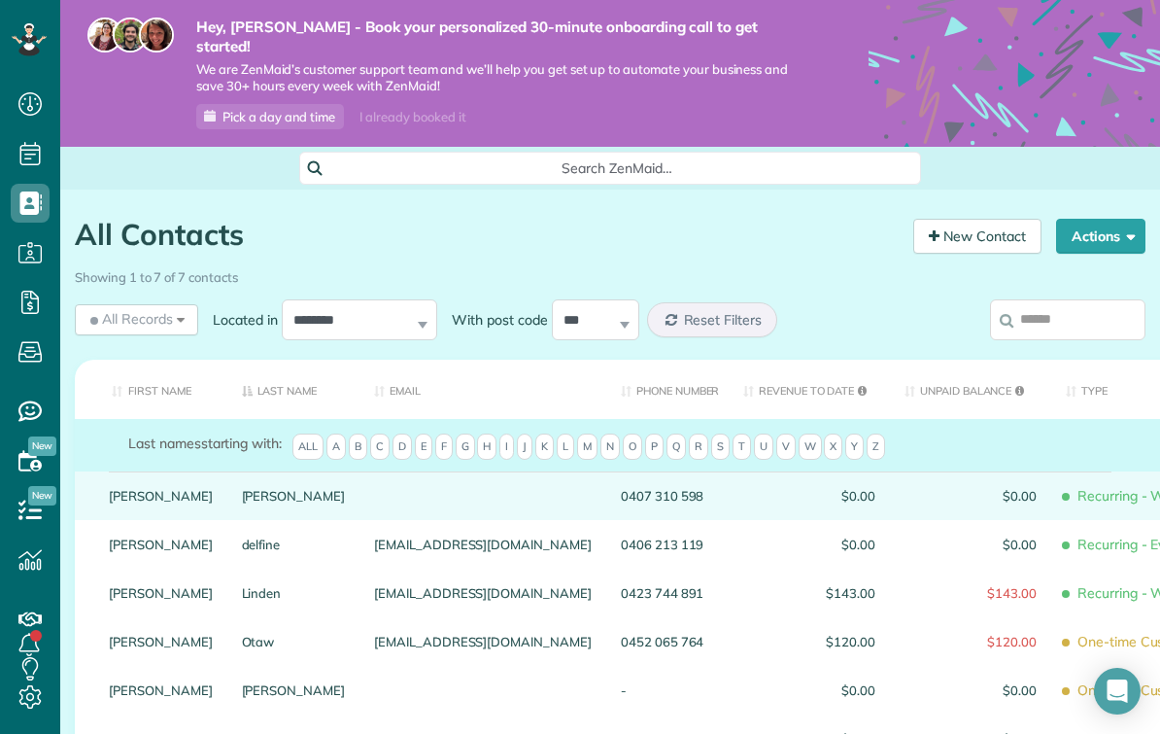
click at [1066, 479] on span "Recurring - Weekly" at bounding box center [1157, 496] width 183 height 34
click at [156, 489] on link "[PERSON_NAME]" at bounding box center [161, 496] width 104 height 14
click at [1066, 479] on span "Recurring - Weekly" at bounding box center [1157, 496] width 183 height 34
click at [1072, 479] on span "Recurring - Weekly" at bounding box center [1157, 496] width 183 height 34
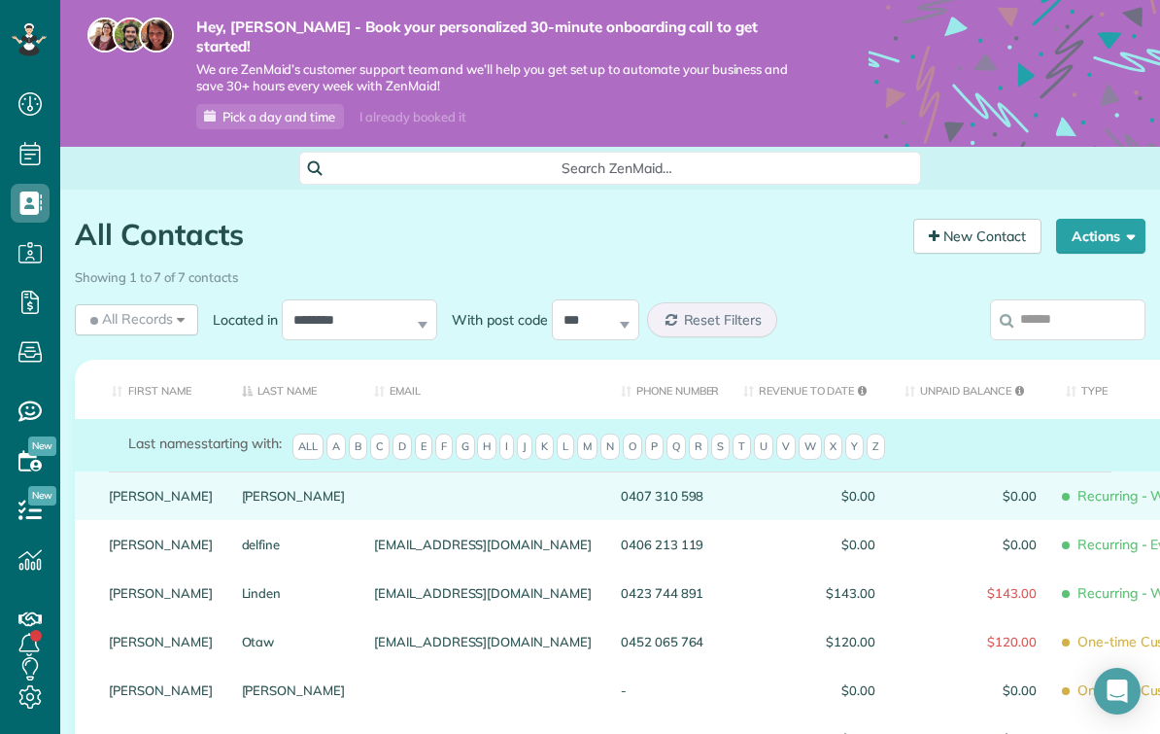
click at [1070, 479] on span "Recurring - Weekly" at bounding box center [1157, 496] width 183 height 34
click at [1066, 479] on span "Recurring - Weekly" at bounding box center [1157, 496] width 183 height 34
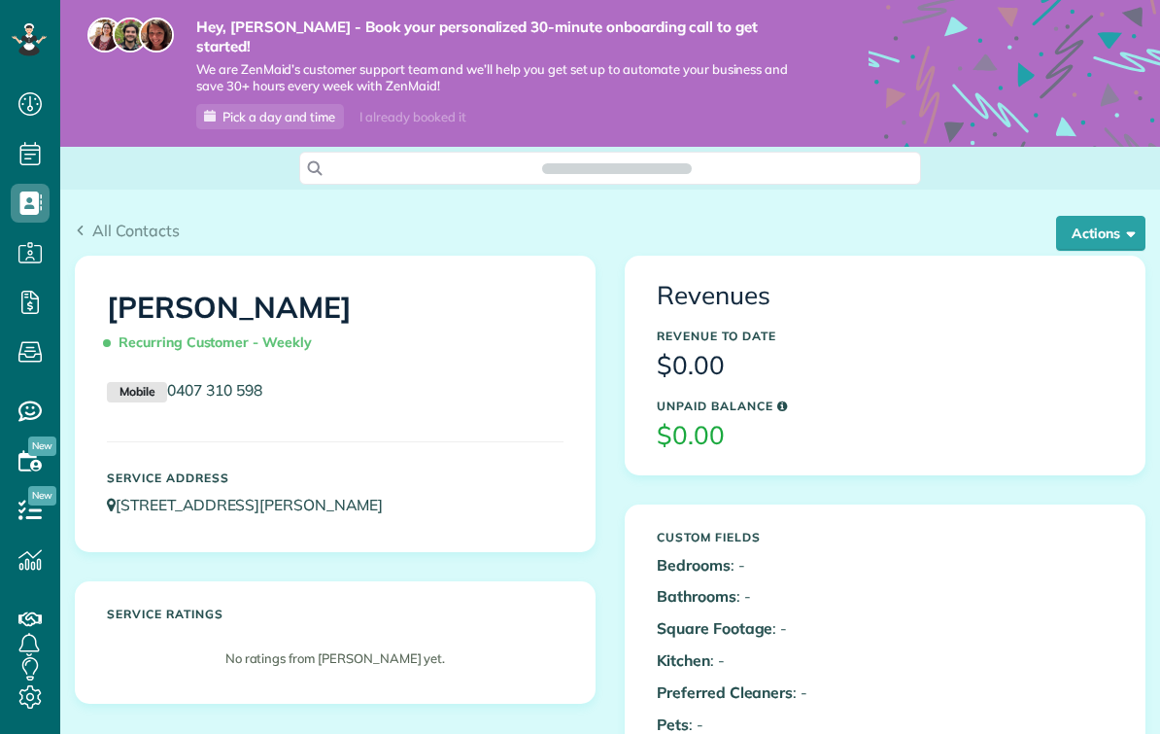
click at [1017, 470] on div "Revenues Revenue to Date $0.00 Unpaid Balance $0.00 Custom Fields Bedrooms : - …" at bounding box center [885, 539] width 550 height 566
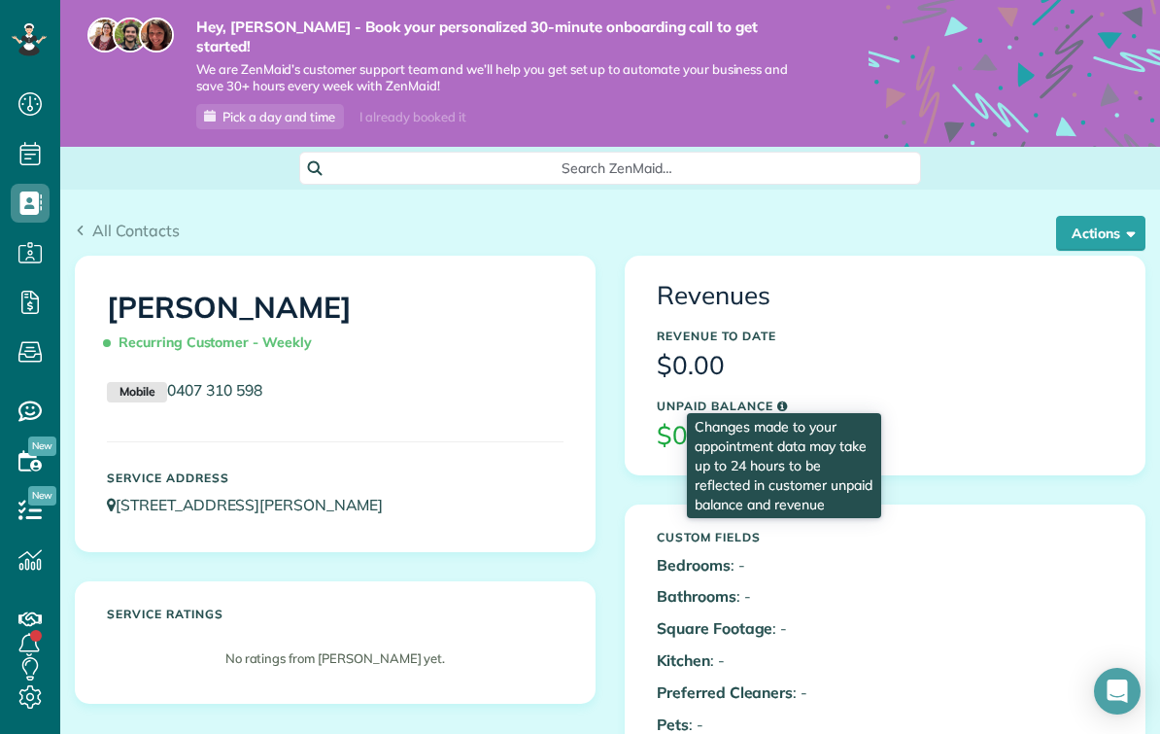
click at [787, 400] on icon at bounding box center [782, 406] width 11 height 12
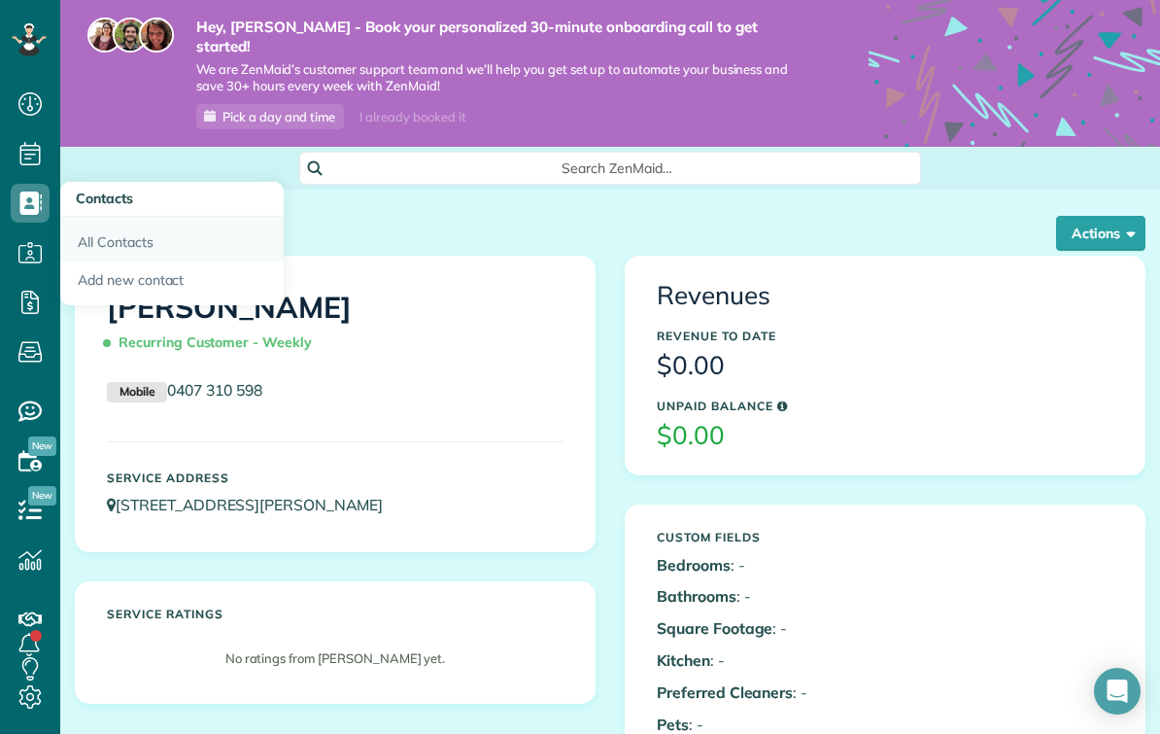
click at [107, 243] on link "All Contacts" at bounding box center [171, 239] width 223 height 45
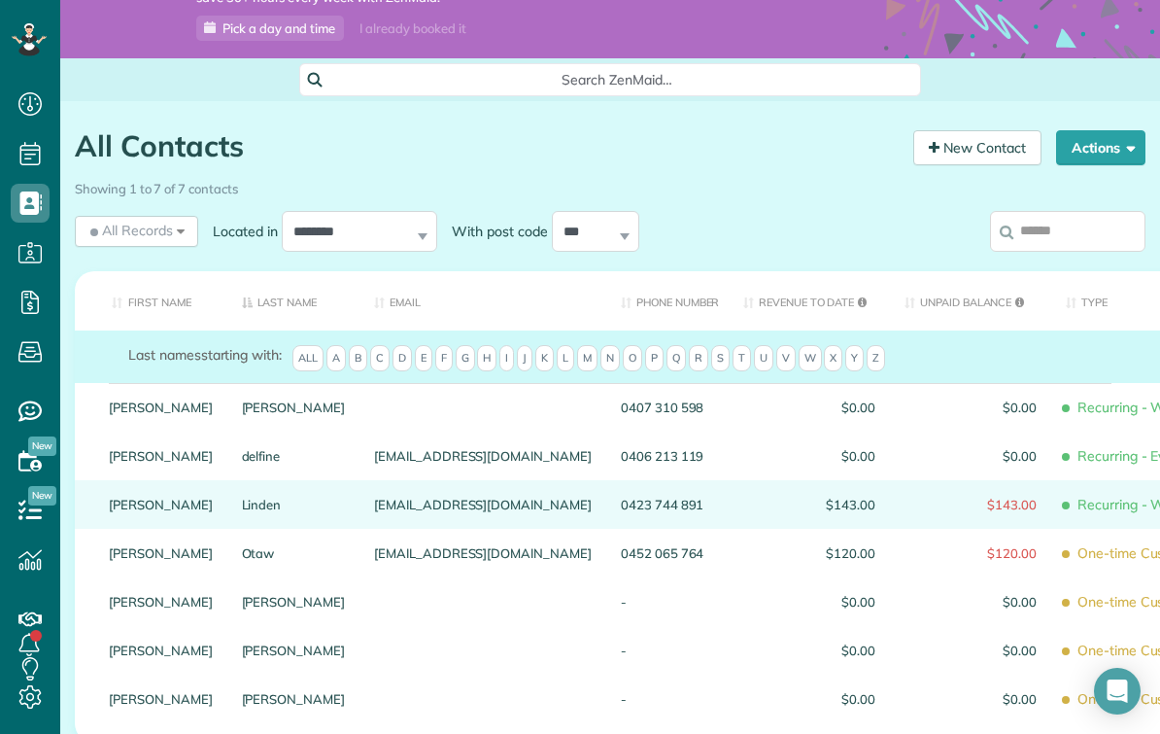
scroll to position [90, 0]
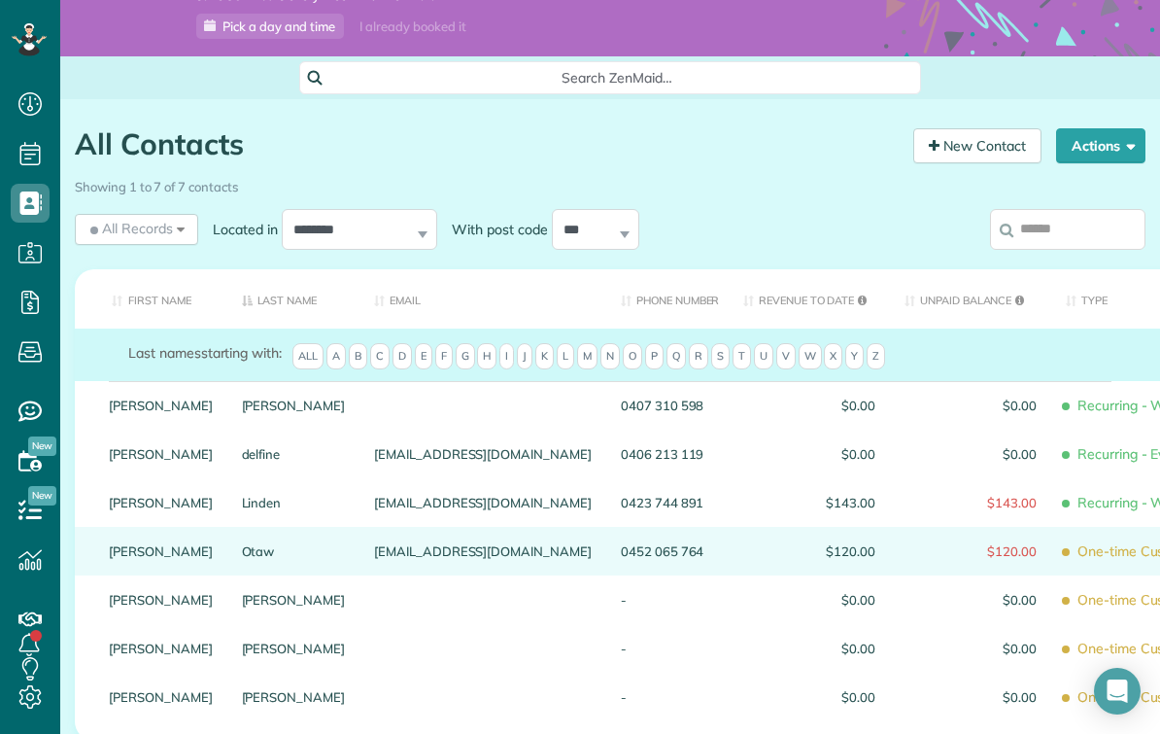
click at [729, 539] on div "$120.00" at bounding box center [809, 551] width 161 height 49
click at [1066, 534] on span "One-time Customer" at bounding box center [1157, 551] width 183 height 34
click at [905, 544] on span "$120.00" at bounding box center [971, 551] width 132 height 14
click at [1066, 534] on span "One-time Customer" at bounding box center [1157, 551] width 183 height 34
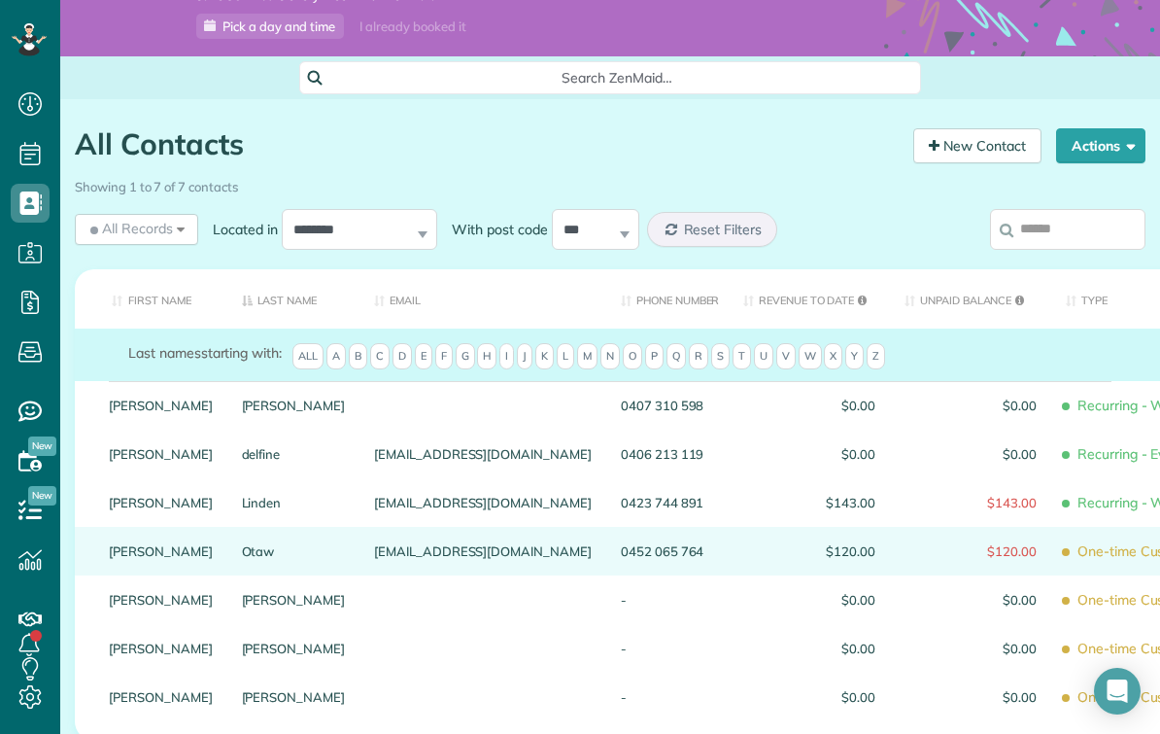
click at [1066, 534] on span "One-time Customer" at bounding box center [1157, 551] width 183 height 34
click at [905, 544] on span "$120.00" at bounding box center [971, 551] width 132 height 14
click at [1066, 534] on span "One-time Customer" at bounding box center [1157, 551] width 183 height 34
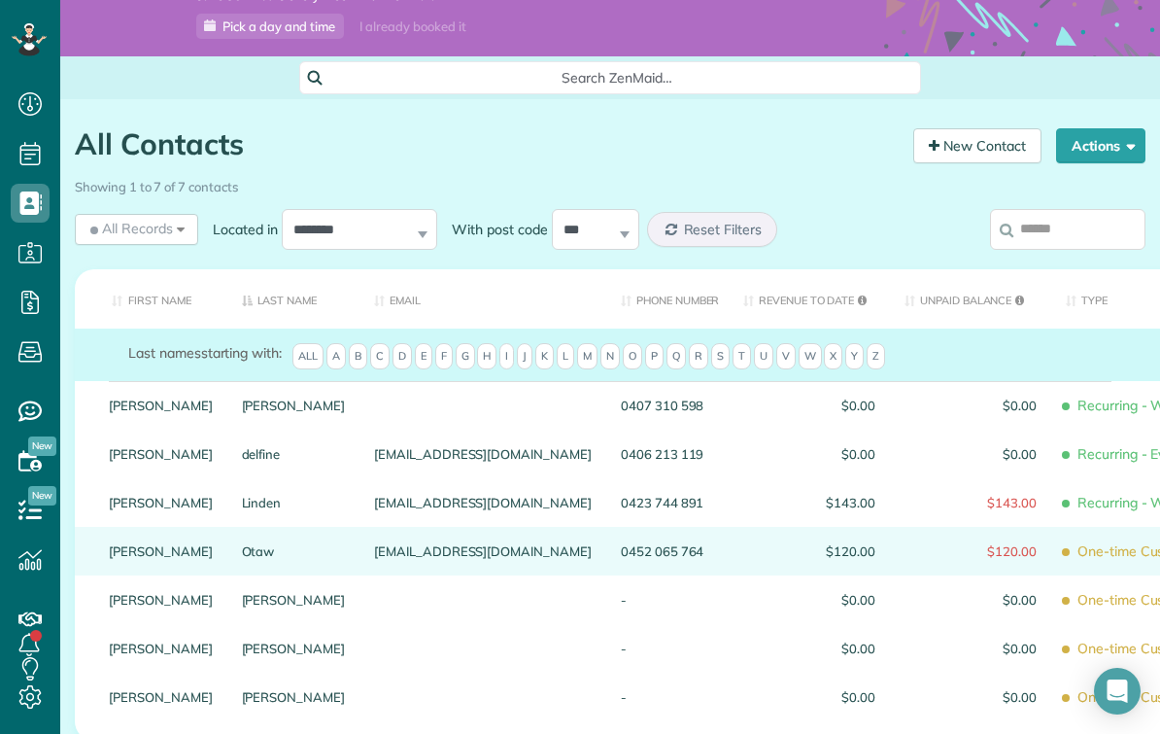
click at [1066, 534] on span "One-time Customer" at bounding box center [1157, 551] width 183 height 34
click at [165, 544] on link "[PERSON_NAME]" at bounding box center [161, 551] width 104 height 14
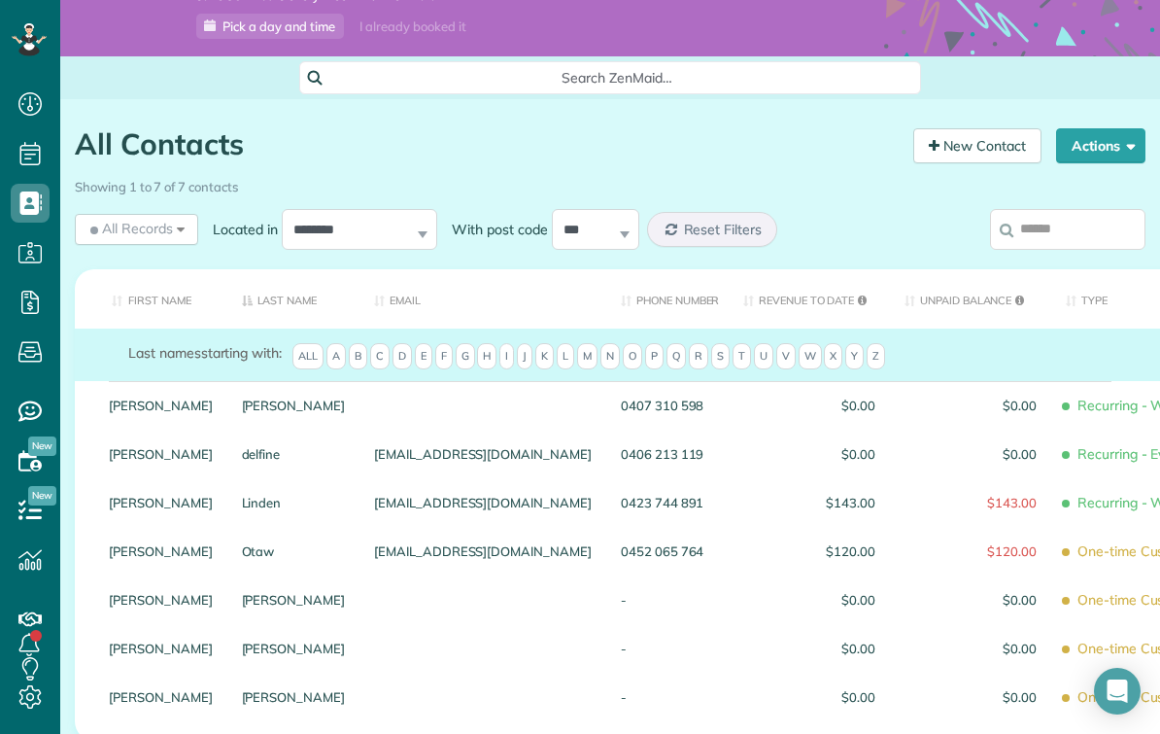
click at [166, 544] on link "[PERSON_NAME]" at bounding box center [161, 551] width 104 height 14
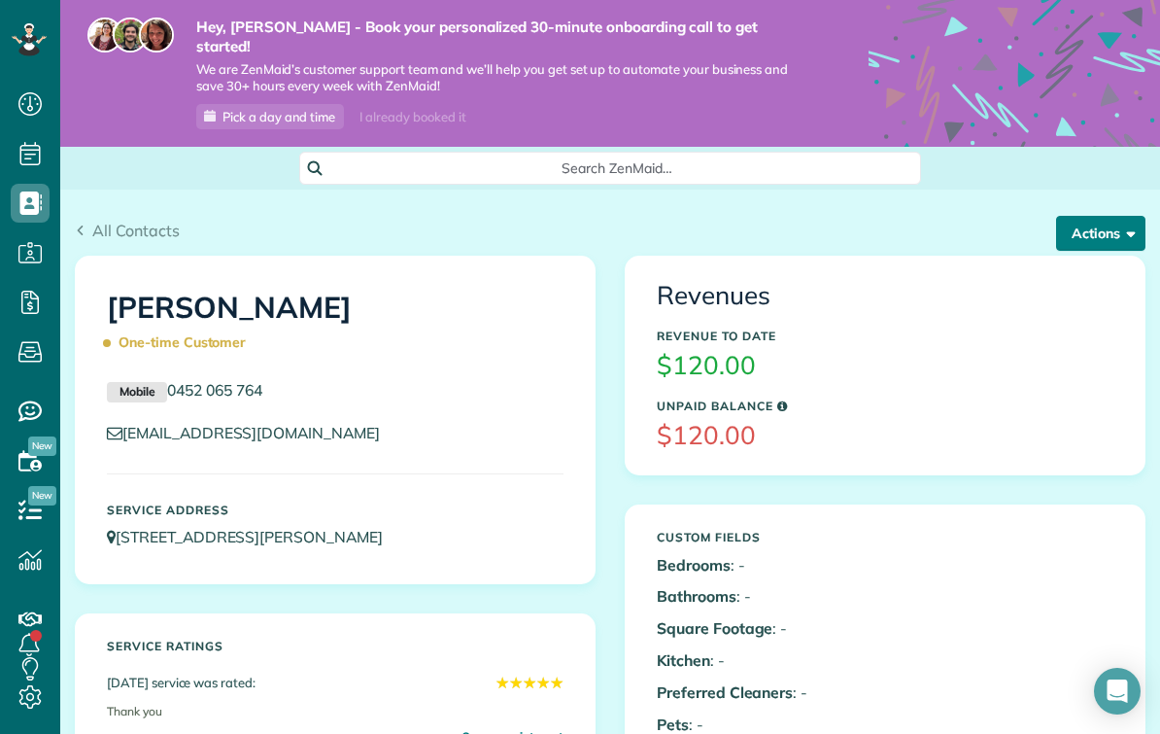
click at [1109, 216] on button "Actions" at bounding box center [1100, 233] width 89 height 35
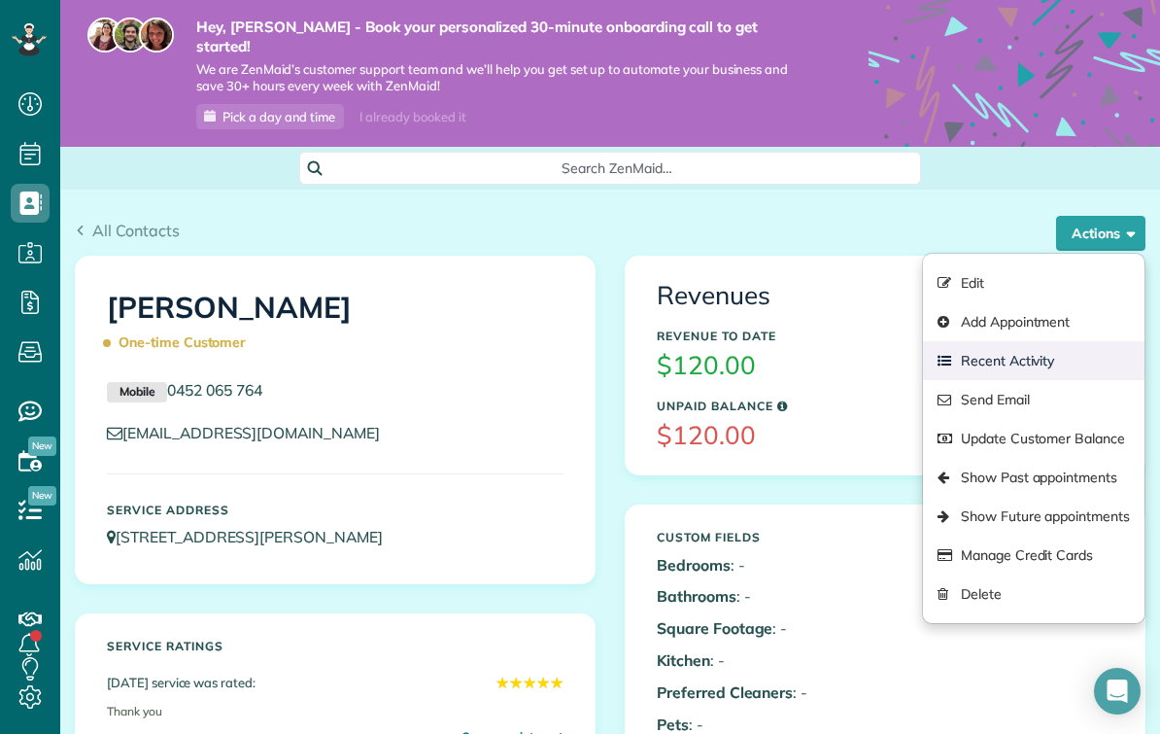
click at [1049, 352] on link "Recent Activity" at bounding box center [1034, 360] width 222 height 39
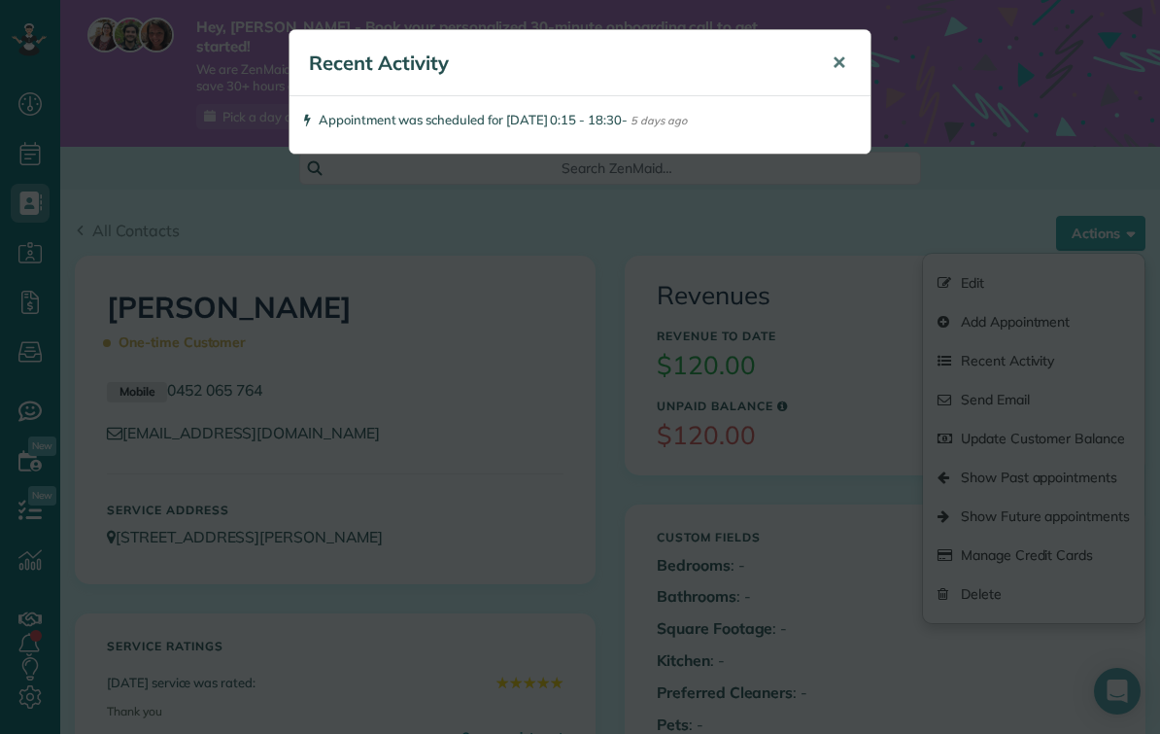
click at [845, 60] on span "✕" at bounding box center [839, 62] width 15 height 22
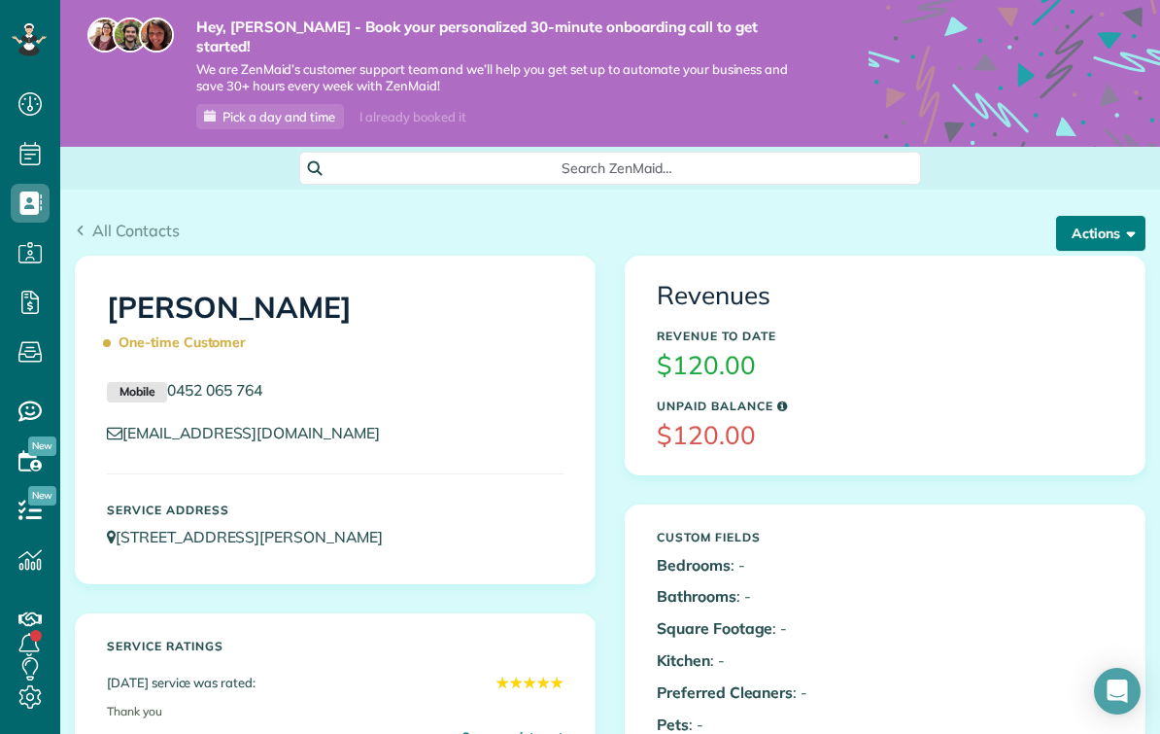
click at [1120, 224] on span "button" at bounding box center [1127, 231] width 15 height 15
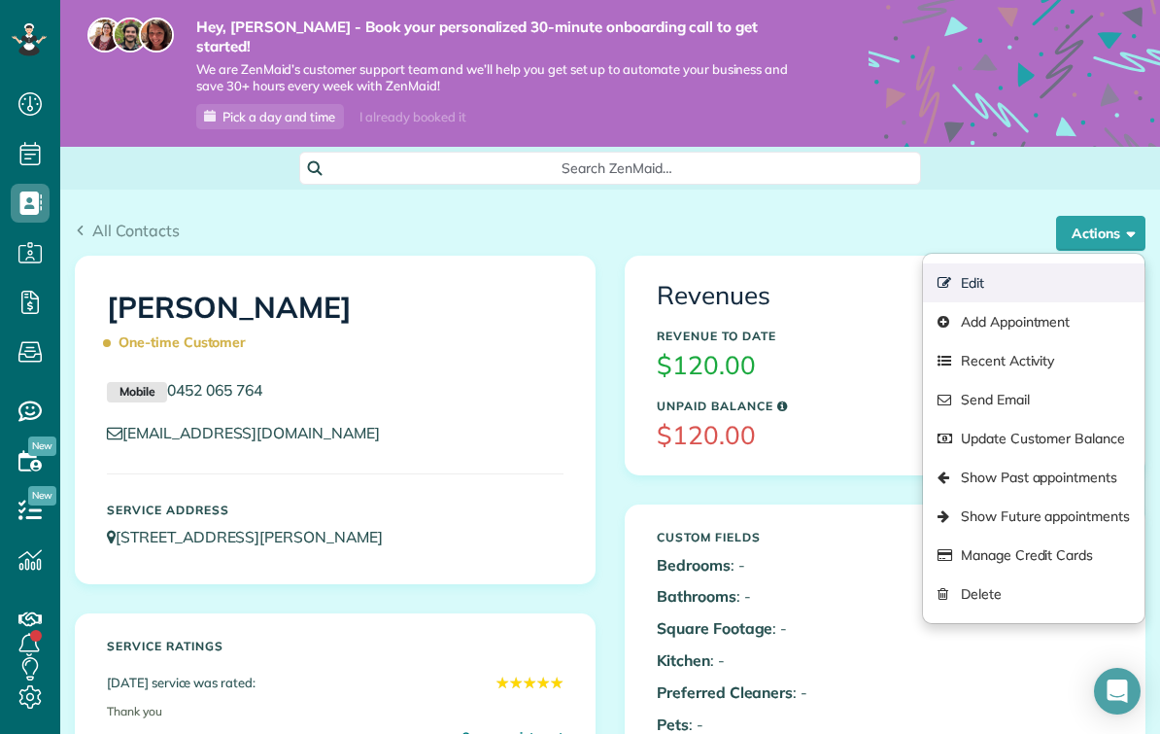
click at [970, 264] on link "Edit" at bounding box center [1034, 282] width 222 height 39
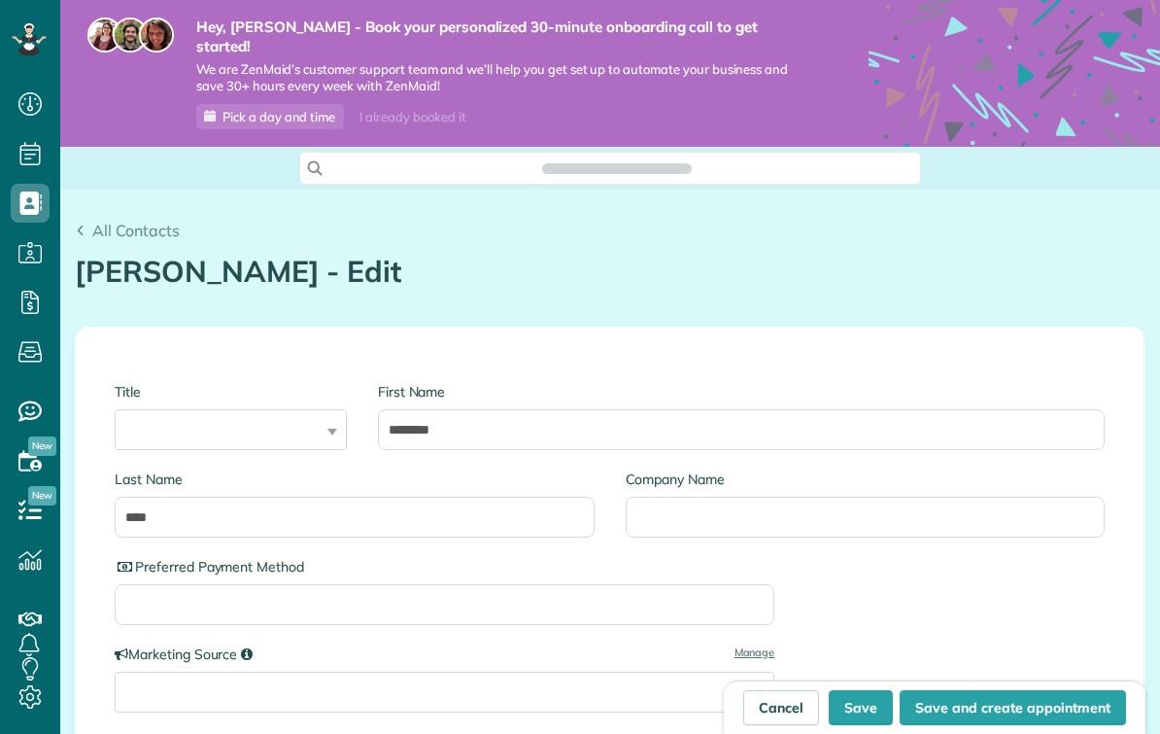
scroll to position [9, 9]
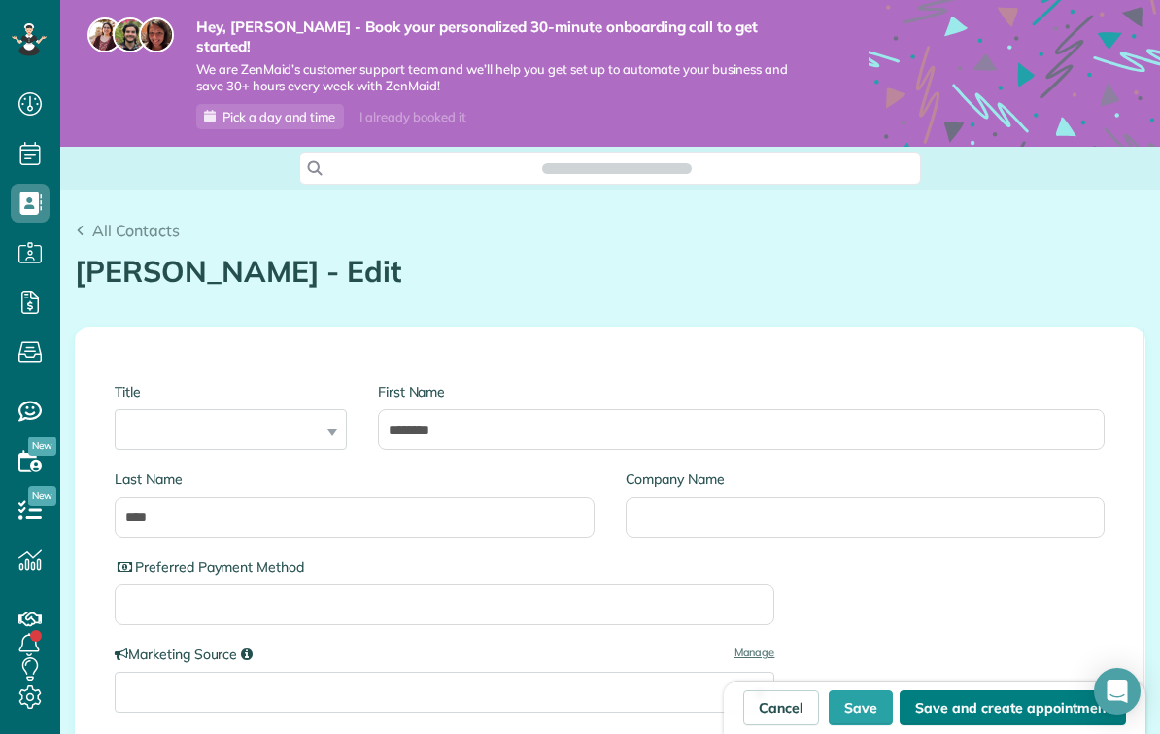
click at [1048, 697] on button "Save and create appointment" at bounding box center [1013, 707] width 226 height 35
type input "**********"
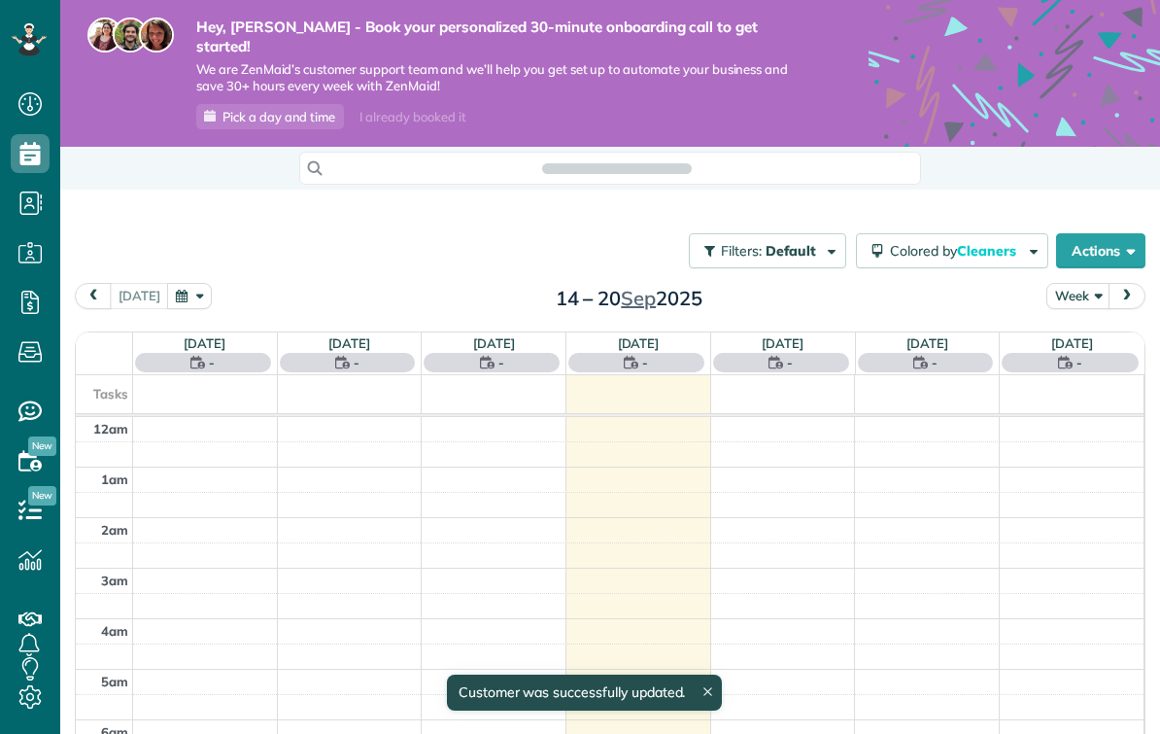
scroll to position [355, 0]
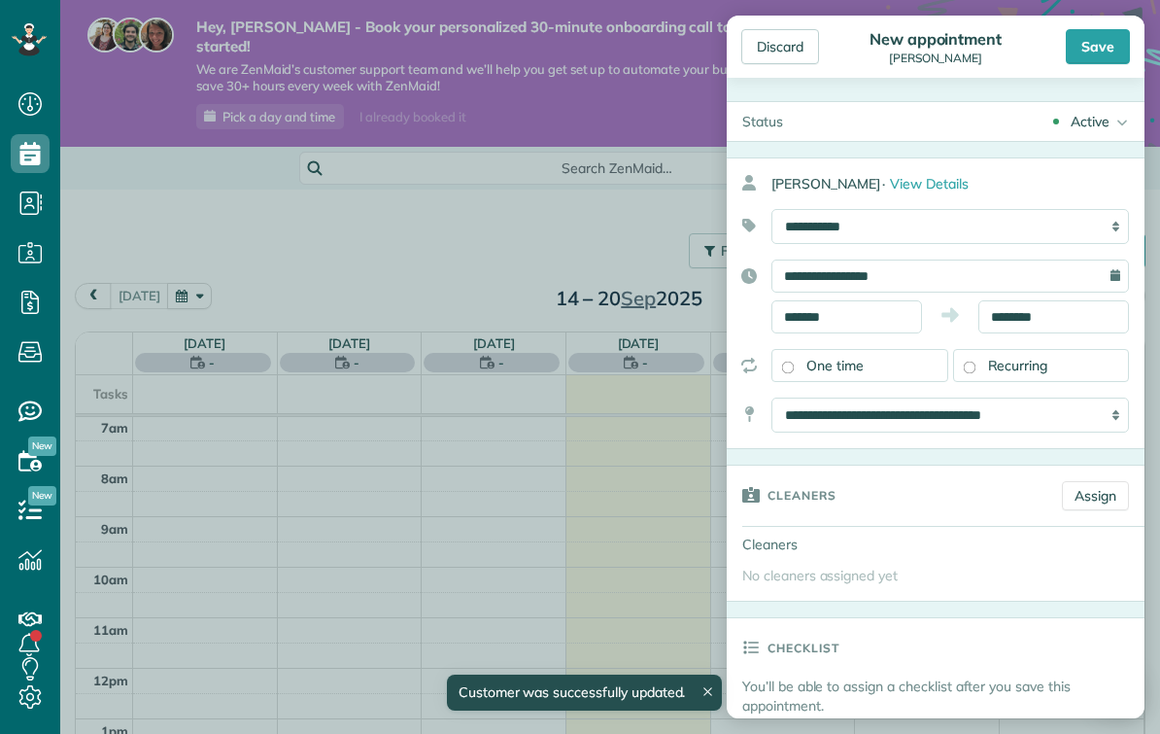
scroll to position [355, 0]
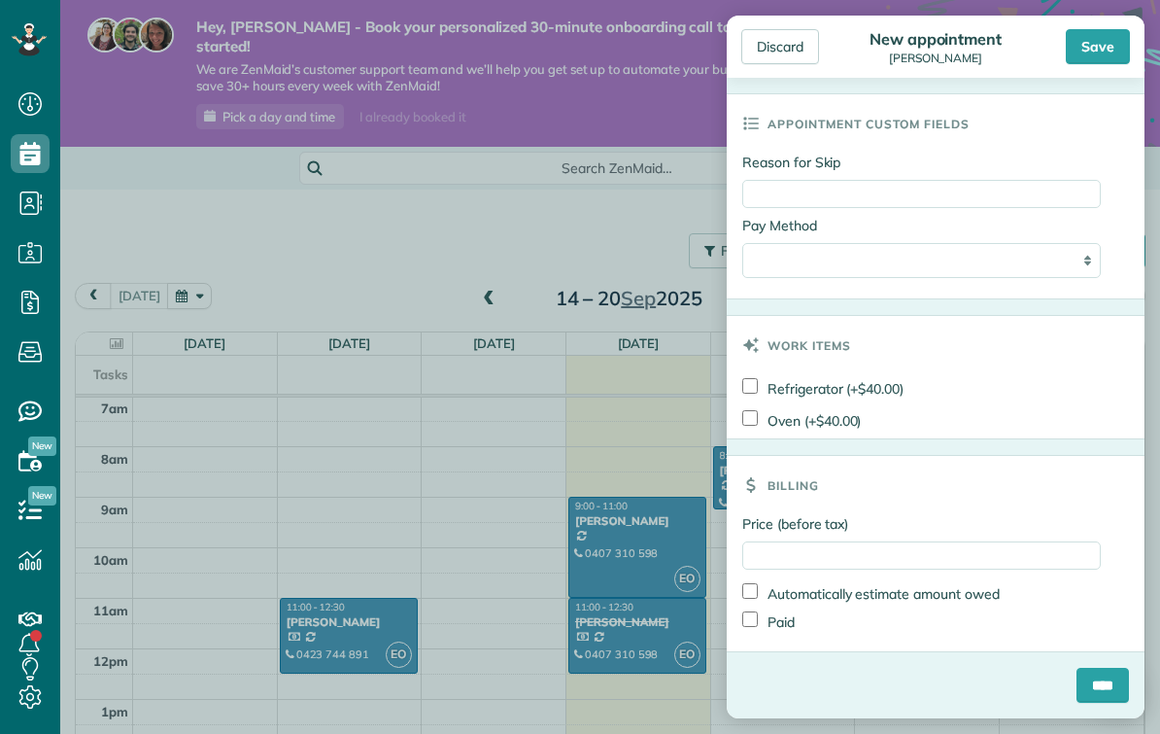
scroll to position [957, 0]
click at [1025, 559] on input "Price (before tax)" at bounding box center [921, 555] width 359 height 28
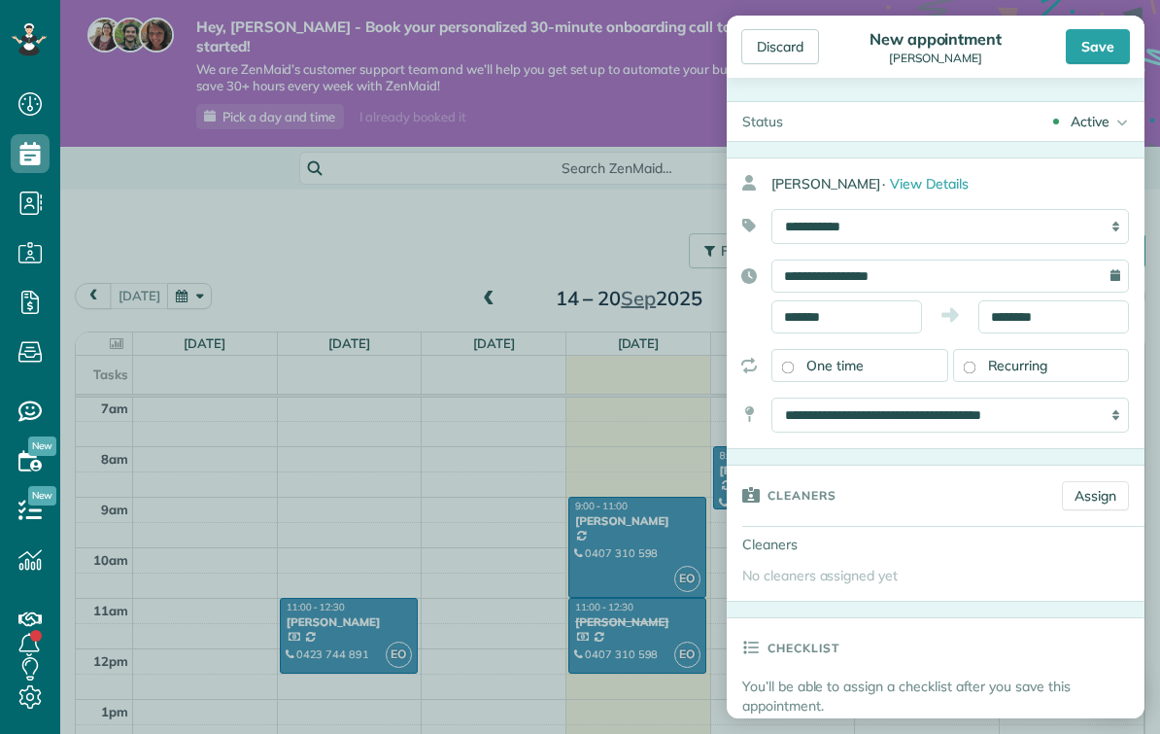
scroll to position [0, 0]
click at [1087, 494] on link "Assign" at bounding box center [1095, 495] width 67 height 29
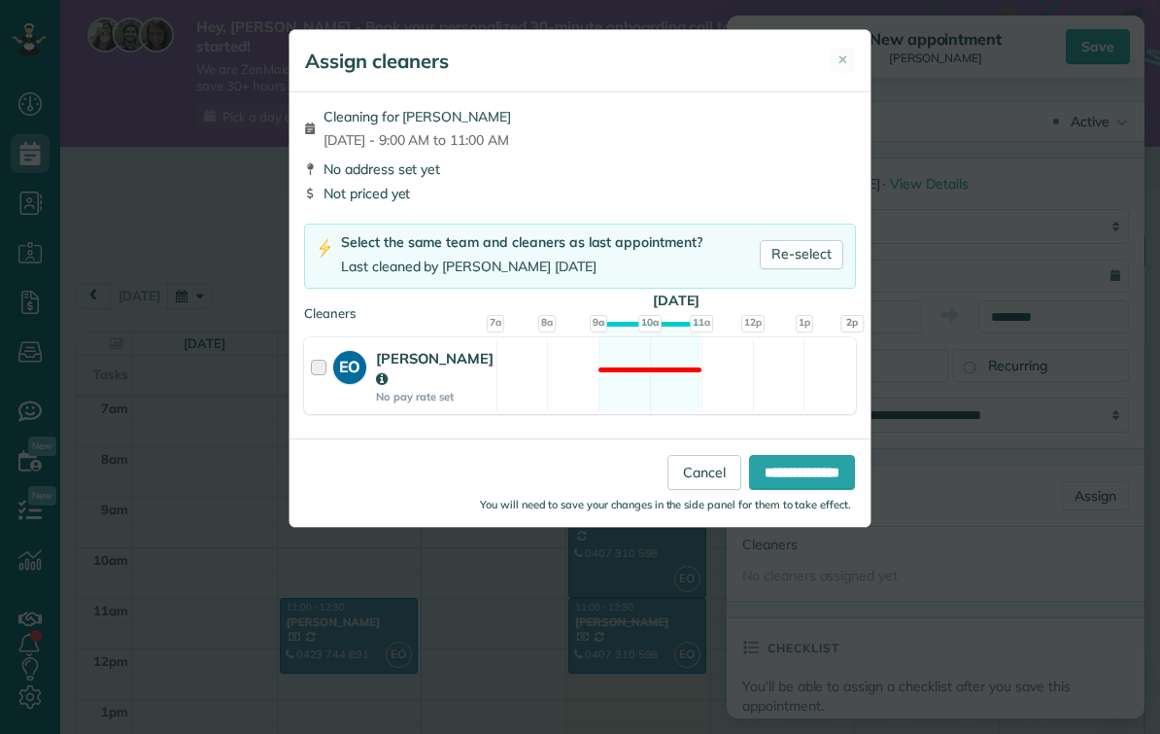
click at [345, 360] on strong "EO" at bounding box center [349, 364] width 33 height 27
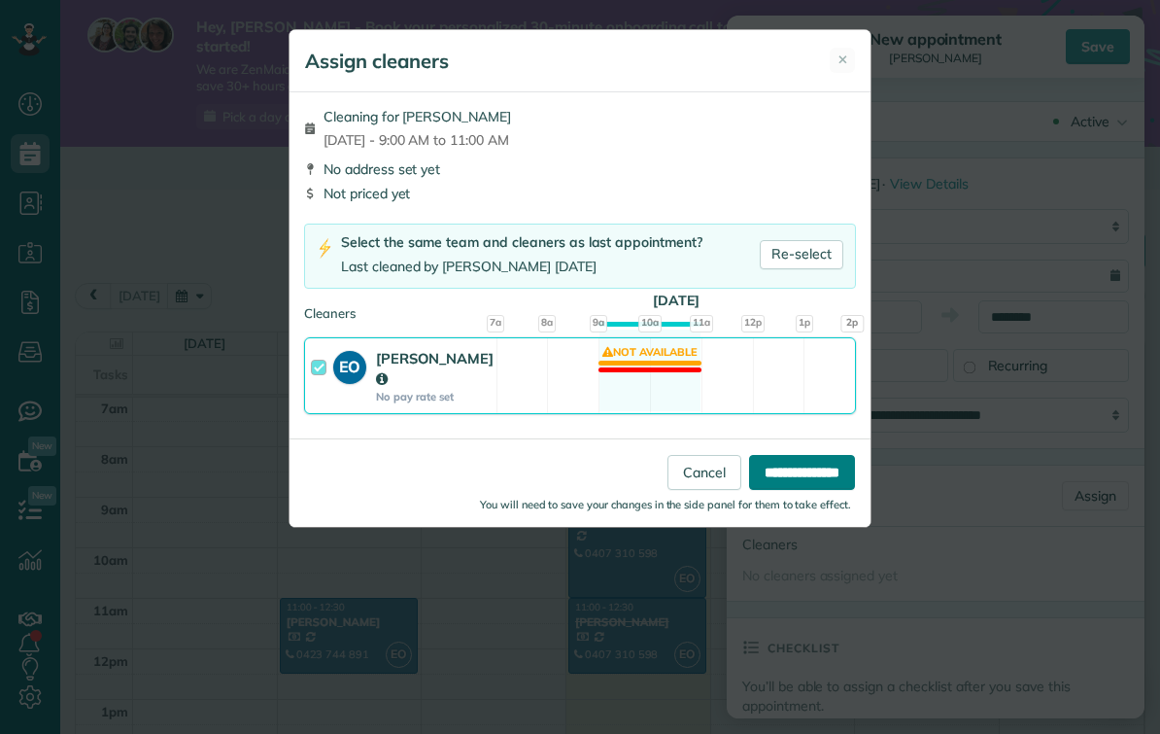
click at [778, 479] on input "**********" at bounding box center [802, 472] width 106 height 35
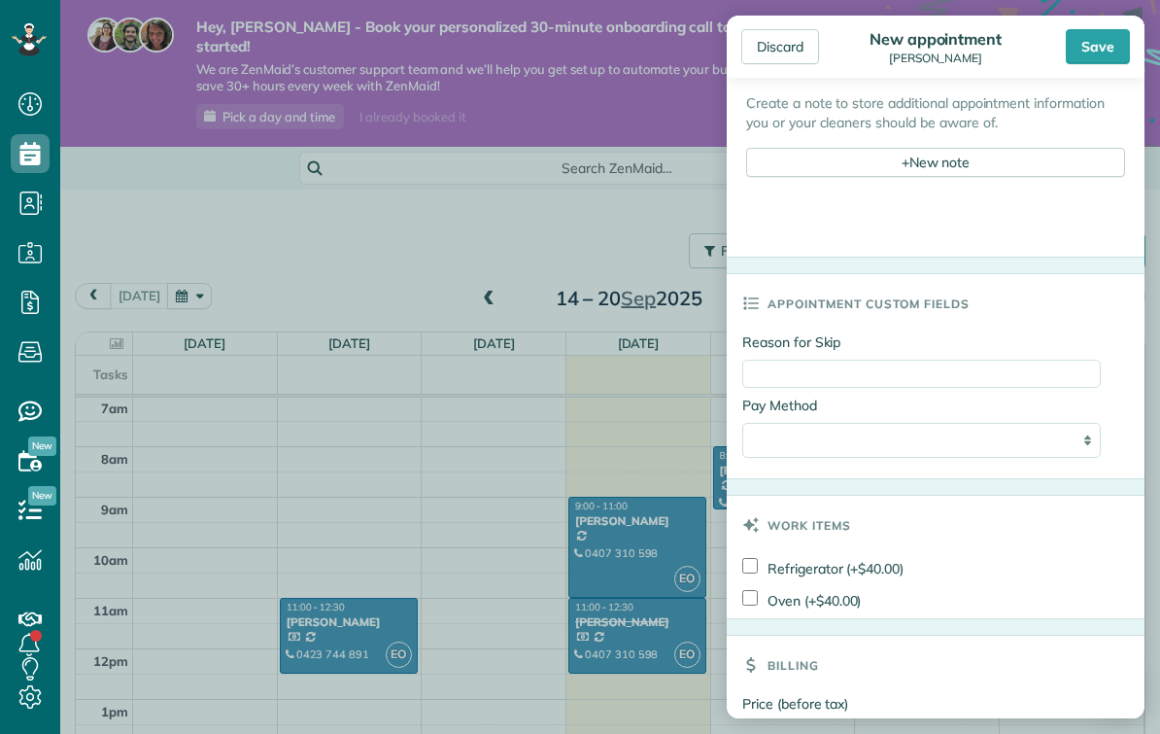
scroll to position [812, 0]
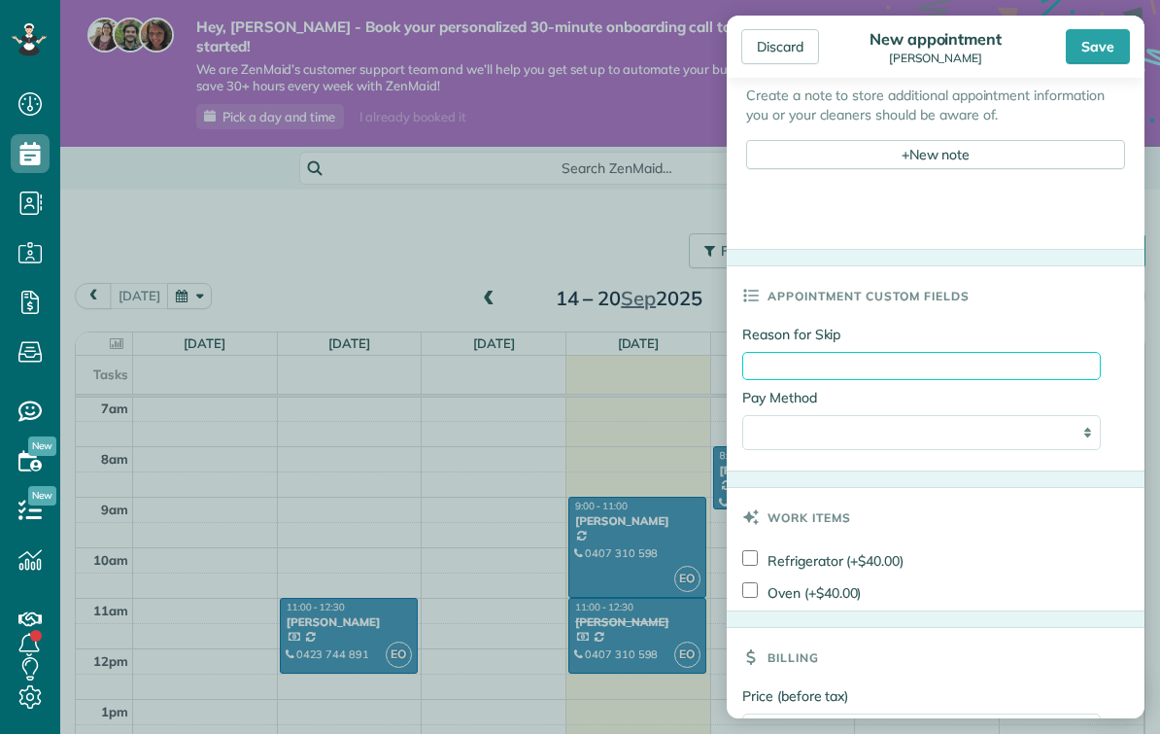
click at [786, 354] on input "Reason for Skip" at bounding box center [921, 366] width 359 height 28
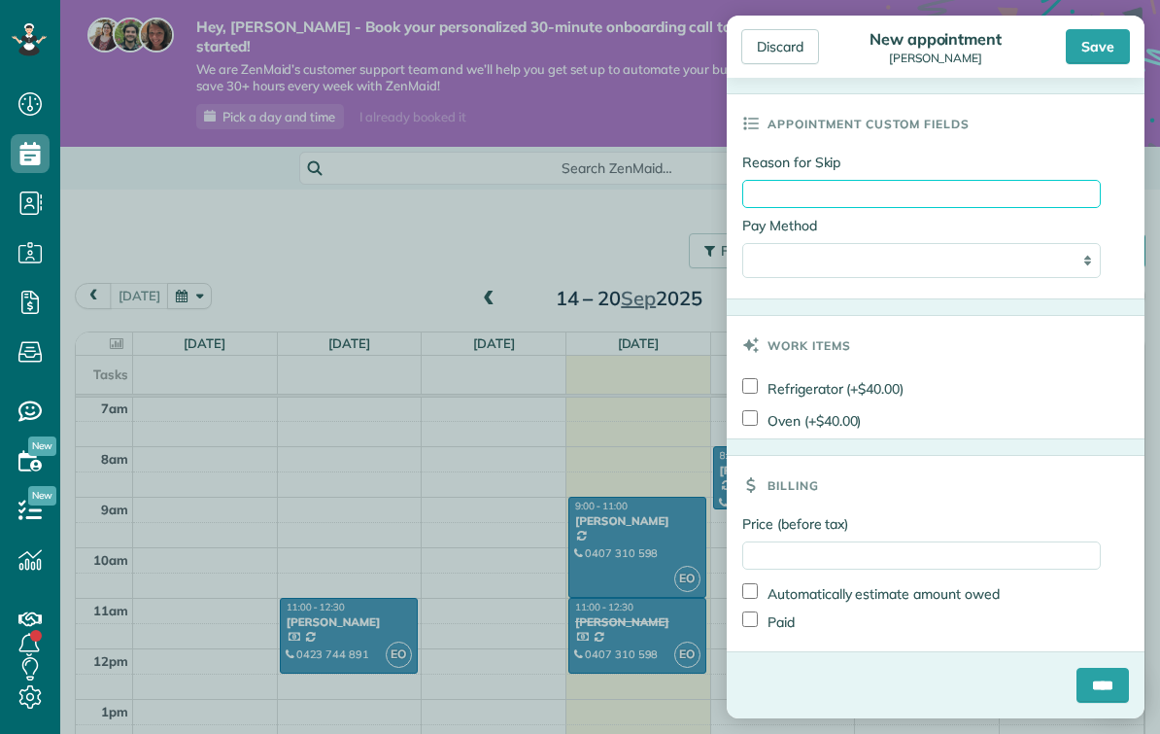
scroll to position [989, 0]
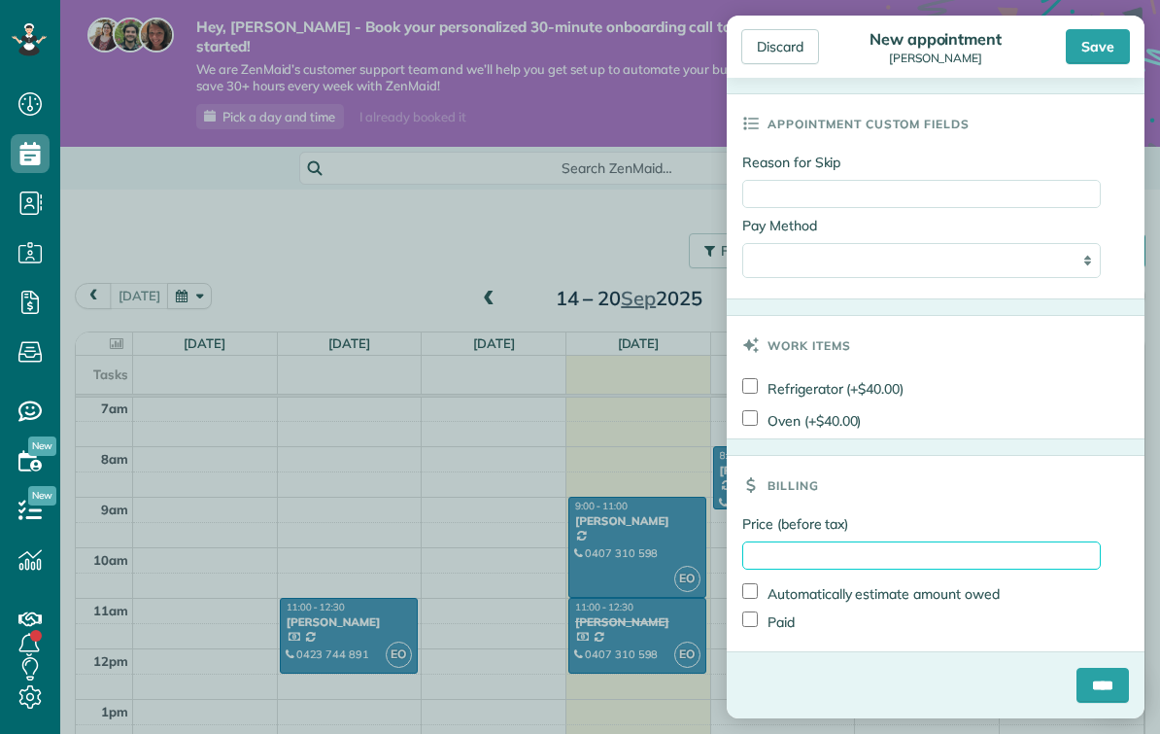
click at [767, 556] on input "Price (before tax)" at bounding box center [921, 555] width 359 height 28
type input "***"
click at [1091, 683] on input "****" at bounding box center [1103, 685] width 52 height 35
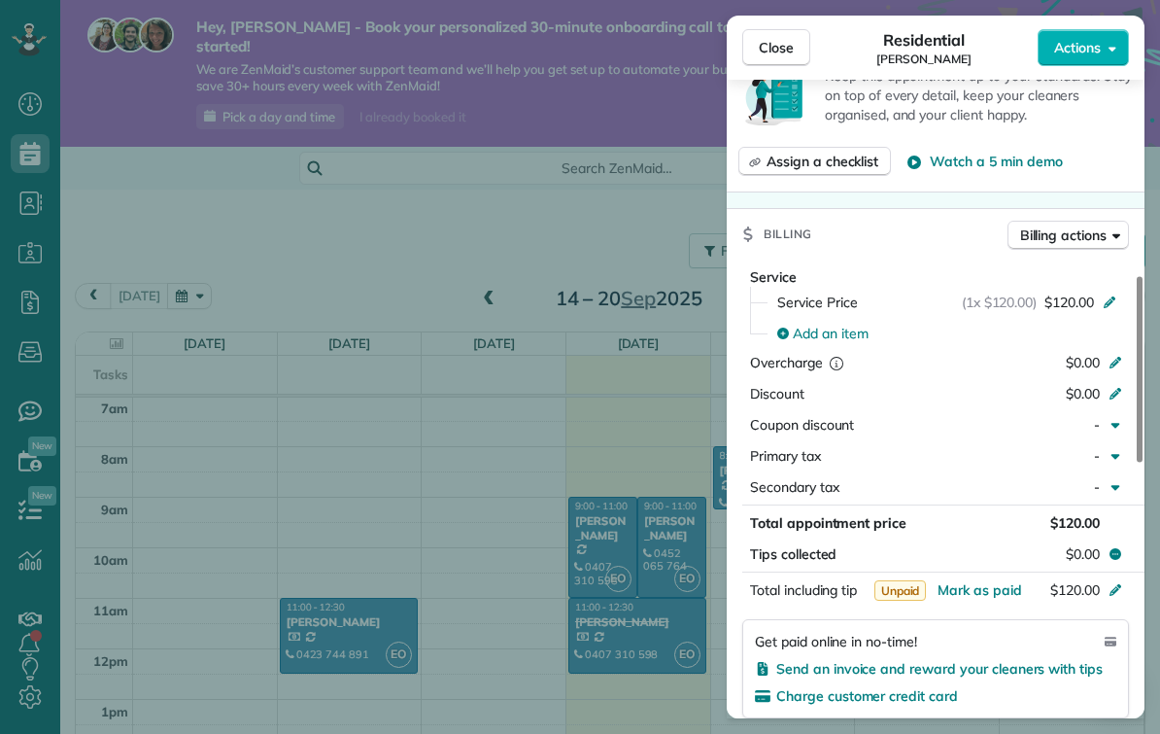
scroll to position [734, 0]
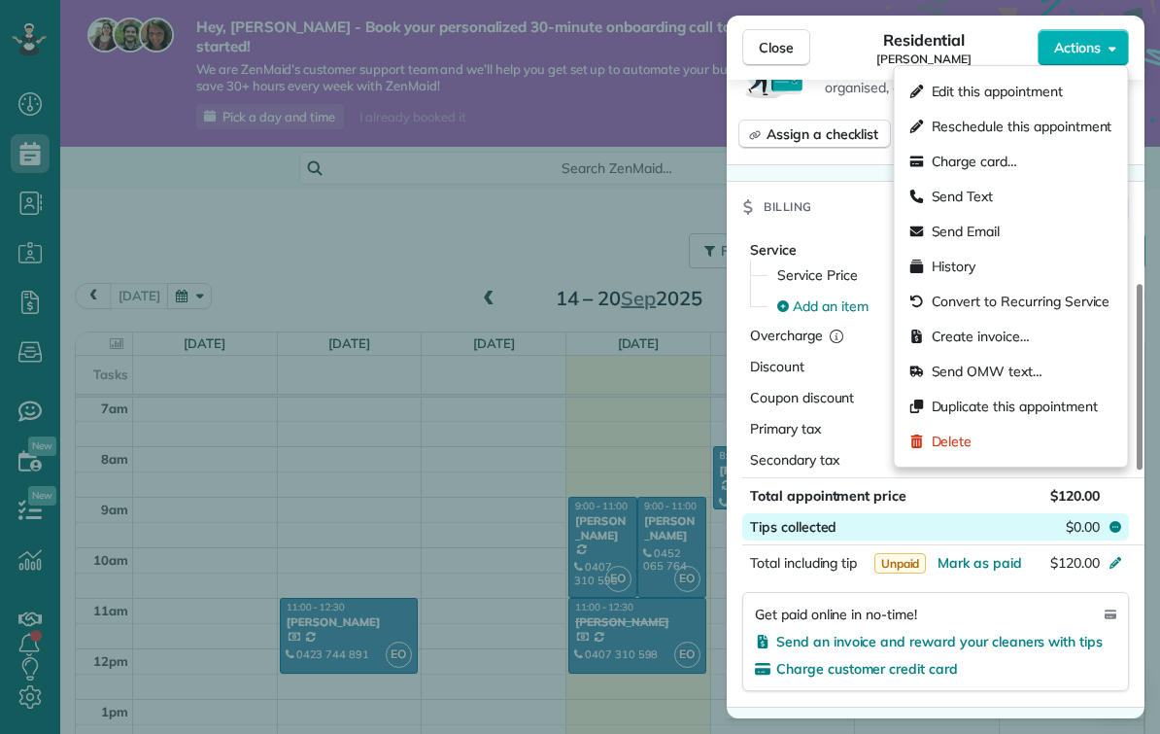
click at [1016, 536] on button "Tips collected $0.00" at bounding box center [935, 526] width 387 height 27
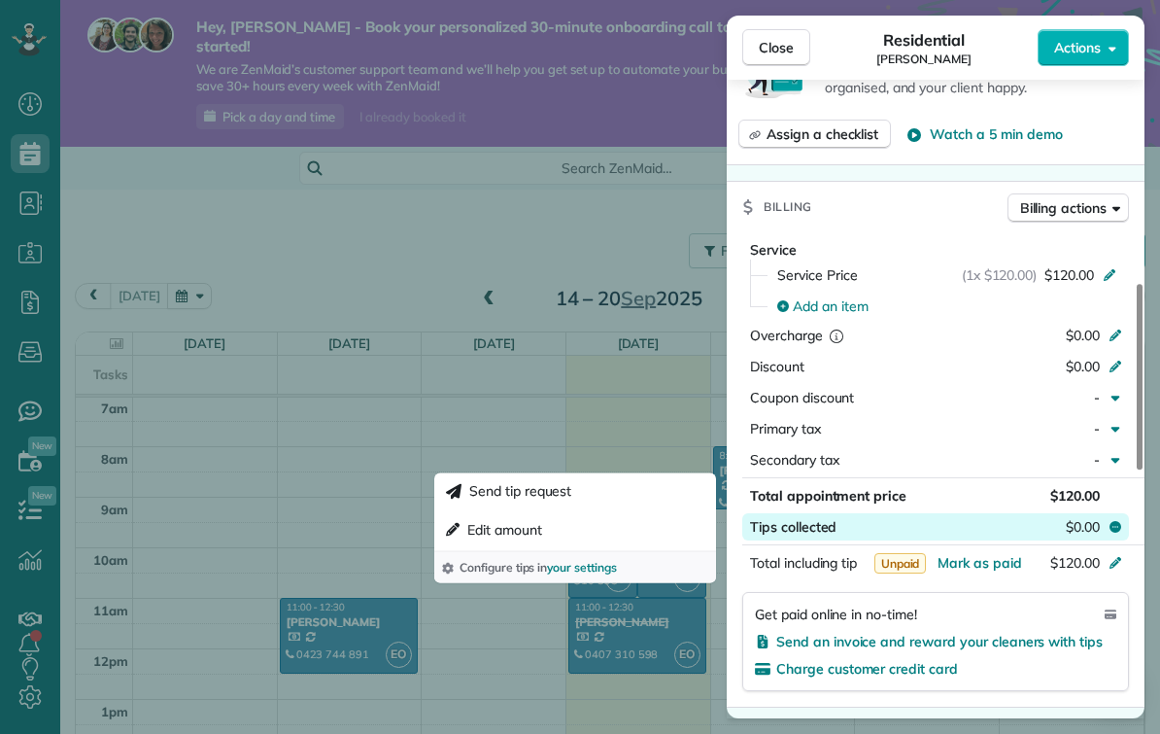
click at [1121, 523] on icon at bounding box center [1116, 525] width 16 height 16
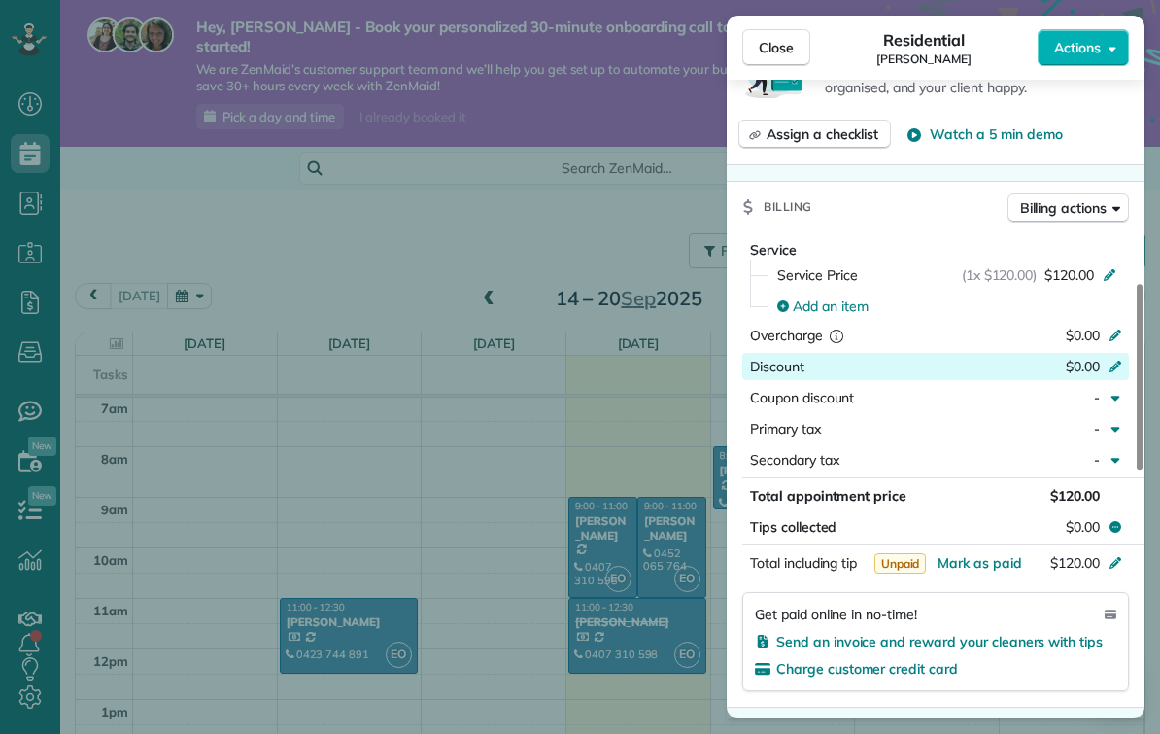
click at [751, 360] on span "Discount" at bounding box center [777, 366] width 54 height 17
click at [761, 453] on span "Secondary tax" at bounding box center [794, 459] width 89 height 17
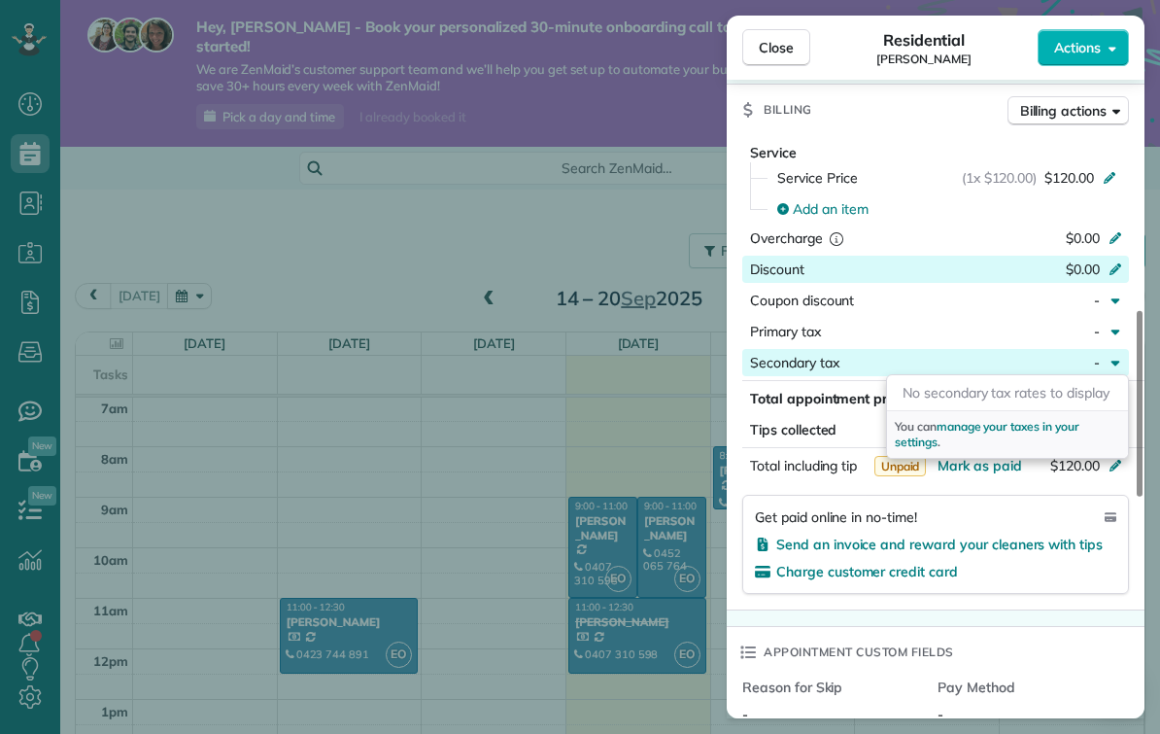
scroll to position [842, 0]
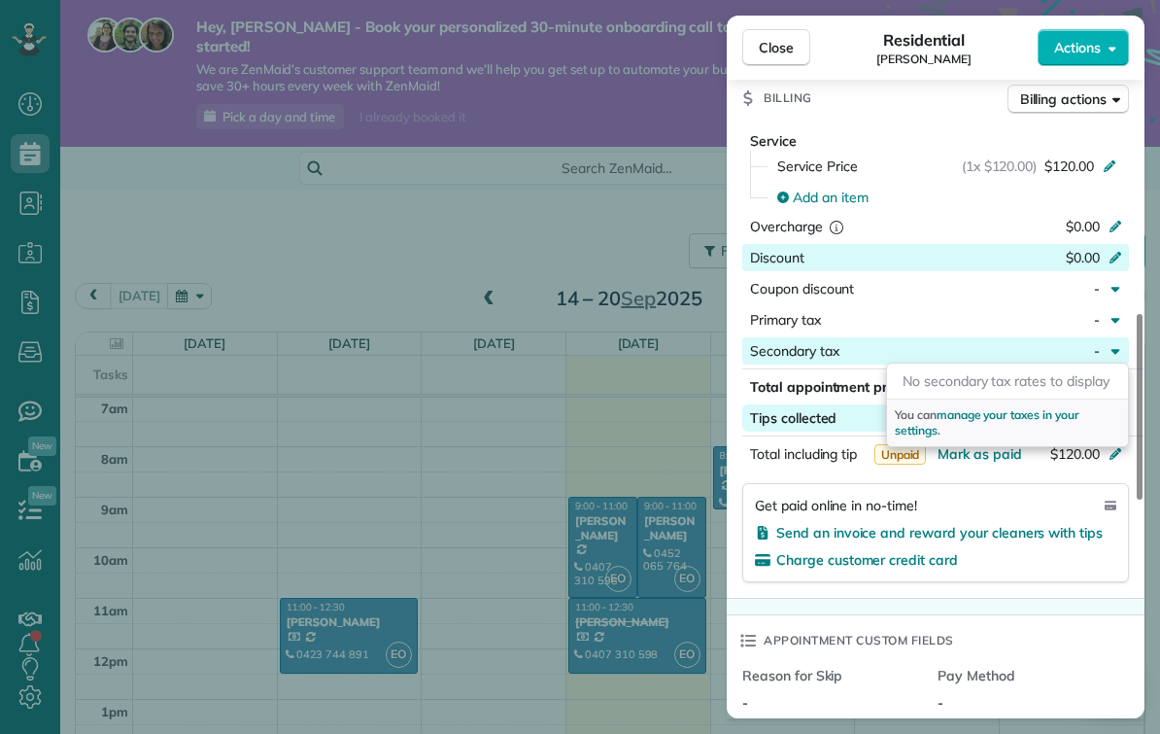
click at [820, 412] on span "Tips collected" at bounding box center [793, 417] width 86 height 19
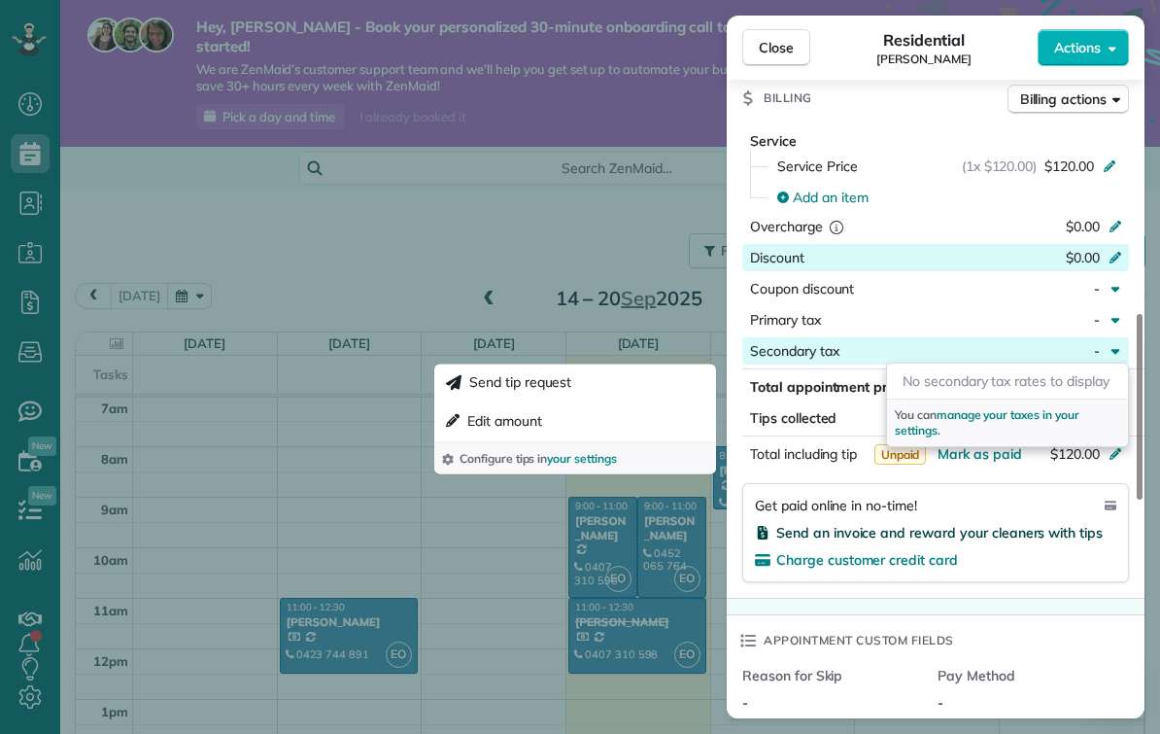
click at [1068, 531] on span "Send an invoice and reward your cleaners with tips" at bounding box center [939, 532] width 326 height 17
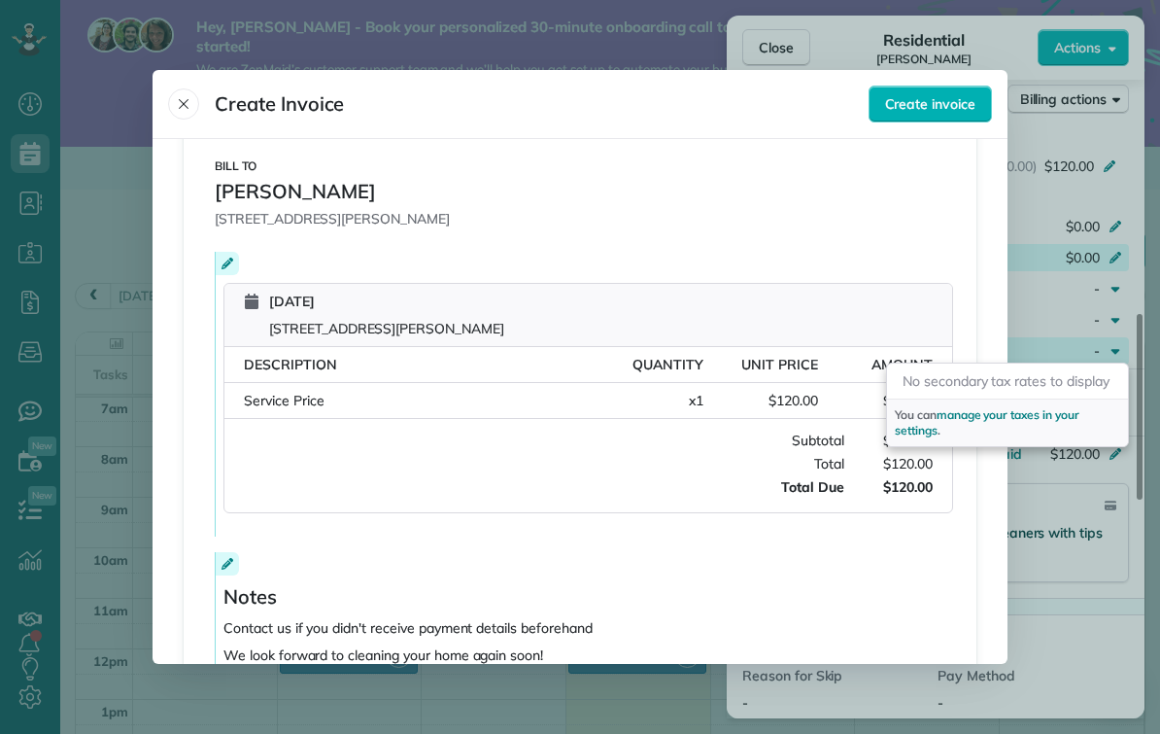
scroll to position [372, 0]
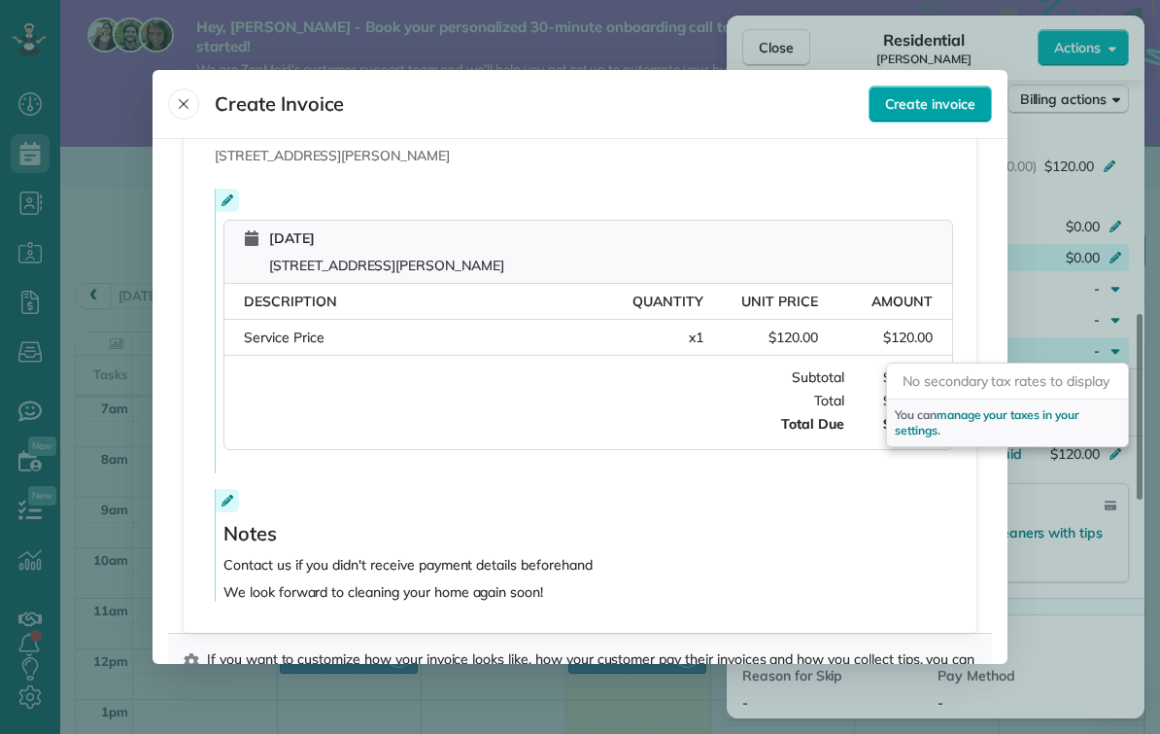
click at [954, 99] on button "Create invoice" at bounding box center [930, 104] width 123 height 37
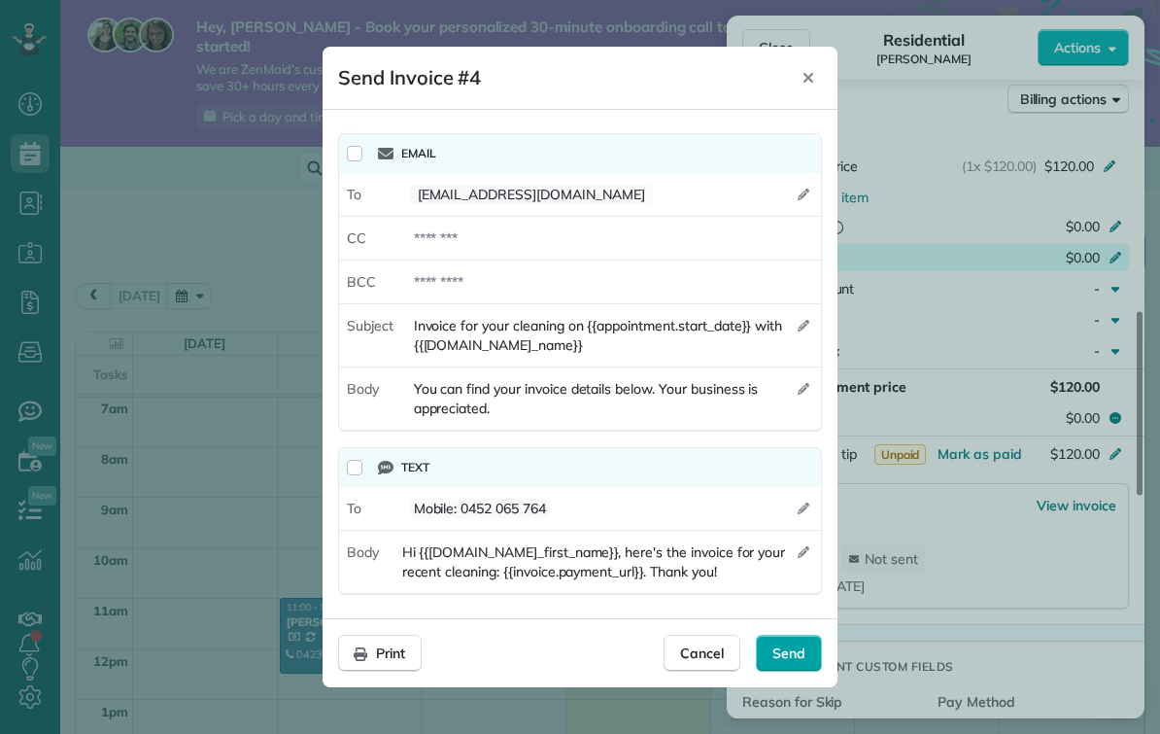
click at [792, 646] on span "Send" at bounding box center [788, 652] width 33 height 19
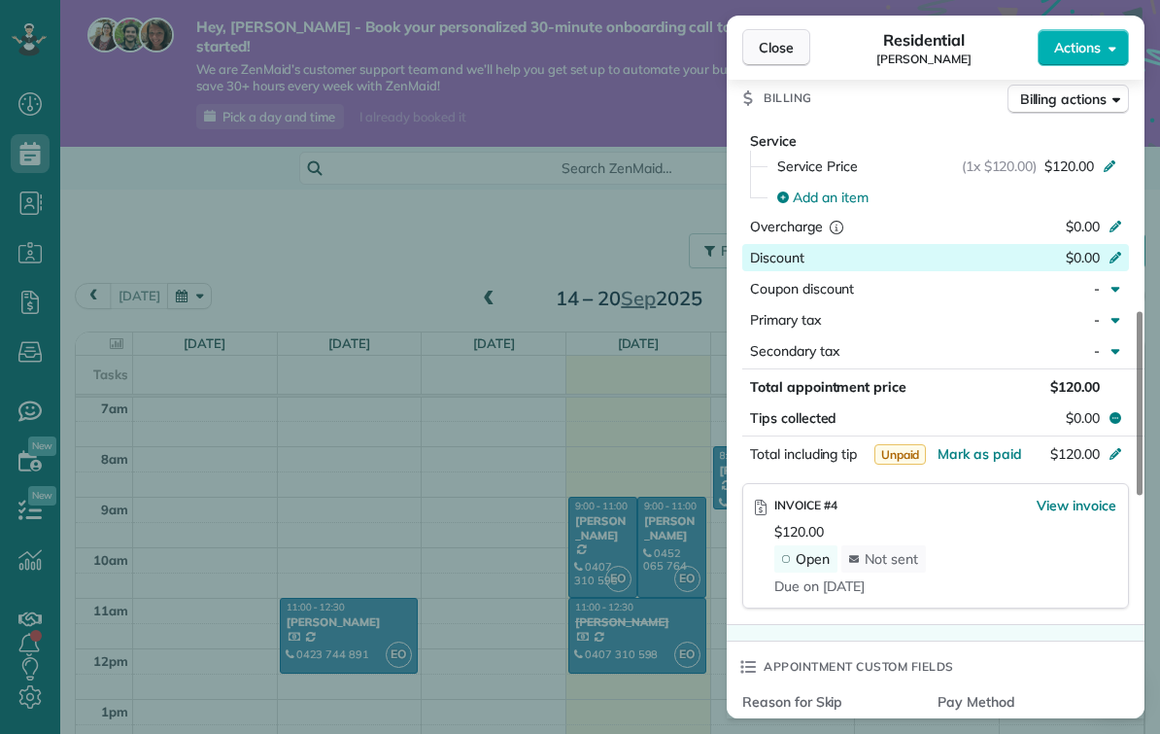
click at [798, 38] on button "Close" at bounding box center [776, 47] width 68 height 37
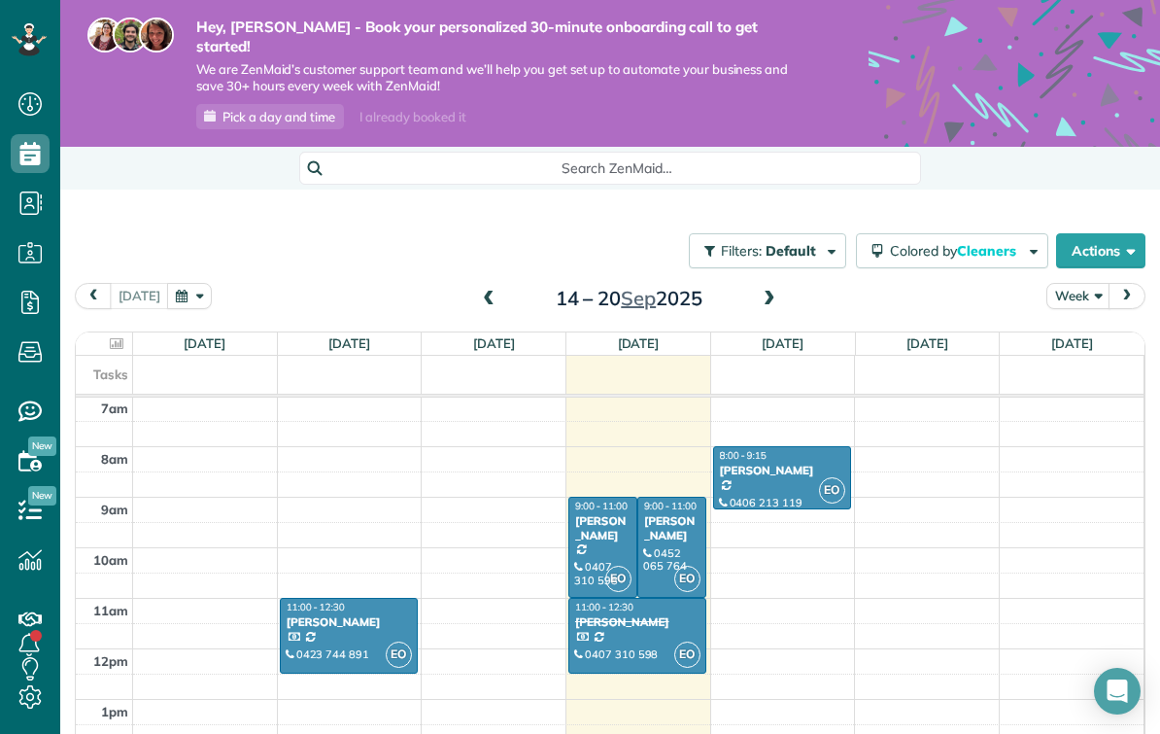
click at [619, 618] on div at bounding box center [637, 636] width 136 height 74
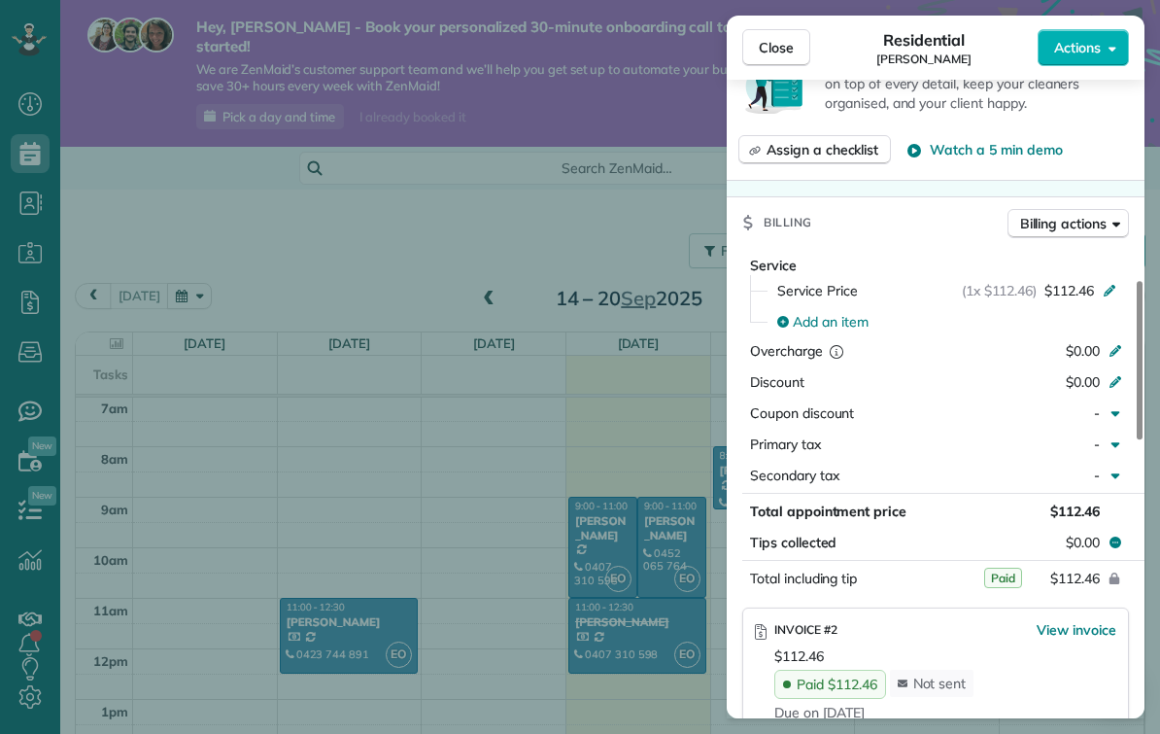
scroll to position [848, 0]
click at [599, 517] on div "Close Residential Debbie Broadbent Actions This appointment is linked to Payrol…" at bounding box center [580, 367] width 1160 height 734
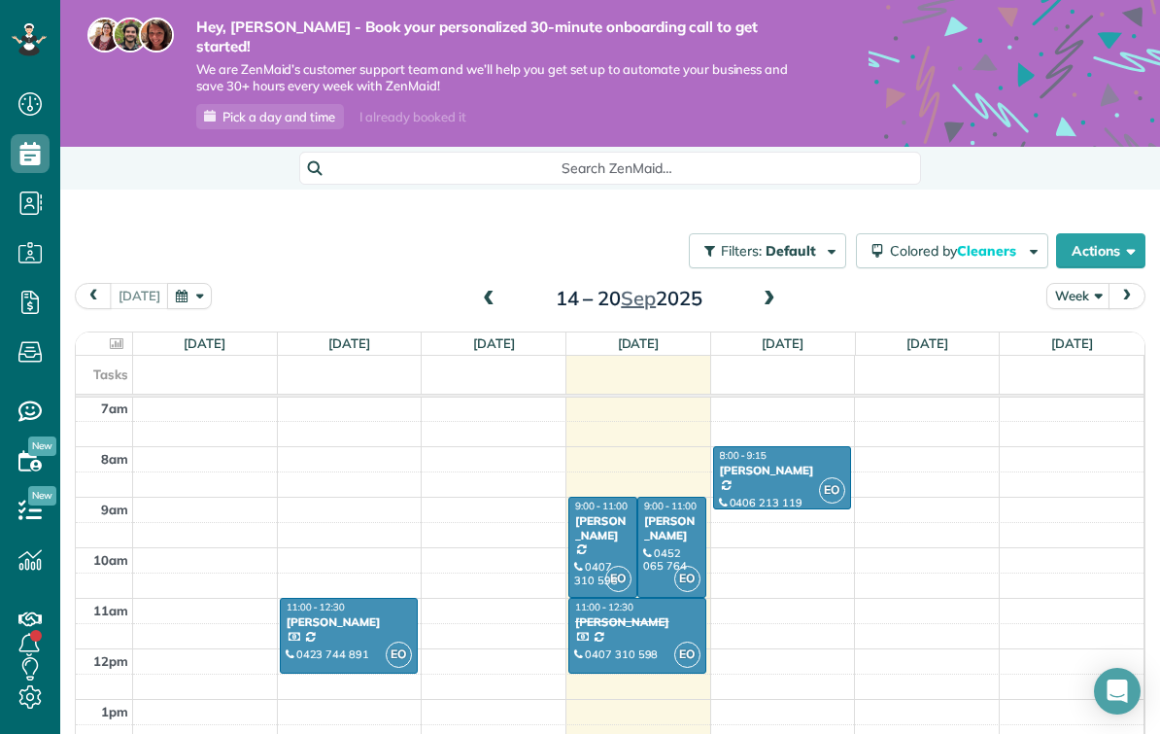
click at [595, 525] on div "[PERSON_NAME]" at bounding box center [602, 528] width 57 height 28
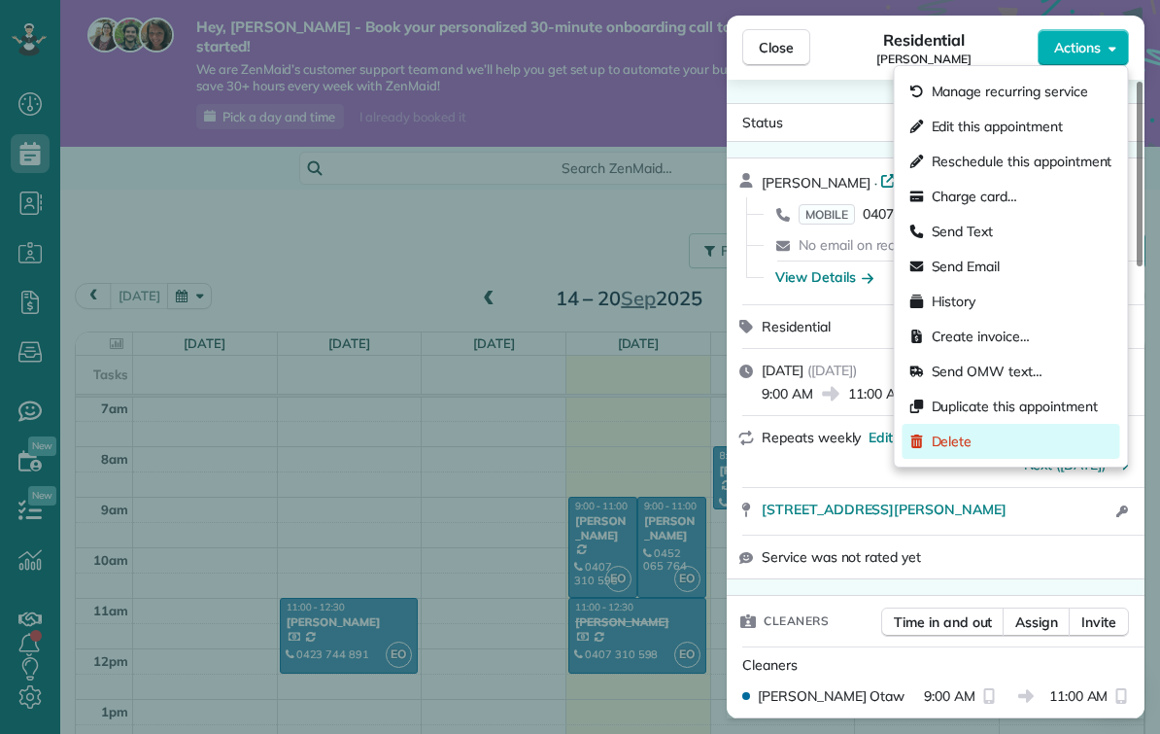
click at [993, 443] on div "Delete" at bounding box center [1012, 441] width 218 height 35
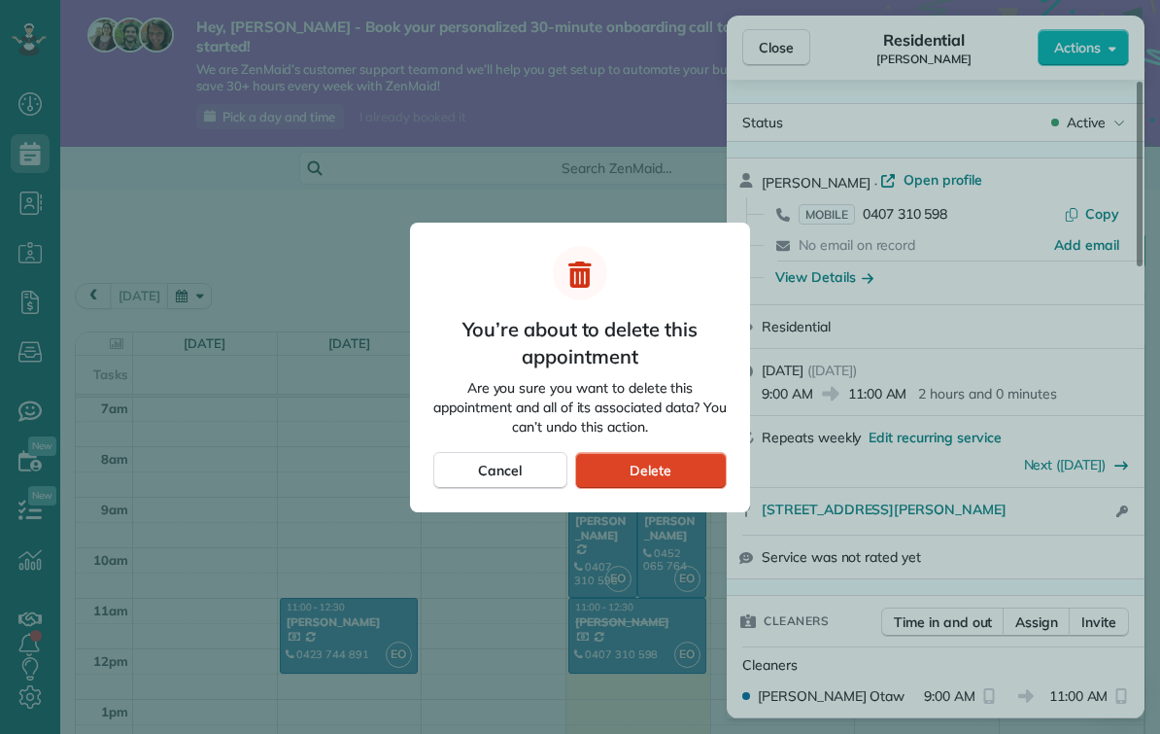
click at [634, 469] on span "Delete" at bounding box center [651, 470] width 42 height 19
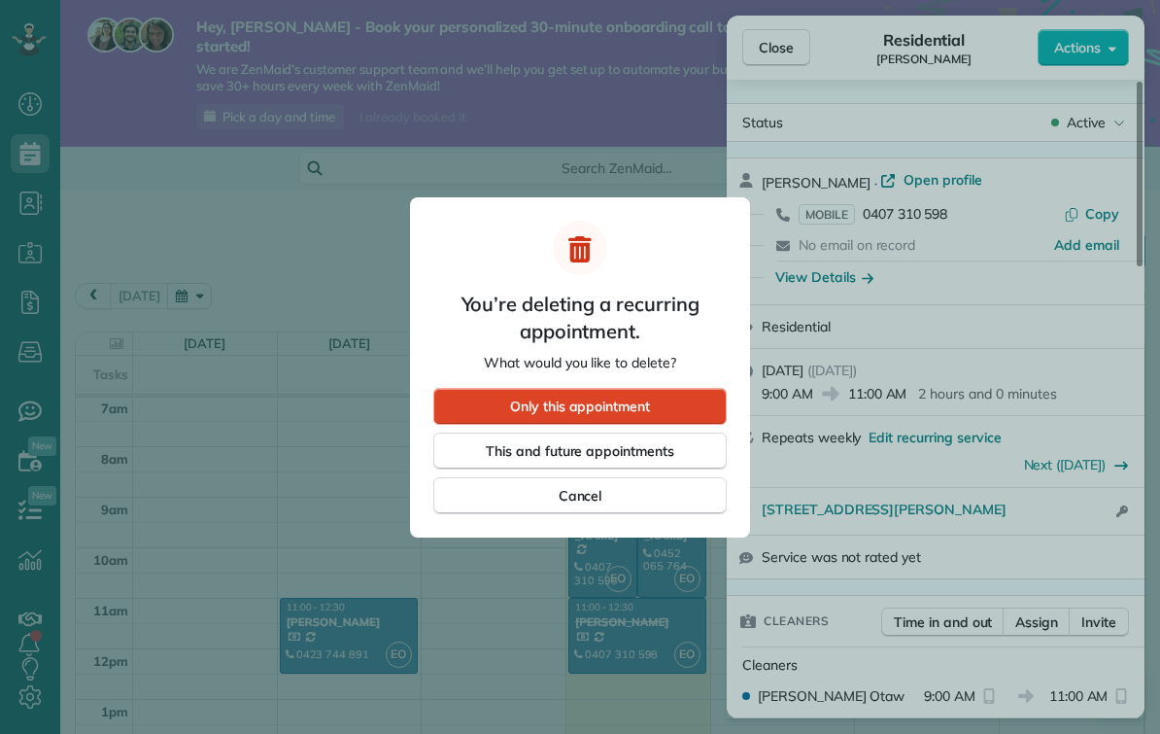
click at [494, 401] on div "Only this appointment" at bounding box center [579, 406] width 293 height 37
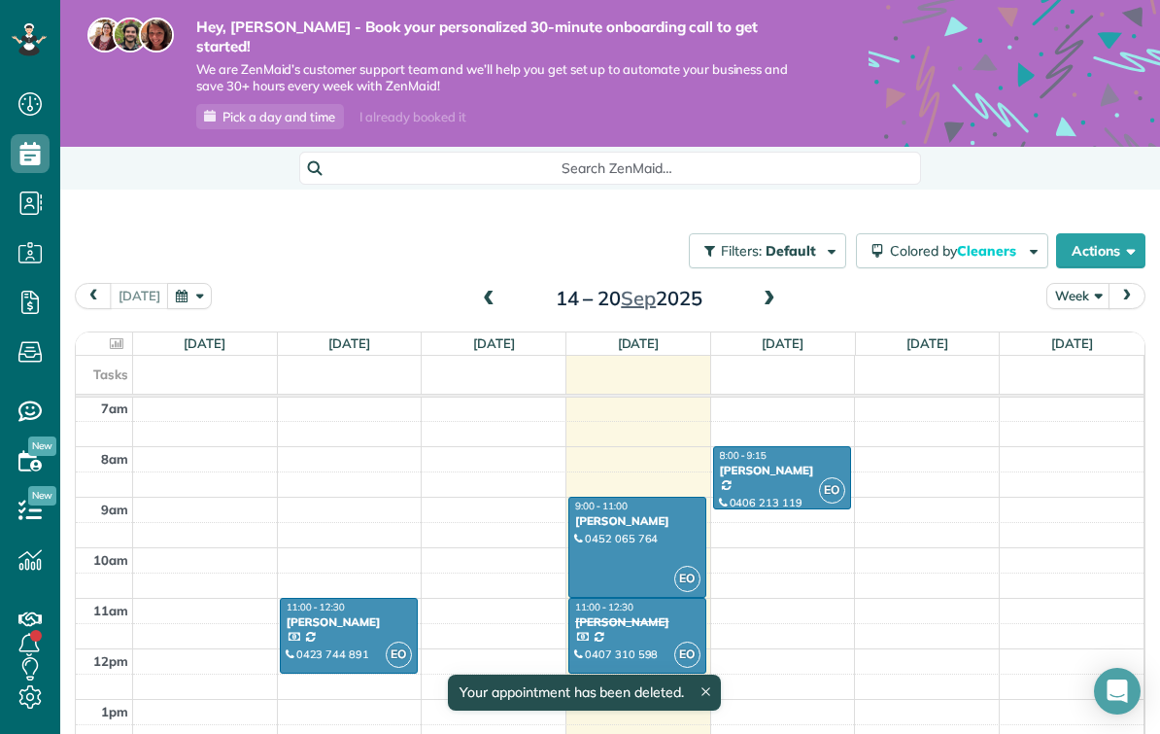
scroll to position [355, 0]
click at [622, 527] on div at bounding box center [637, 546] width 136 height 99
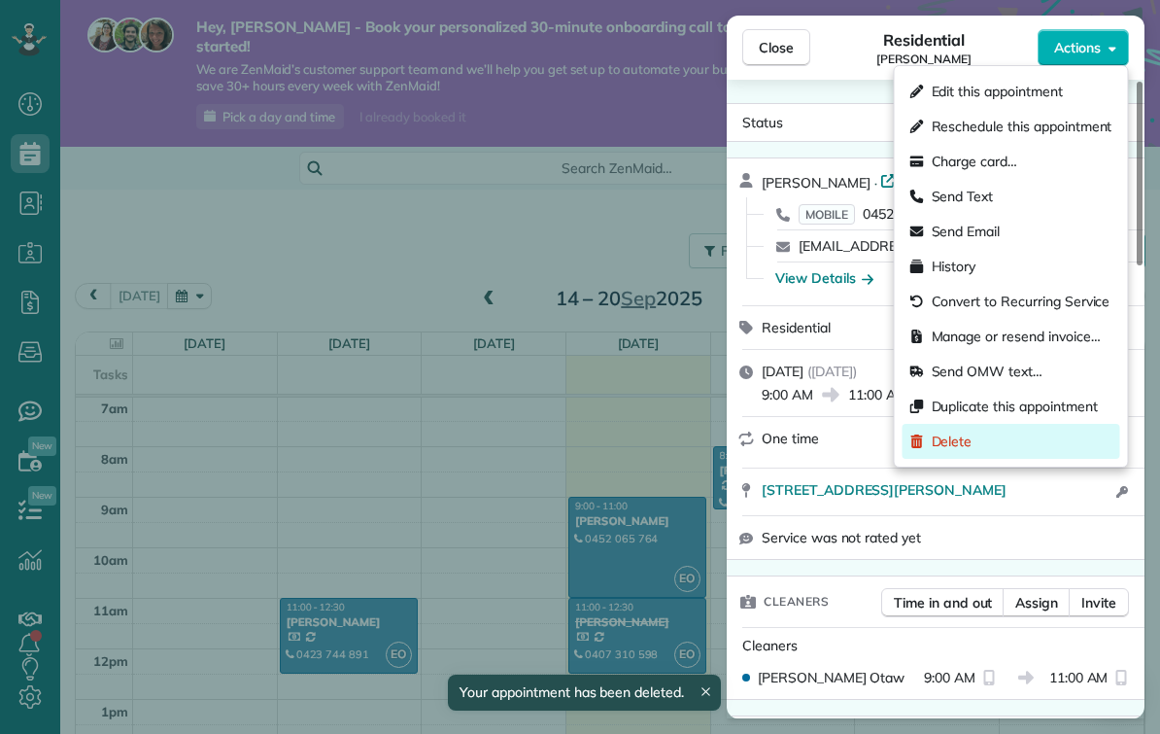
click at [1001, 438] on div "Delete" at bounding box center [1012, 441] width 218 height 35
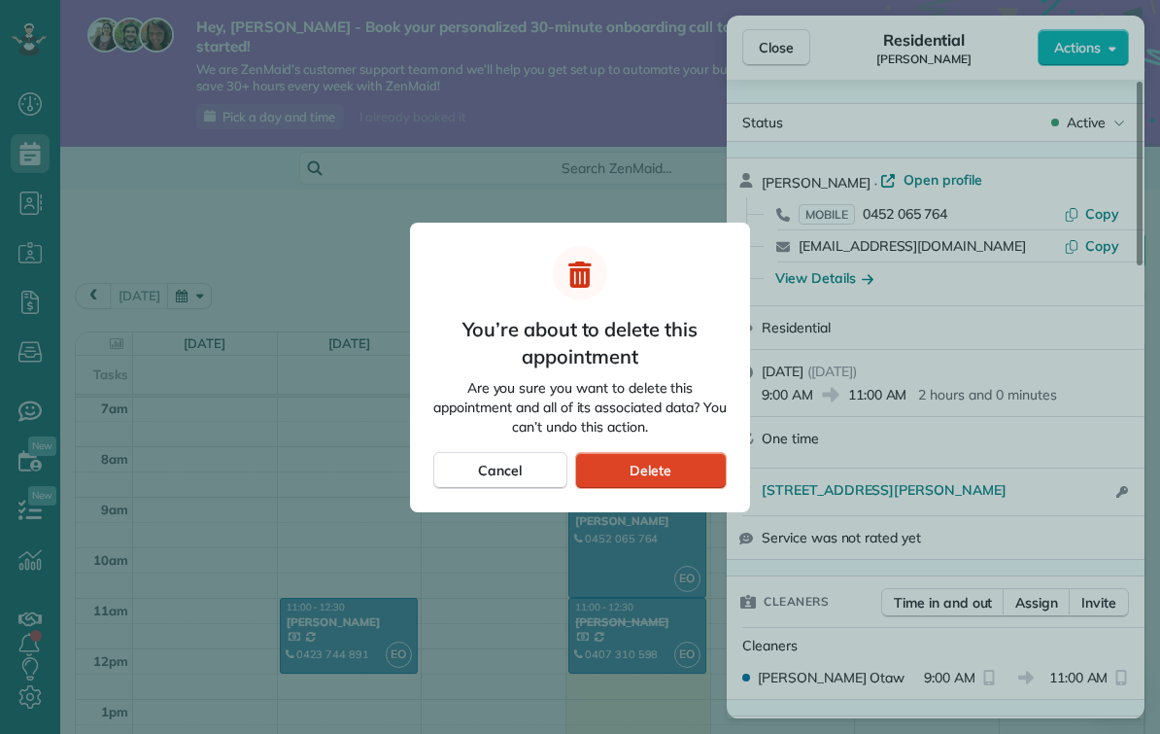
click at [620, 471] on div "Delete" at bounding box center [651, 470] width 152 height 37
click at [624, 473] on div "Delete" at bounding box center [651, 470] width 152 height 37
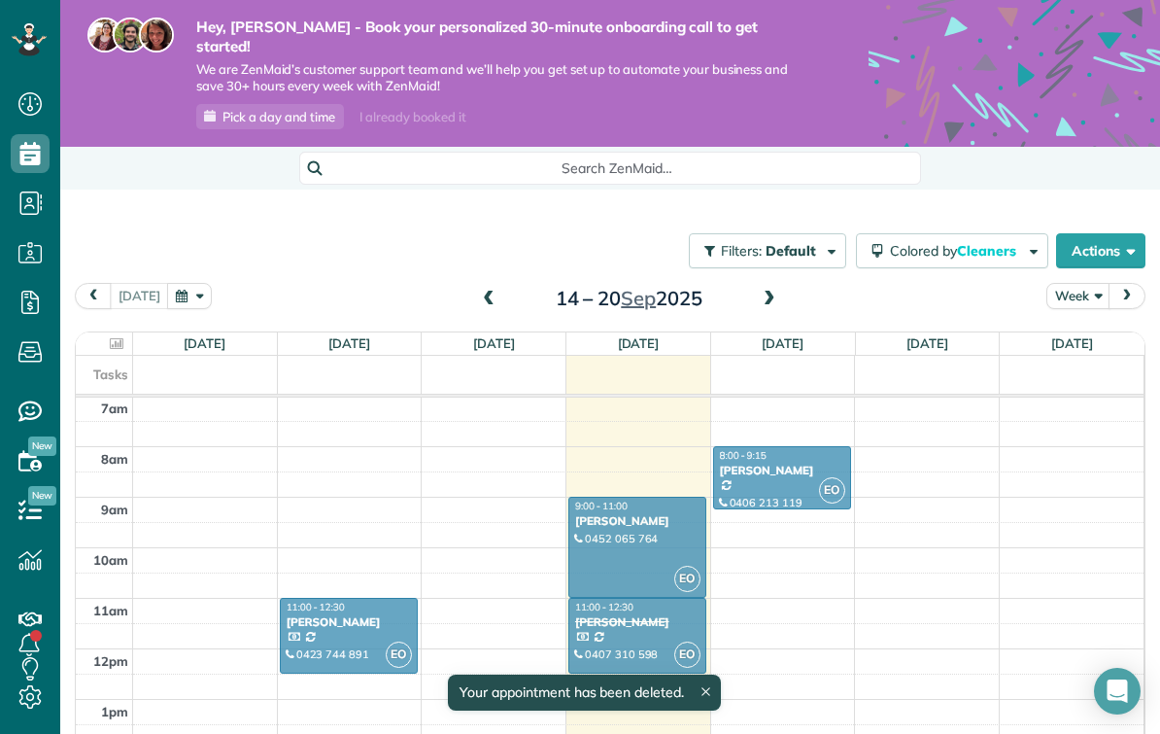
scroll to position [355, 0]
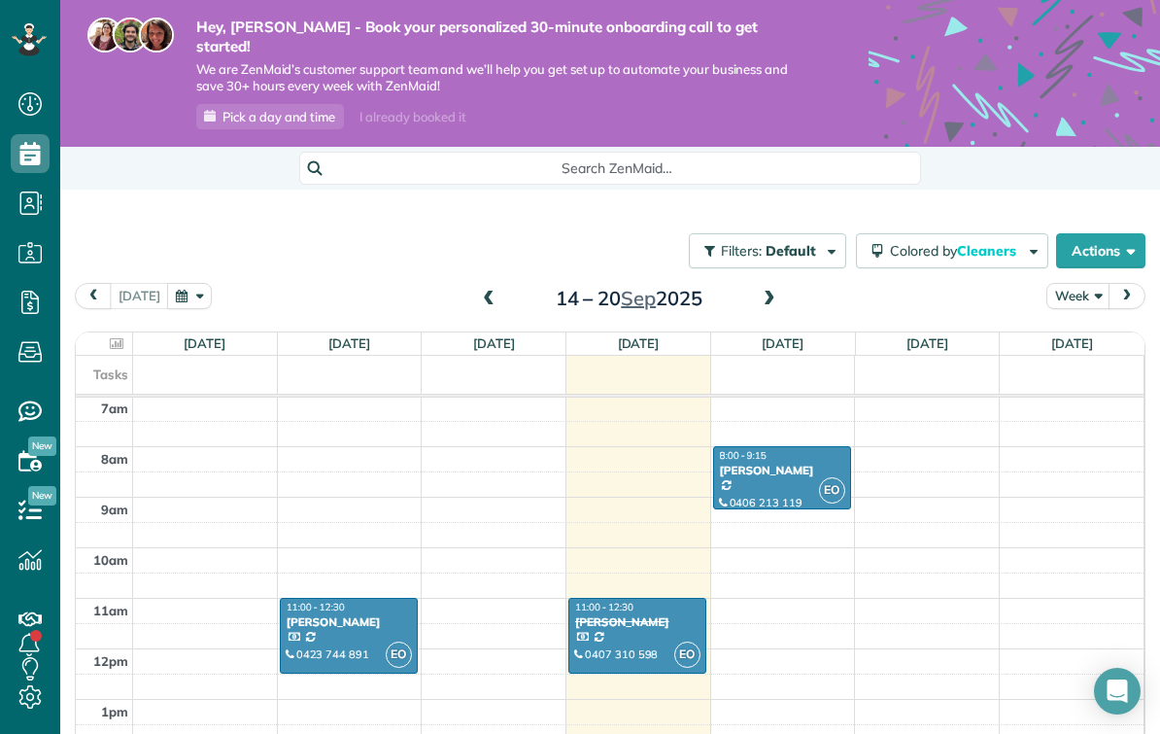
click at [21, 628] on icon at bounding box center [30, 619] width 39 height 39
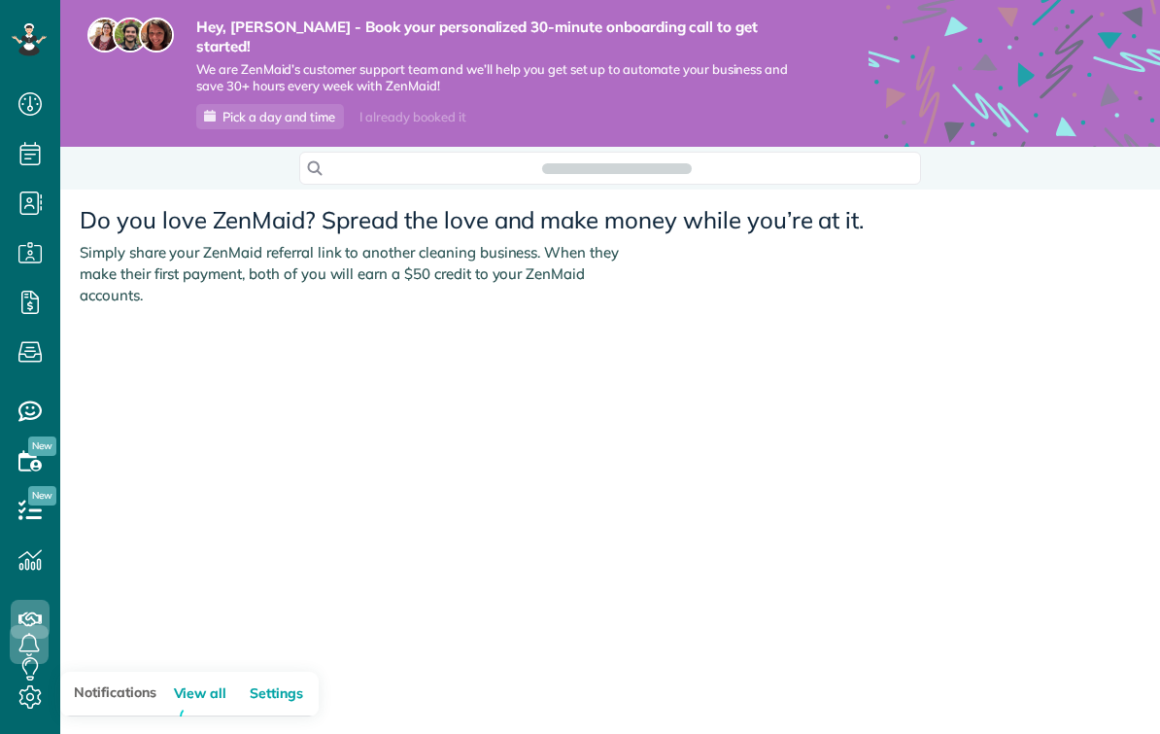
scroll to position [9, 9]
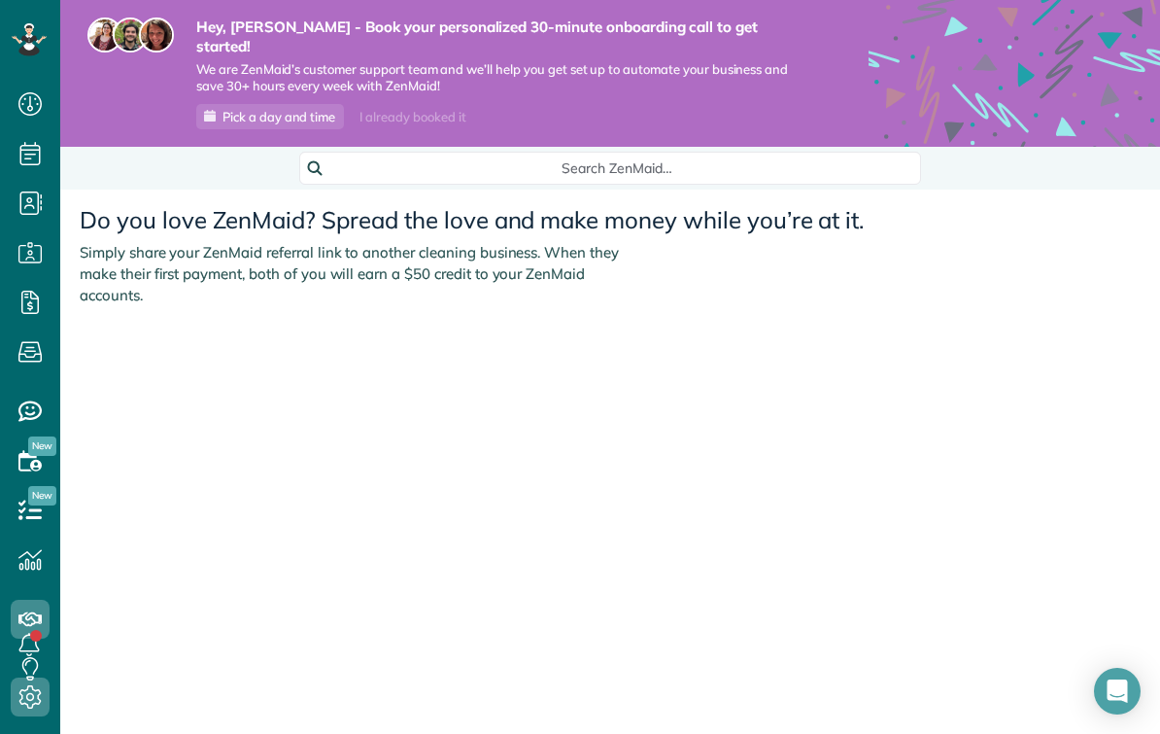
click at [32, 714] on icon at bounding box center [30, 696] width 39 height 39
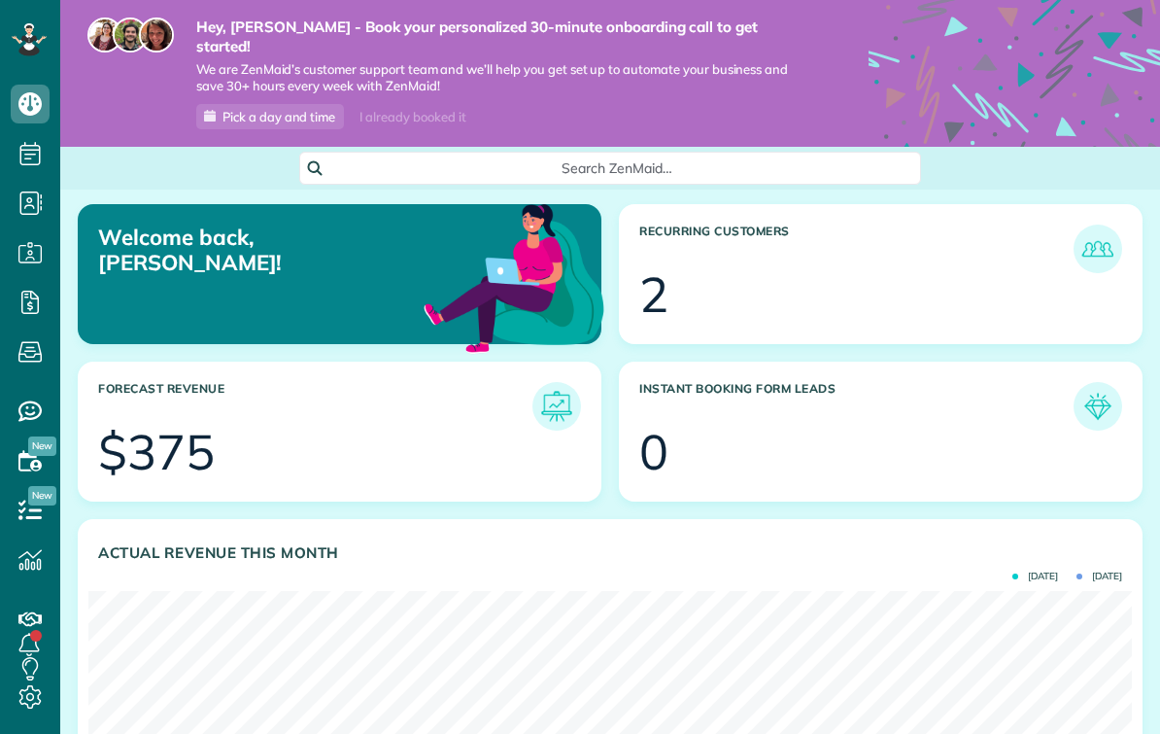
scroll to position [463, 1044]
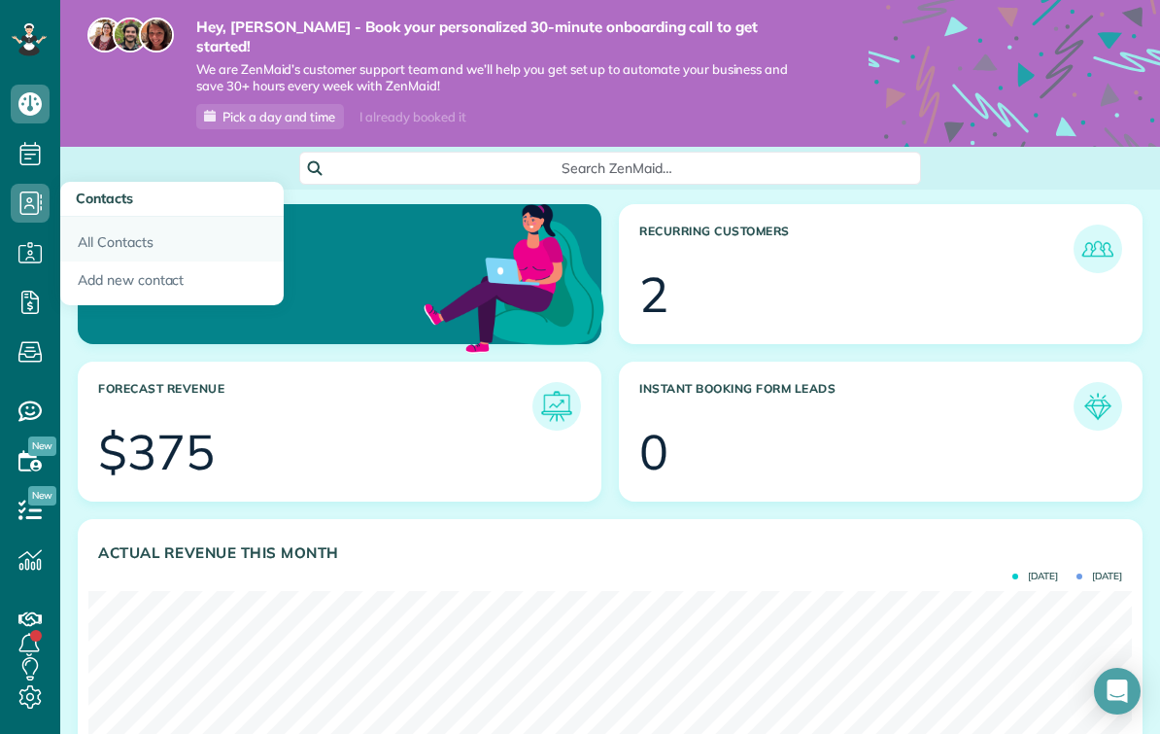
click at [104, 242] on link "All Contacts" at bounding box center [171, 239] width 223 height 45
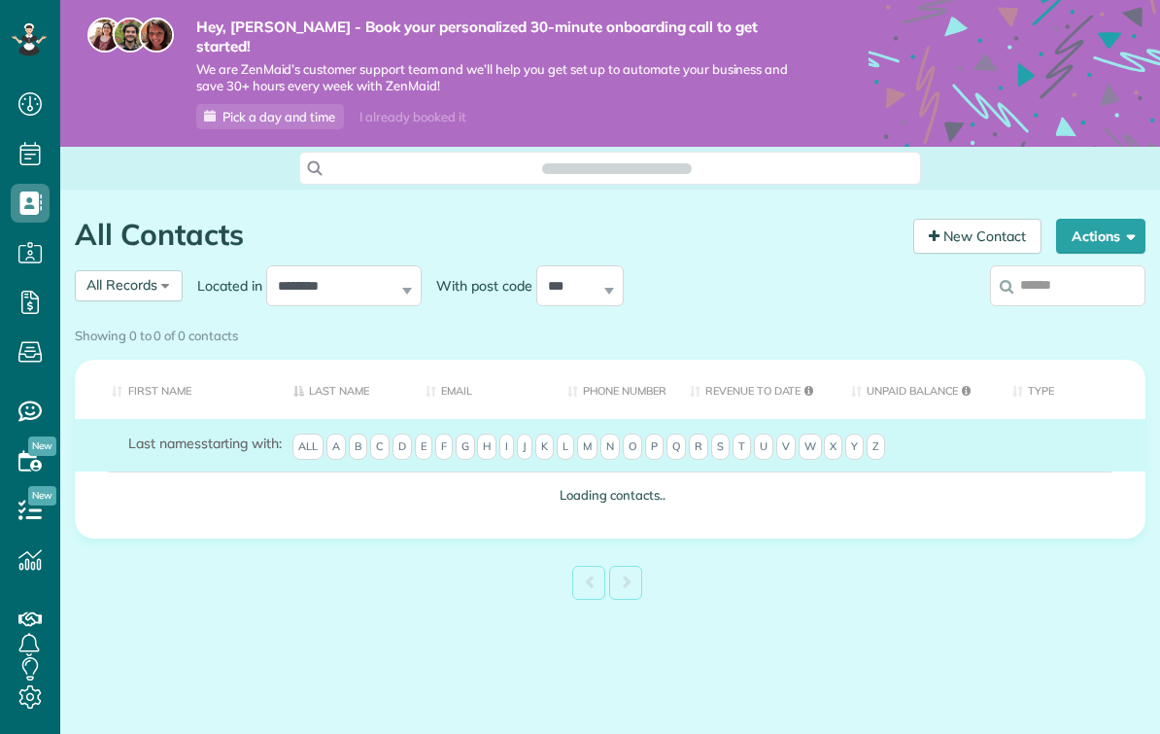
scroll to position [9, 9]
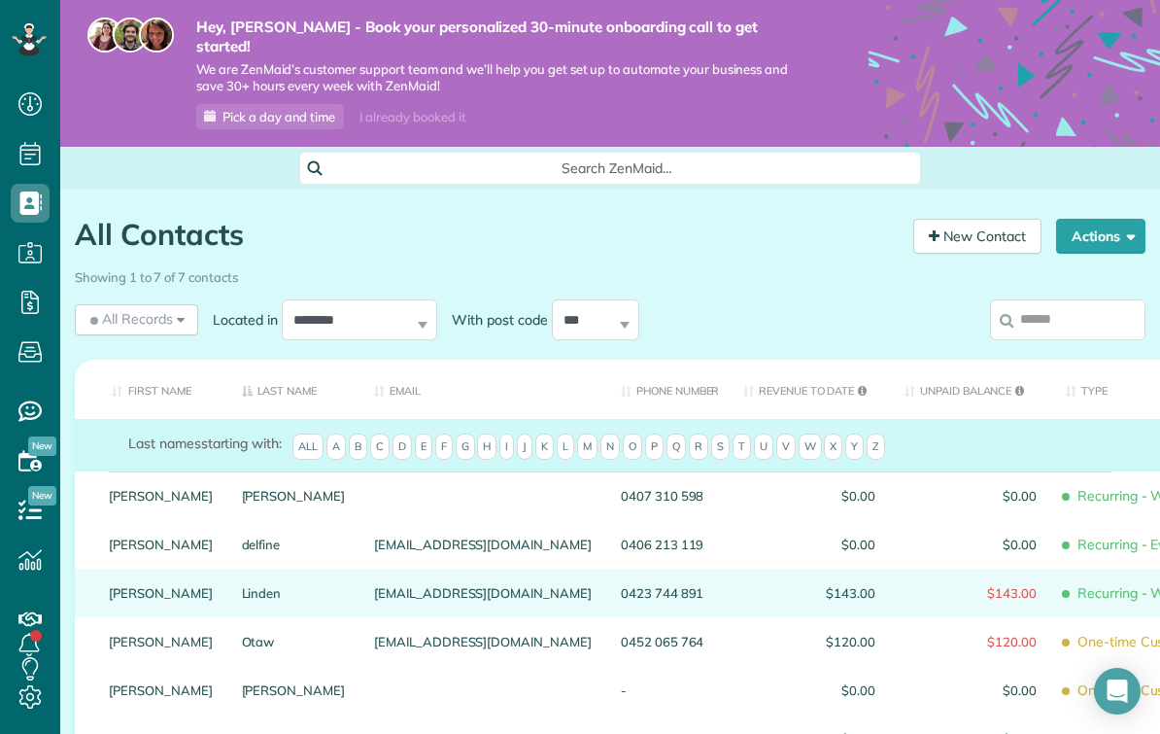
click at [1066, 576] on span "Recurring - Weekly" at bounding box center [1157, 593] width 183 height 34
click at [905, 586] on span "$143.00" at bounding box center [971, 593] width 132 height 14
click at [1080, 576] on span "Recurring - Weekly" at bounding box center [1157, 593] width 183 height 34
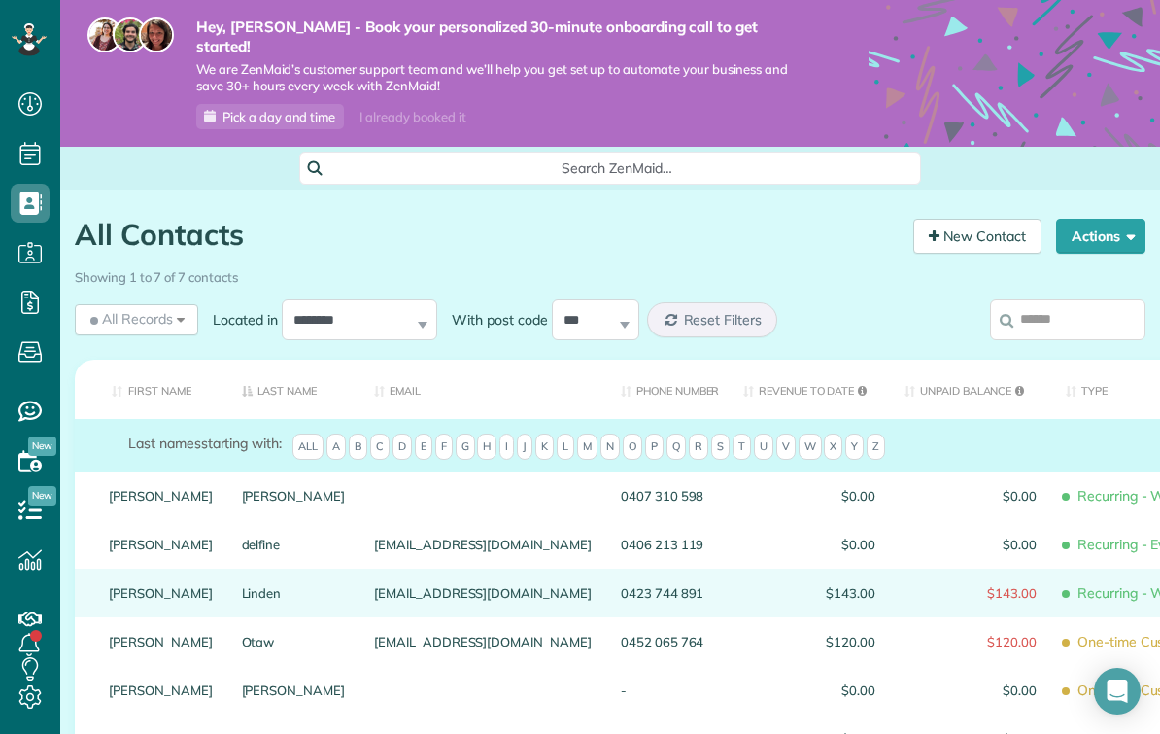
click at [1082, 576] on span "Recurring - Weekly" at bounding box center [1157, 593] width 183 height 34
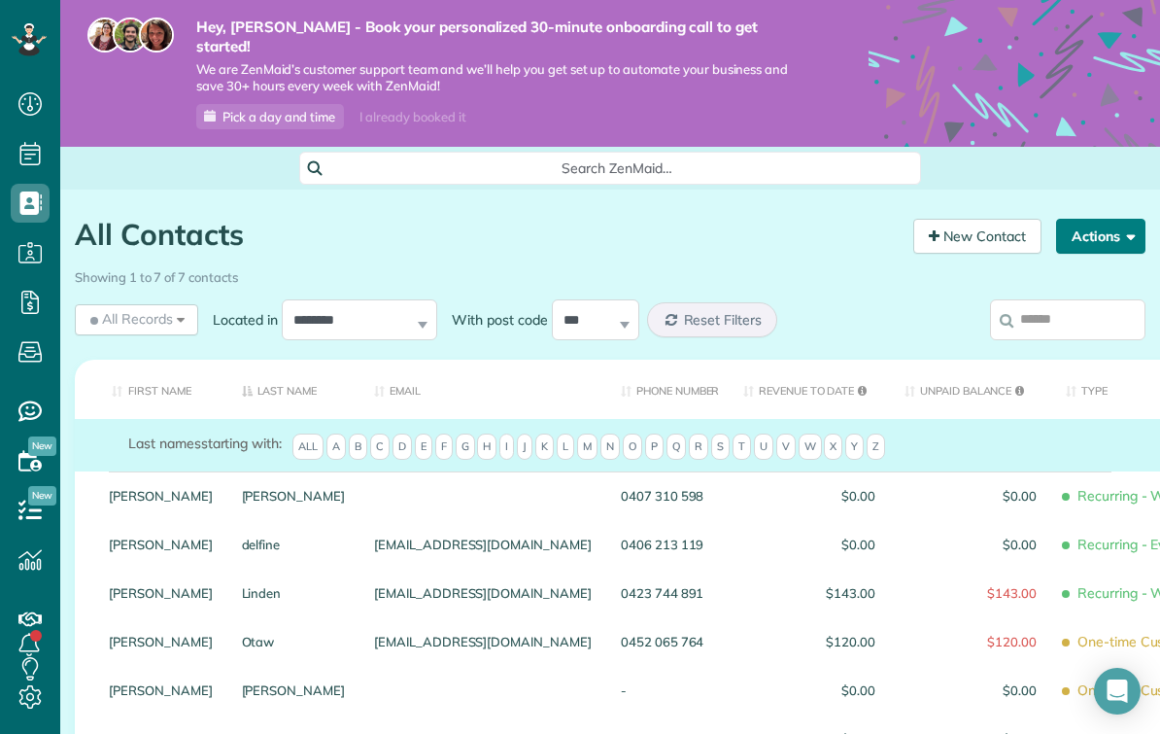
click at [1106, 227] on button "Actions" at bounding box center [1100, 236] width 89 height 35
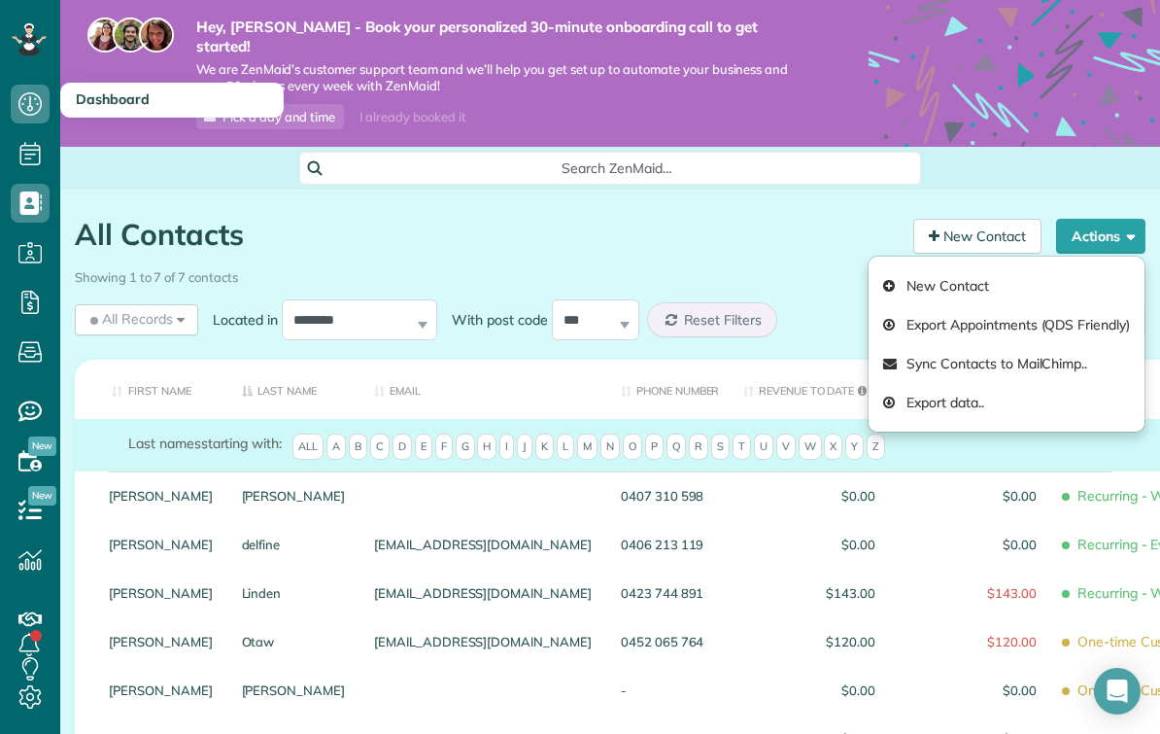
click at [24, 102] on icon at bounding box center [30, 104] width 39 height 39
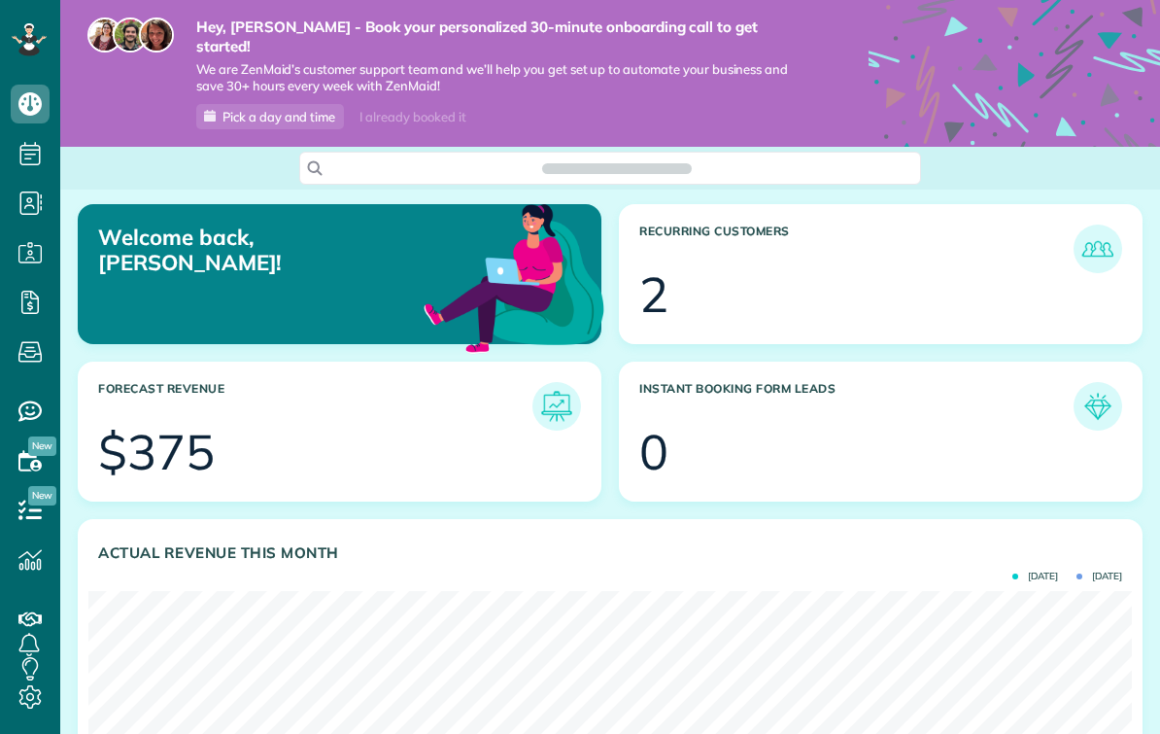
scroll to position [463, 1044]
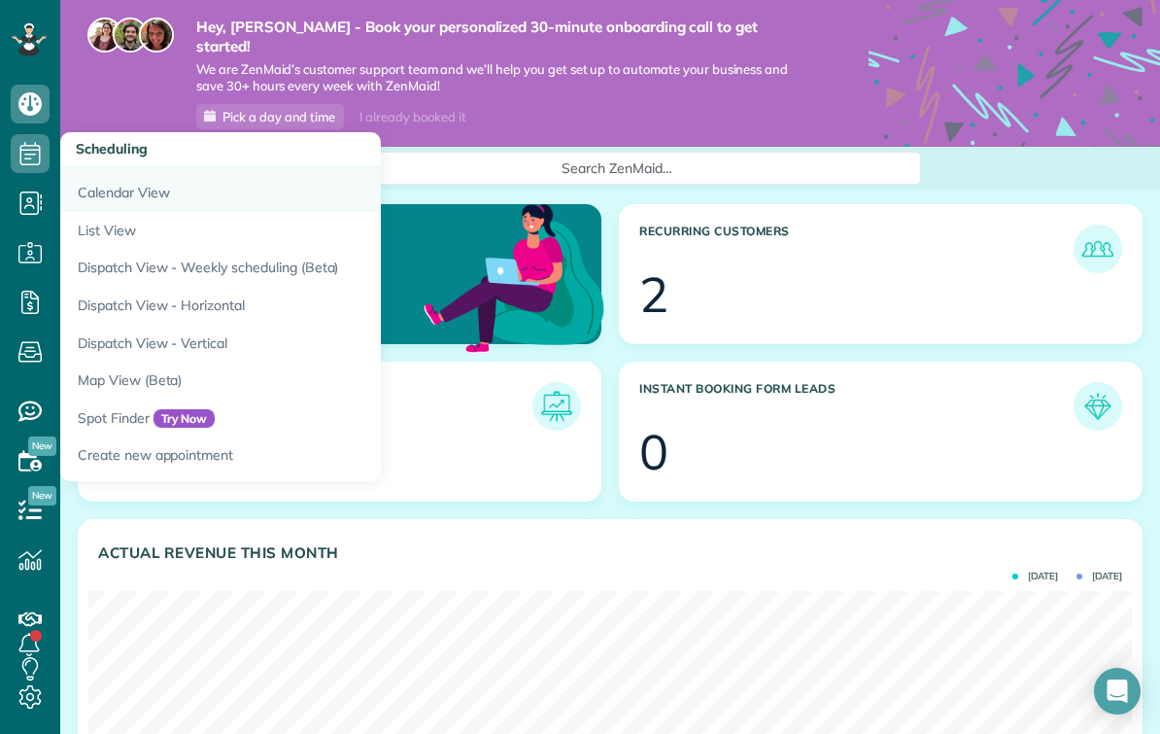
click at [93, 192] on link "Calendar View" at bounding box center [303, 189] width 486 height 45
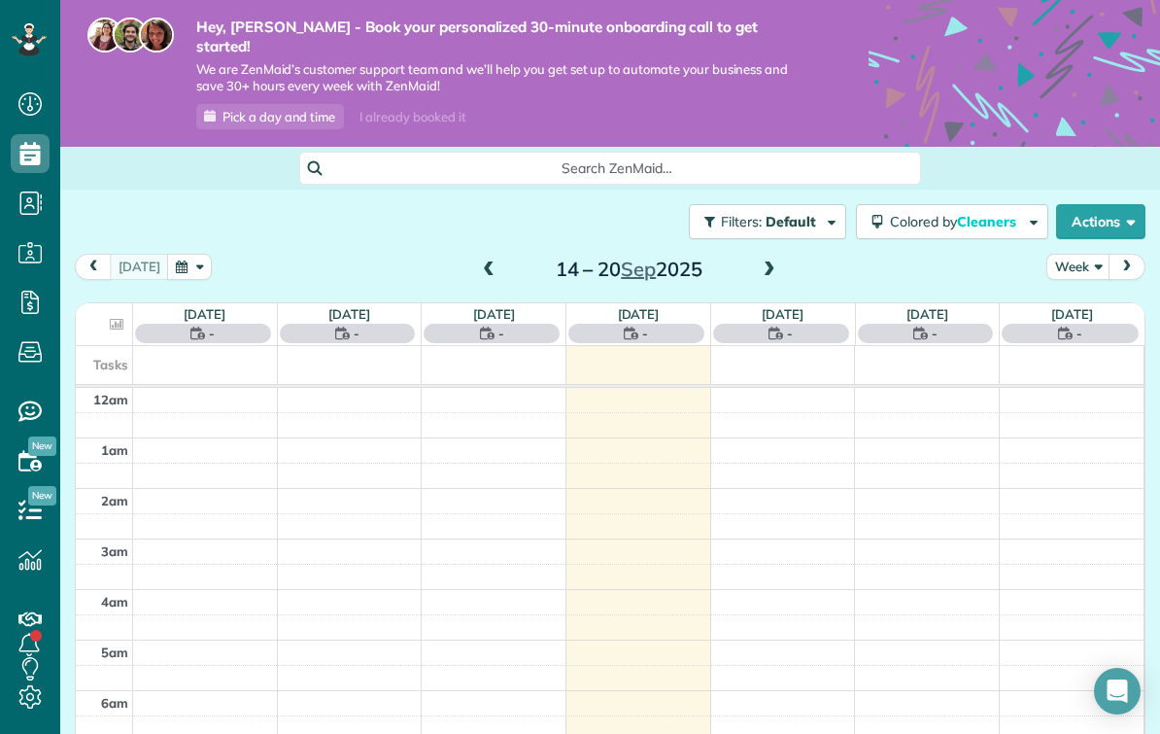
scroll to position [9, 9]
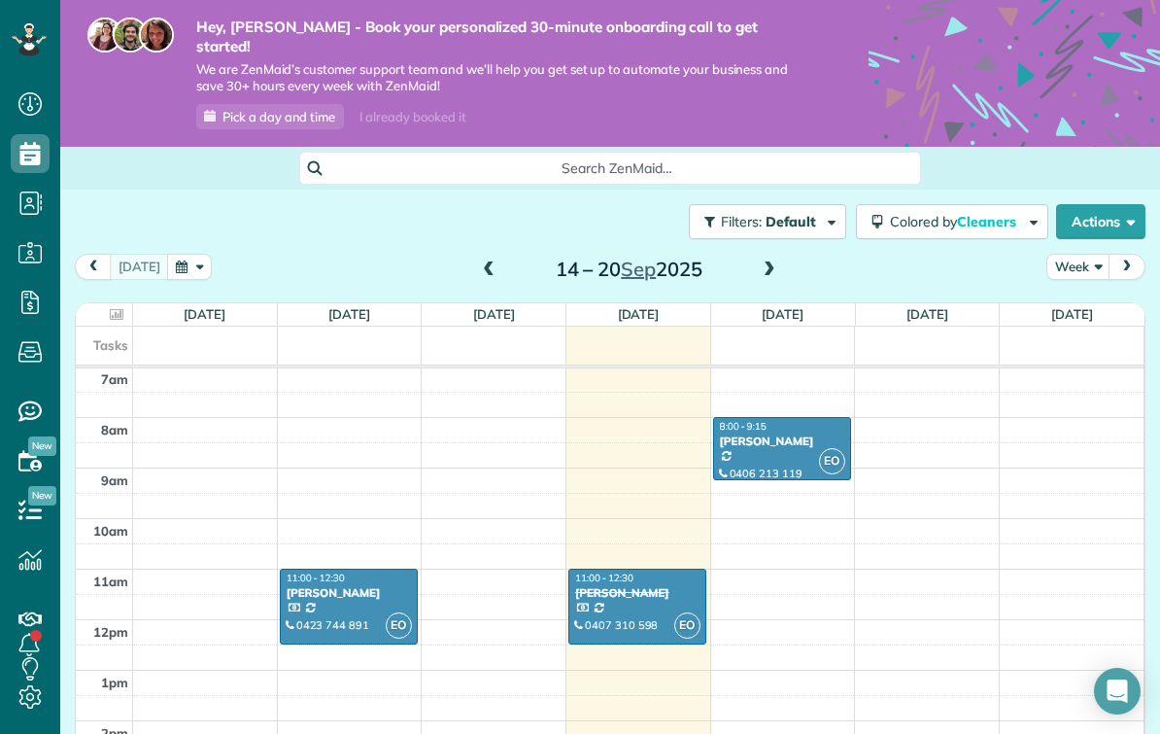
click at [362, 586] on div "[PERSON_NAME]" at bounding box center [349, 593] width 126 height 14
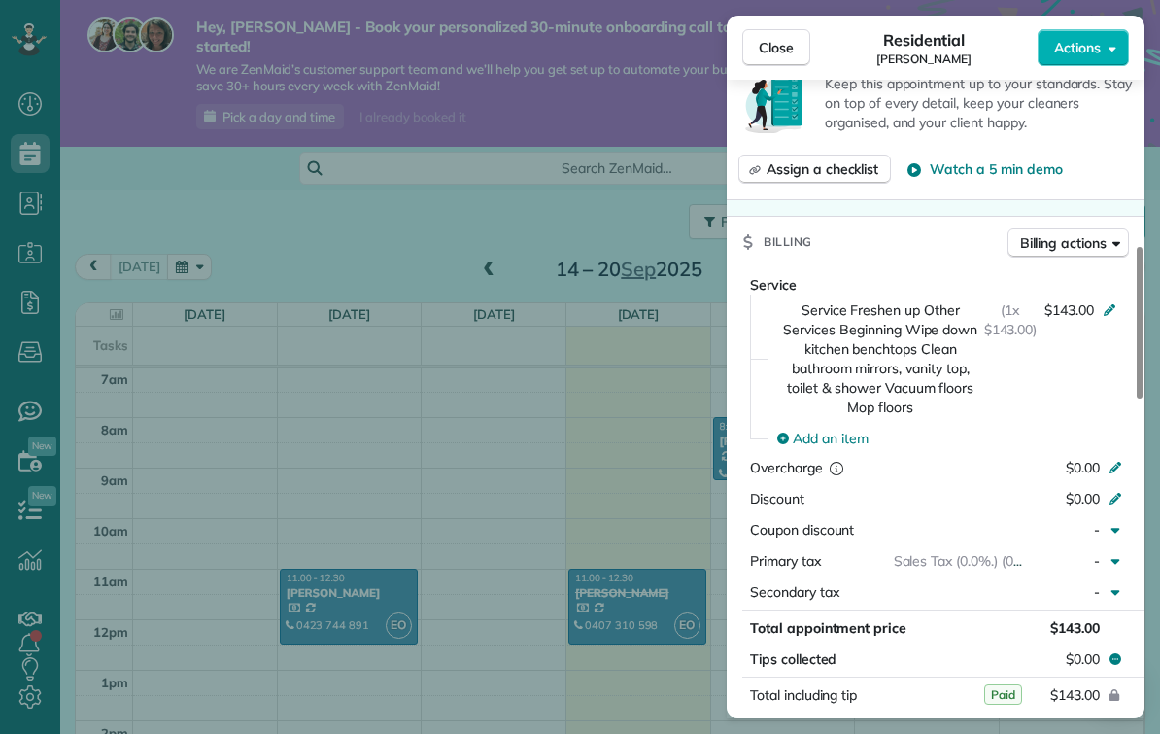
scroll to position [736, 0]
click at [1104, 549] on div "-" at bounding box center [1065, 558] width 85 height 19
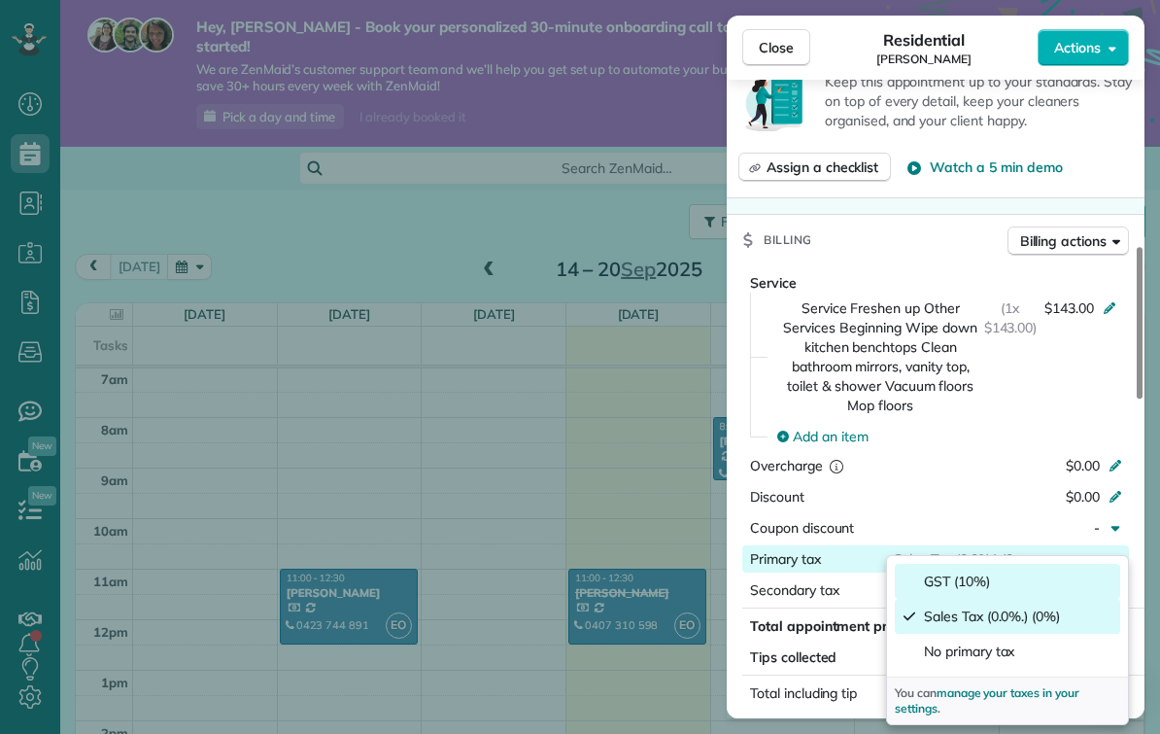
click at [1034, 581] on div "GST (10%)" at bounding box center [1007, 581] width 225 height 35
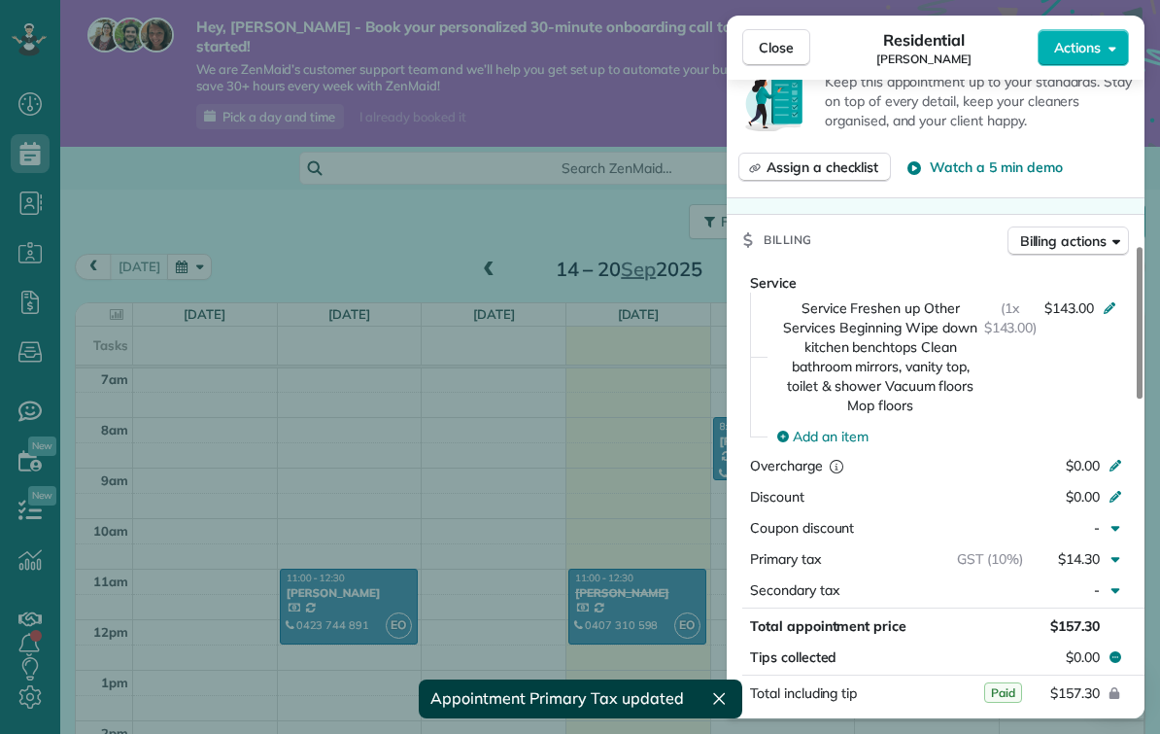
click at [1105, 549] on div "$14.30" at bounding box center [1065, 558] width 85 height 19
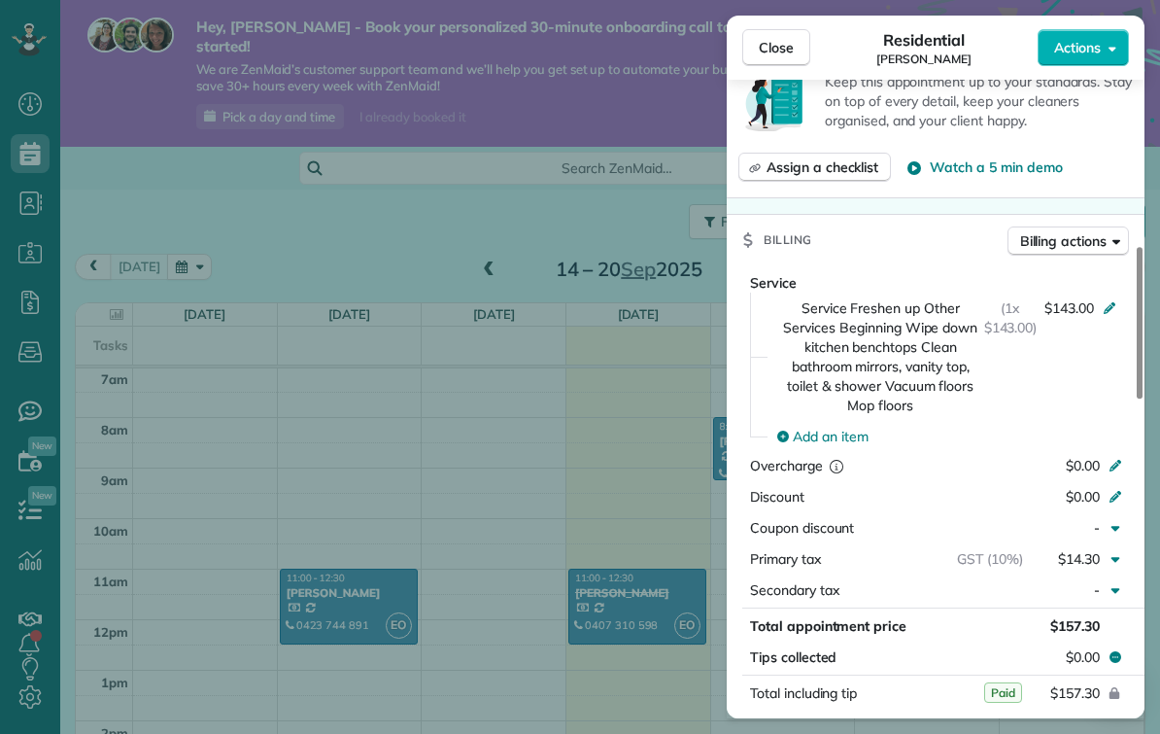
click at [1106, 549] on div "$14.30" at bounding box center [1065, 558] width 85 height 19
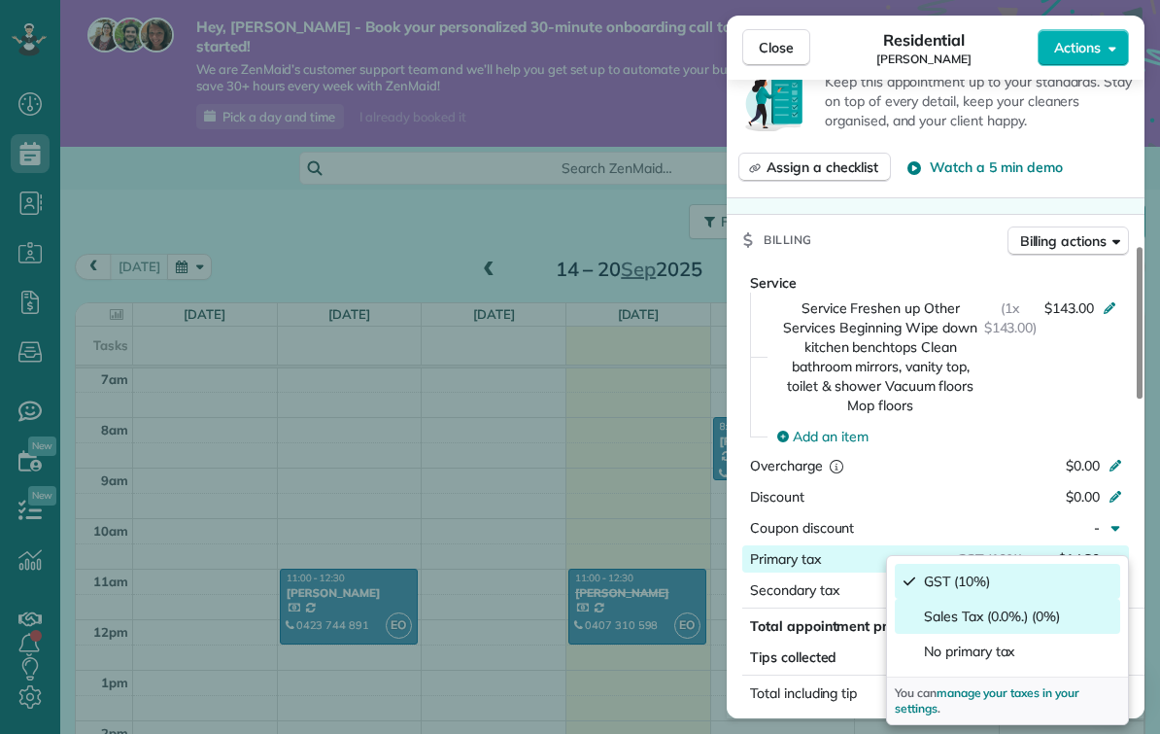
click at [1034, 617] on span "Sales Tax (0.0%.) (0%)" at bounding box center [992, 615] width 136 height 19
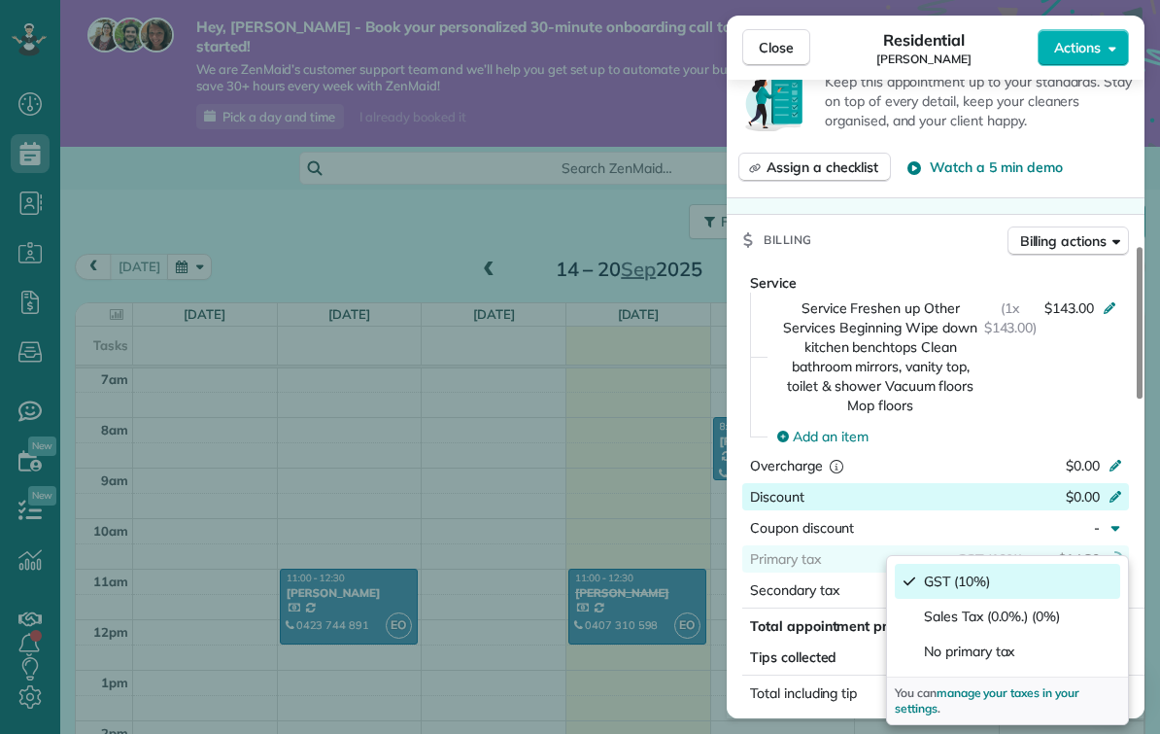
click at [1022, 487] on div "$0.00" at bounding box center [1012, 498] width 189 height 23
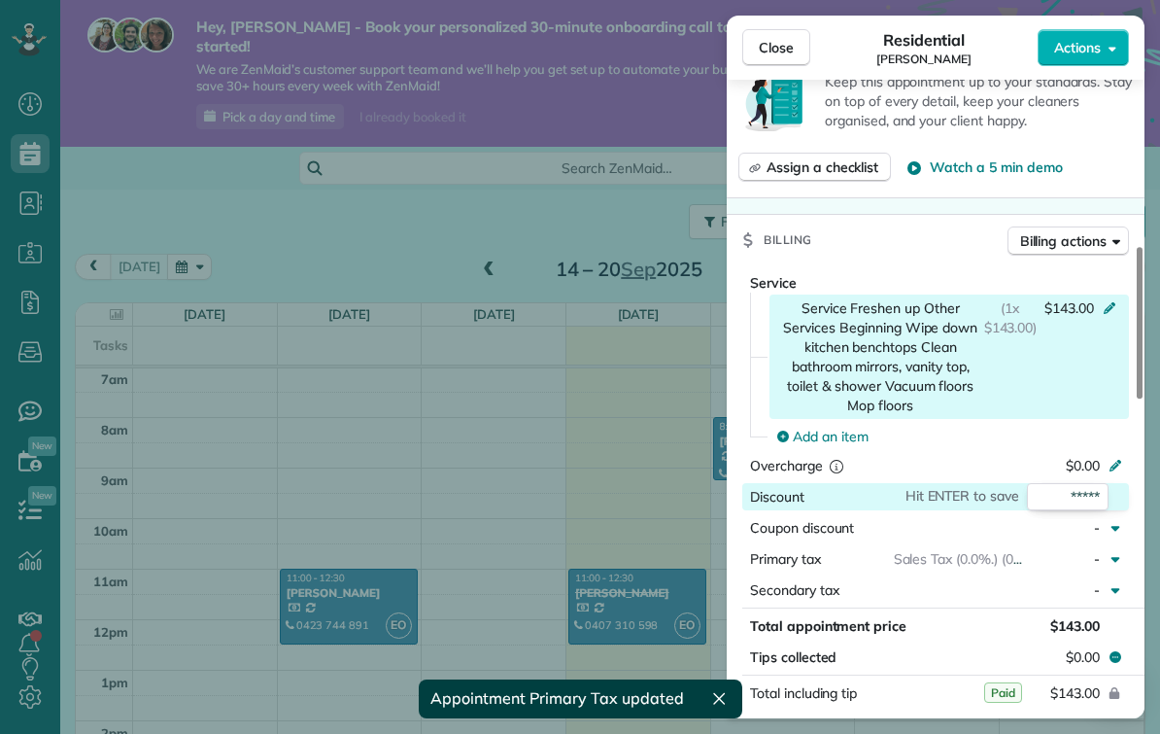
click at [1046, 381] on span "$143.00" at bounding box center [1070, 356] width 50 height 117
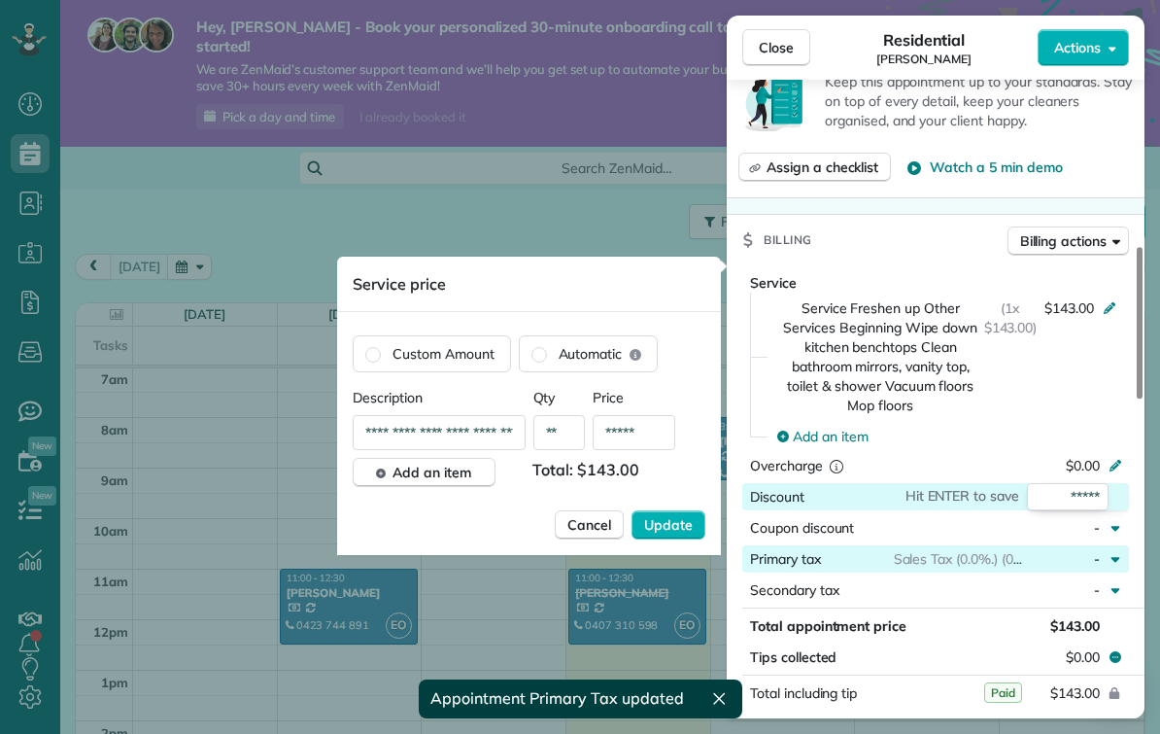
click at [1008, 555] on button "Primary tax Sales Tax (0.0%.) (0%) -" at bounding box center [935, 558] width 387 height 27
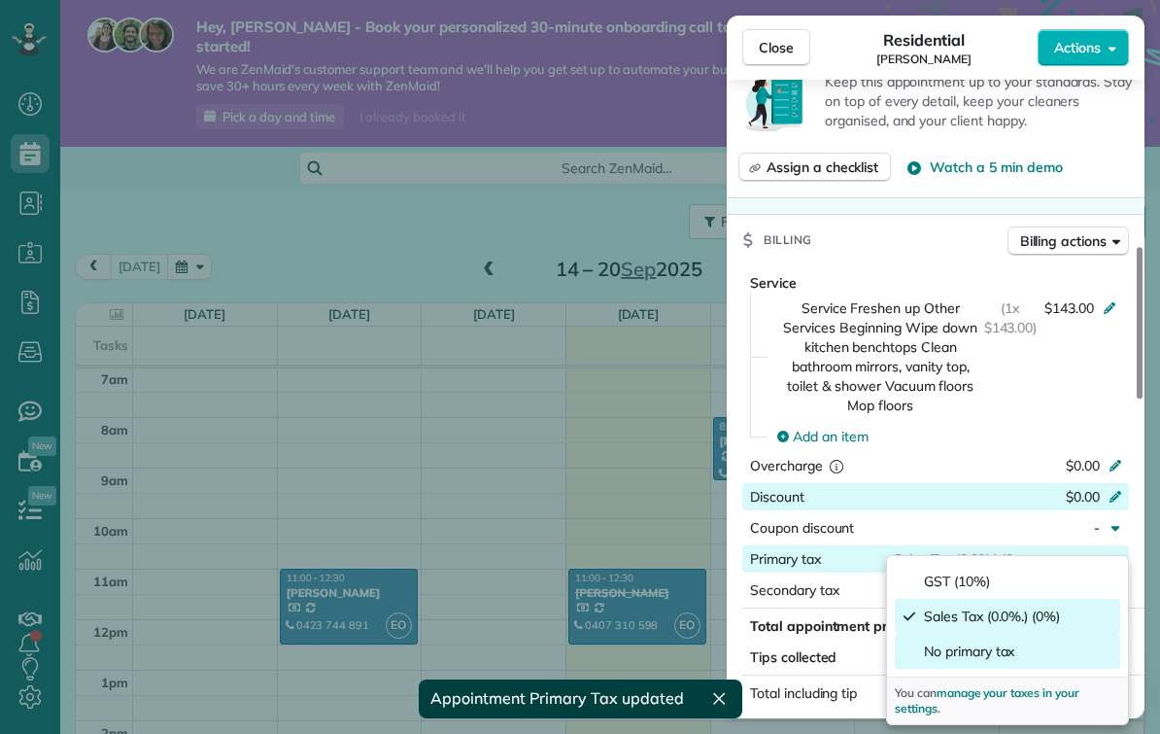
click at [1020, 654] on div "No primary tax" at bounding box center [1007, 651] width 225 height 35
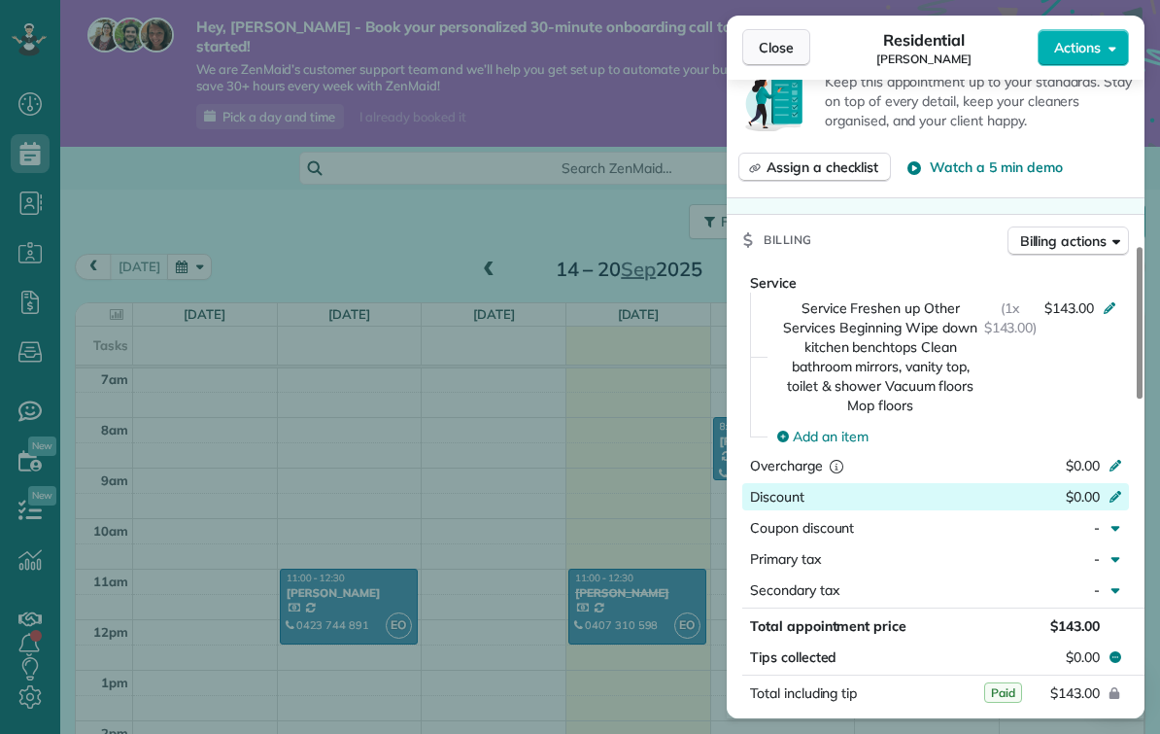
click at [780, 56] on span "Close" at bounding box center [776, 47] width 35 height 19
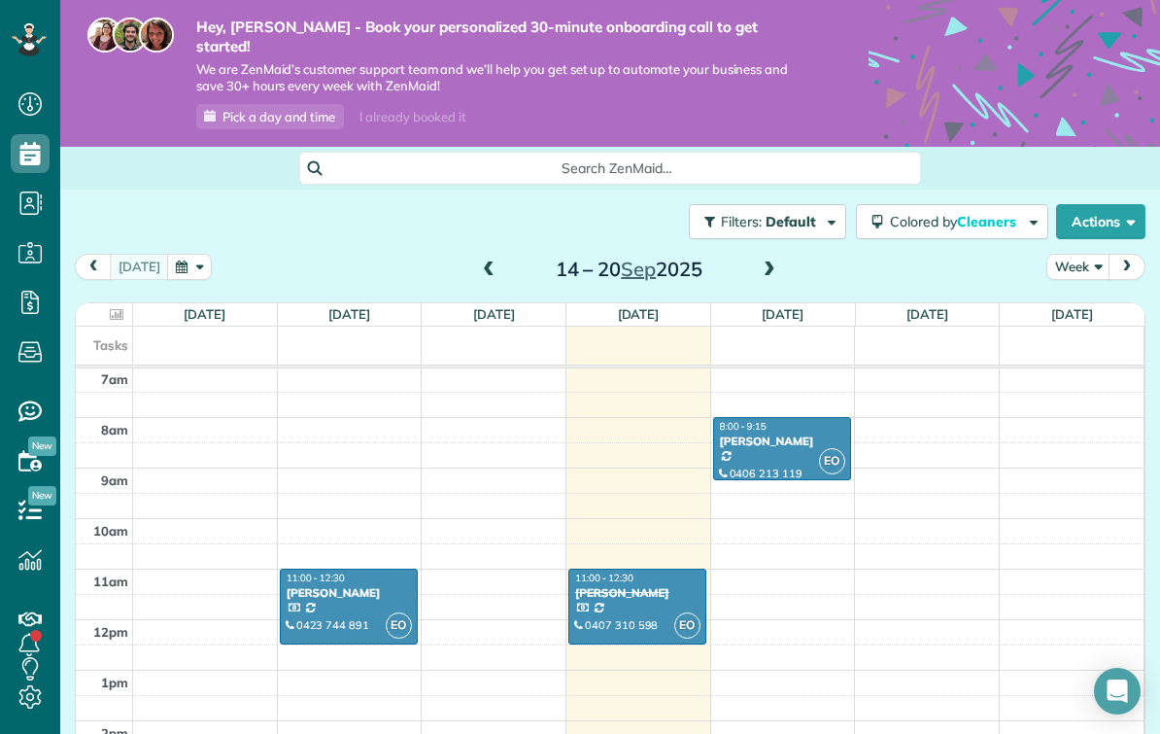
click at [829, 451] on span "EO" at bounding box center [832, 461] width 26 height 26
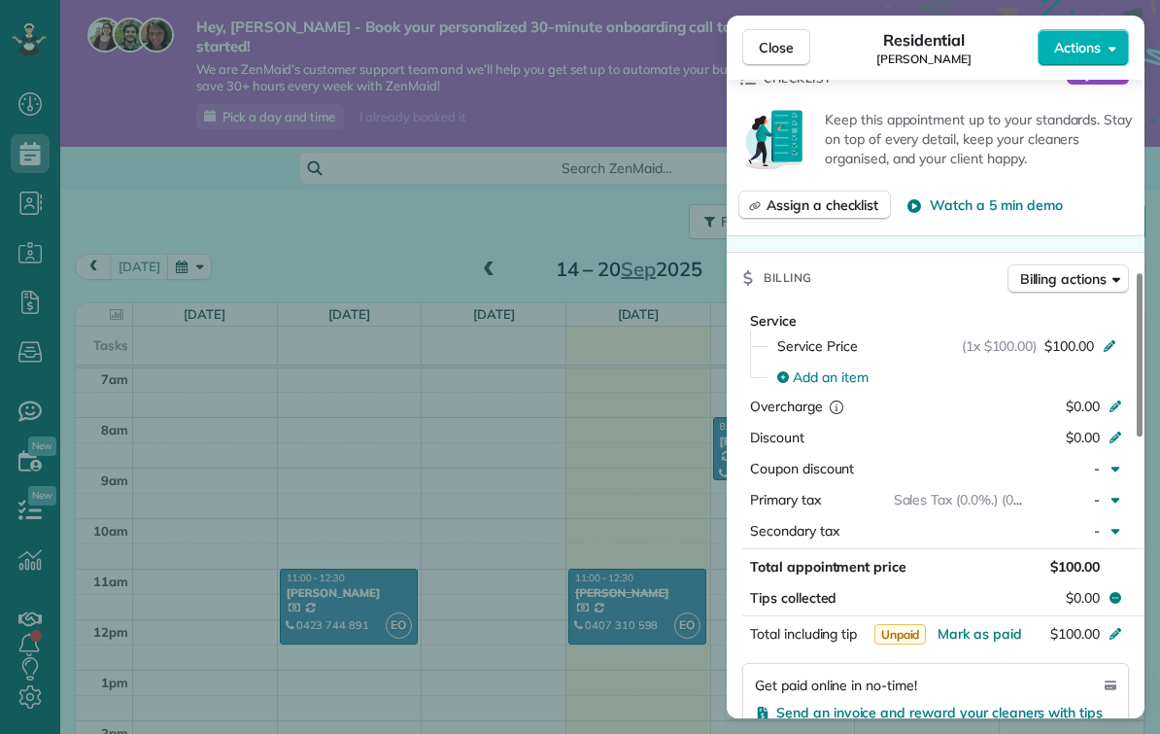
scroll to position [795, 0]
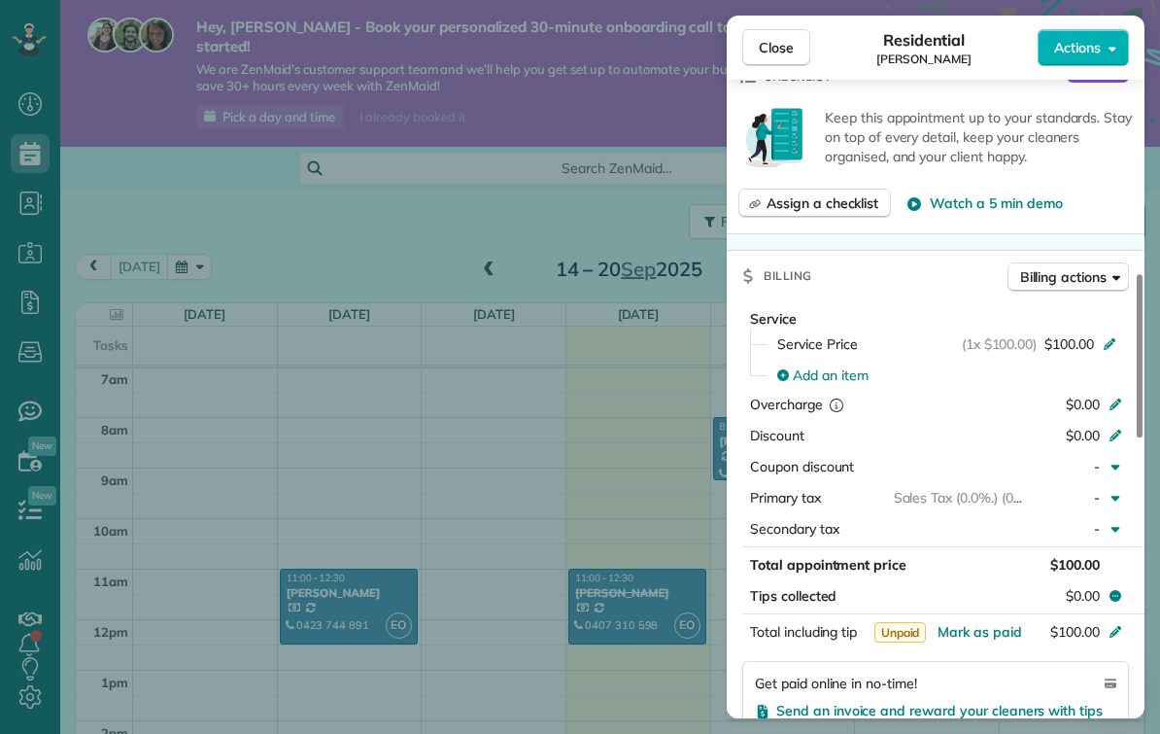
click at [1100, 497] on div "-" at bounding box center [1065, 497] width 85 height 19
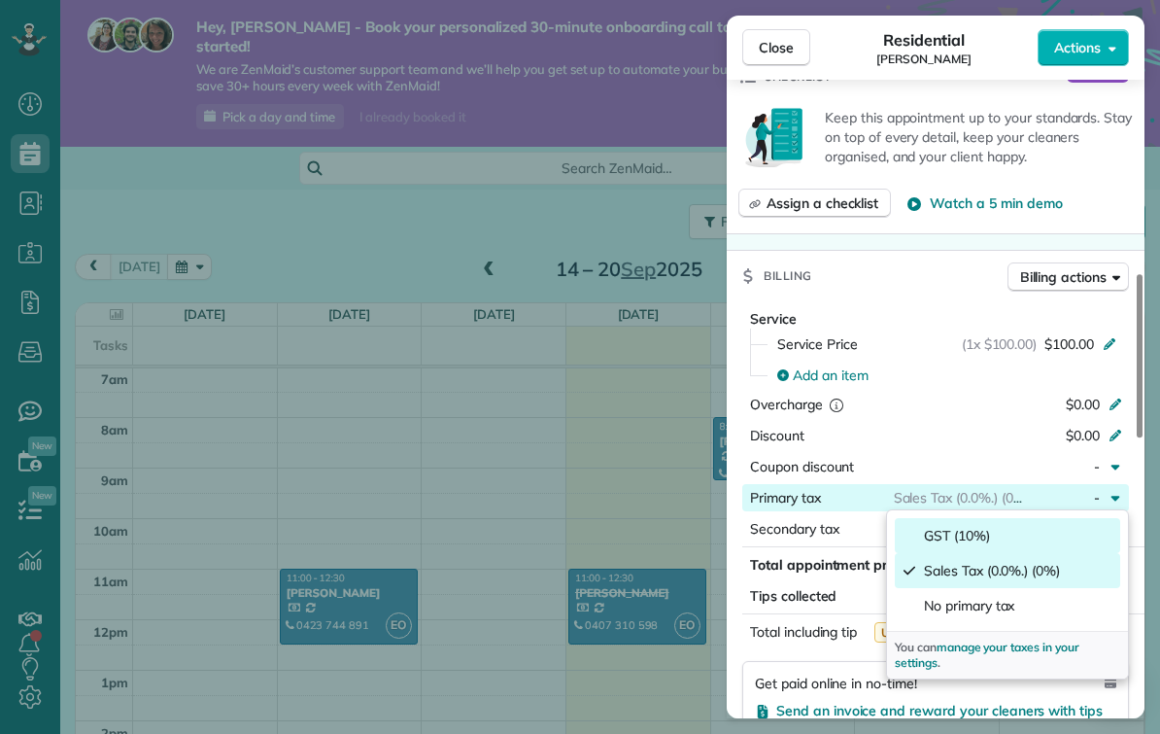
click at [1014, 531] on div "GST (10%)" at bounding box center [1007, 535] width 225 height 35
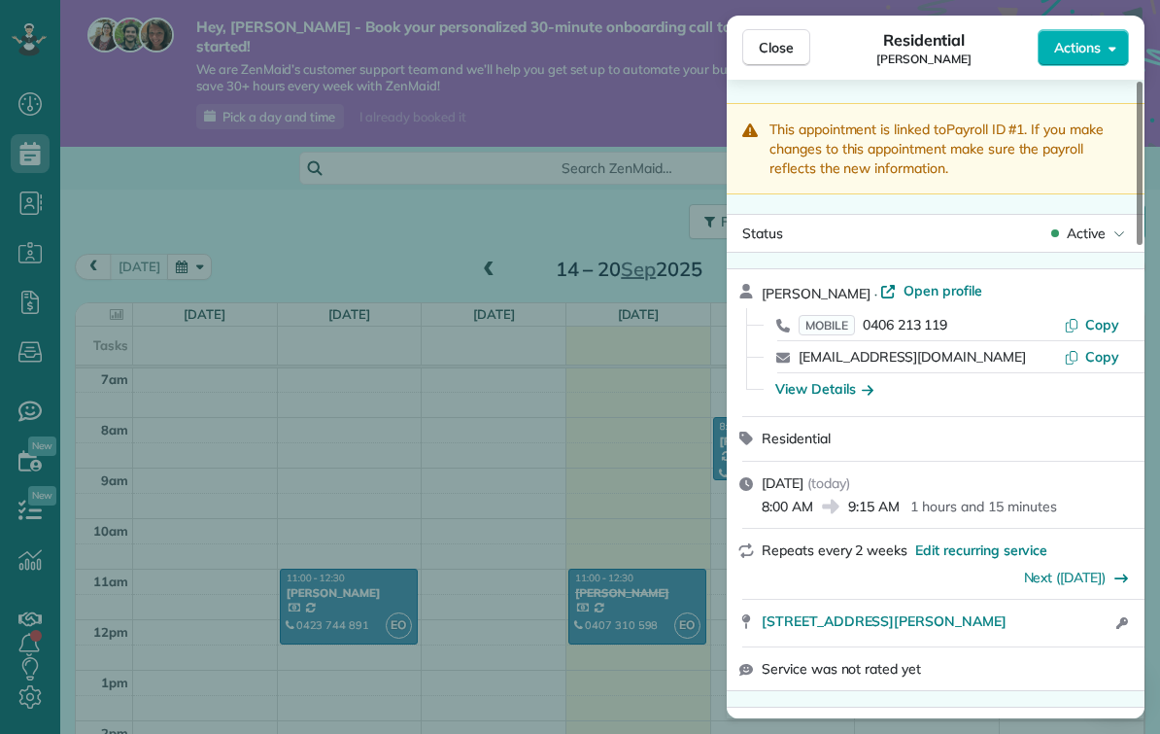
scroll to position [0, 0]
click at [773, 60] on button "Close" at bounding box center [776, 47] width 68 height 37
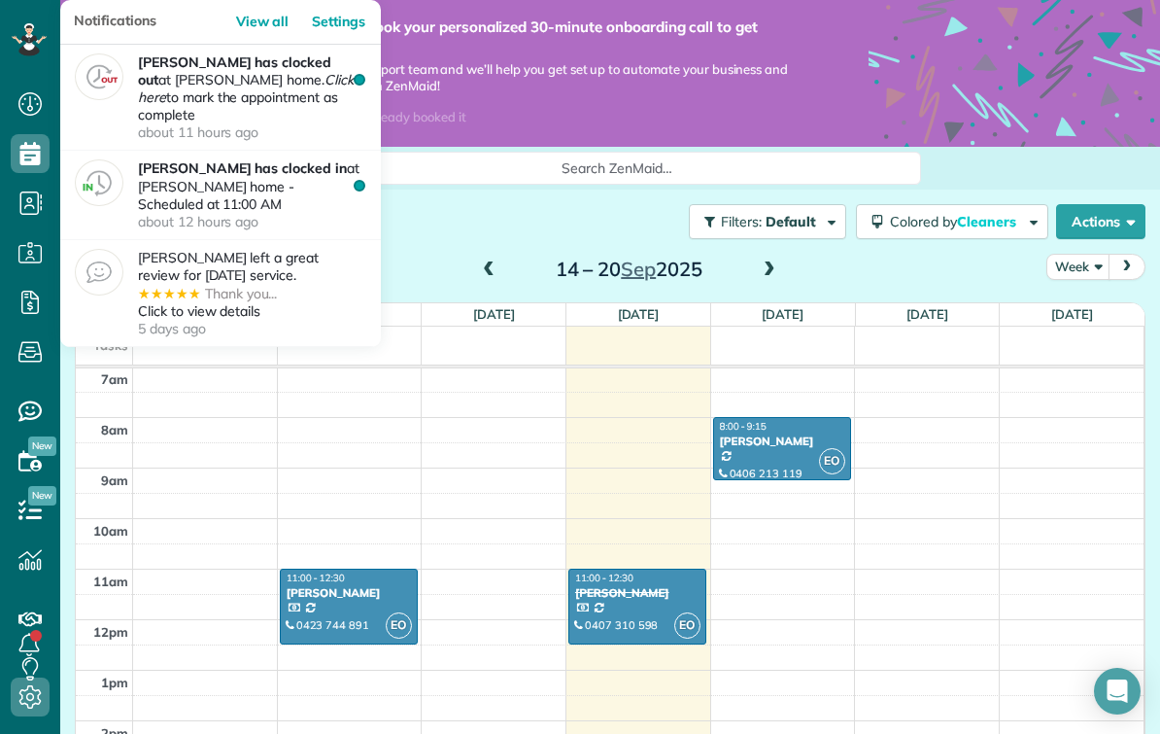
click at [42, 716] on span "Settings" at bounding box center [36, 716] width 51 height 1
